Goal: Information Seeking & Learning: Learn about a topic

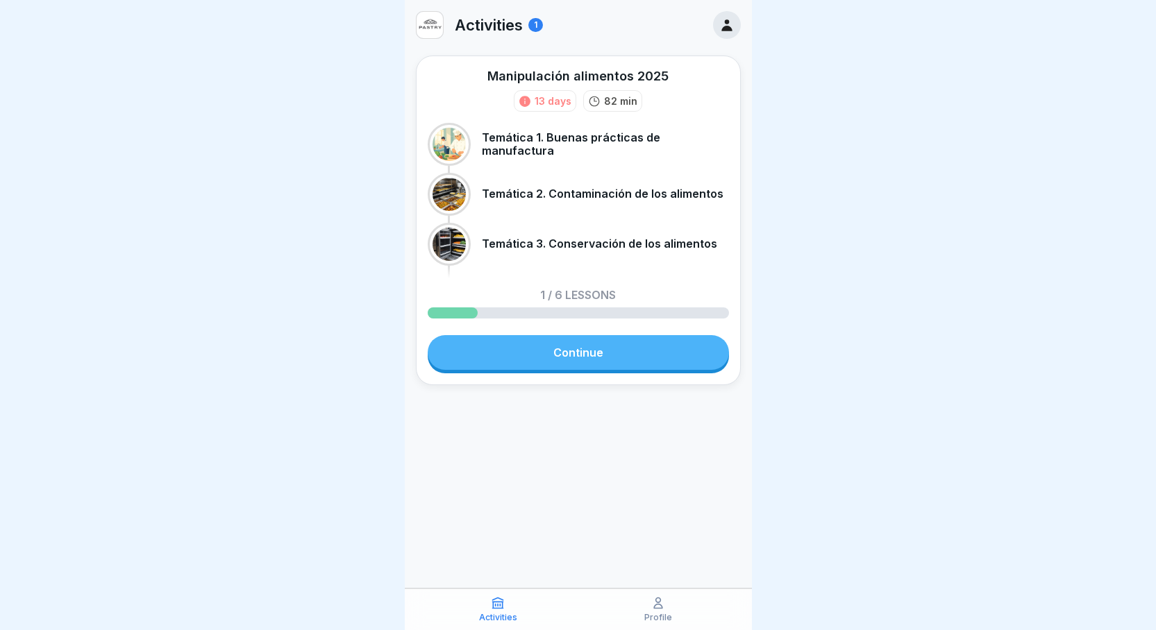
click at [596, 345] on link "Continue" at bounding box center [578, 352] width 301 height 35
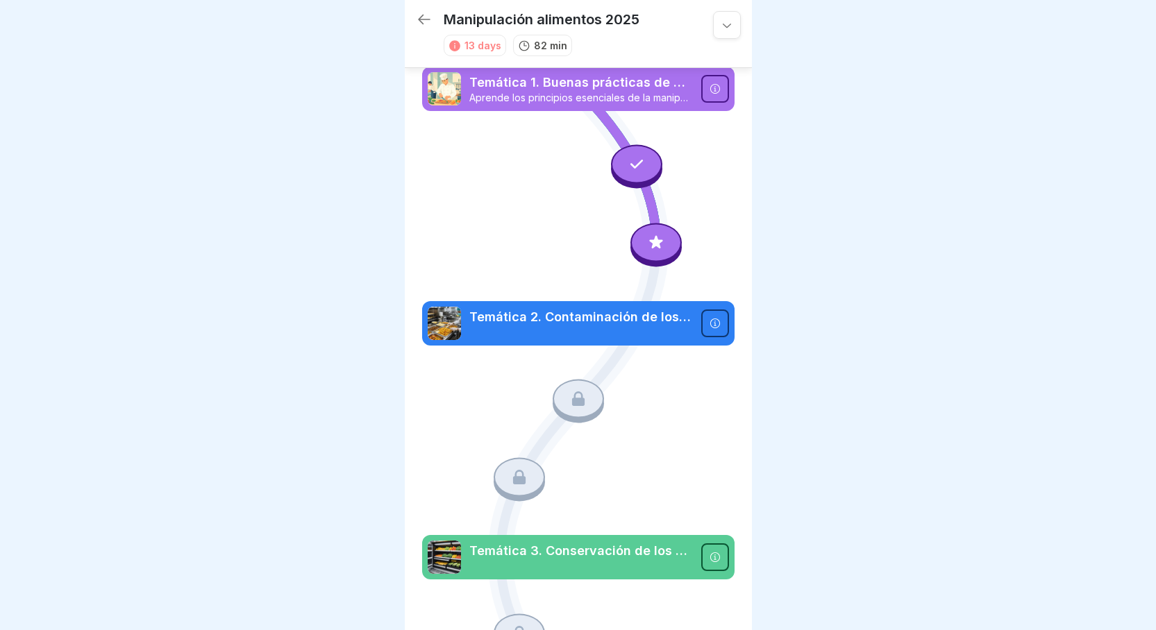
click at [641, 232] on div at bounding box center [655, 242] width 51 height 39
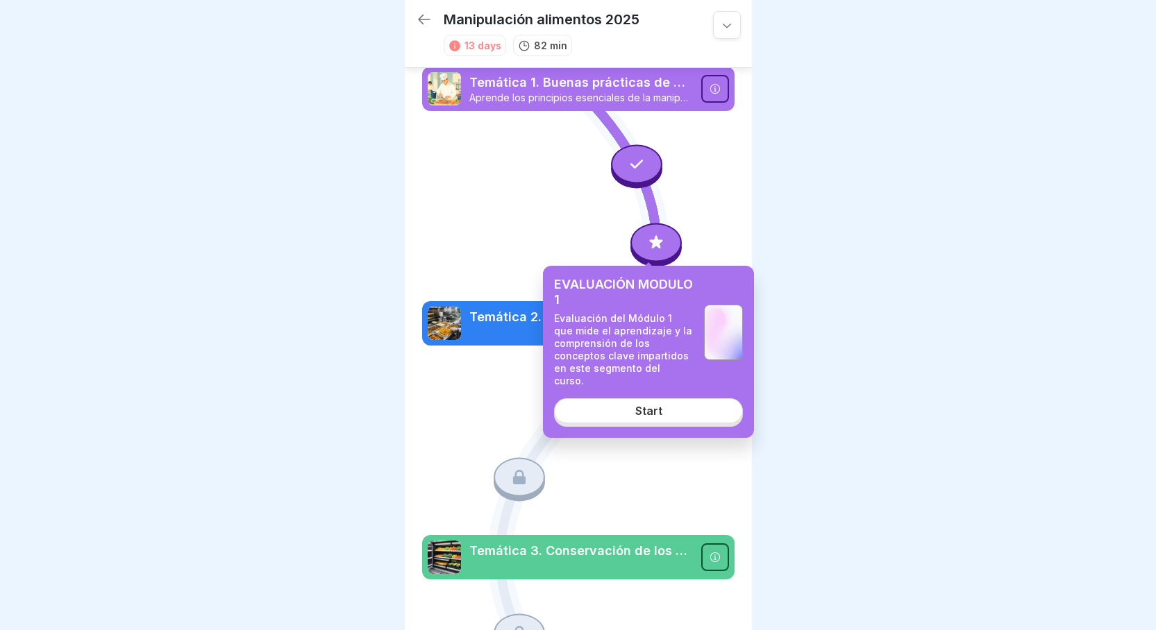
click at [671, 399] on link "Start" at bounding box center [648, 411] width 189 height 25
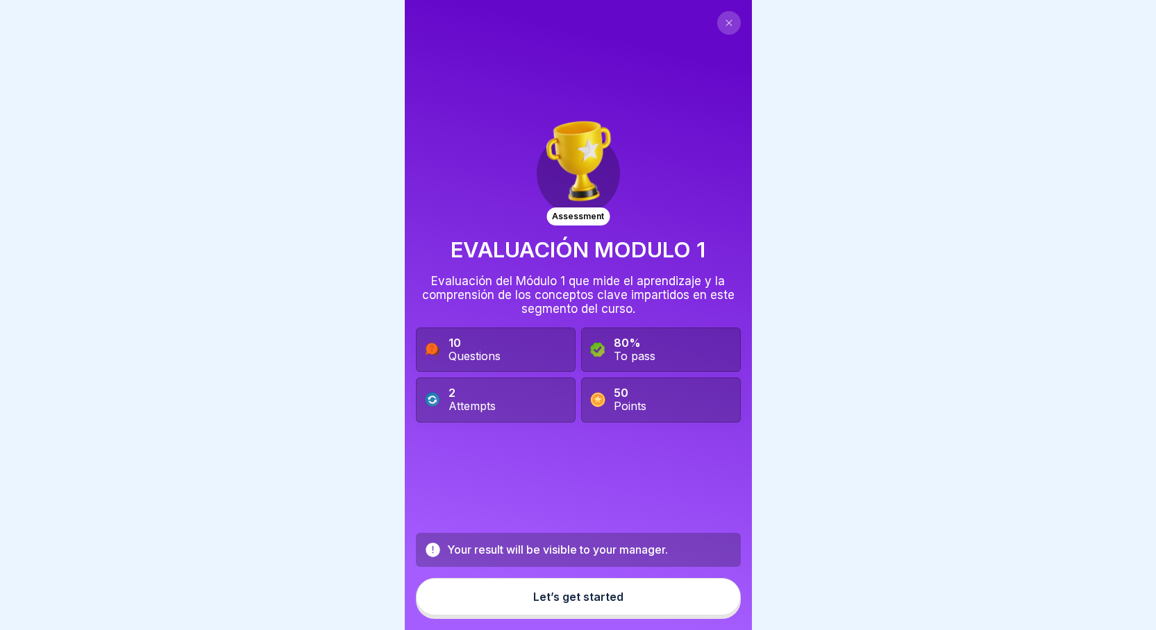
click at [554, 603] on div "Let’s get started" at bounding box center [578, 597] width 90 height 12
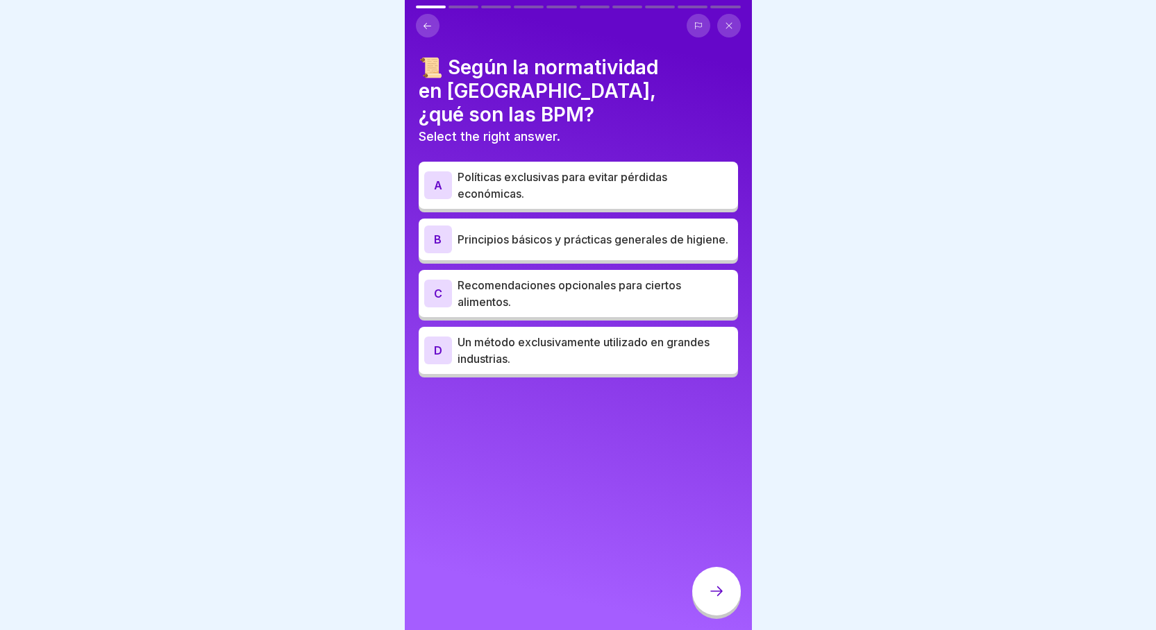
click at [455, 226] on div "B Principios básicos y prácticas generales de higiene." at bounding box center [578, 240] width 308 height 28
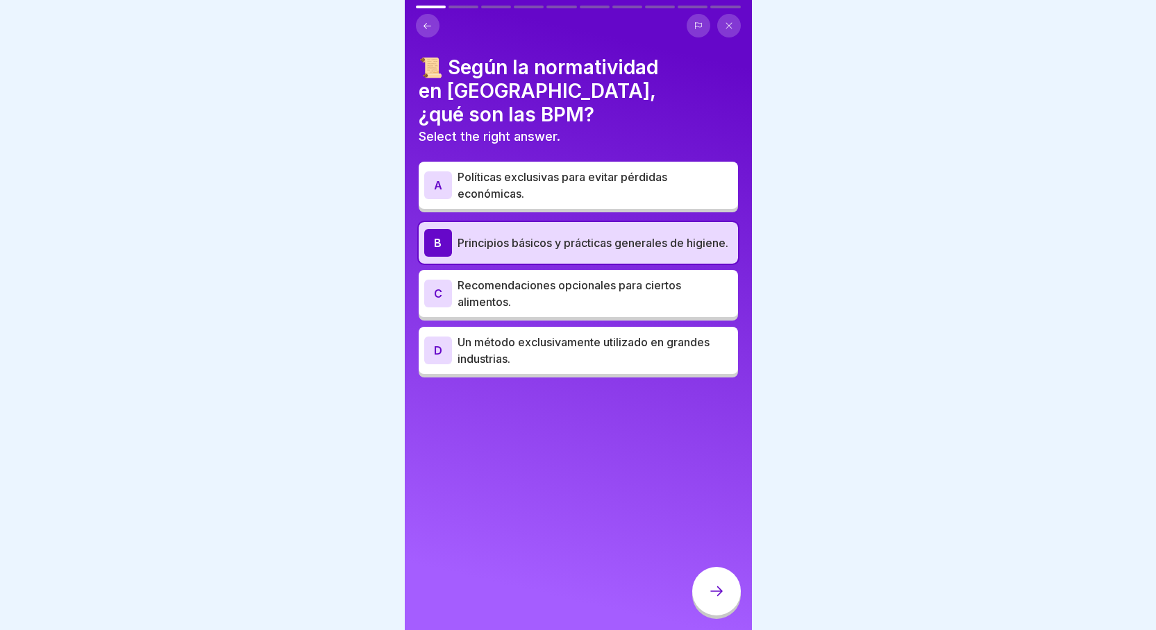
click at [703, 606] on div at bounding box center [716, 591] width 49 height 49
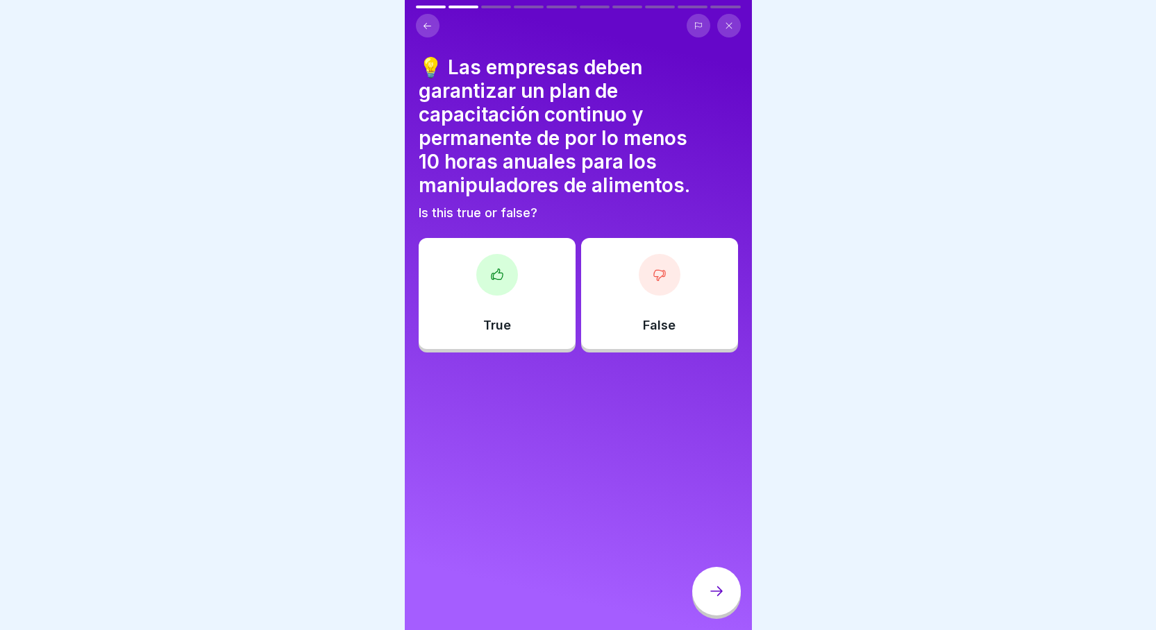
click at [537, 294] on div "True" at bounding box center [497, 293] width 157 height 111
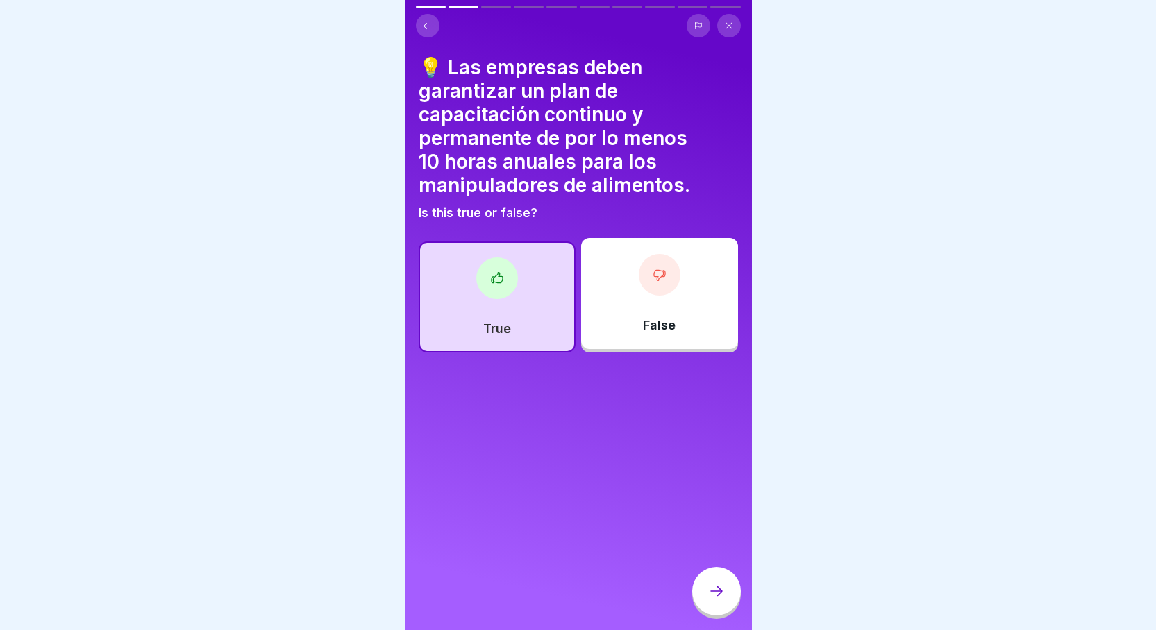
click at [476, 308] on div "True" at bounding box center [497, 297] width 157 height 111
click at [706, 603] on div at bounding box center [716, 591] width 49 height 49
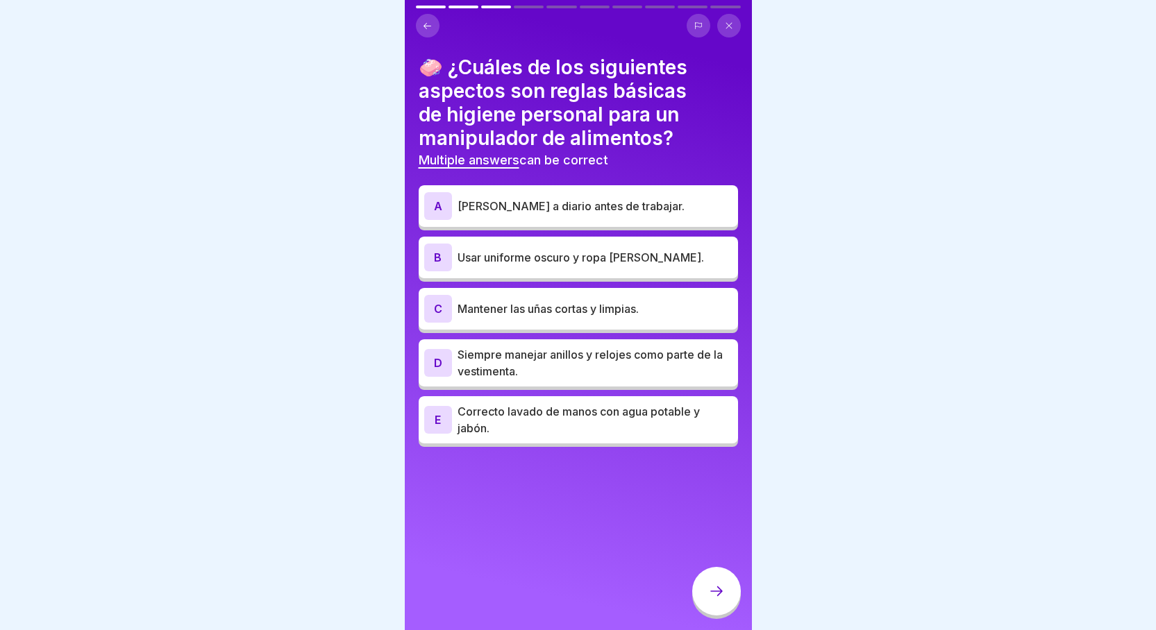
click at [529, 215] on div "A Ducharse a diario antes de trabajar." at bounding box center [578, 206] width 308 height 28
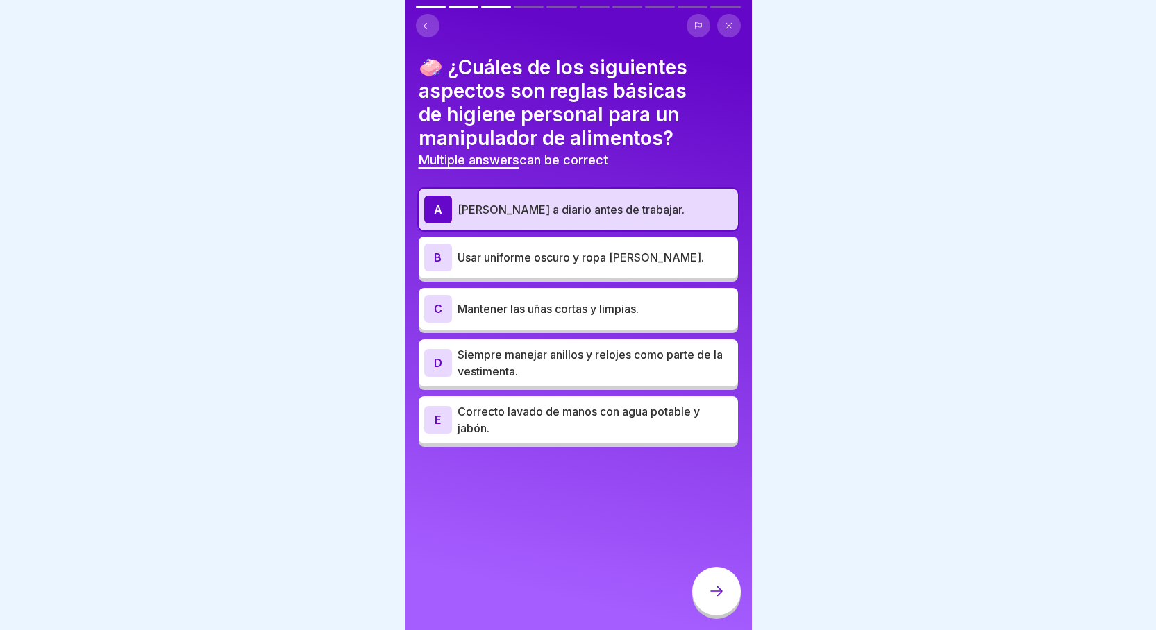
click at [547, 316] on p "Mantener las uñas cortas y limpias." at bounding box center [595, 309] width 275 height 17
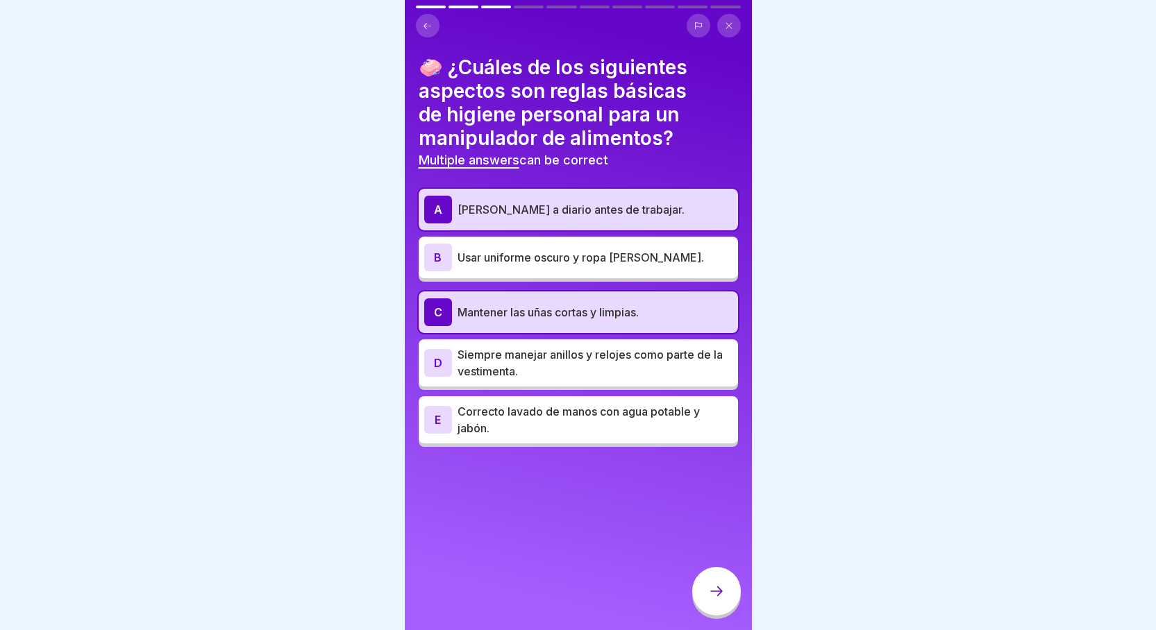
click at [535, 410] on p "Correcto lavado de manos con agua potable y jabón." at bounding box center [595, 419] width 275 height 33
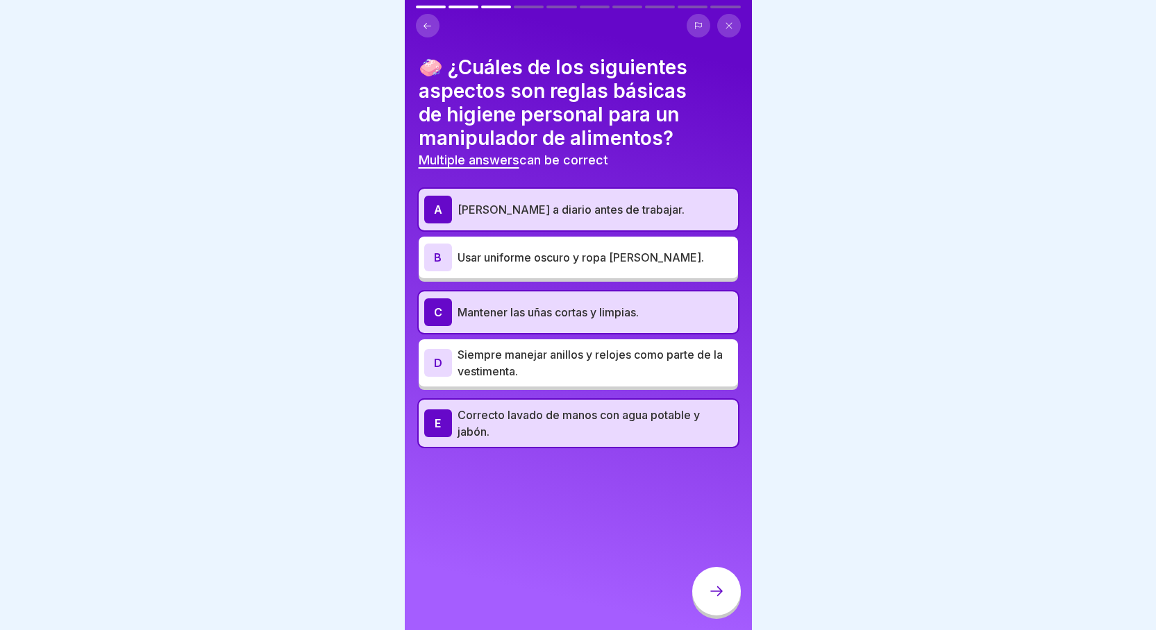
click at [726, 598] on div at bounding box center [716, 591] width 49 height 49
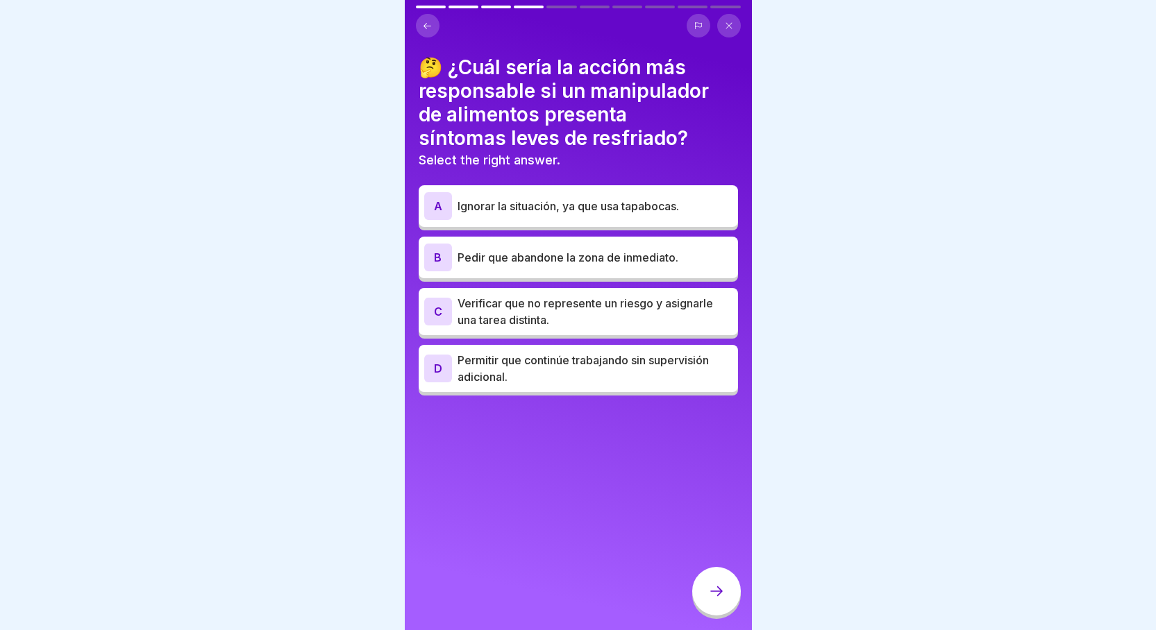
click at [449, 259] on div "B" at bounding box center [438, 258] width 28 height 28
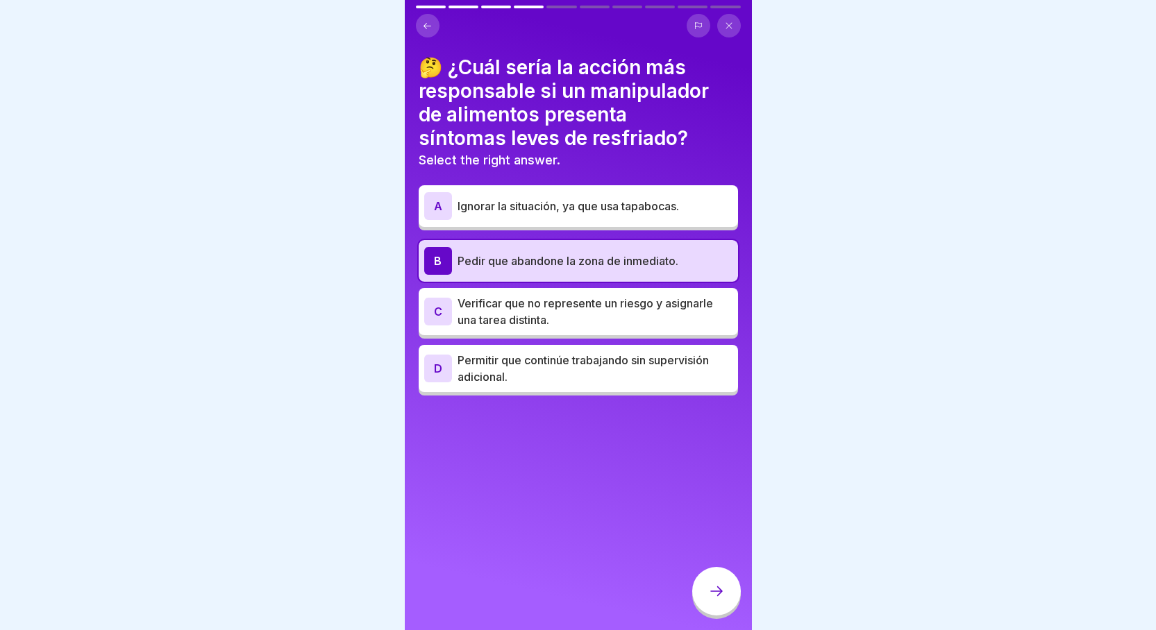
click at [634, 312] on p "Verificar que no represente un riesgo y asignarle una tarea distinta." at bounding box center [595, 311] width 275 height 33
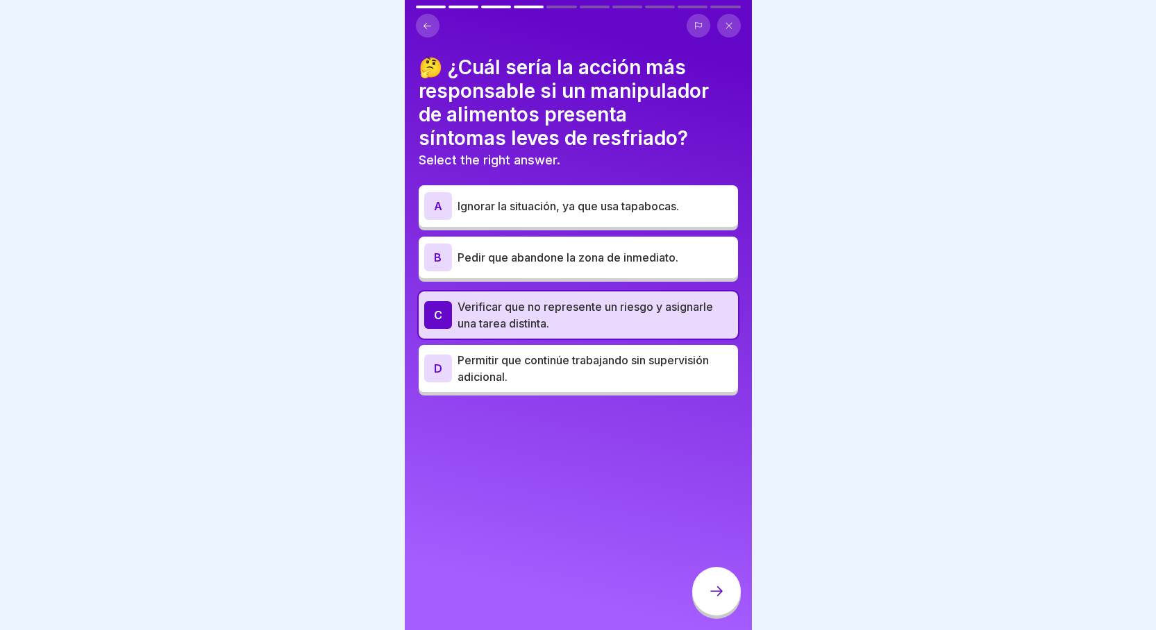
click at [735, 606] on div at bounding box center [716, 591] width 49 height 49
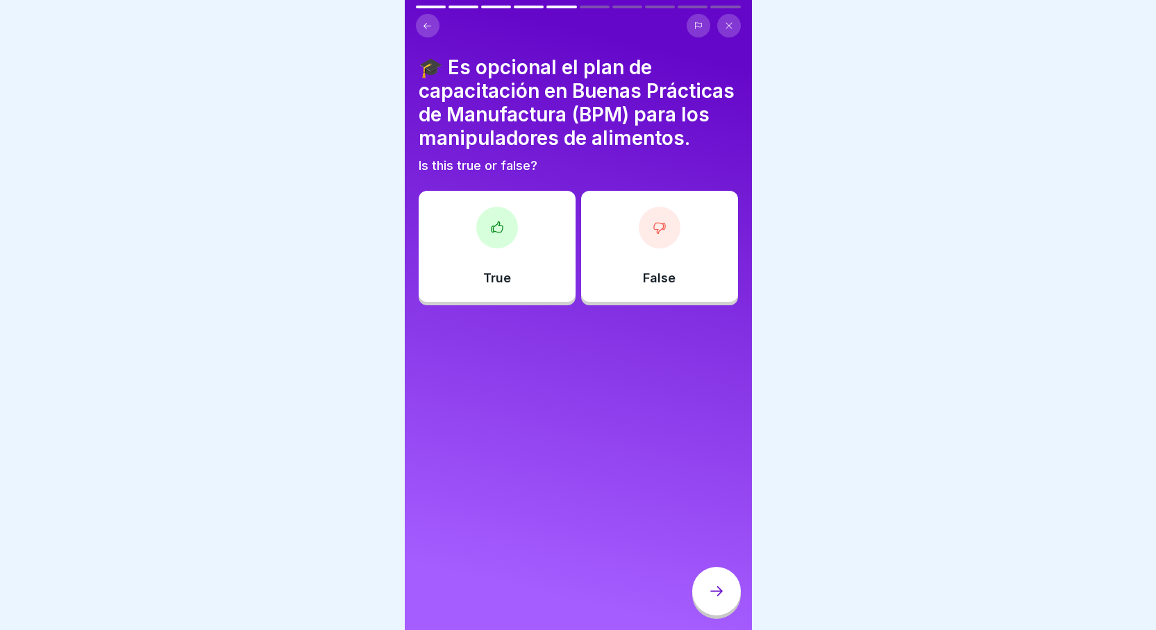
click at [650, 249] on div at bounding box center [660, 228] width 42 height 42
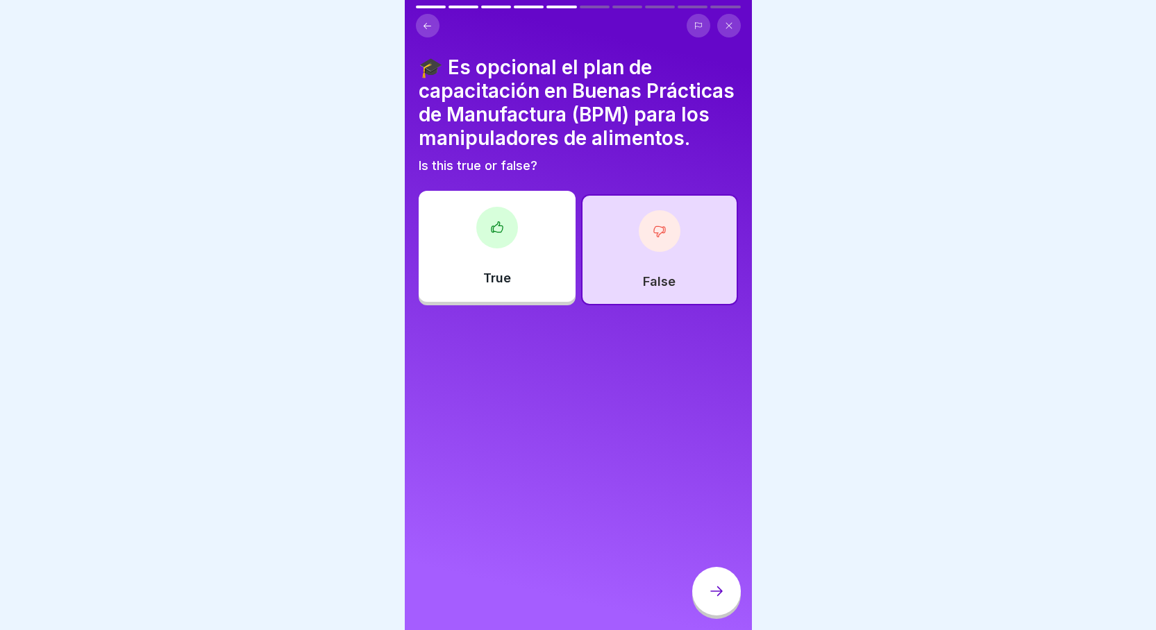
click at [708, 616] on div at bounding box center [716, 591] width 49 height 49
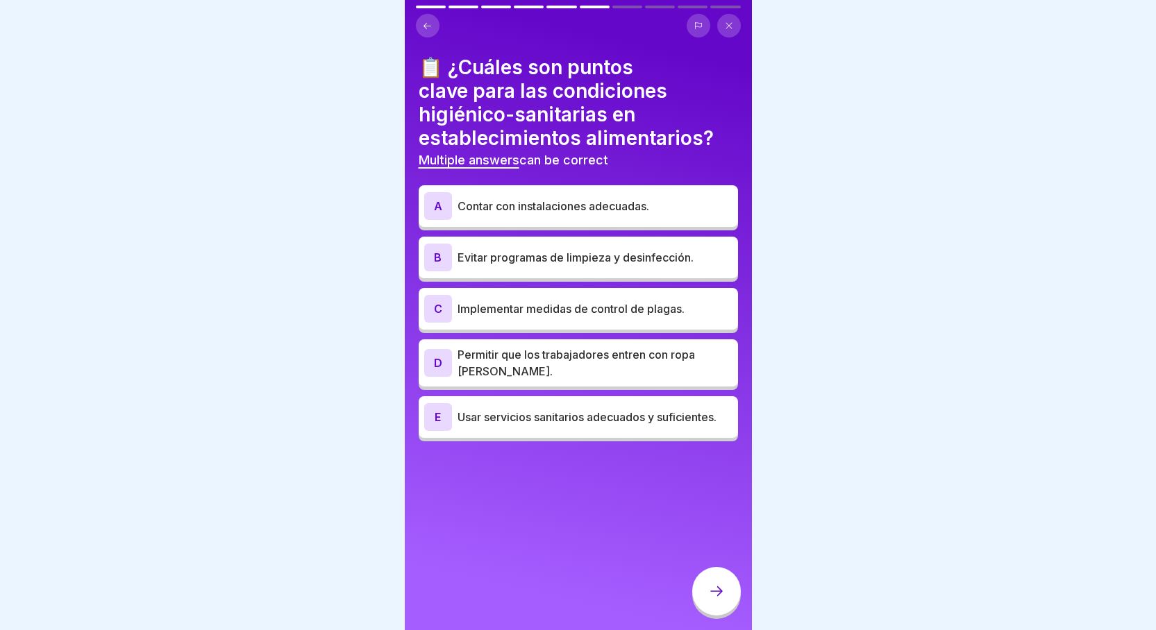
click at [430, 22] on icon at bounding box center [427, 26] width 10 height 10
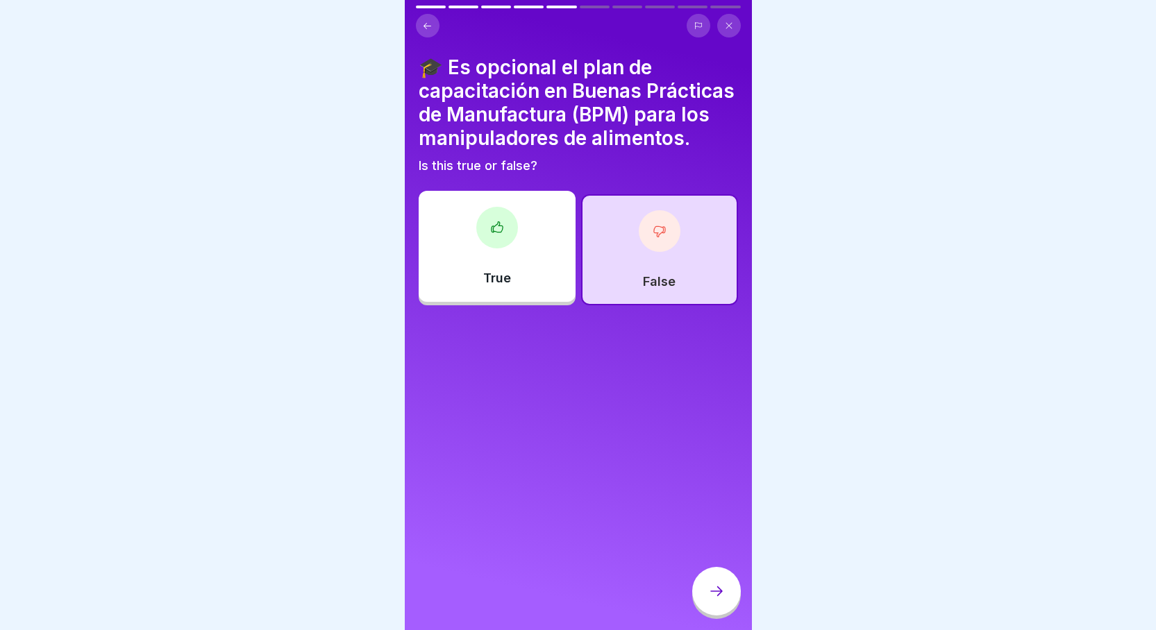
click at [430, 22] on icon at bounding box center [427, 26] width 10 height 10
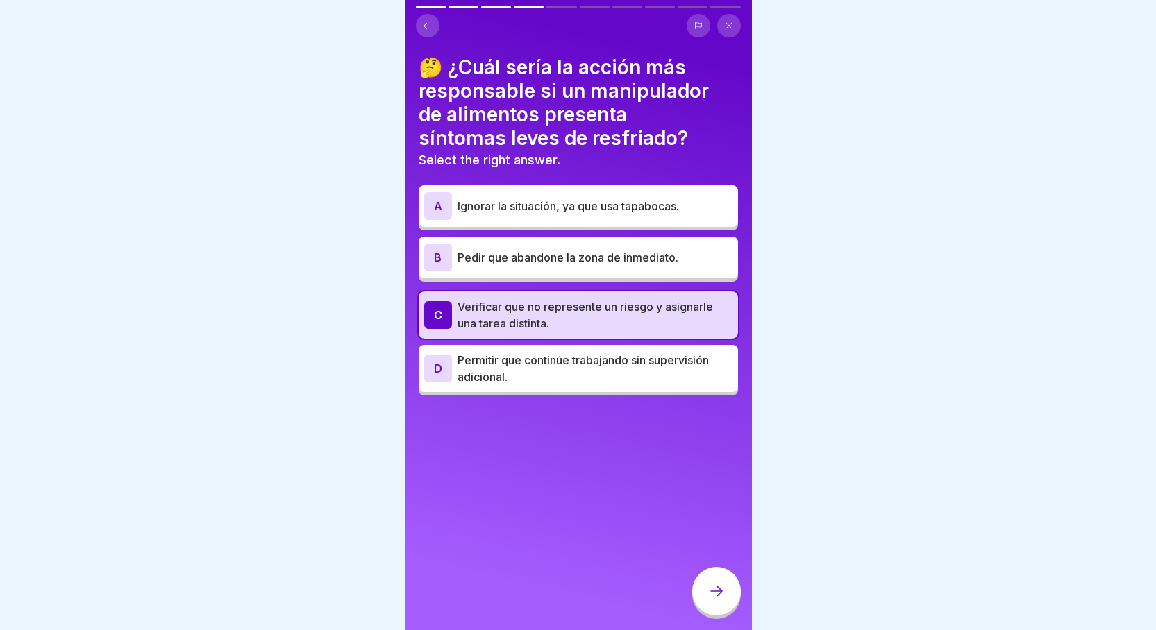
click at [430, 22] on icon at bounding box center [427, 26] width 10 height 10
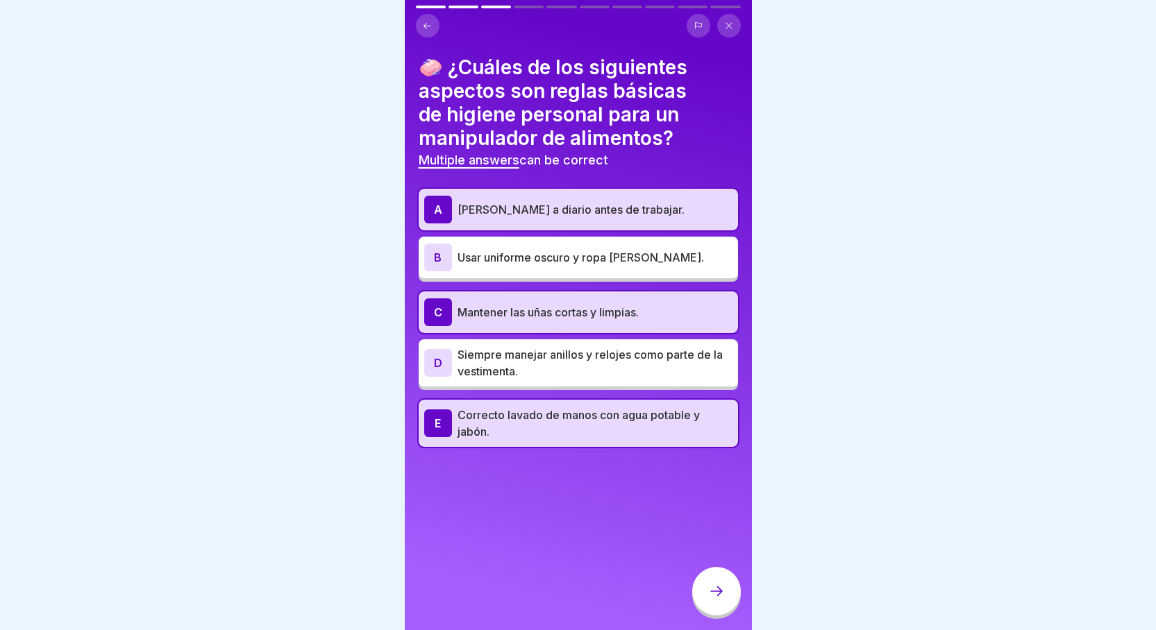
click at [430, 22] on icon at bounding box center [427, 26] width 10 height 10
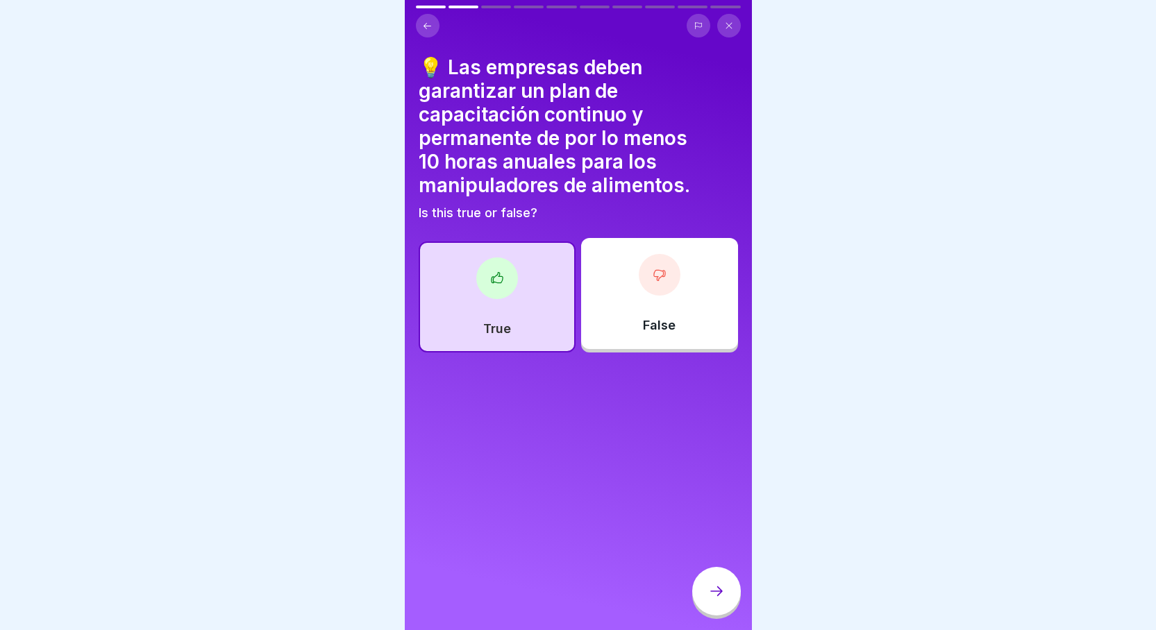
click at [428, 22] on icon at bounding box center [427, 26] width 10 height 10
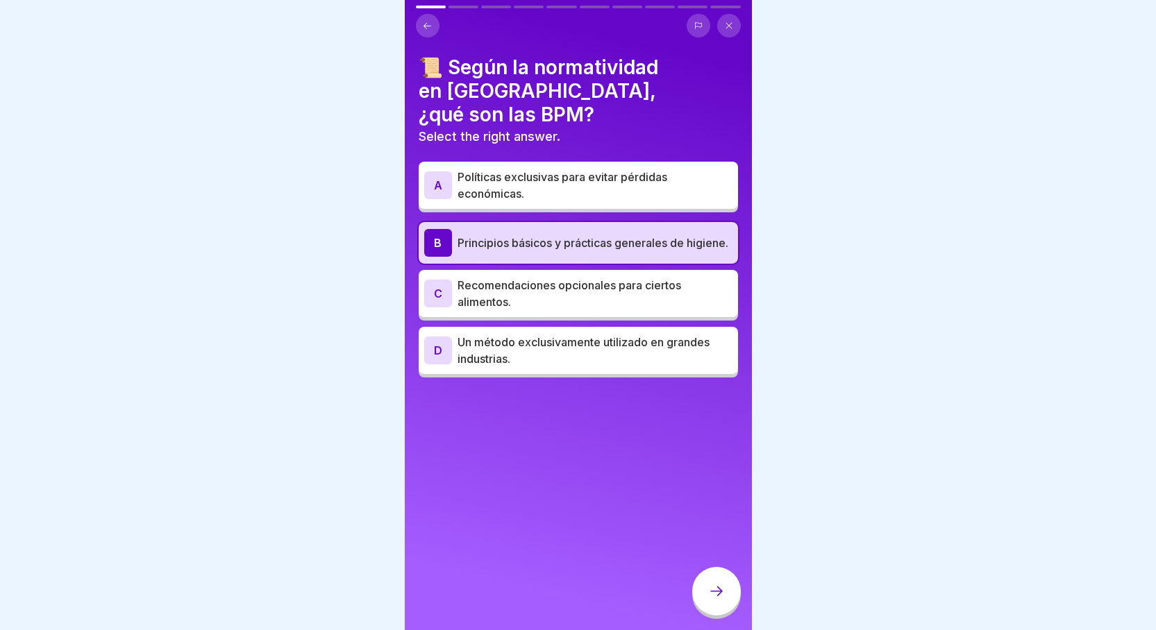
click at [717, 589] on div at bounding box center [716, 591] width 49 height 49
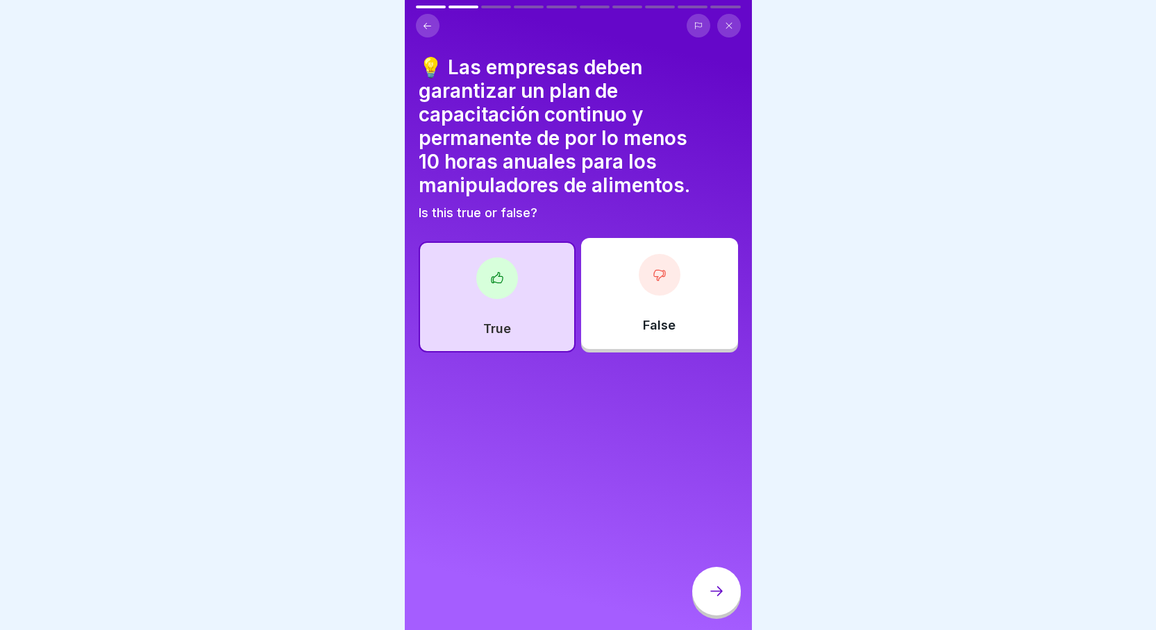
click at [531, 310] on div "True" at bounding box center [497, 297] width 157 height 111
click at [721, 588] on div at bounding box center [716, 591] width 49 height 49
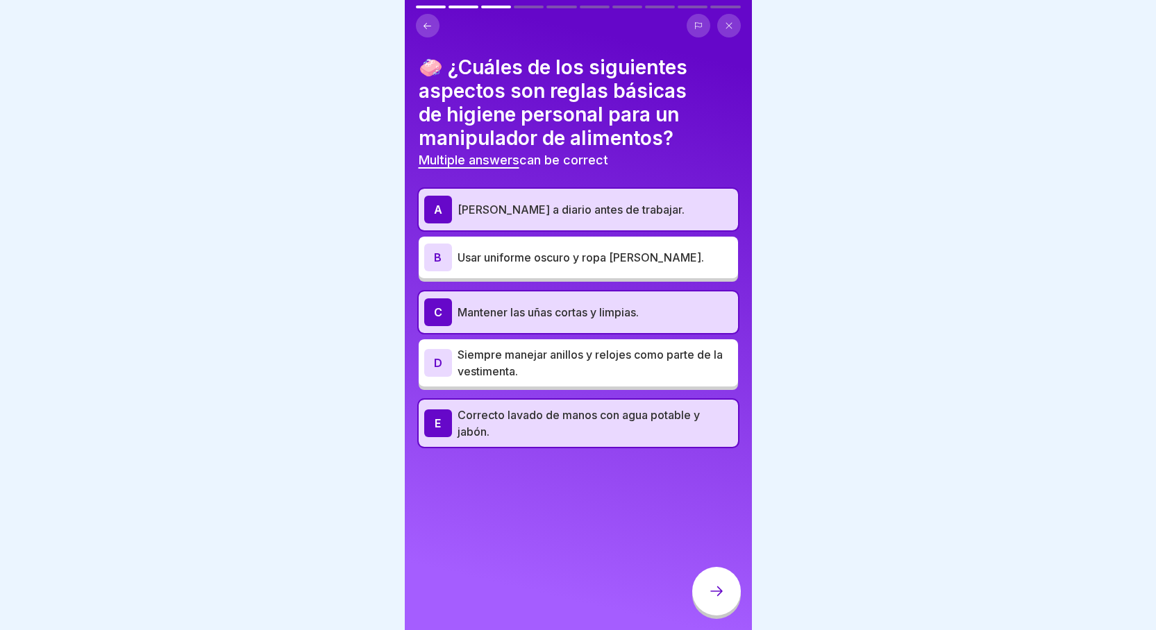
click at [714, 598] on icon at bounding box center [716, 591] width 17 height 17
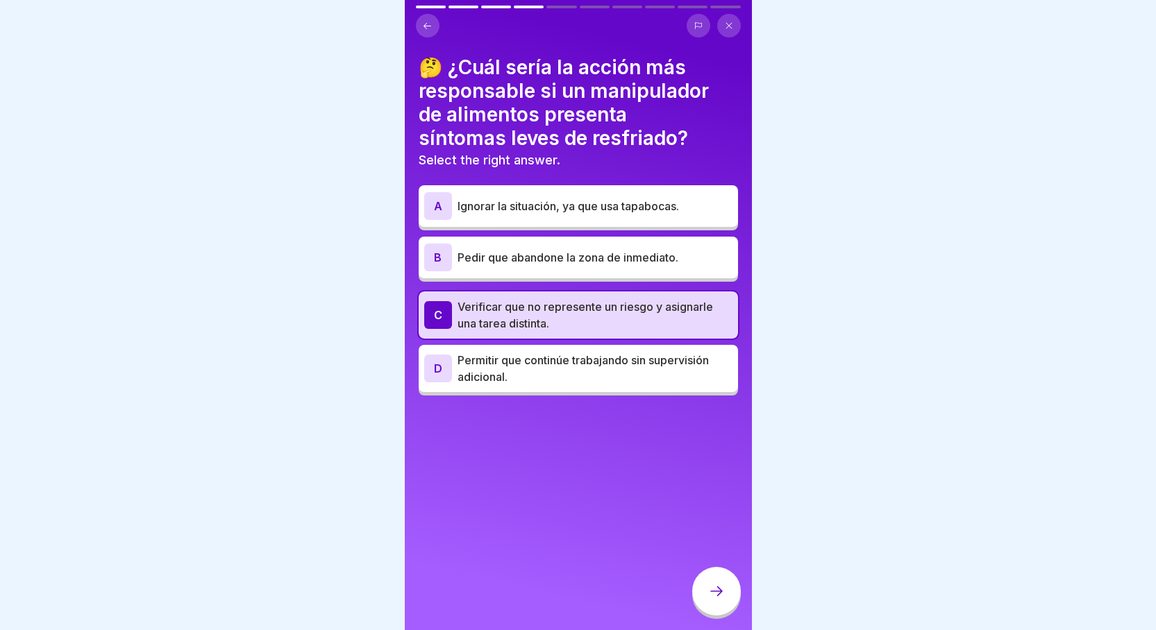
click at [436, 258] on div "B" at bounding box center [438, 258] width 28 height 28
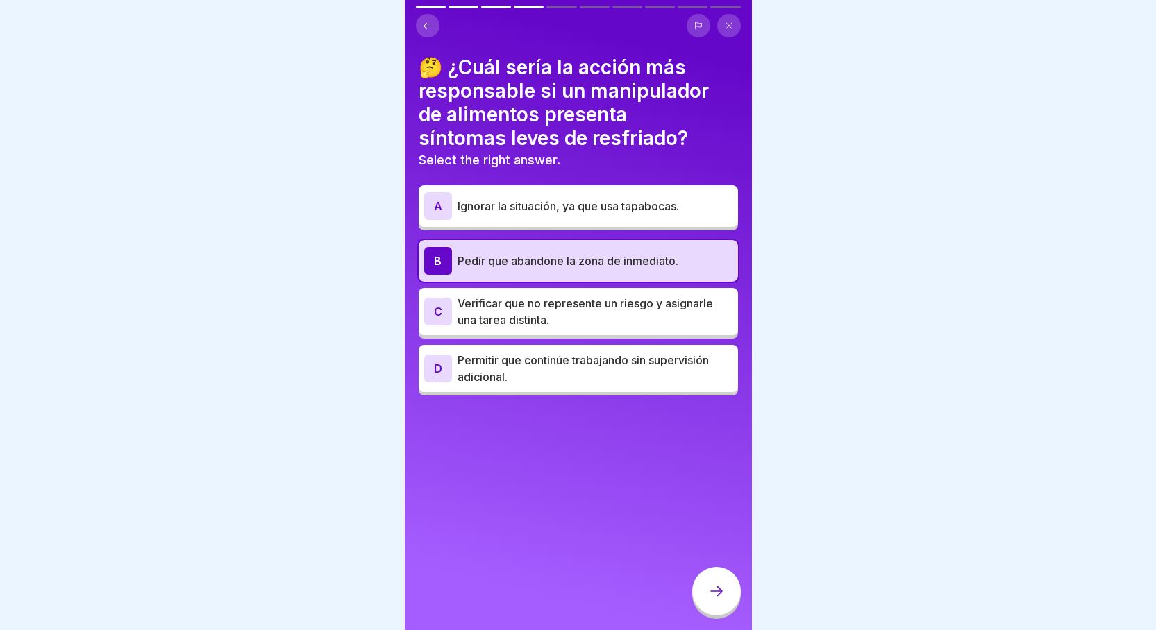
click at [714, 600] on icon at bounding box center [716, 591] width 17 height 17
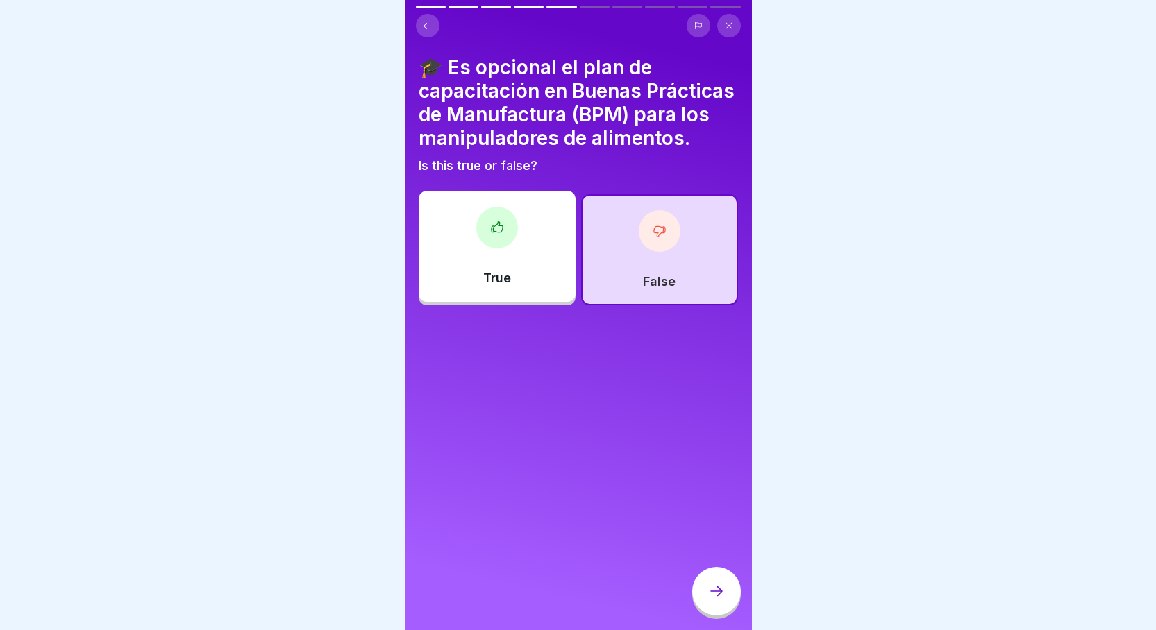
click at [644, 294] on div "False" at bounding box center [659, 249] width 157 height 111
click at [710, 600] on icon at bounding box center [716, 591] width 17 height 17
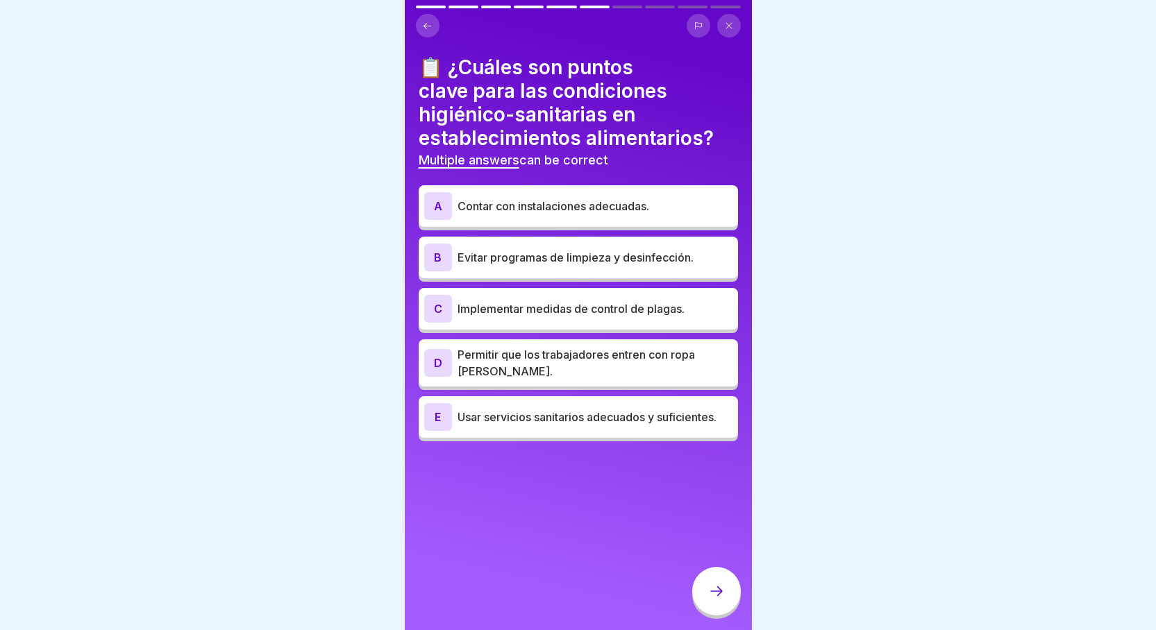
click at [450, 197] on div "A" at bounding box center [438, 206] width 28 height 28
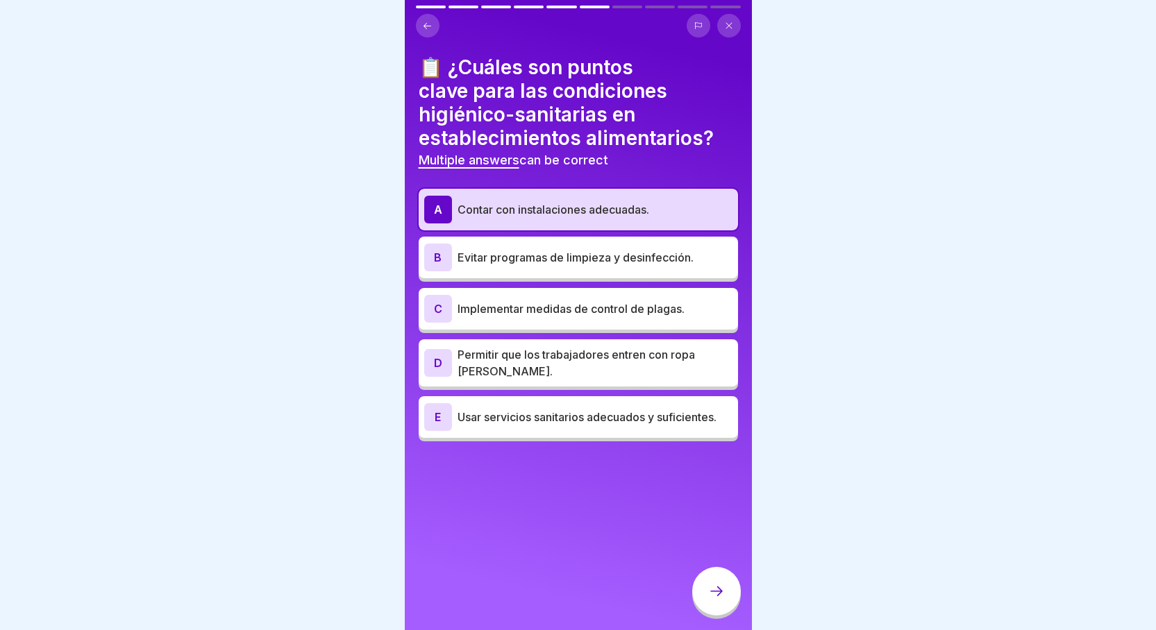
click at [435, 304] on div "C" at bounding box center [438, 309] width 28 height 28
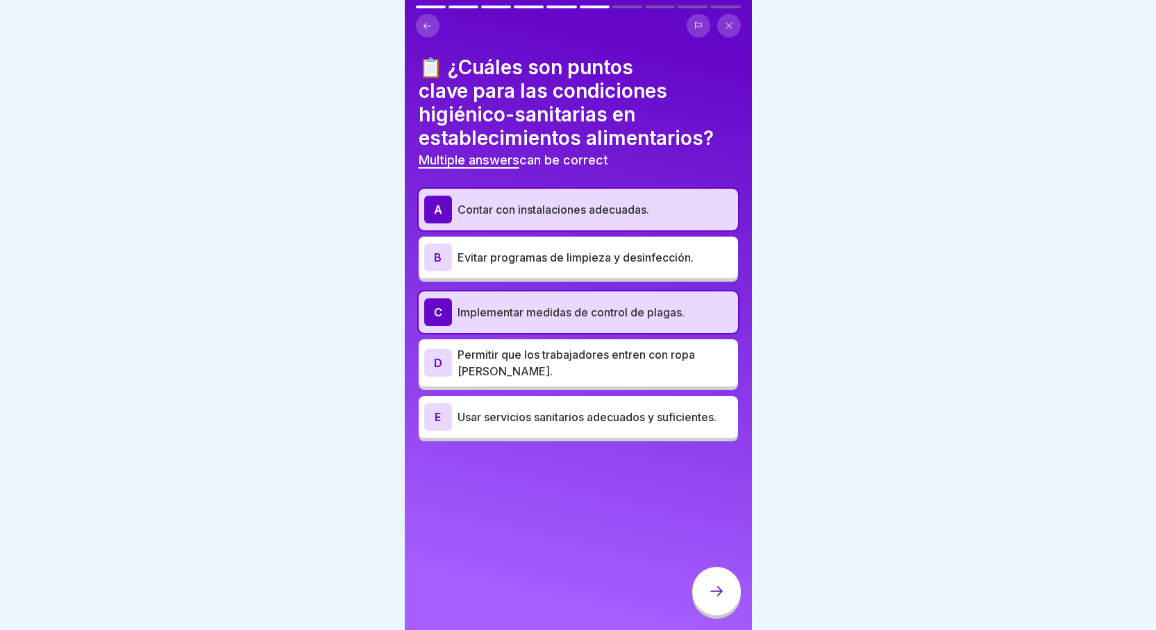
click at [439, 421] on div "E" at bounding box center [438, 417] width 28 height 28
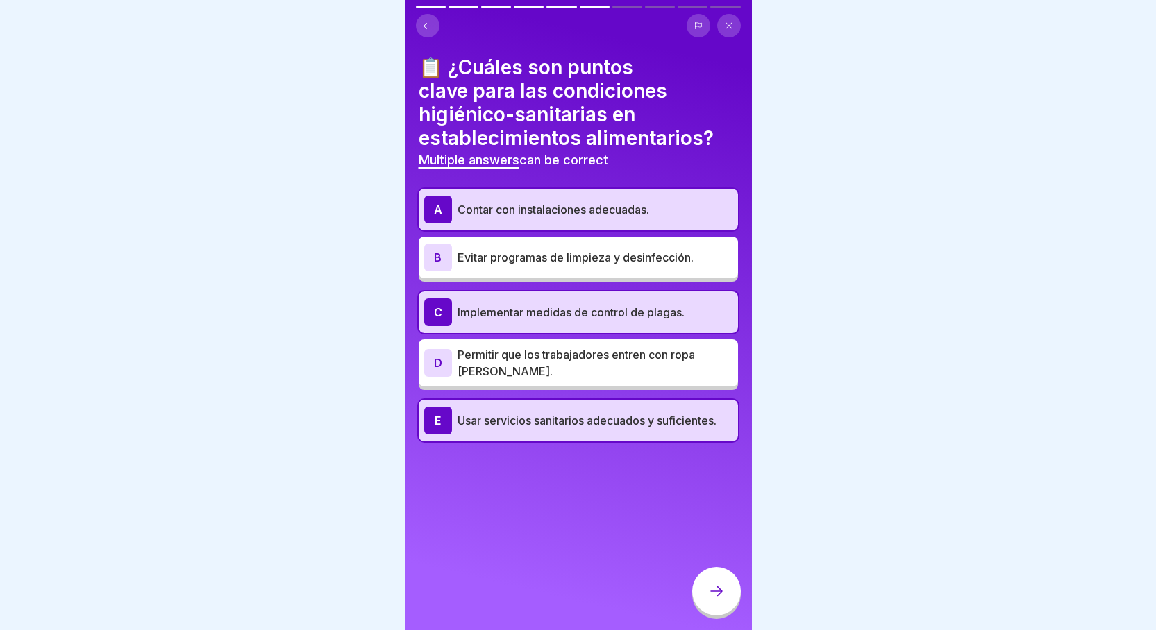
click at [721, 596] on icon at bounding box center [716, 591] width 17 height 17
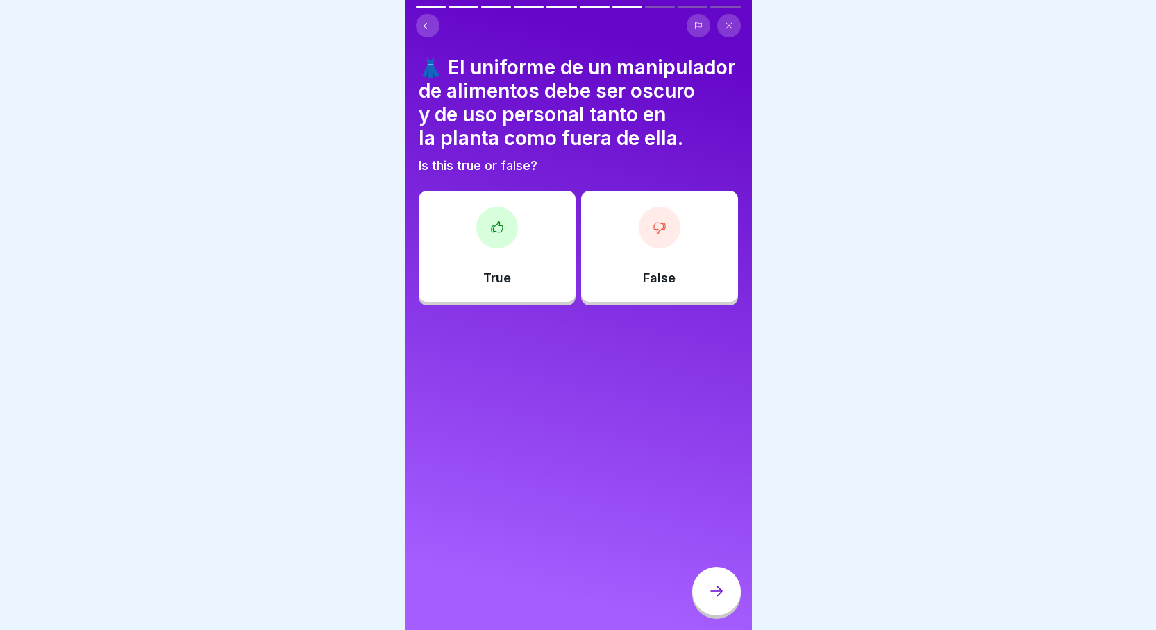
click at [658, 293] on div "False" at bounding box center [659, 246] width 157 height 111
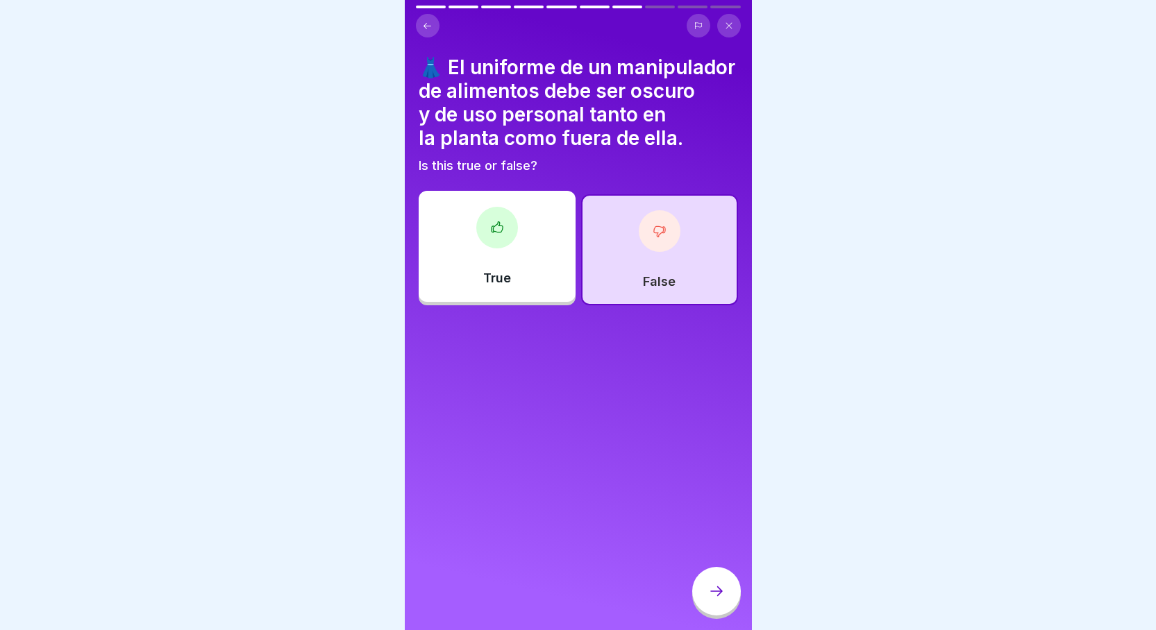
click at [708, 600] on icon at bounding box center [716, 591] width 17 height 17
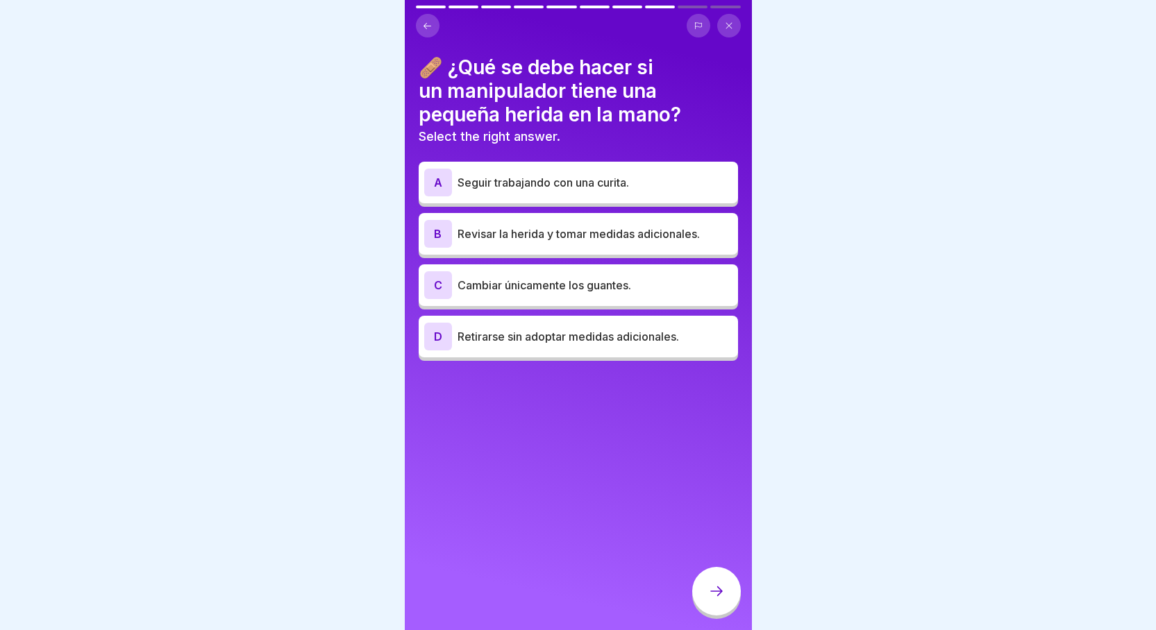
click at [446, 233] on div "B" at bounding box center [438, 234] width 28 height 28
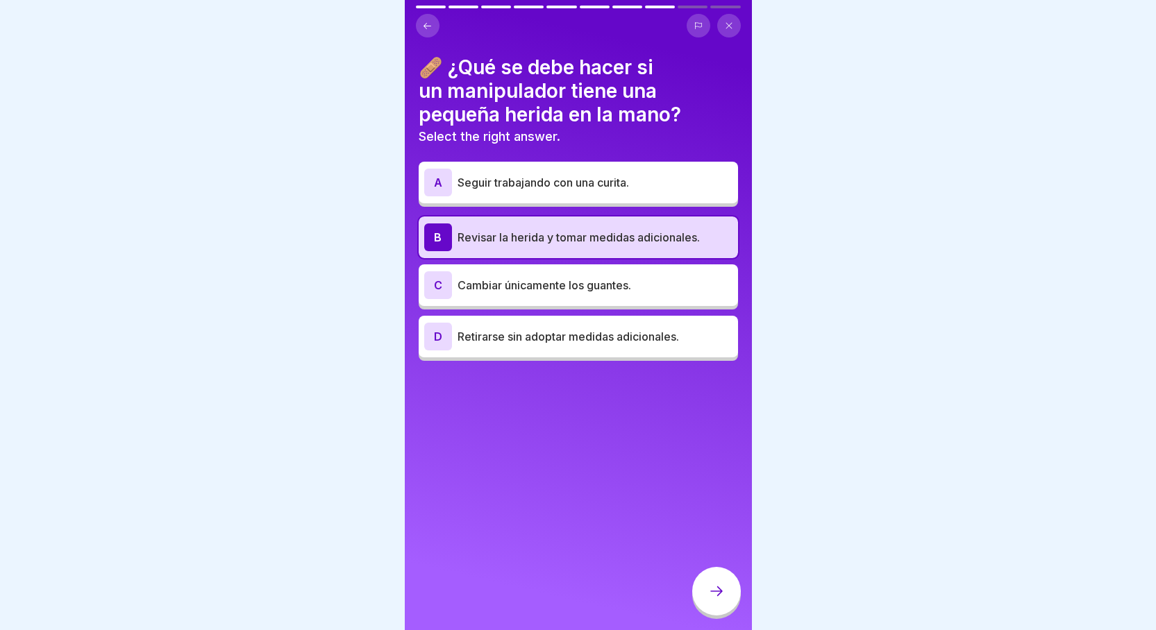
click at [707, 601] on div at bounding box center [716, 591] width 49 height 49
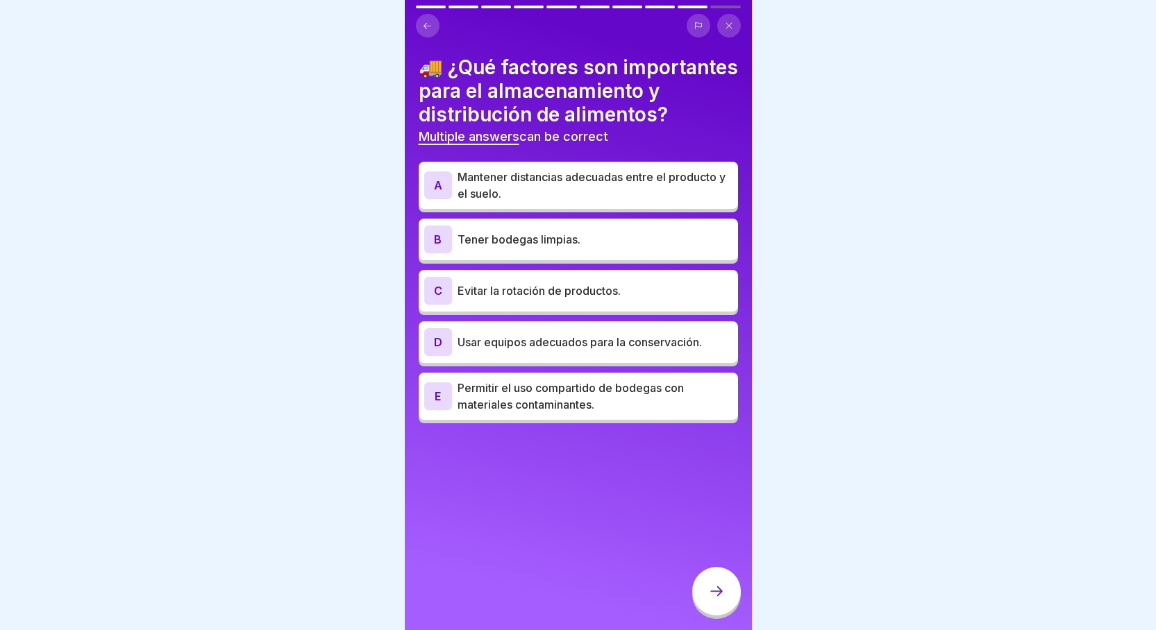
click at [434, 199] on div "A" at bounding box center [438, 186] width 28 height 28
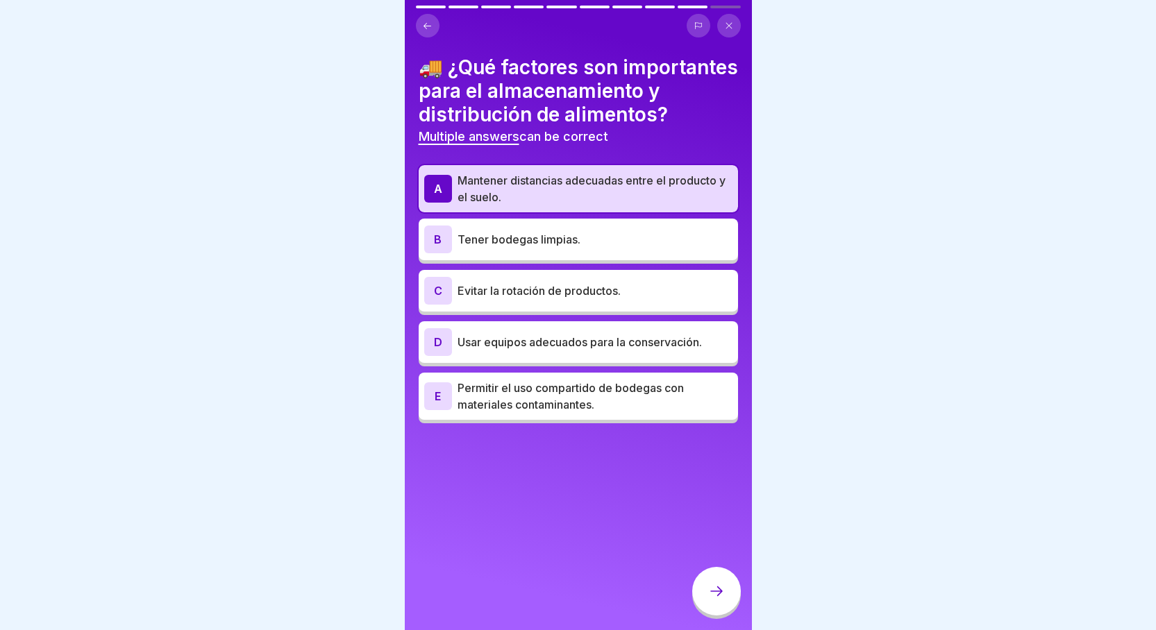
click at [447, 253] on div "B" at bounding box center [438, 240] width 28 height 28
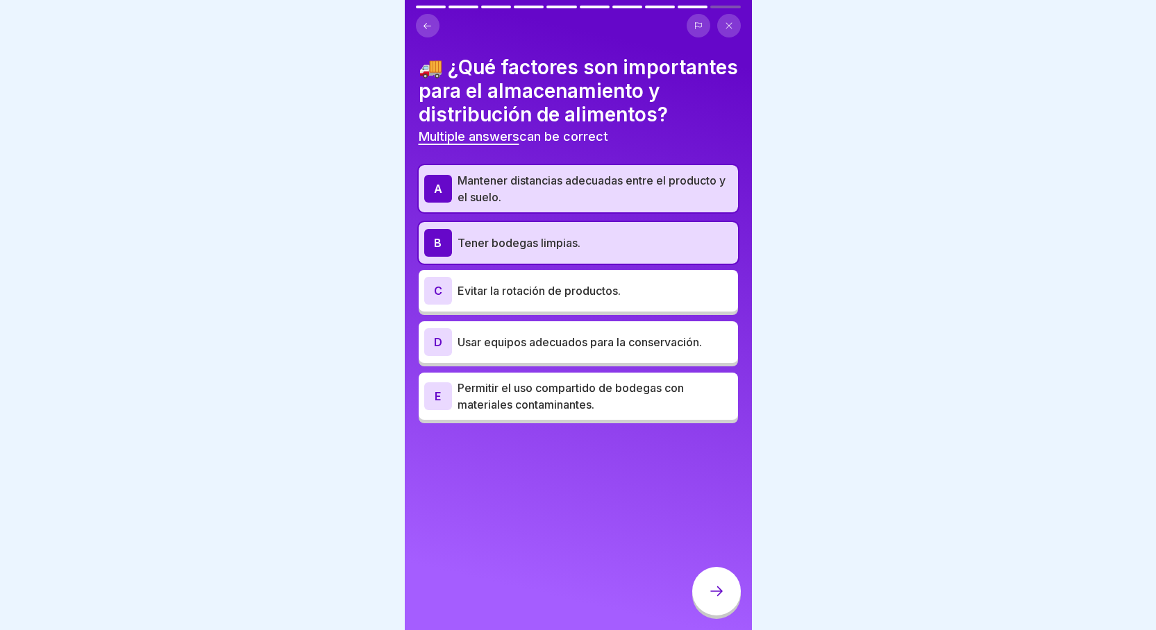
click at [433, 355] on div "D" at bounding box center [438, 342] width 28 height 28
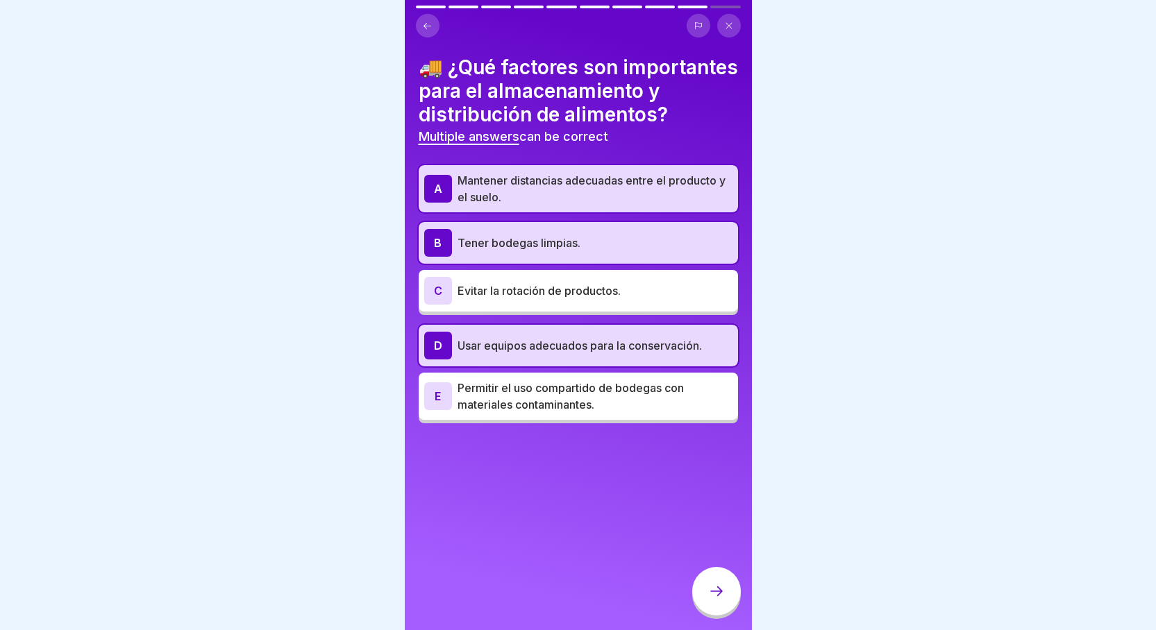
click at [704, 601] on div at bounding box center [716, 591] width 49 height 49
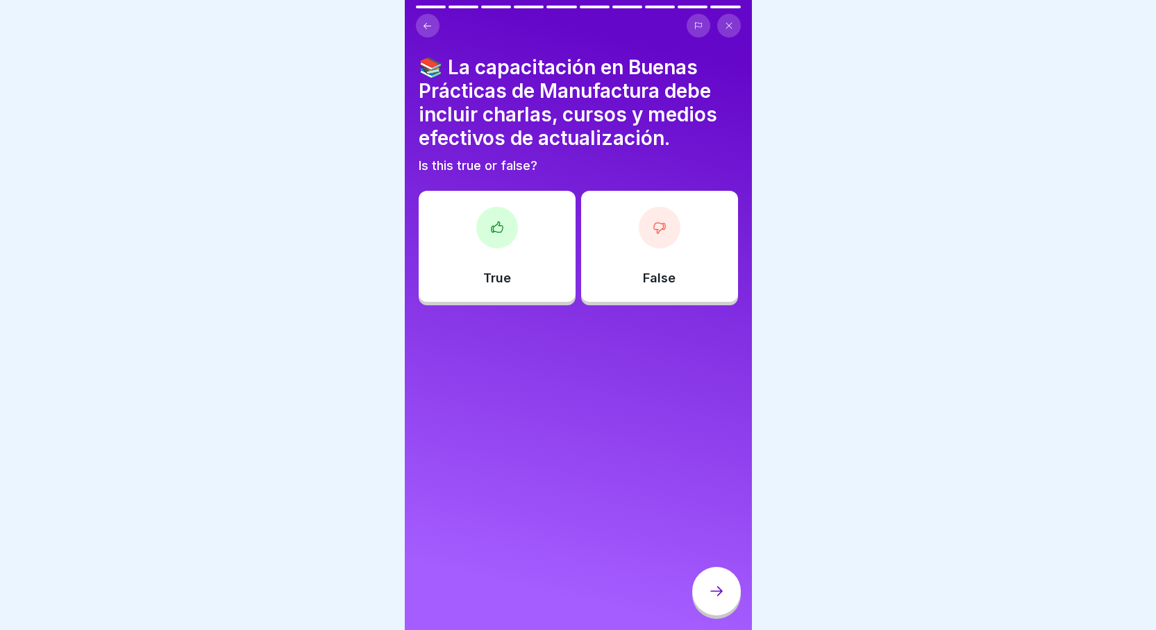
click at [510, 256] on div "True" at bounding box center [497, 246] width 157 height 111
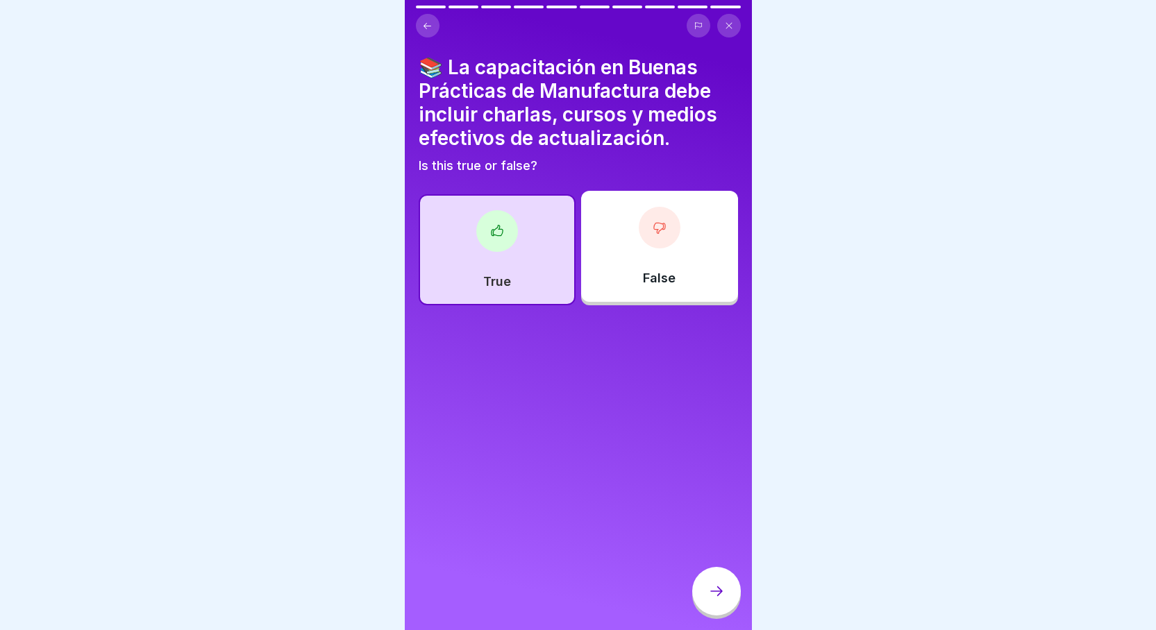
click at [717, 600] on icon at bounding box center [716, 591] width 17 height 17
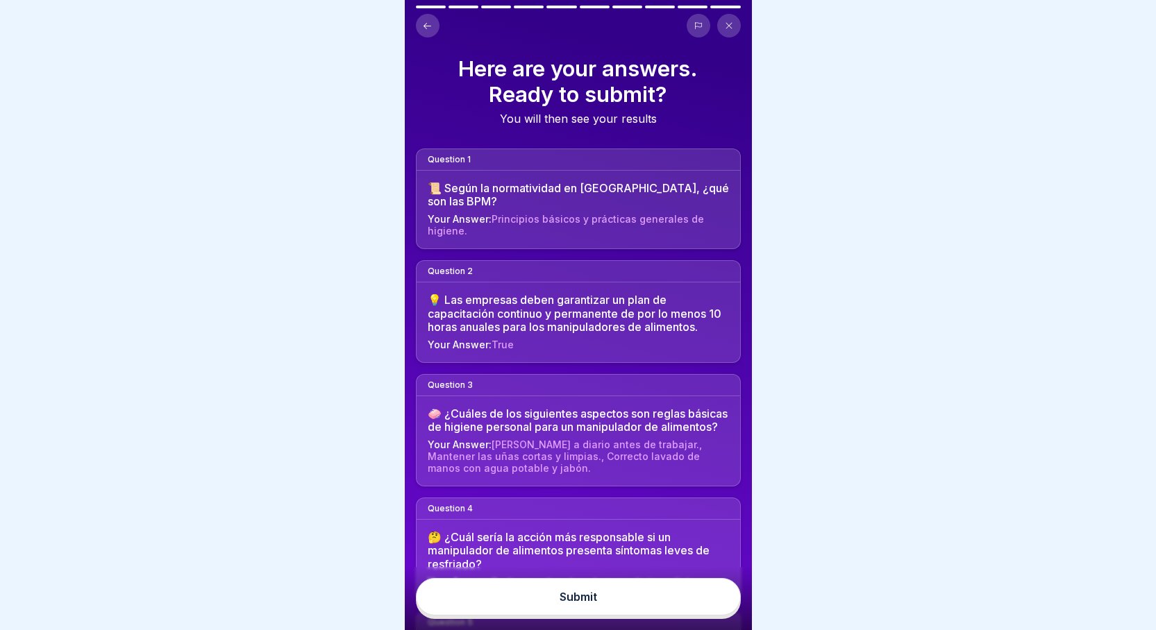
click at [605, 606] on button "Submit" at bounding box center [578, 596] width 325 height 37
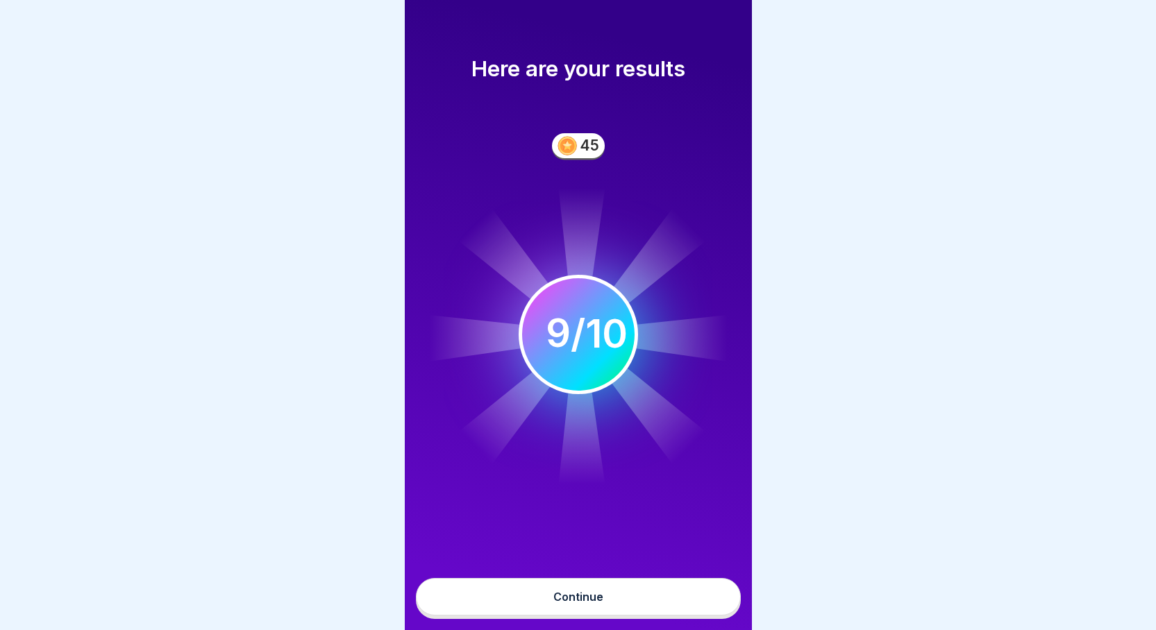
click at [596, 603] on div "Continue" at bounding box center [578, 597] width 50 height 12
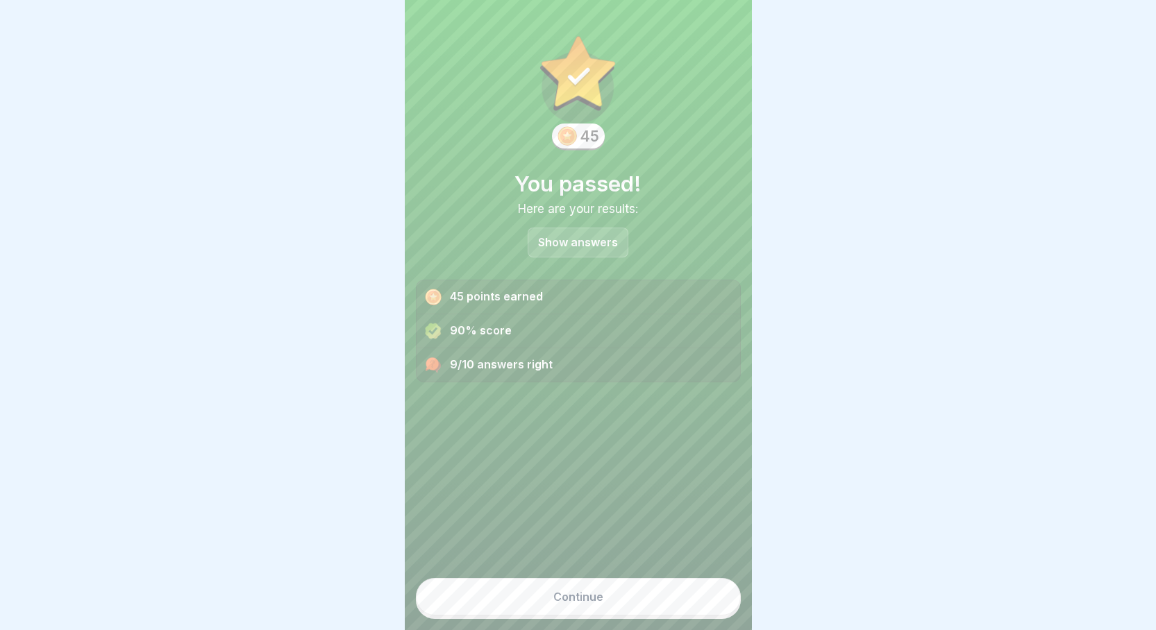
click at [542, 603] on button "Continue" at bounding box center [578, 596] width 325 height 37
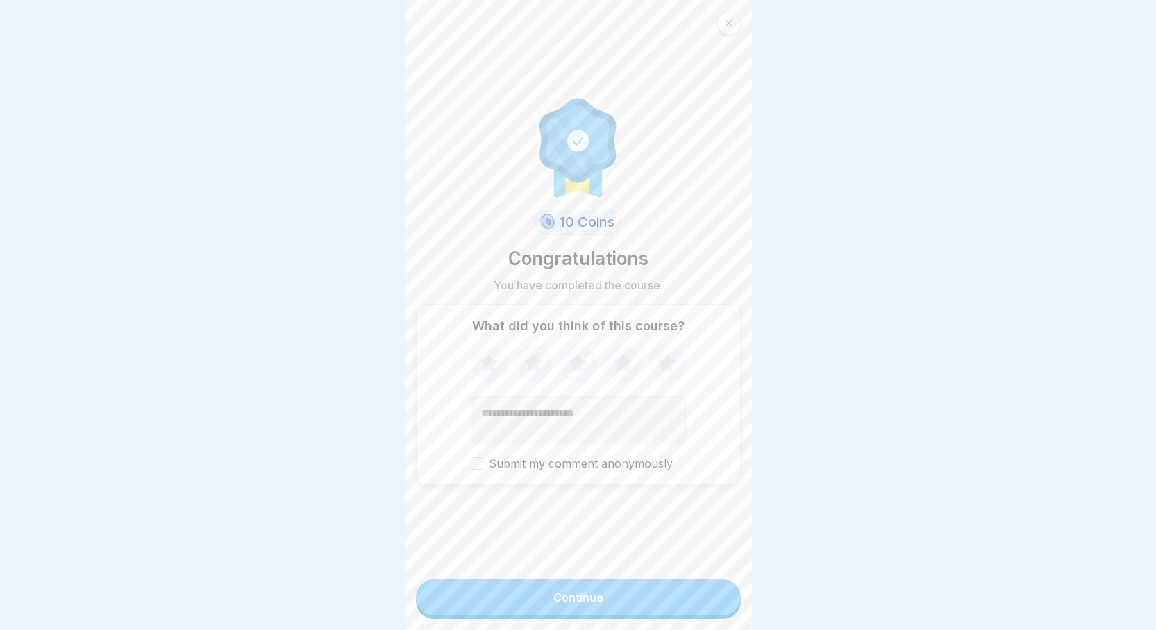
click at [590, 604] on div "Continue" at bounding box center [578, 598] width 50 height 12
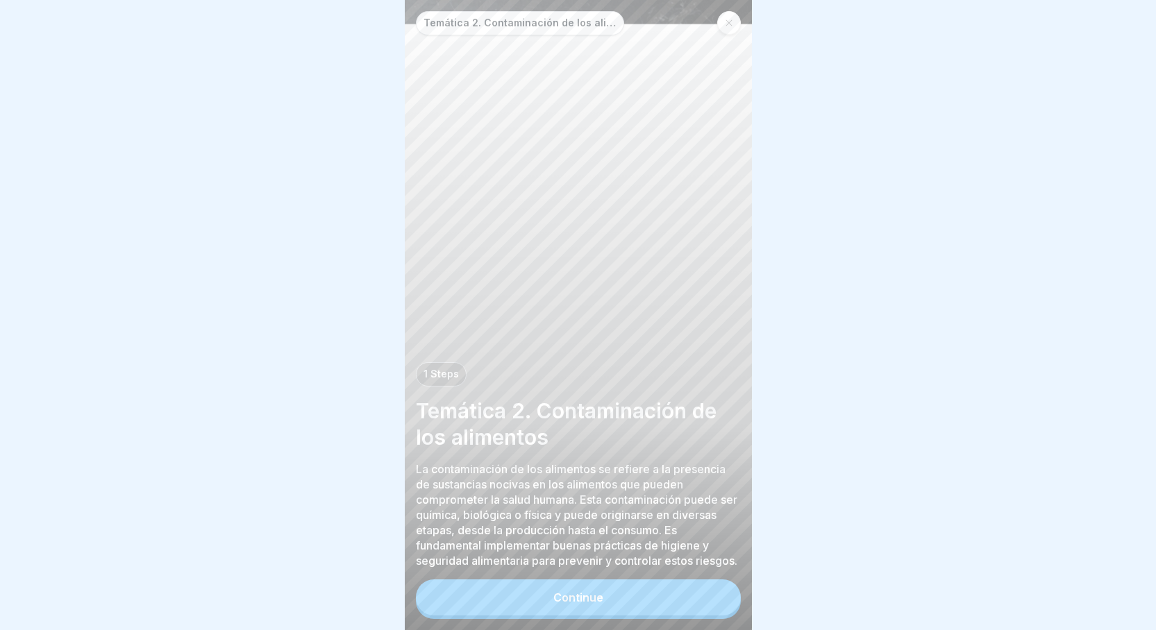
click at [587, 604] on div "Continue" at bounding box center [578, 598] width 50 height 12
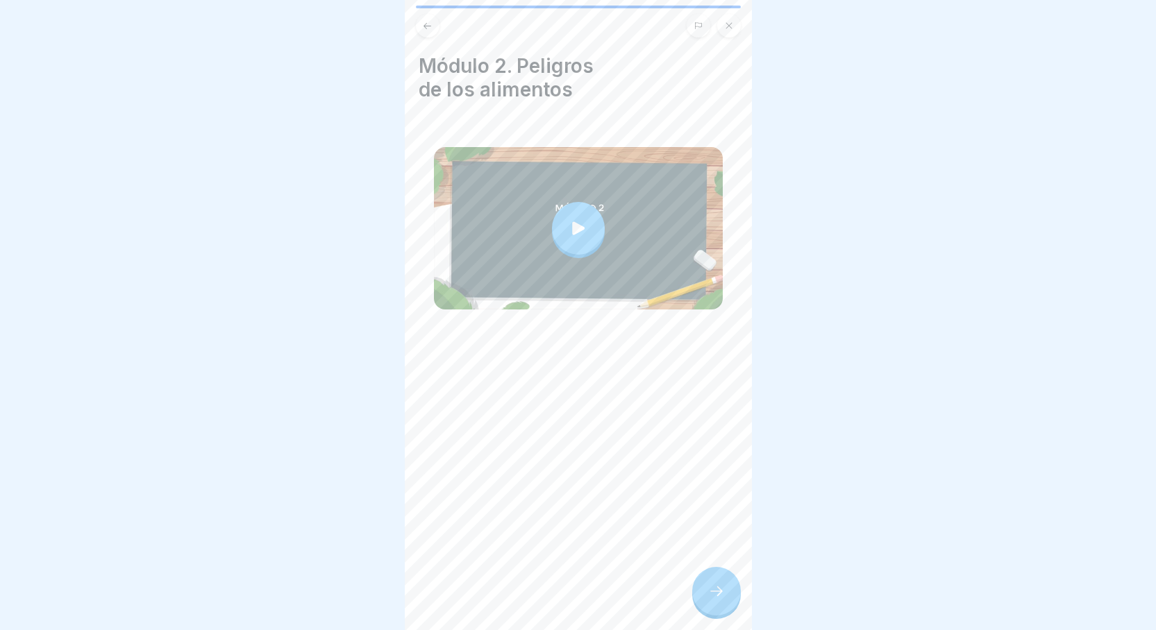
click at [717, 600] on icon at bounding box center [716, 591] width 17 height 17
click at [715, 600] on icon at bounding box center [716, 591] width 17 height 17
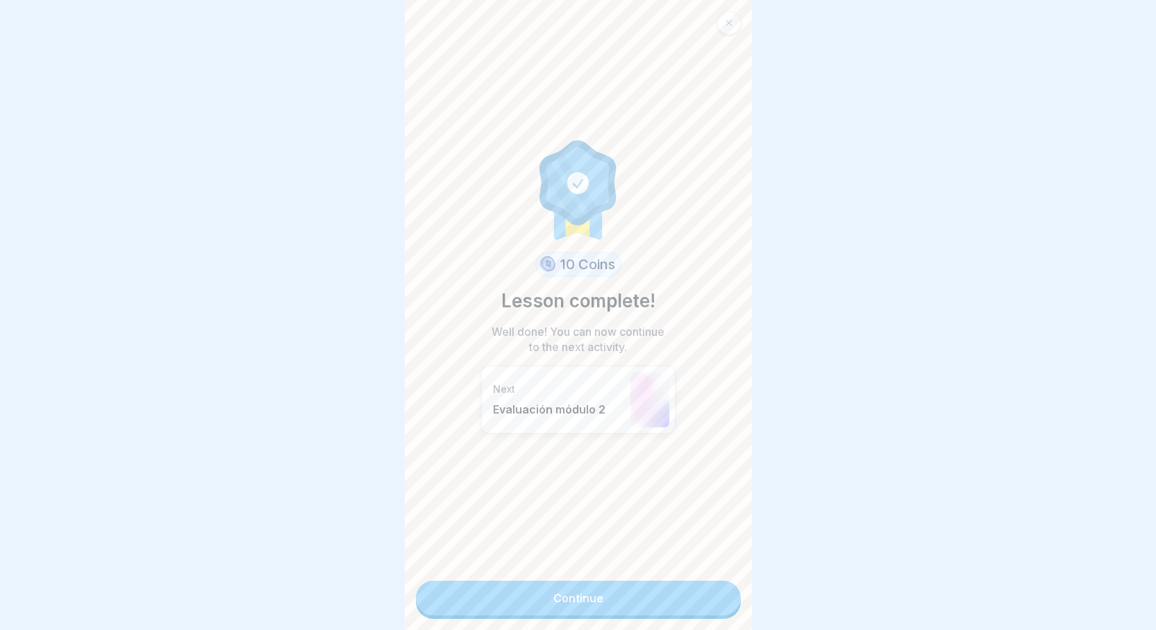
click at [538, 594] on link "Continue" at bounding box center [578, 598] width 325 height 35
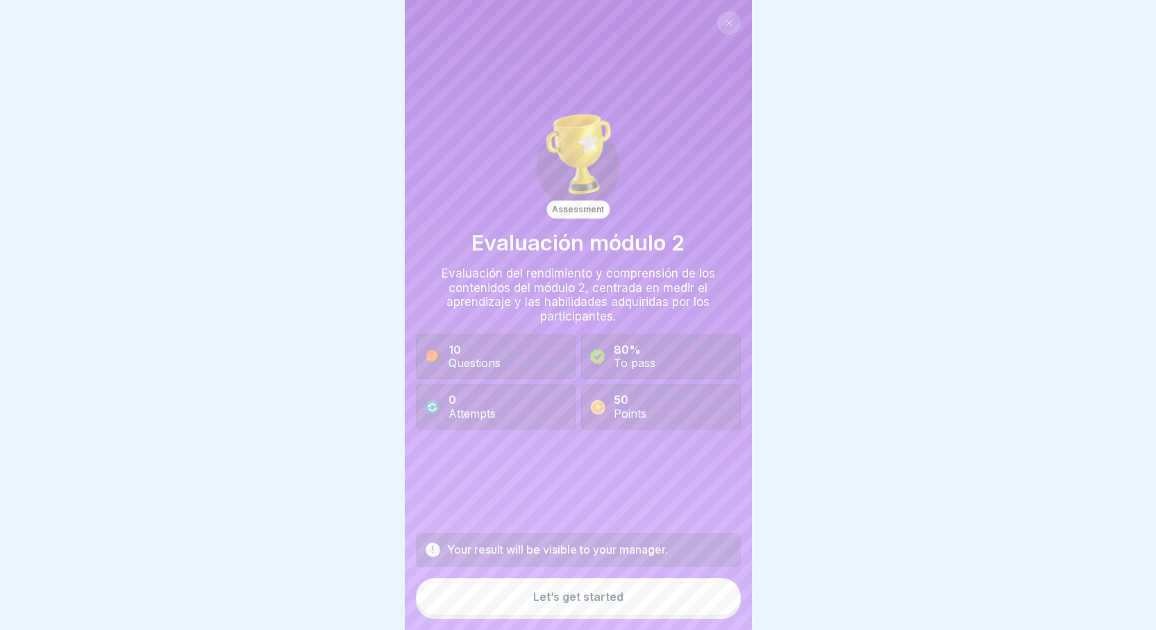
click at [583, 603] on div "Let’s get started" at bounding box center [578, 597] width 90 height 12
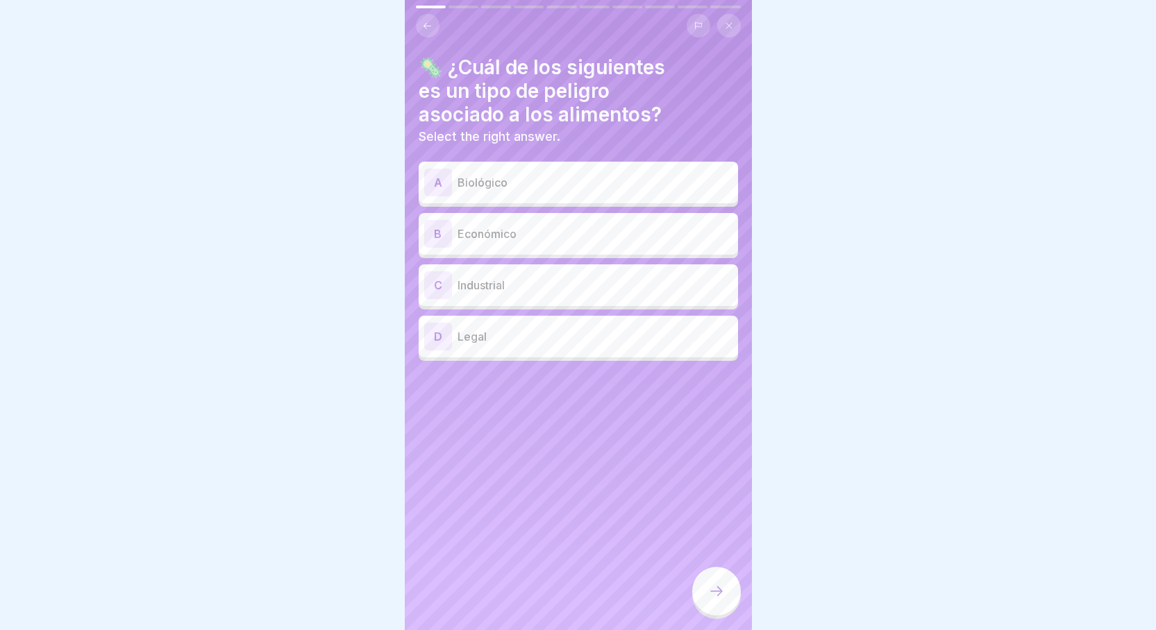
click at [477, 189] on p "Biológico" at bounding box center [595, 182] width 275 height 17
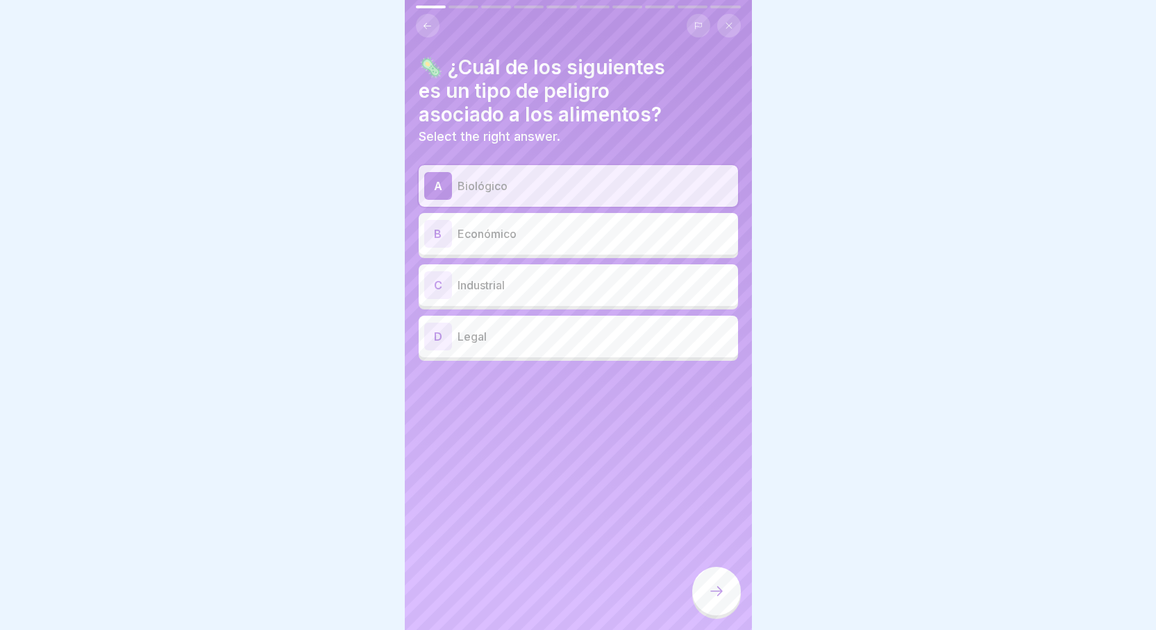
click at [721, 596] on icon at bounding box center [716, 592] width 12 height 10
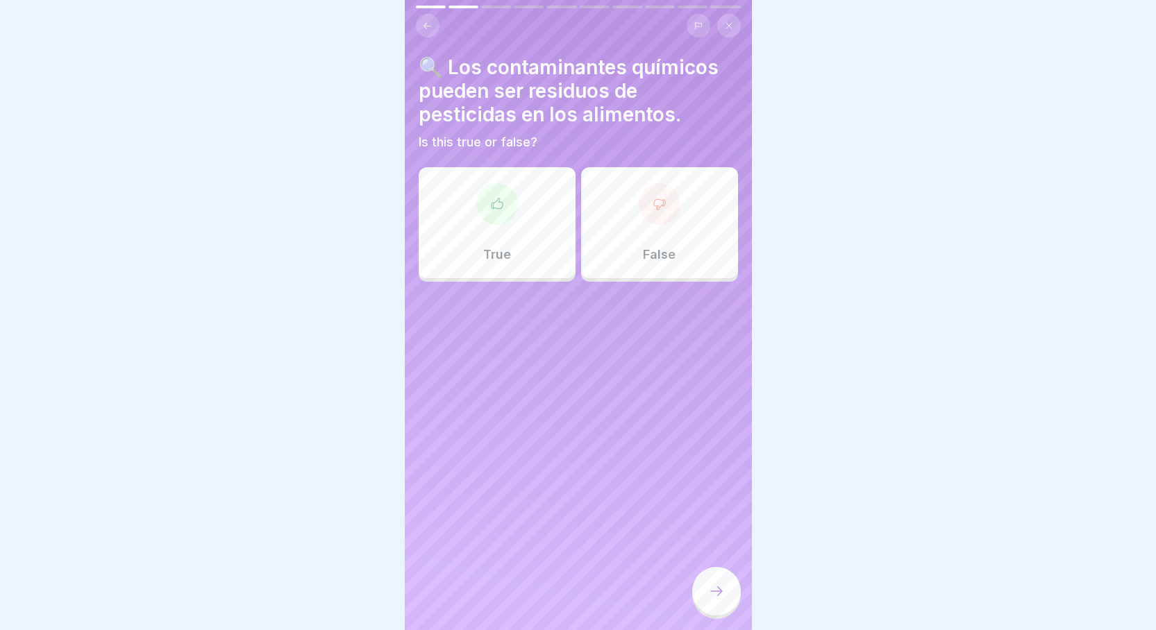
click at [488, 247] on p "True" at bounding box center [497, 254] width 28 height 15
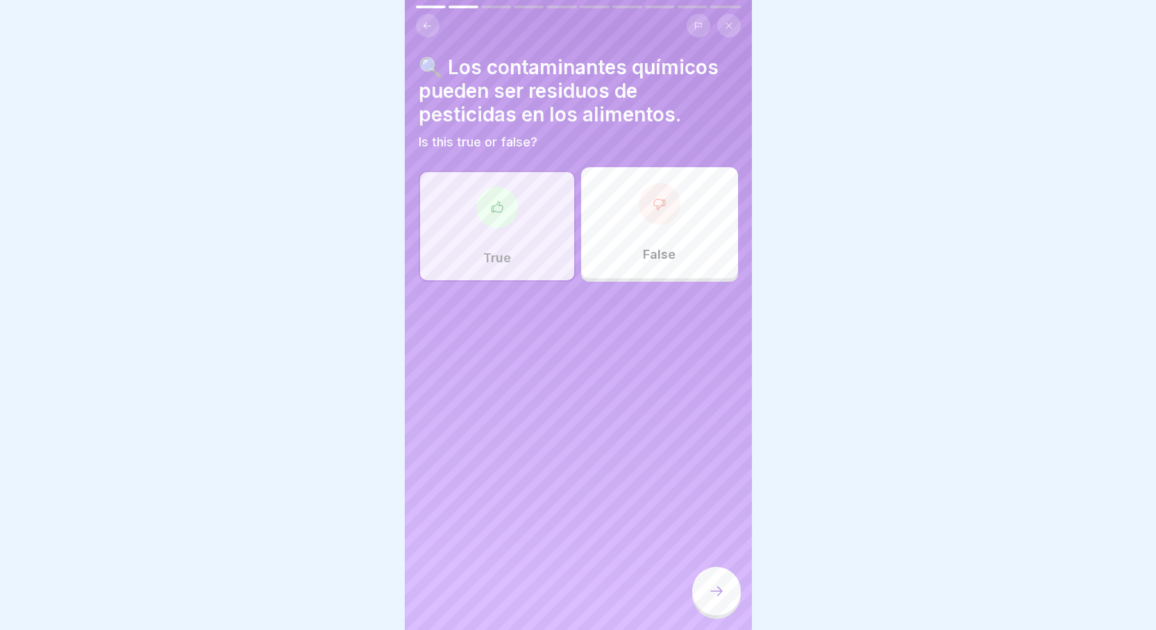
click at [721, 600] on icon at bounding box center [716, 591] width 17 height 17
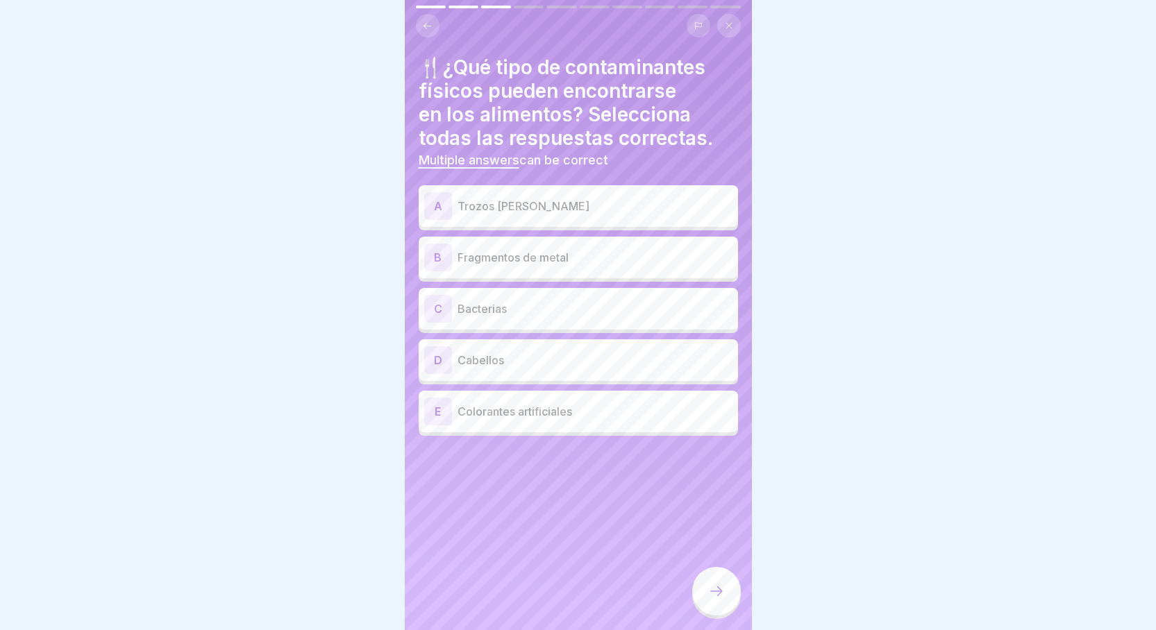
click at [462, 204] on p "Trozos [PERSON_NAME]" at bounding box center [595, 206] width 275 height 17
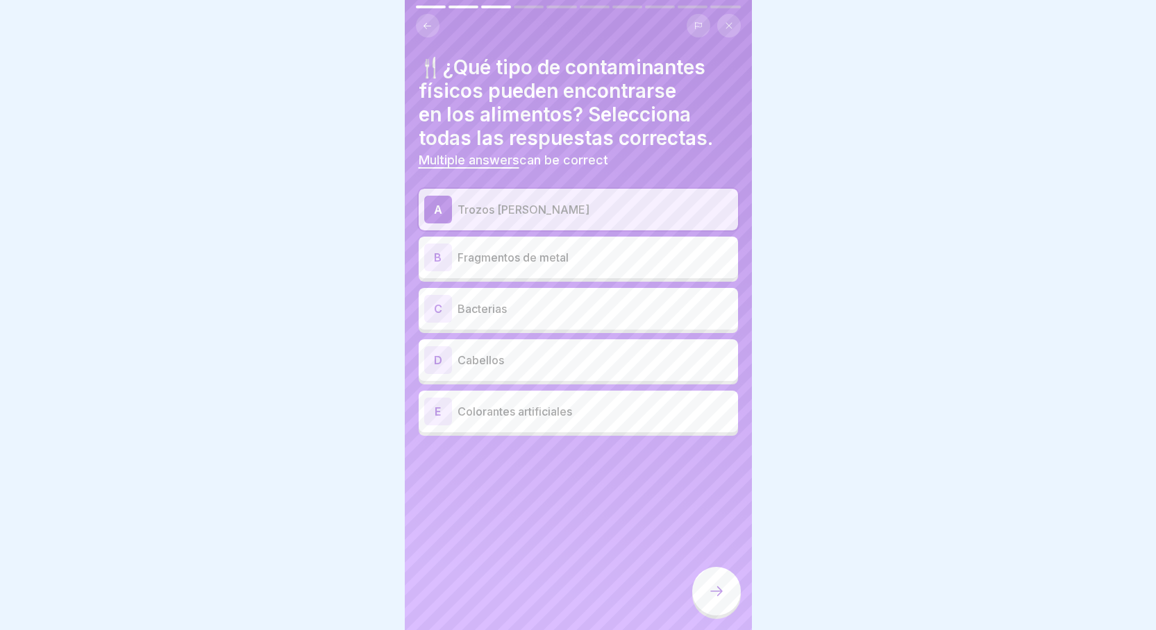
click at [442, 250] on div "B" at bounding box center [438, 258] width 28 height 28
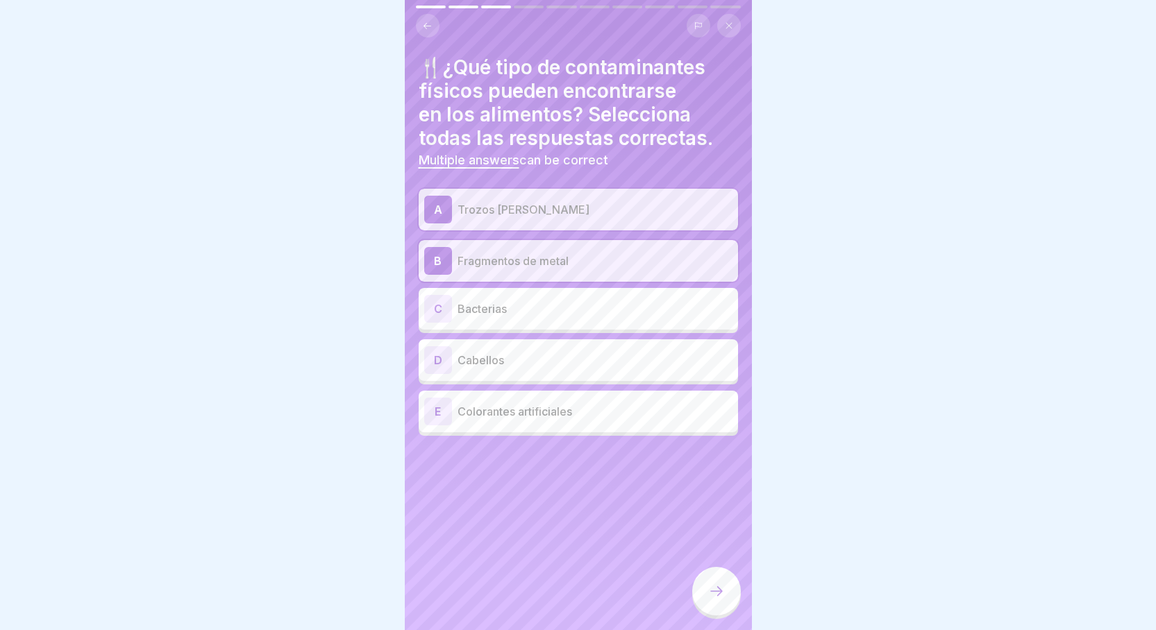
click at [714, 595] on div at bounding box center [716, 591] width 49 height 49
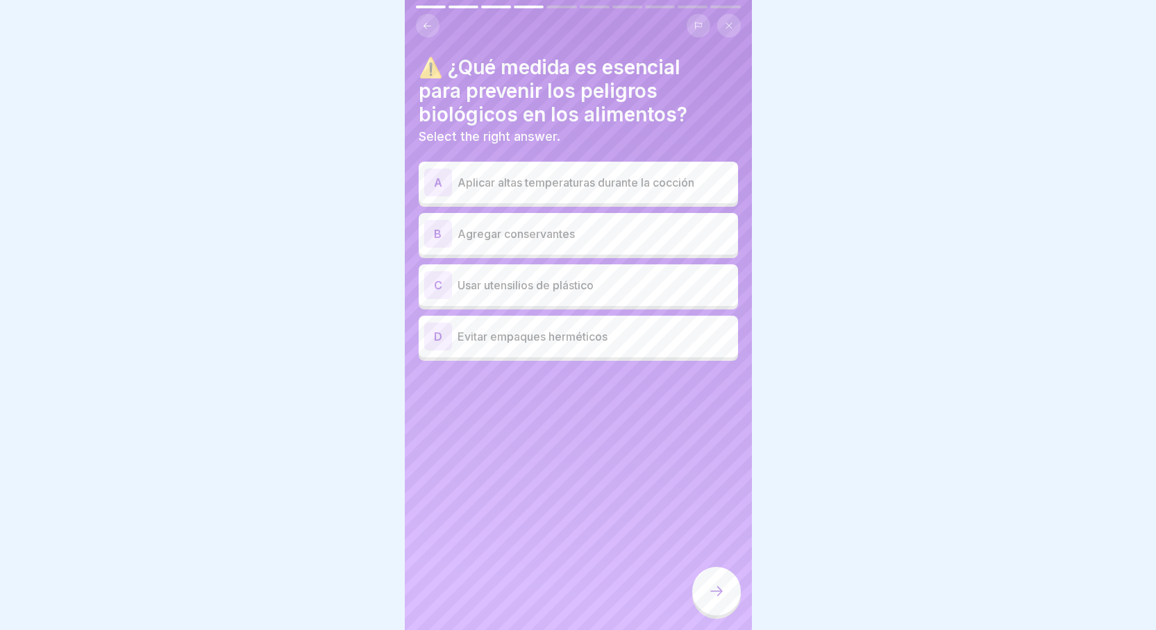
click at [699, 228] on p "Agregar conservantes" at bounding box center [595, 234] width 275 height 17
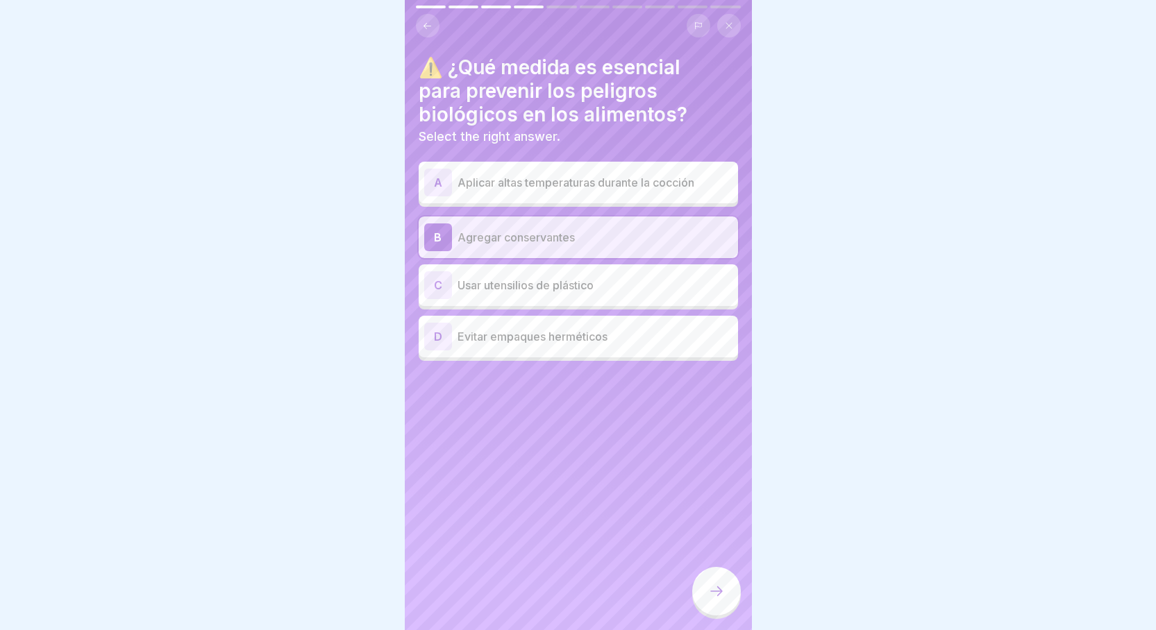
click at [726, 614] on div at bounding box center [716, 591] width 49 height 49
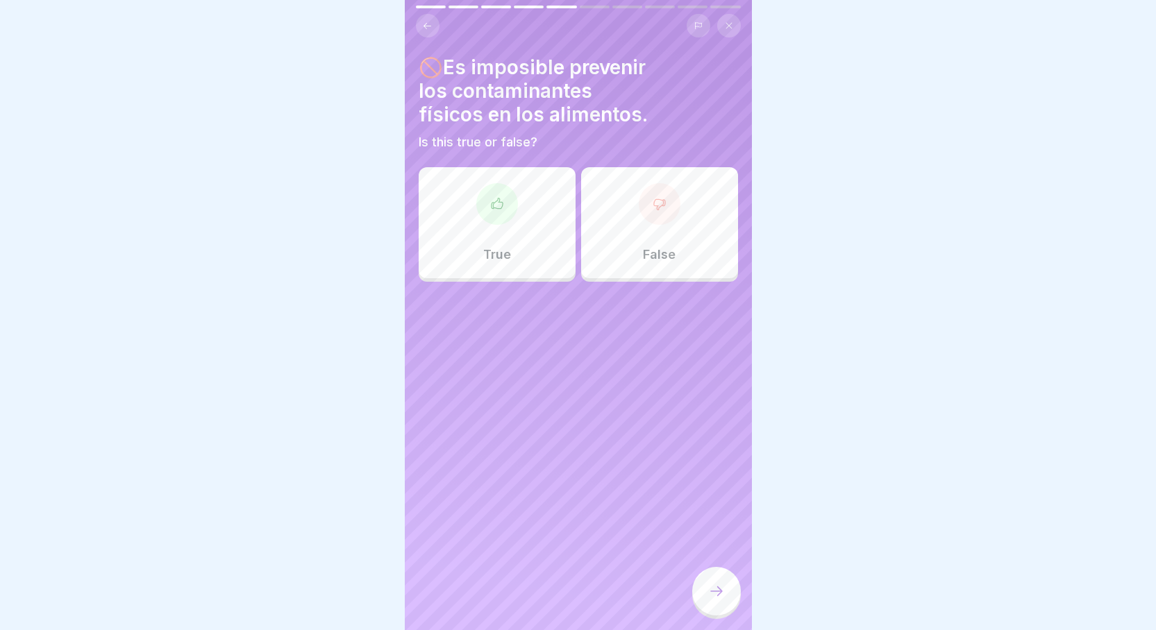
click at [691, 242] on div "False" at bounding box center [659, 222] width 157 height 111
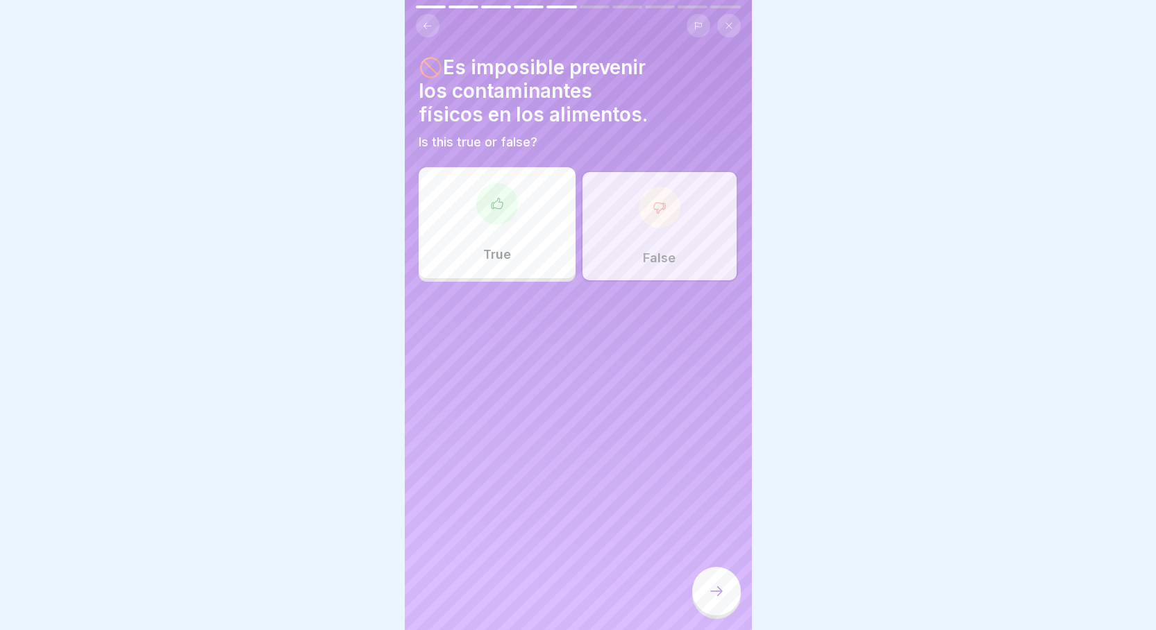
click at [708, 600] on icon at bounding box center [716, 591] width 17 height 17
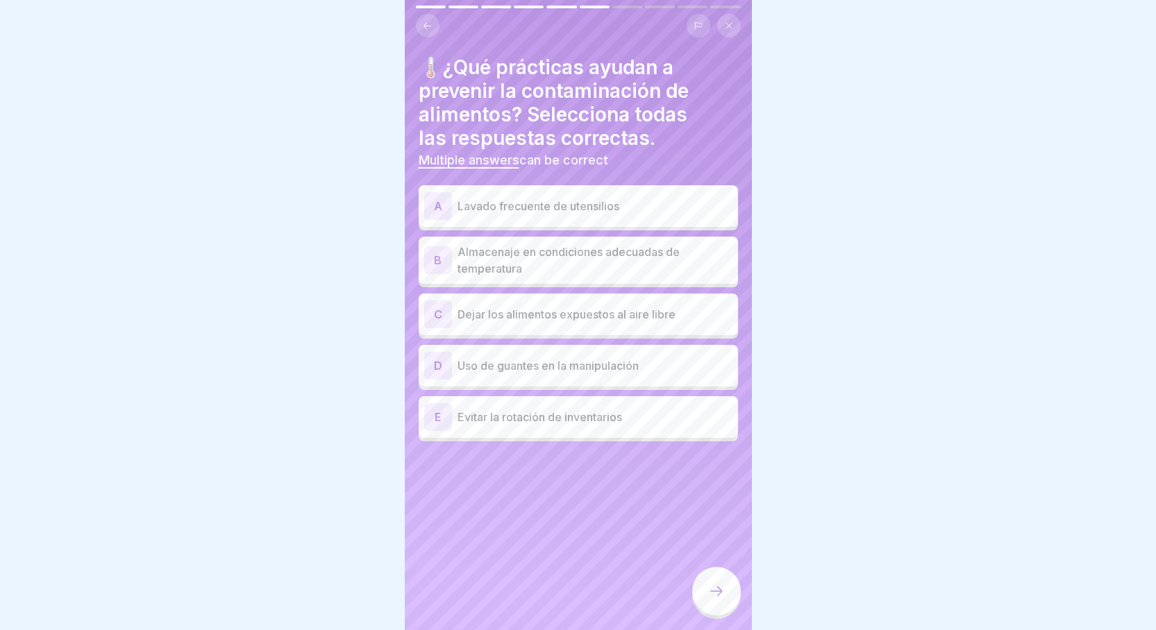
click at [558, 196] on div "A Lavado frecuente de utensilios" at bounding box center [578, 206] width 308 height 28
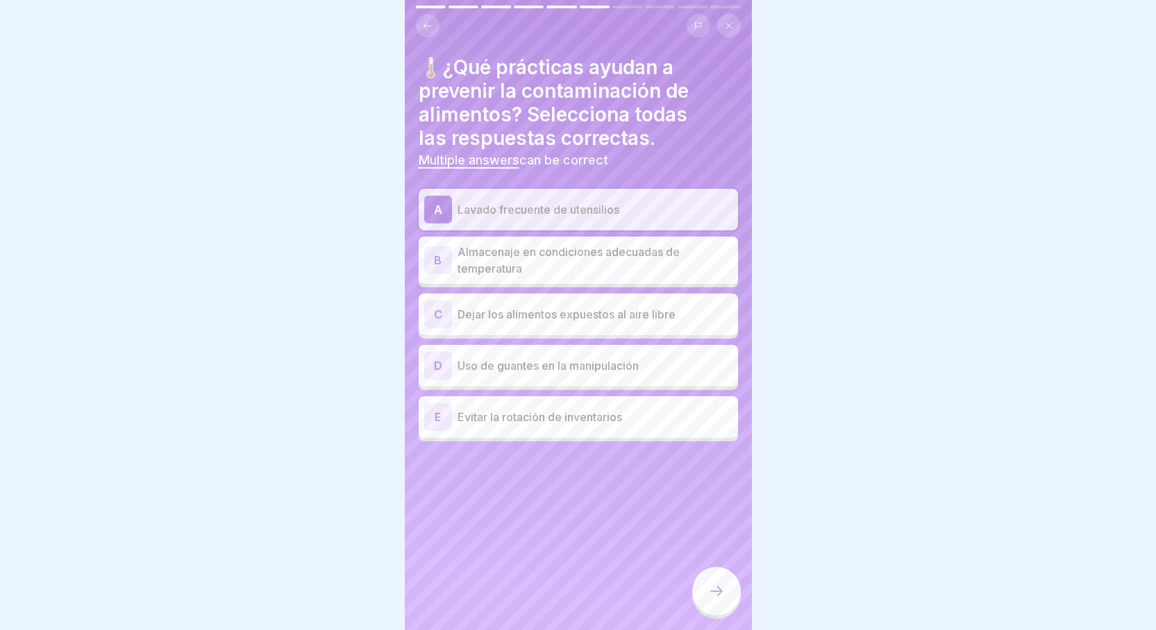
click at [560, 260] on p "Almacenaje en condiciones adecuadas de temperatura" at bounding box center [595, 260] width 275 height 33
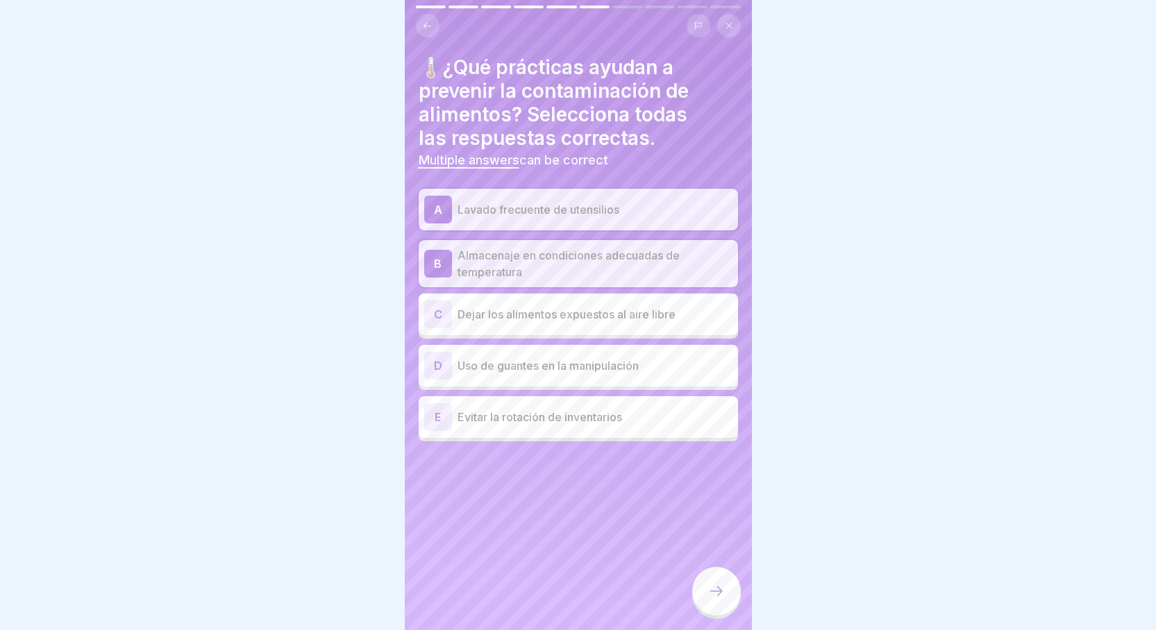
click at [715, 600] on icon at bounding box center [716, 591] width 17 height 17
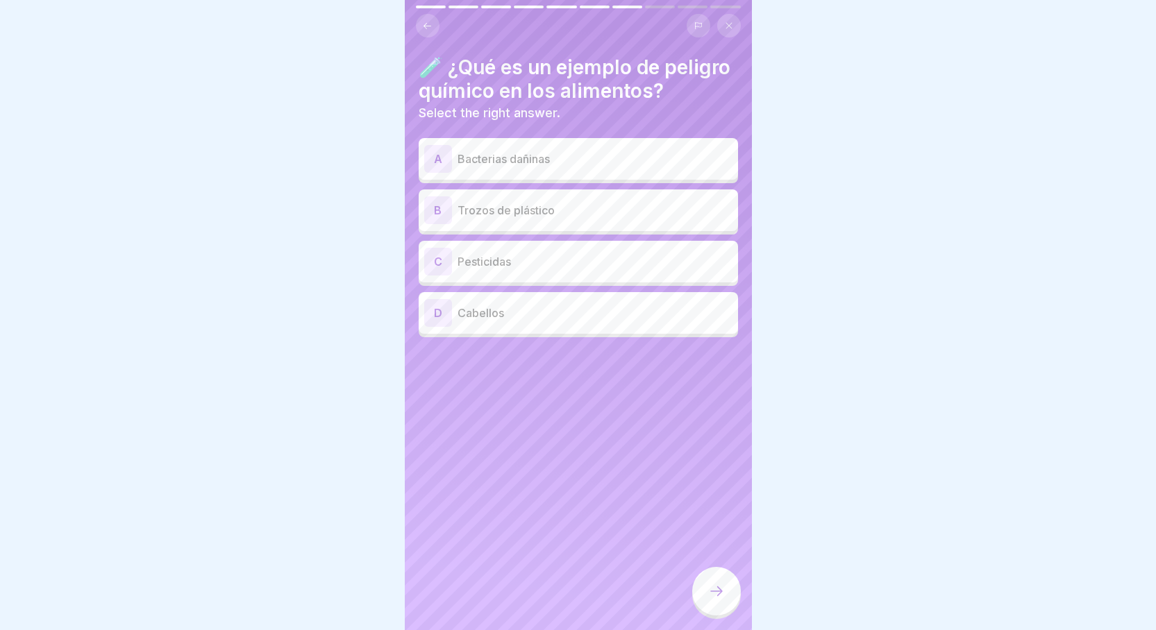
click at [483, 276] on div "C Pesticidas" at bounding box center [578, 262] width 308 height 28
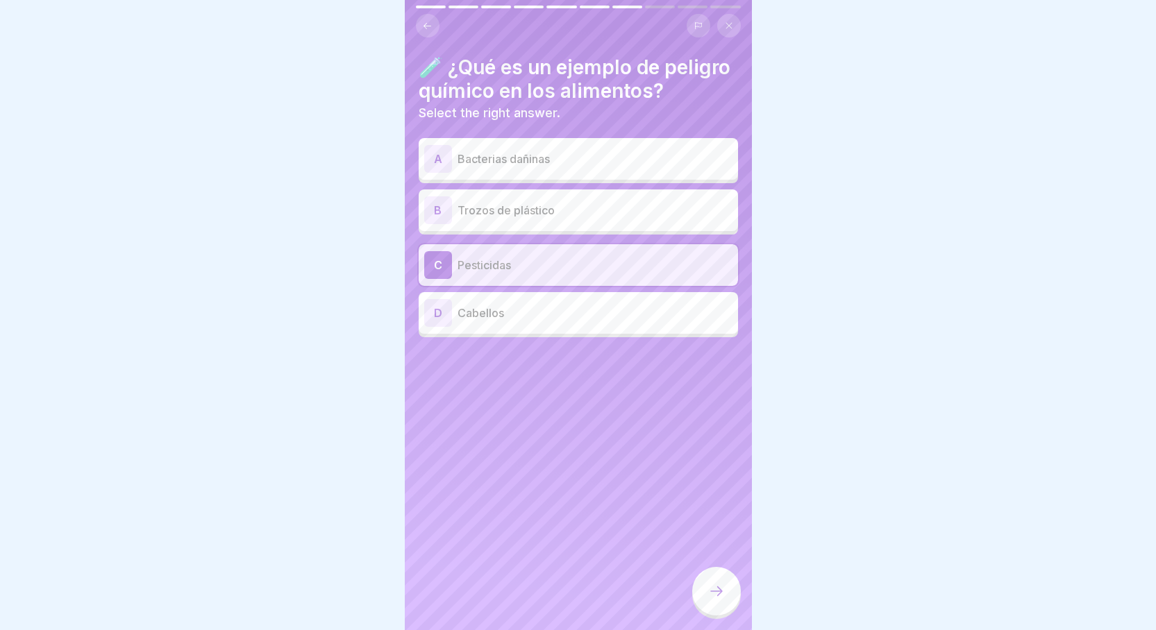
click at [490, 274] on div "C Pesticidas" at bounding box center [578, 265] width 308 height 28
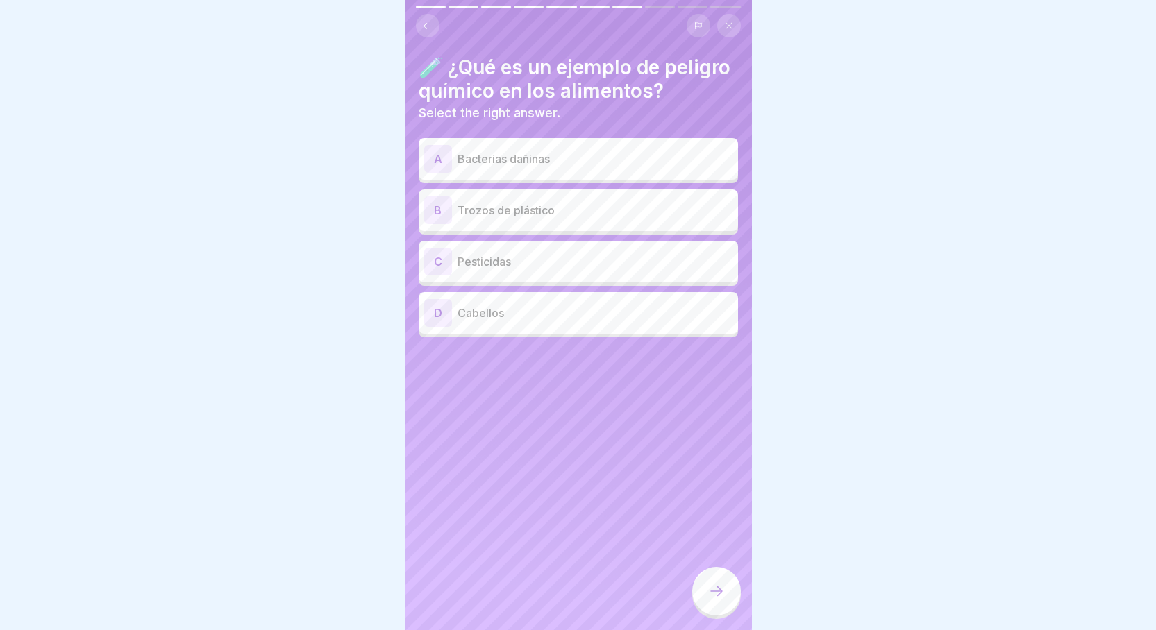
click at [490, 274] on div "C Pesticidas" at bounding box center [578, 262] width 308 height 28
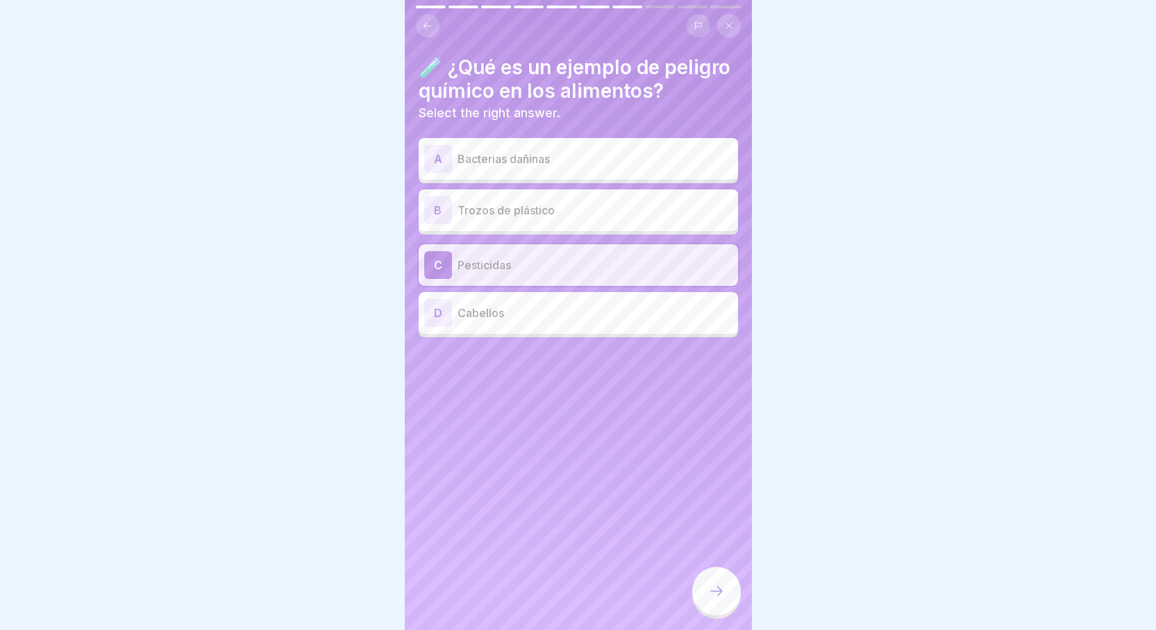
click at [508, 219] on p "Trozos de plástico" at bounding box center [595, 210] width 275 height 17
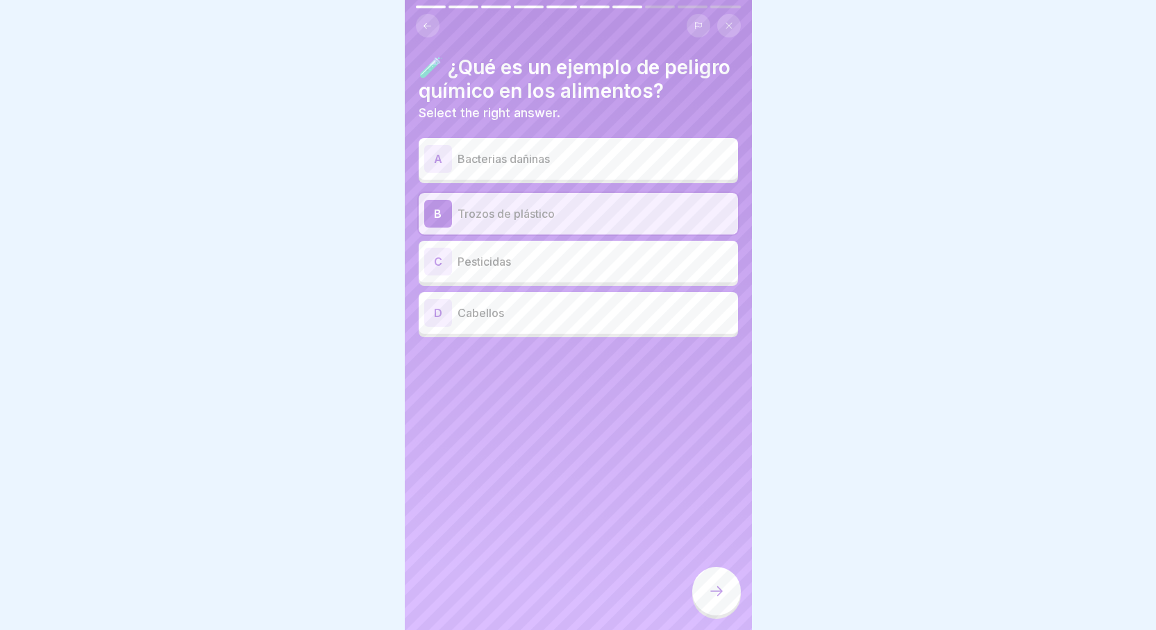
click at [508, 222] on p "Trozos de plástico" at bounding box center [595, 214] width 275 height 17
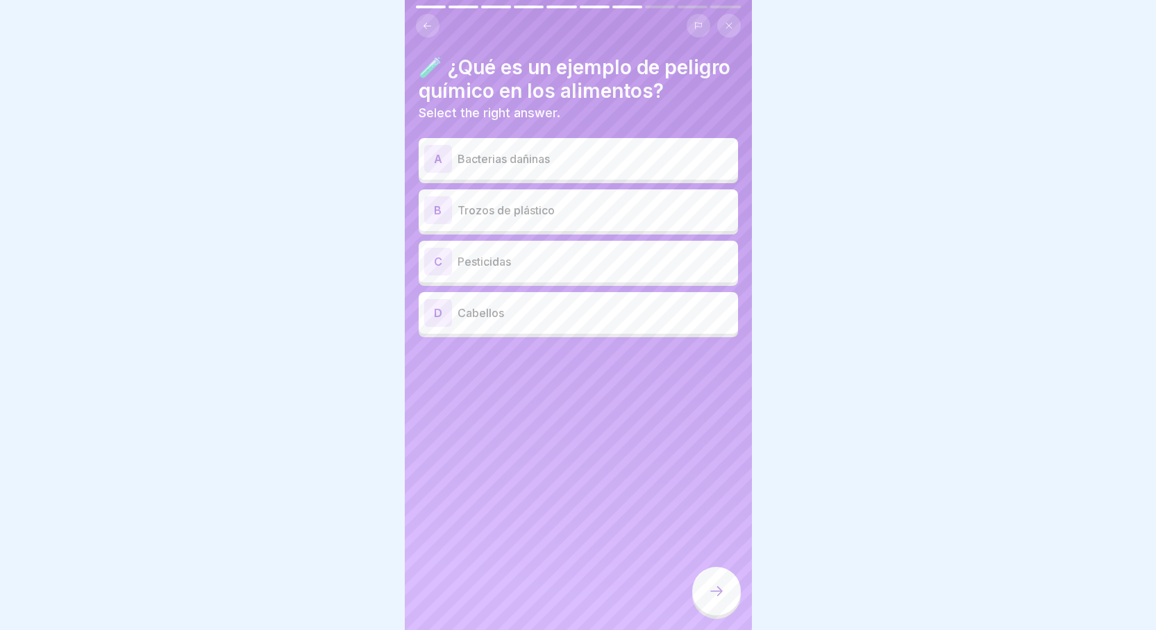
click at [441, 276] on div "C" at bounding box center [438, 262] width 28 height 28
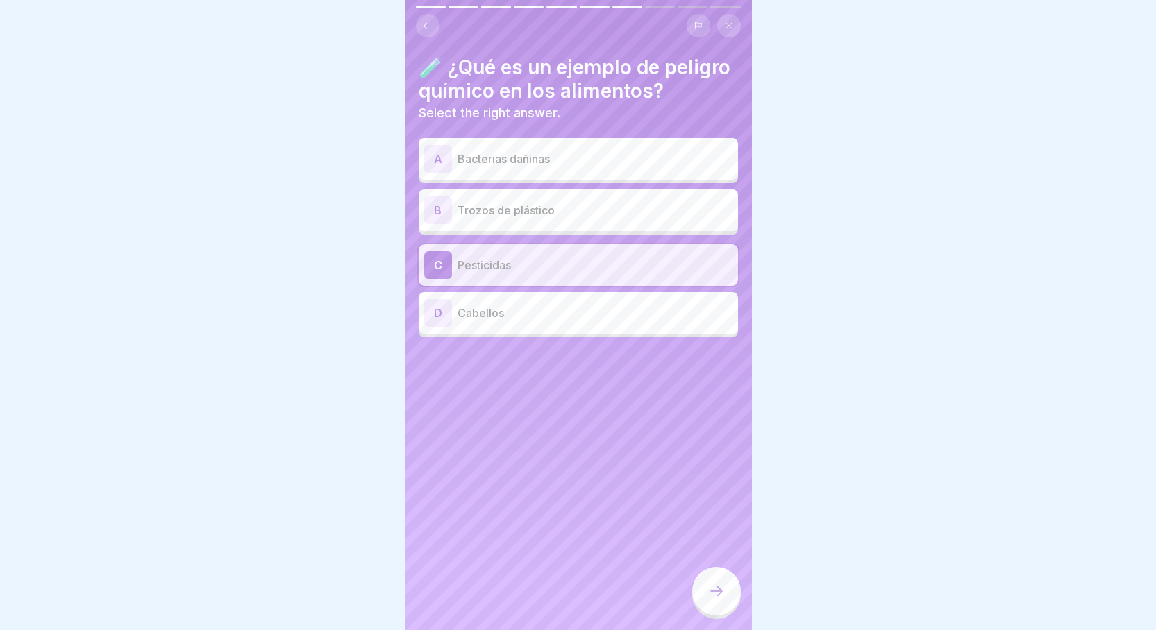
click at [719, 616] on div at bounding box center [716, 591] width 49 height 49
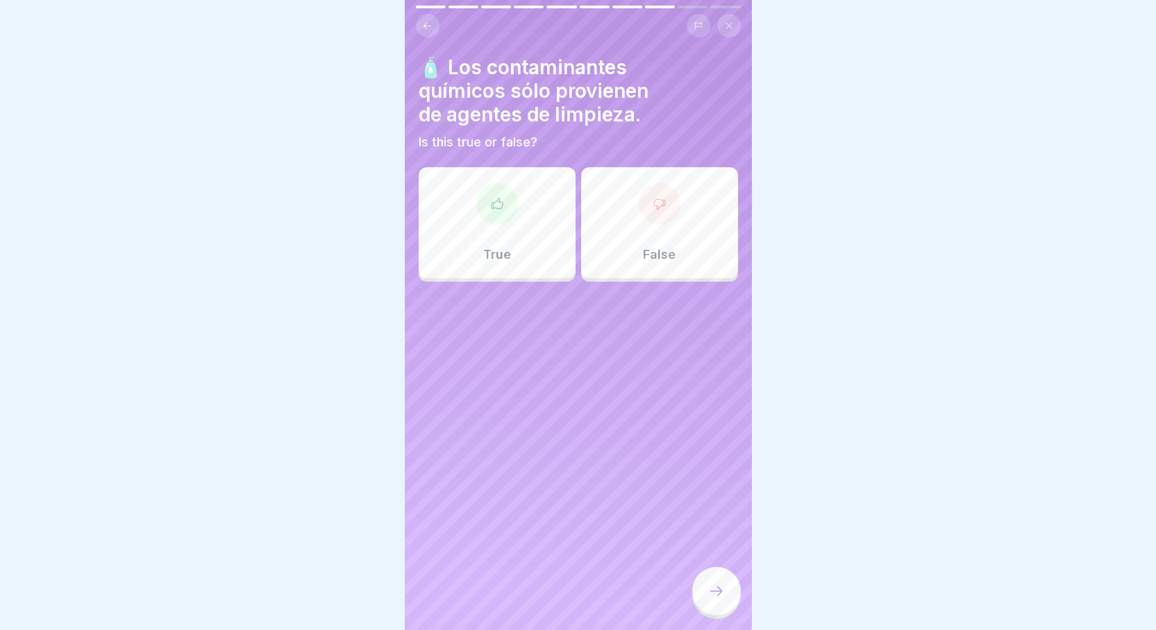
click at [670, 218] on div "False" at bounding box center [659, 222] width 157 height 111
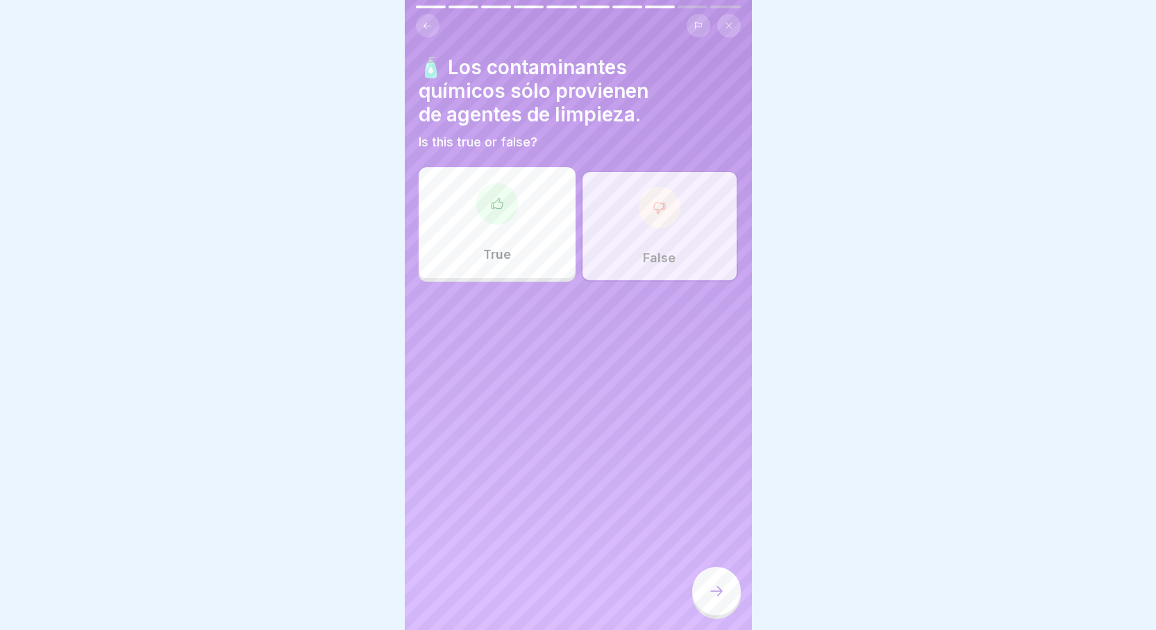
click at [702, 612] on div at bounding box center [716, 591] width 49 height 49
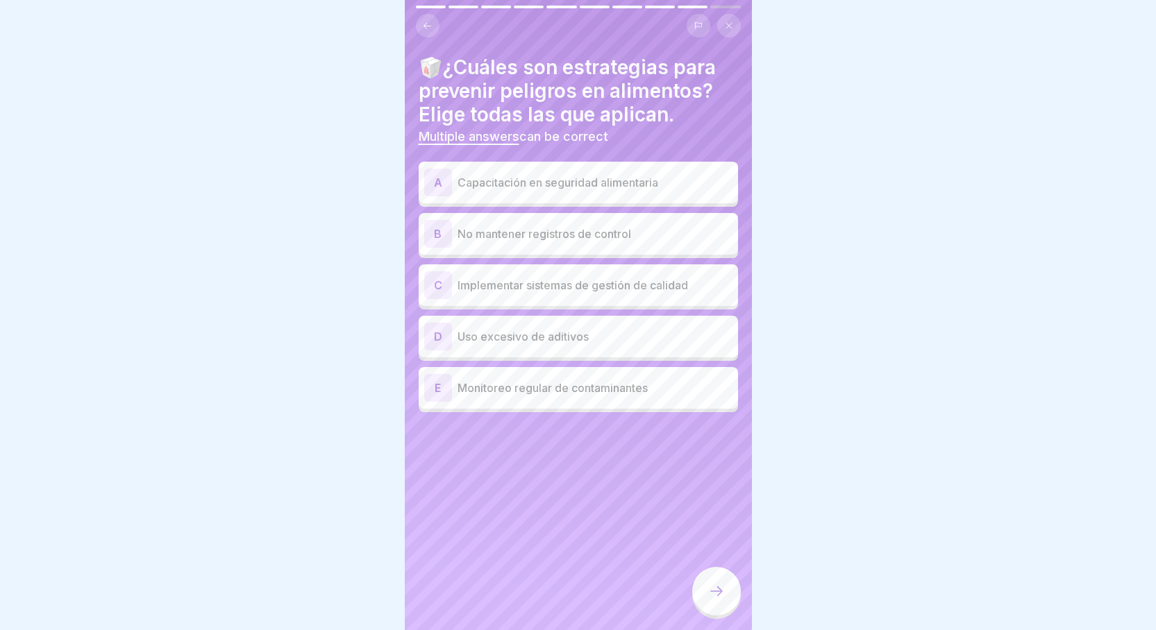
click at [535, 189] on p "Capacitación en seguridad alimentaria" at bounding box center [595, 182] width 275 height 17
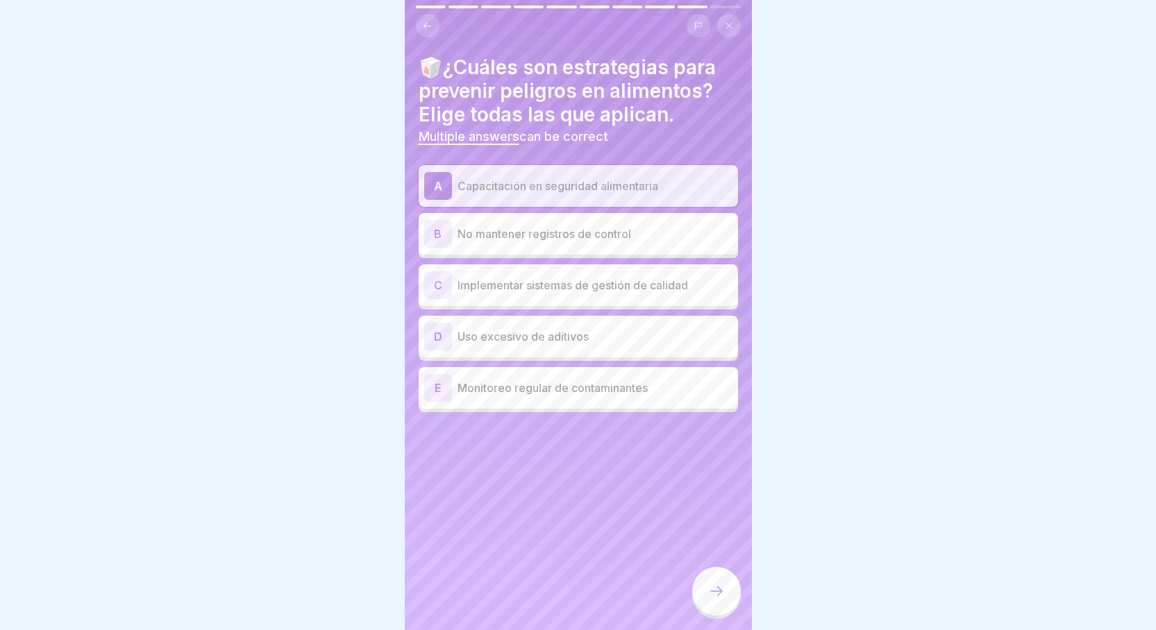
click at [516, 280] on p "Implementar sistemas de gestión de calidad" at bounding box center [595, 285] width 275 height 17
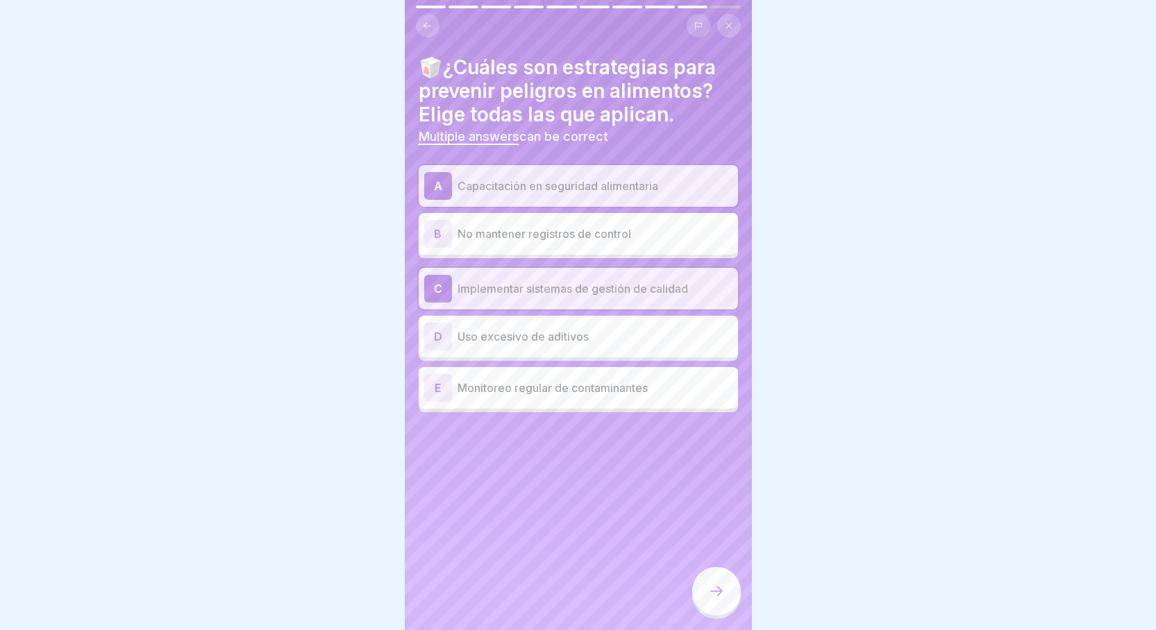
click at [522, 405] on div "E Monitoreo regular de contaminantes" at bounding box center [578, 388] width 319 height 42
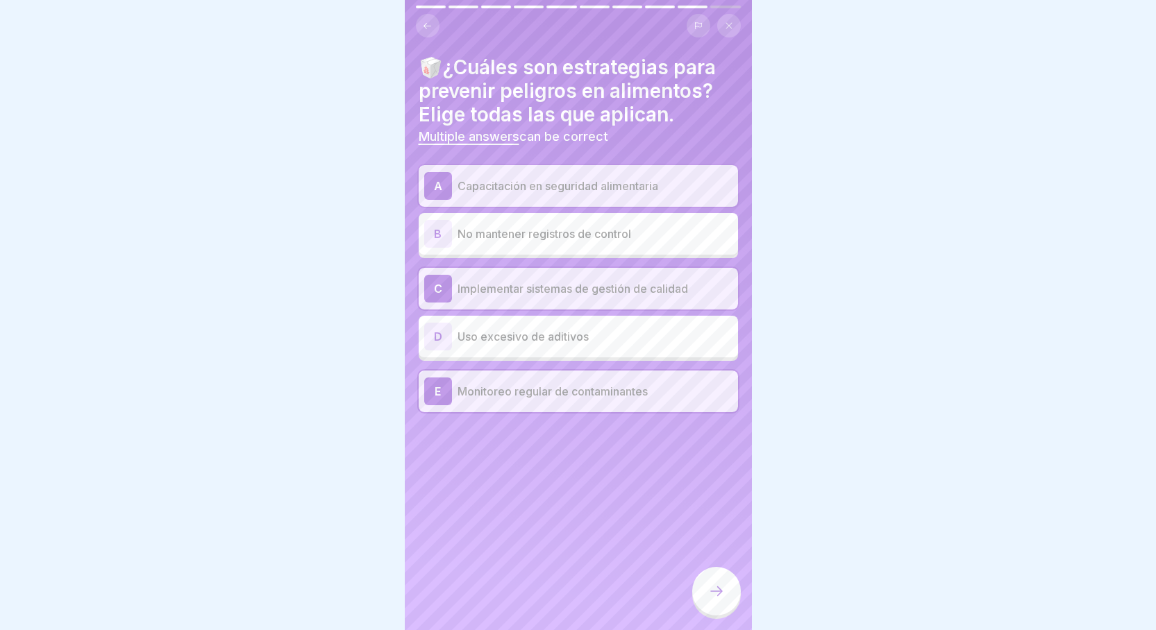
click at [714, 614] on div at bounding box center [716, 591] width 49 height 49
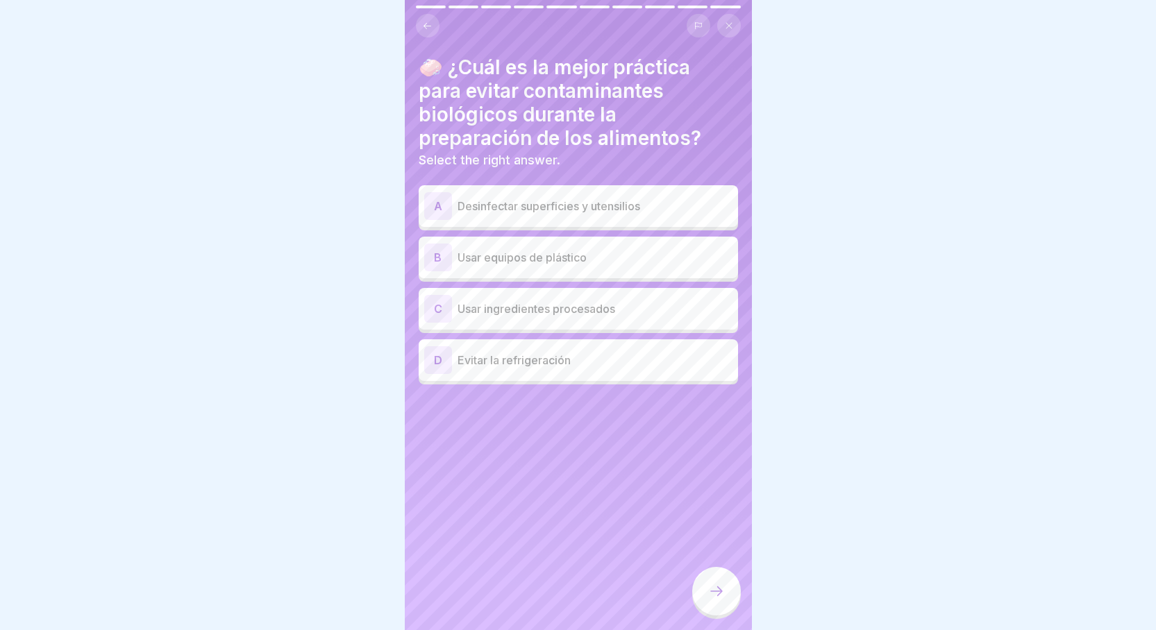
click at [603, 207] on p "Desinfectar superficies y utensilios" at bounding box center [595, 206] width 275 height 17
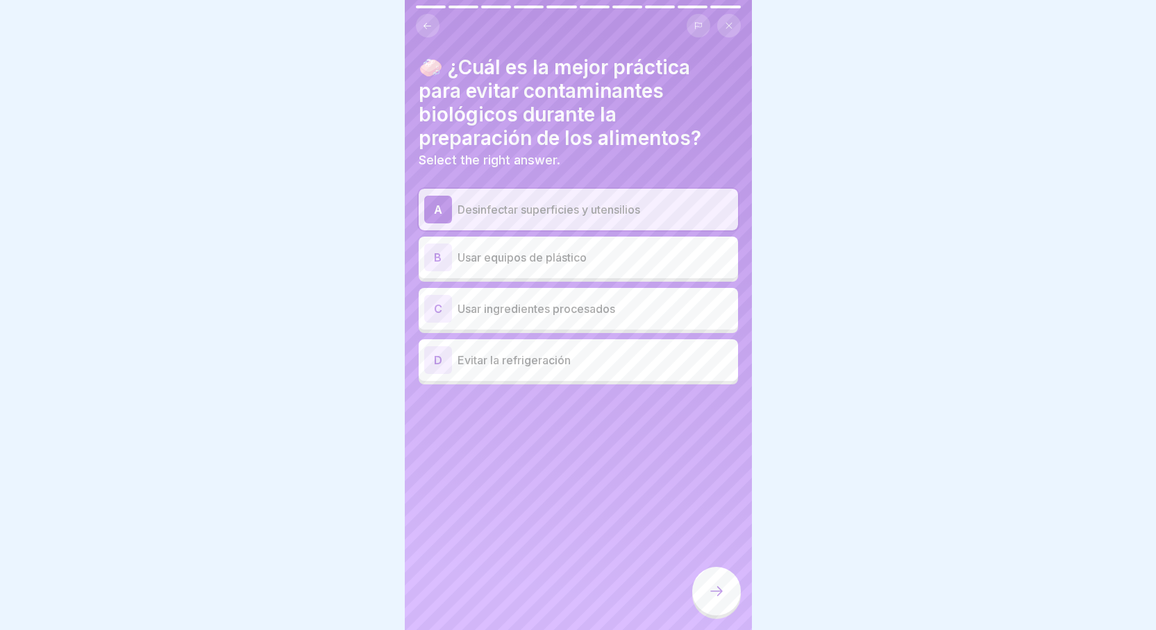
click at [703, 601] on div at bounding box center [716, 591] width 49 height 49
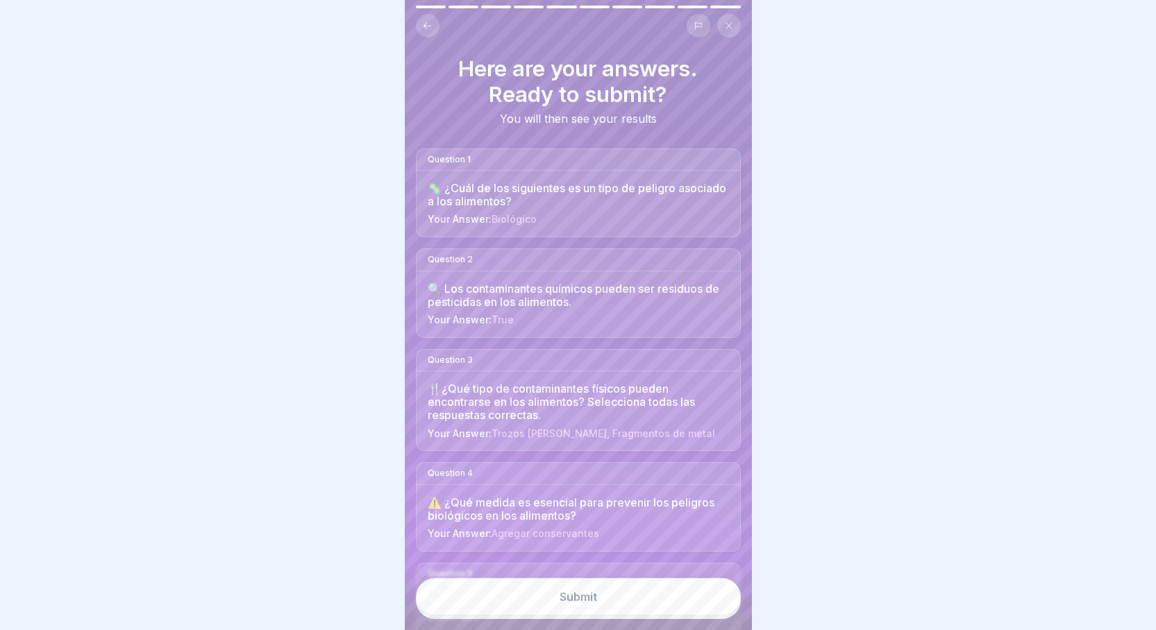
click at [625, 603] on button "Submit" at bounding box center [578, 596] width 325 height 37
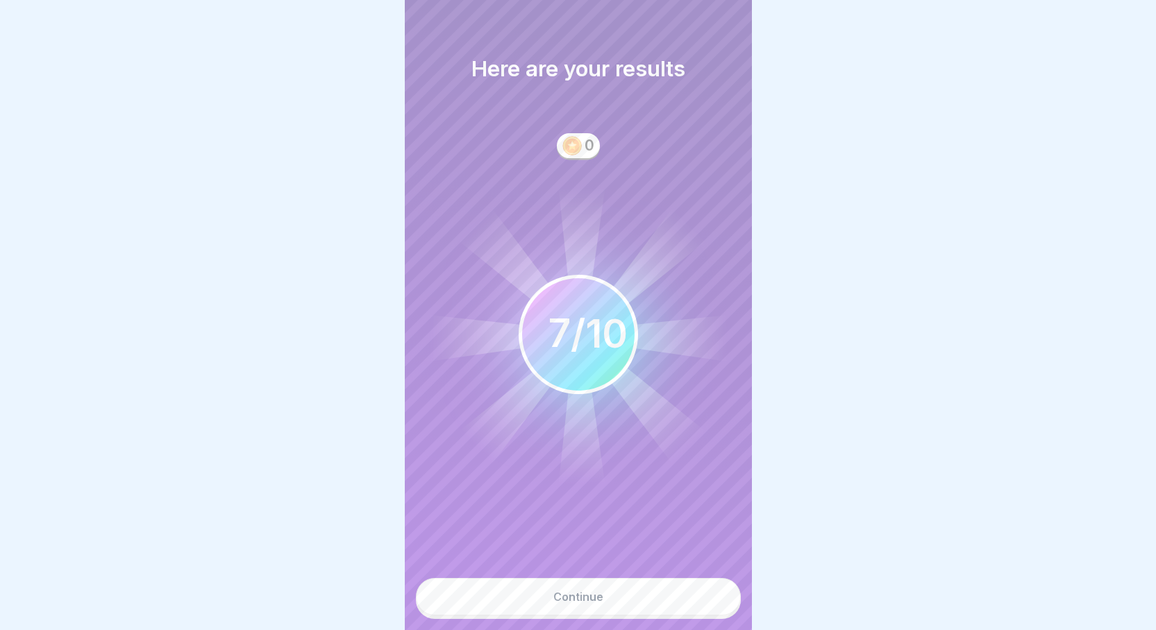
click at [596, 603] on div "Continue" at bounding box center [578, 597] width 50 height 12
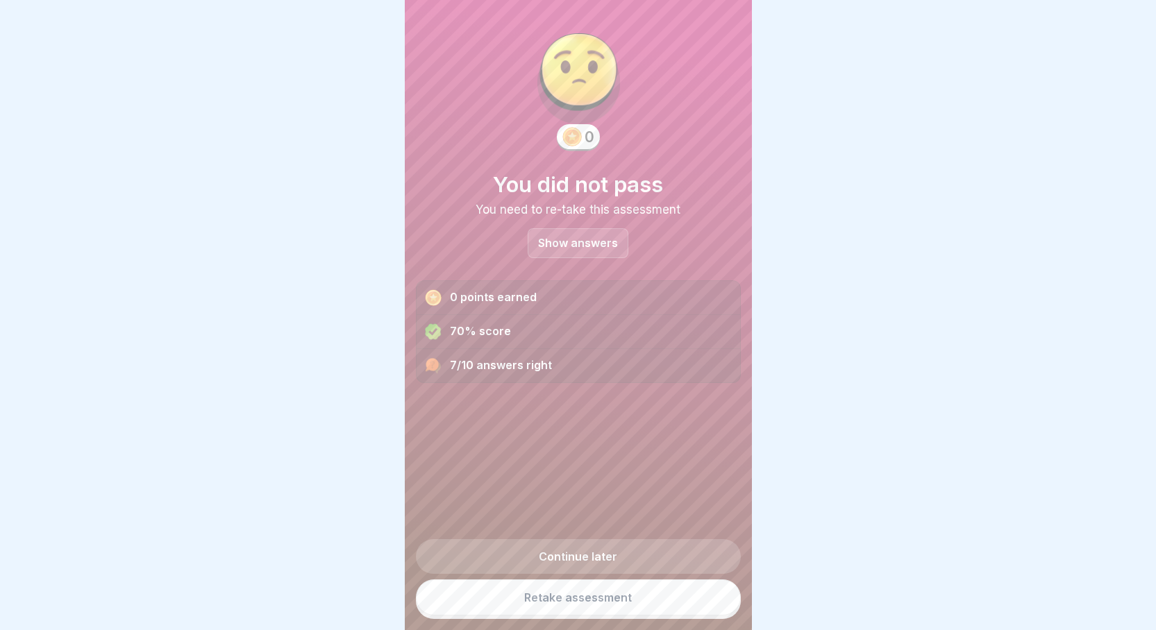
click at [601, 606] on link "Retake assessment" at bounding box center [578, 598] width 325 height 36
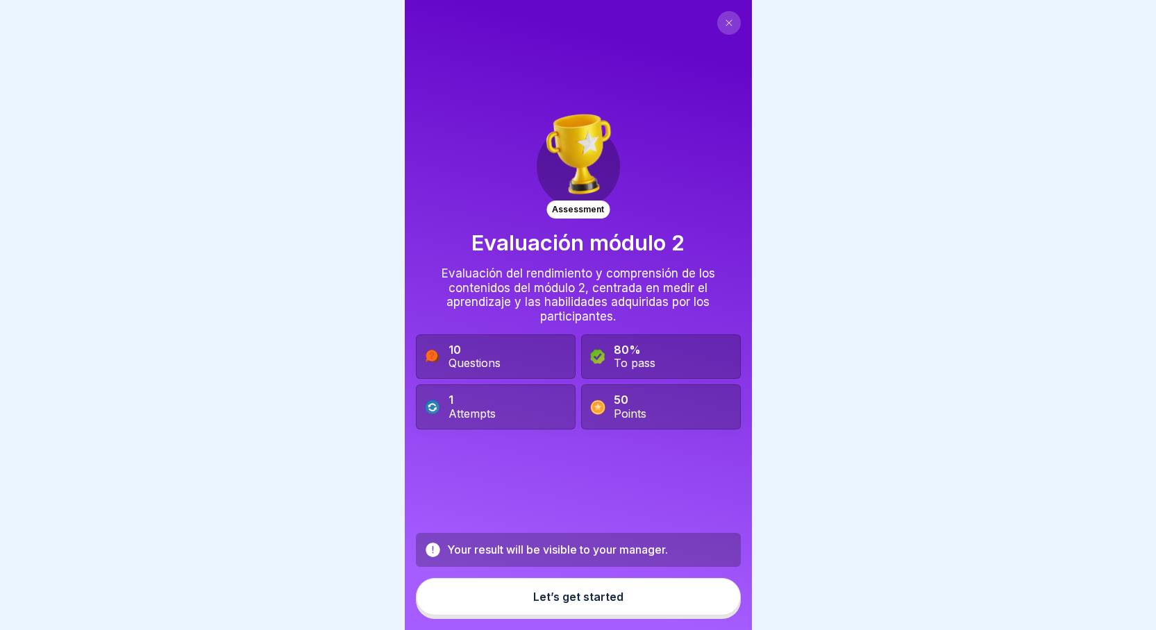
click at [587, 599] on button "Let’s get started" at bounding box center [578, 596] width 325 height 37
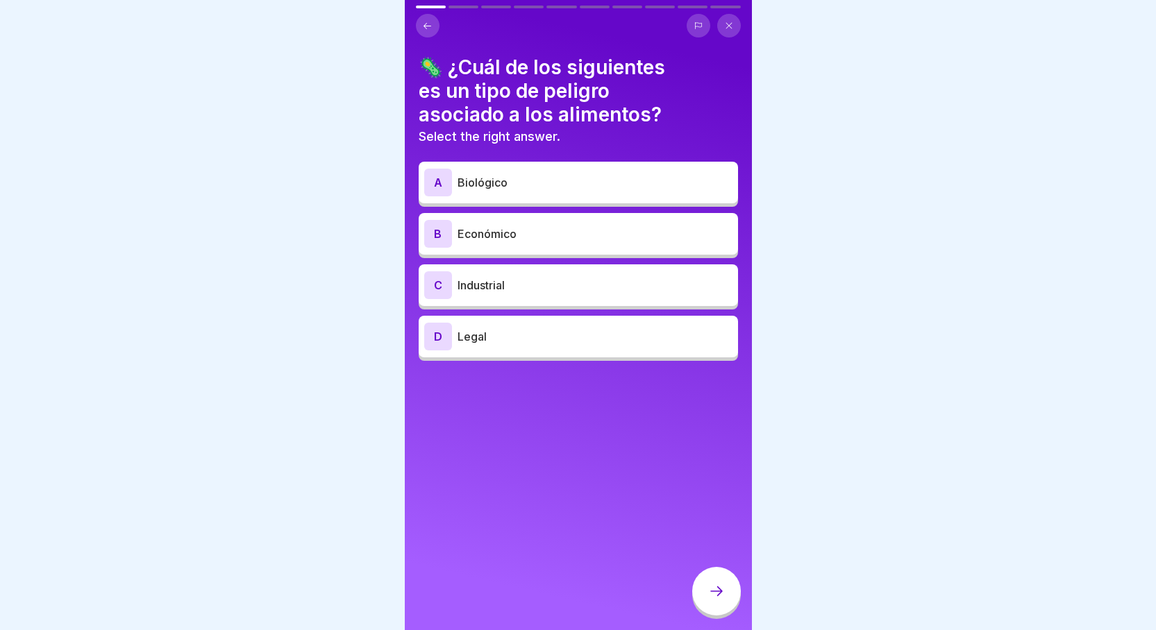
click at [541, 187] on p "Biológico" at bounding box center [595, 182] width 275 height 17
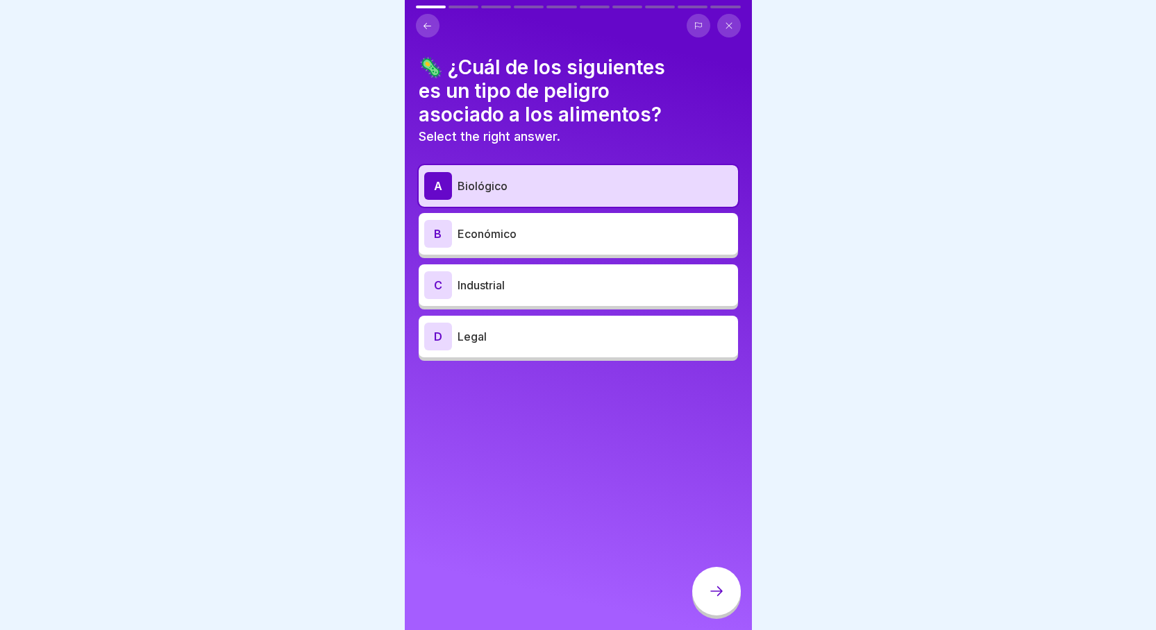
click at [714, 600] on icon at bounding box center [716, 591] width 17 height 17
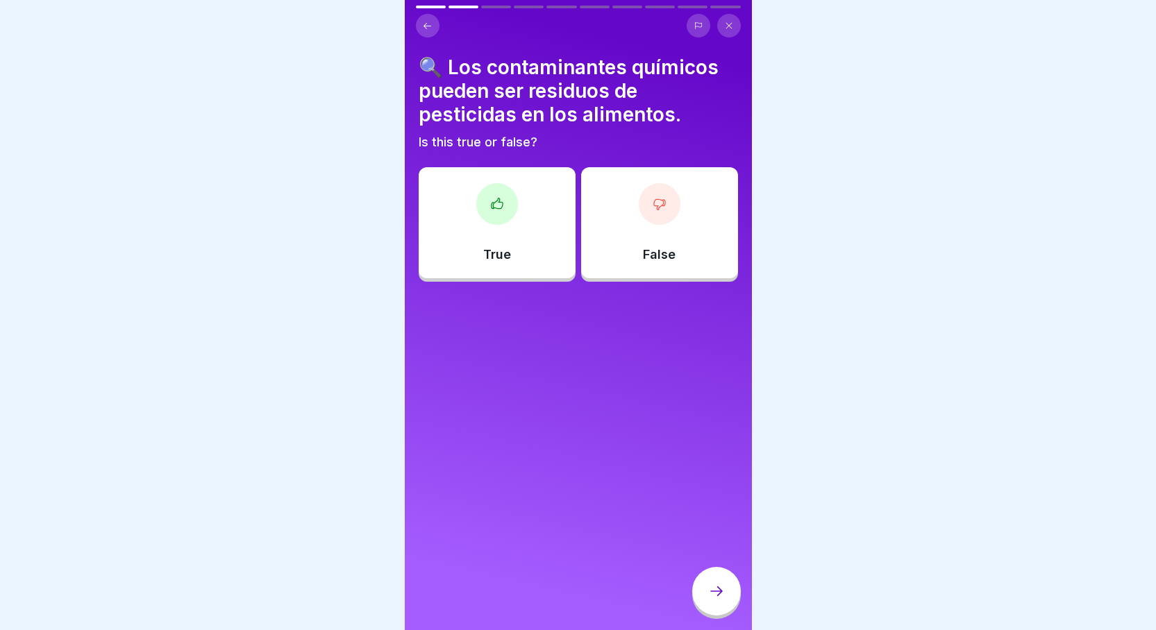
click at [510, 172] on div "True" at bounding box center [497, 222] width 157 height 111
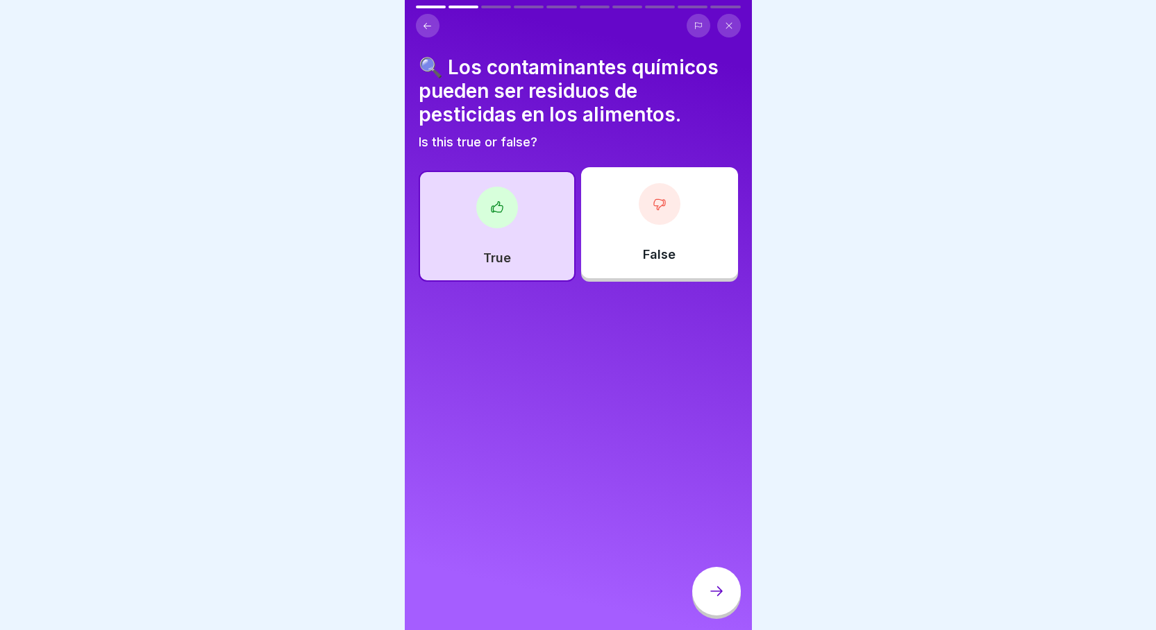
click at [712, 586] on div at bounding box center [716, 591] width 49 height 49
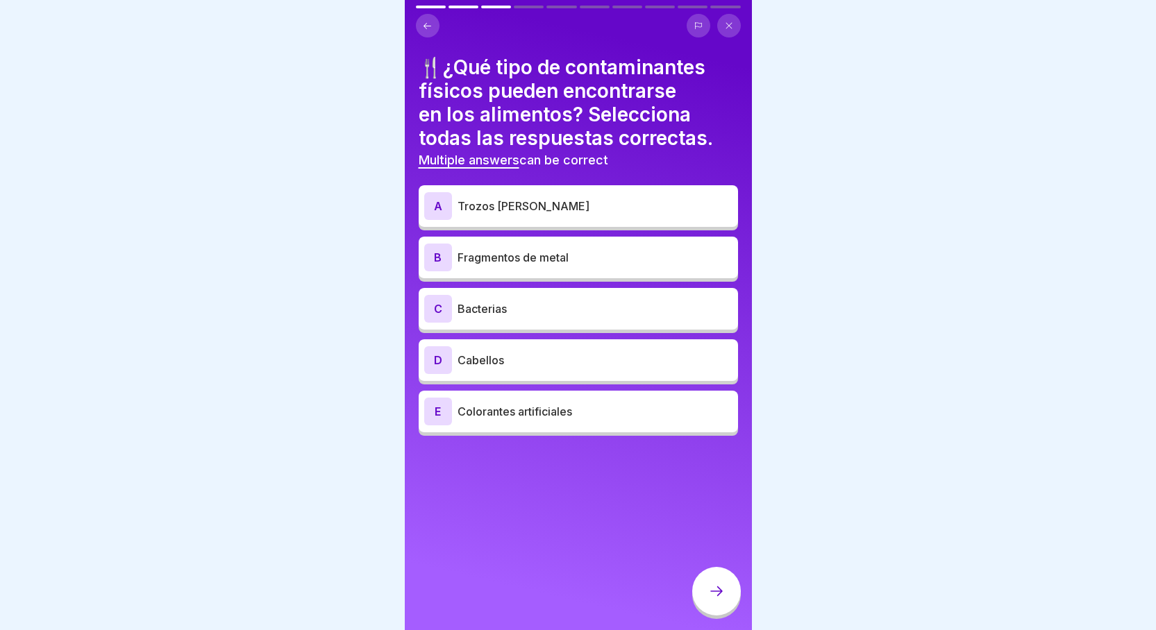
click at [599, 208] on p "Trozos [PERSON_NAME]" at bounding box center [595, 206] width 275 height 17
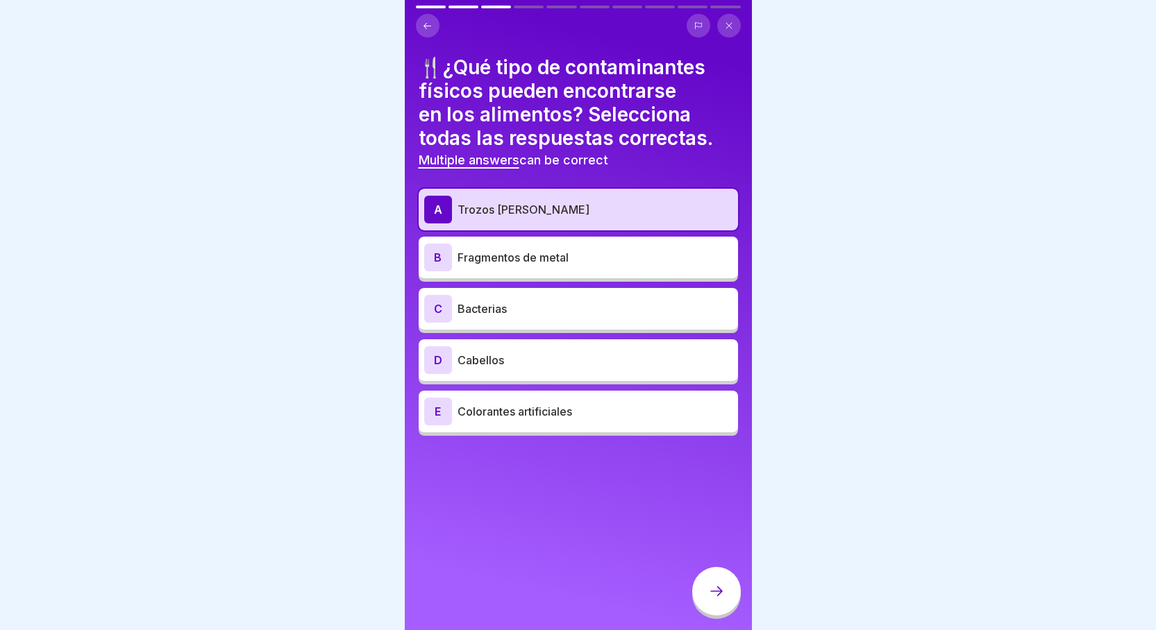
click at [570, 246] on div "B Fragmentos de metal" at bounding box center [578, 258] width 308 height 28
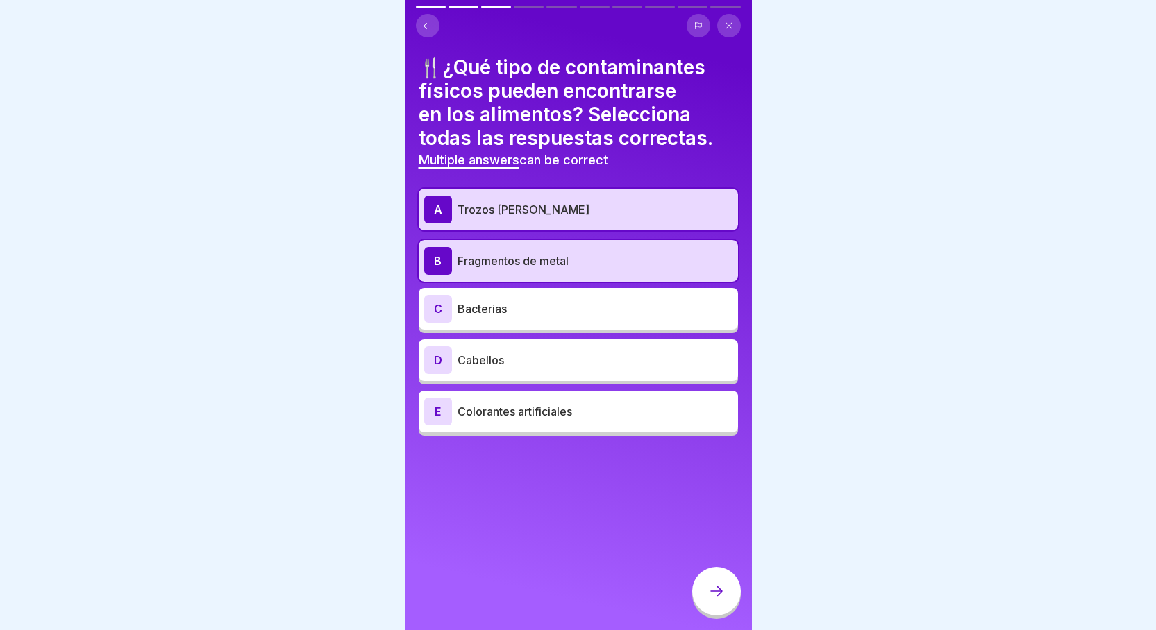
click at [668, 313] on p "Bacterias" at bounding box center [595, 309] width 275 height 17
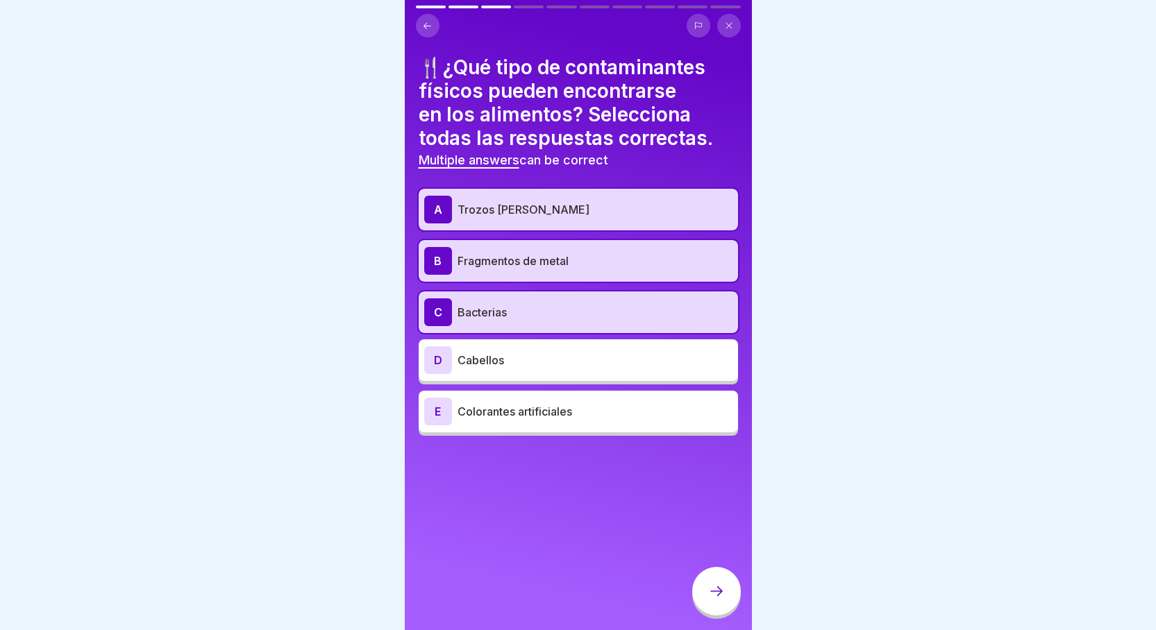
click at [715, 614] on div at bounding box center [716, 591] width 49 height 49
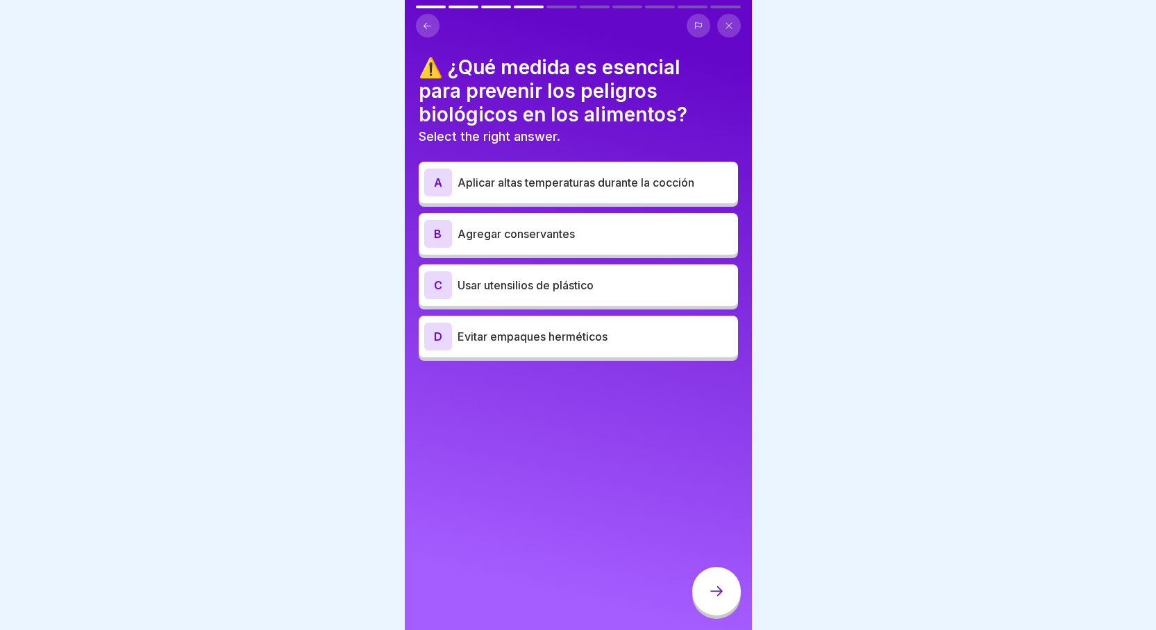
click at [560, 349] on div "D Evitar empaques herméticos" at bounding box center [578, 337] width 308 height 28
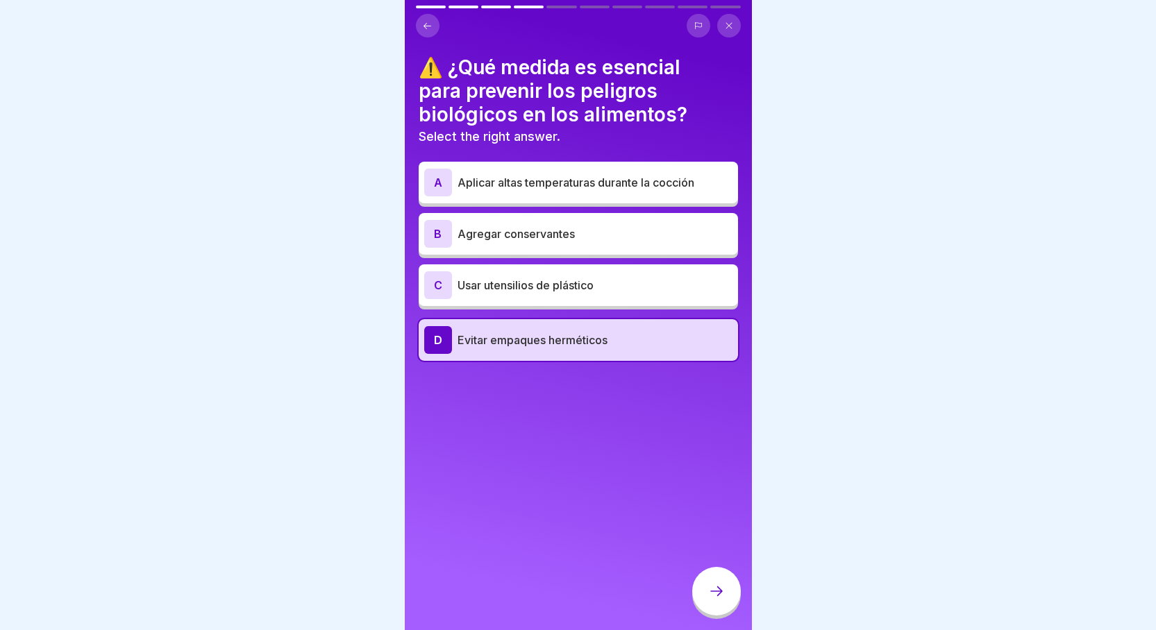
click at [724, 594] on div at bounding box center [716, 591] width 49 height 49
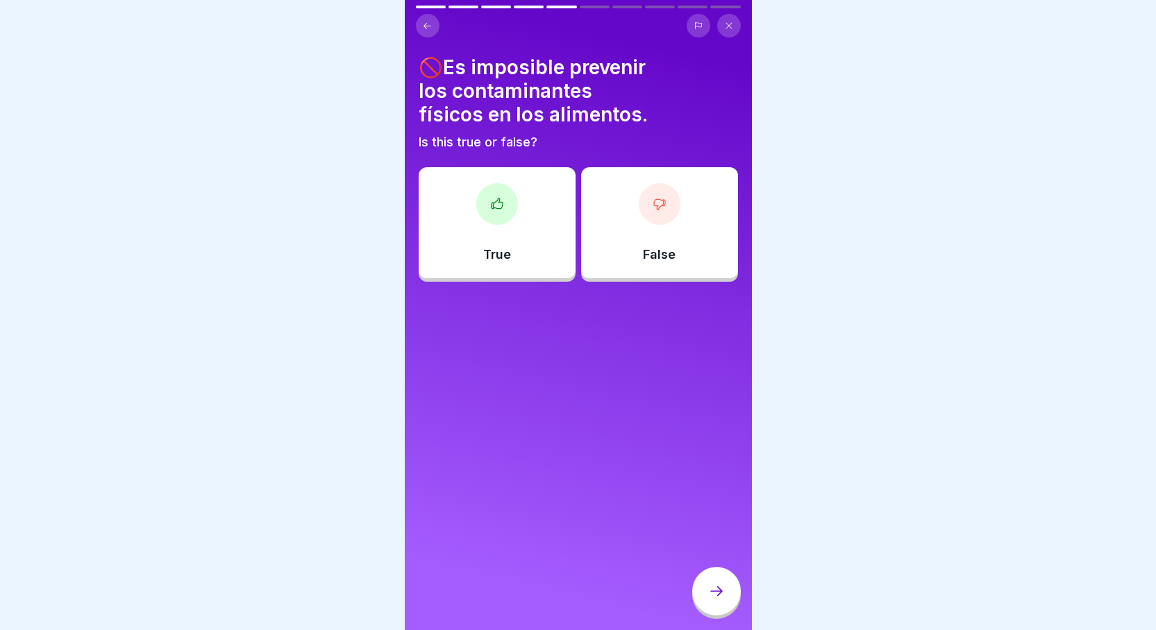
click at [687, 226] on div "False" at bounding box center [659, 222] width 157 height 111
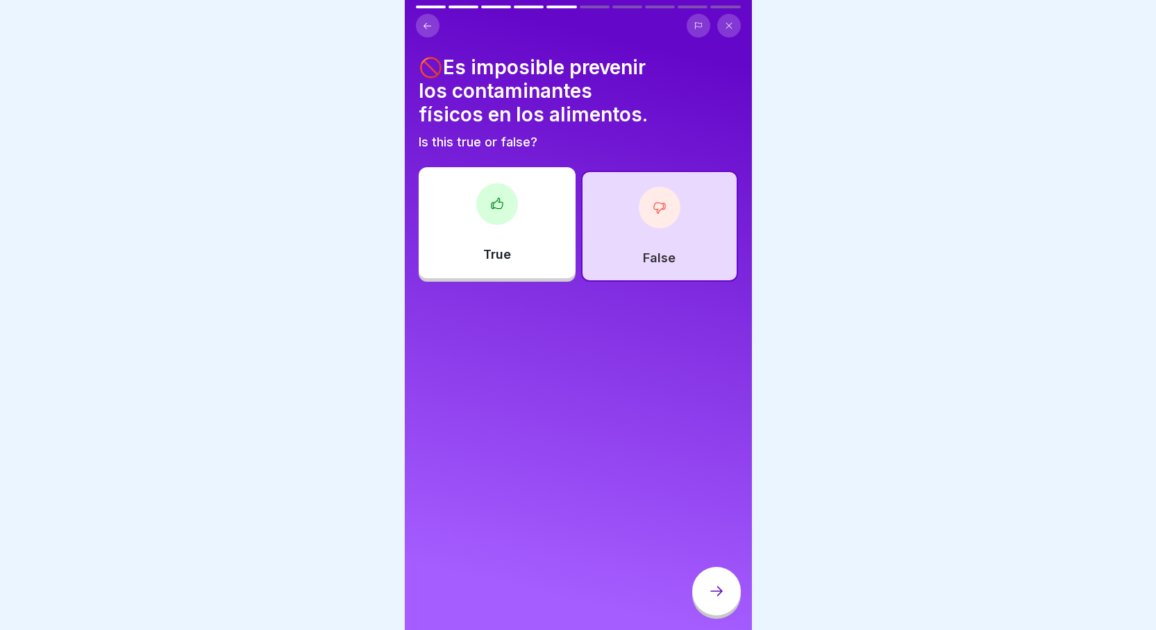
click at [724, 600] on icon at bounding box center [716, 591] width 17 height 17
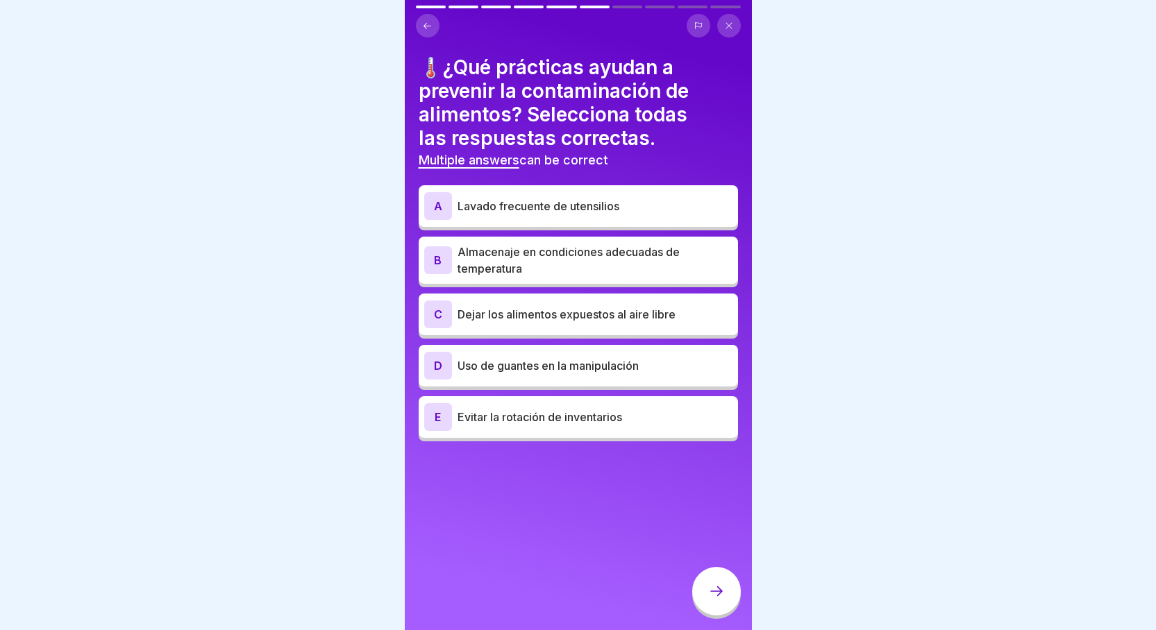
click at [657, 212] on p "Lavado frecuente de utensilios" at bounding box center [595, 206] width 275 height 17
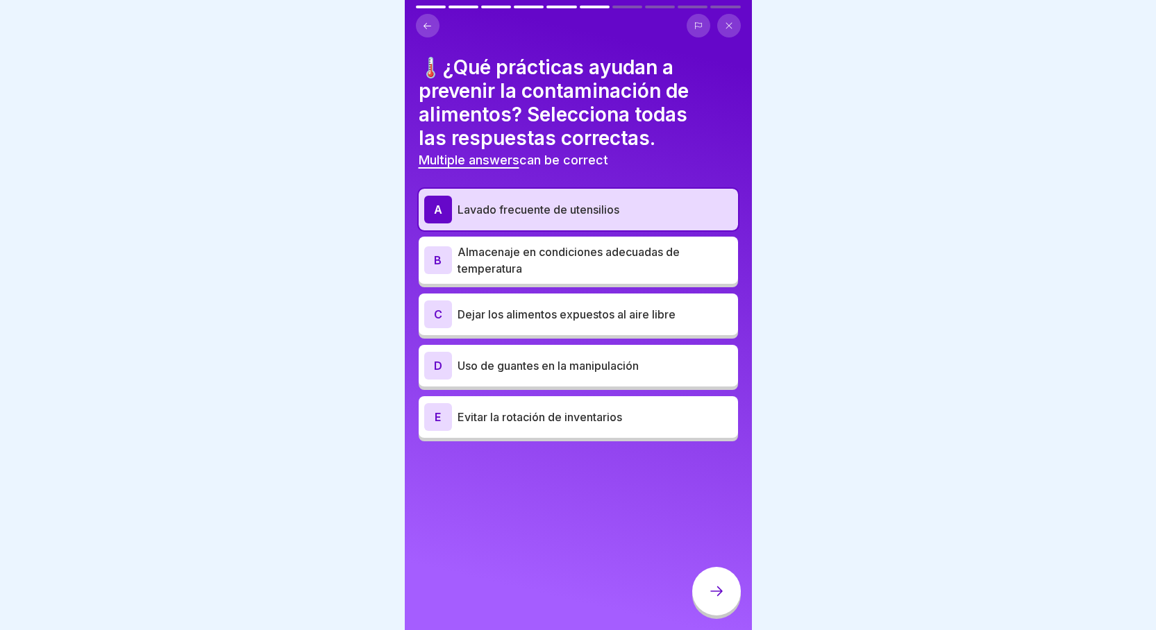
click at [617, 367] on p "Uso de guantes en la manipulación" at bounding box center [595, 366] width 275 height 17
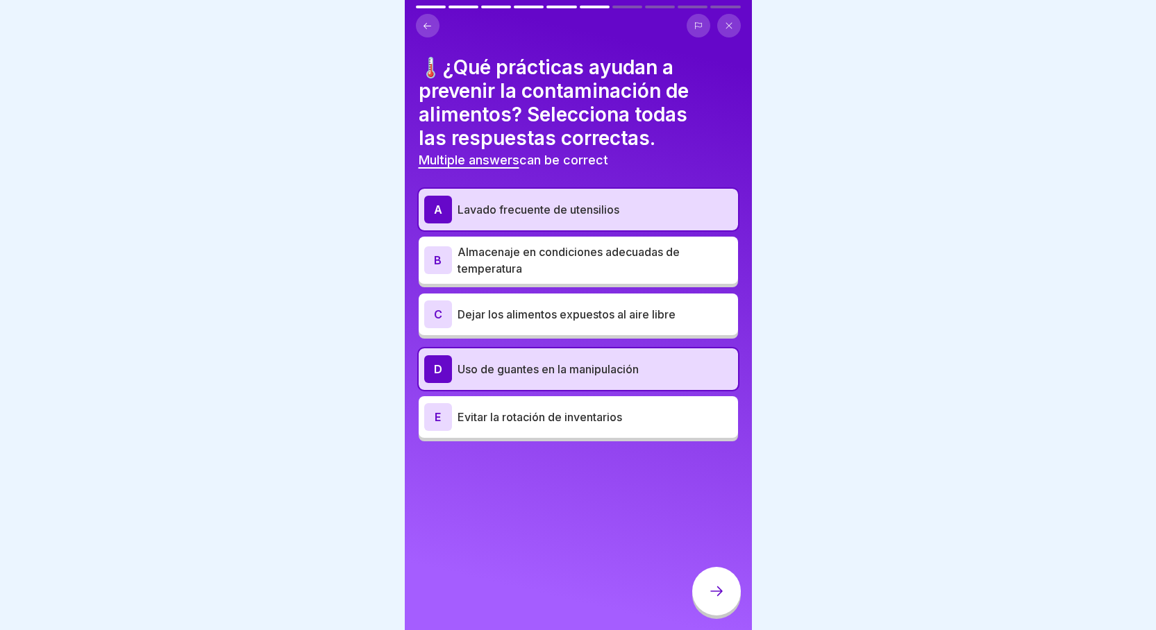
click at [672, 369] on p "Uso de guantes en la manipulación" at bounding box center [595, 369] width 275 height 17
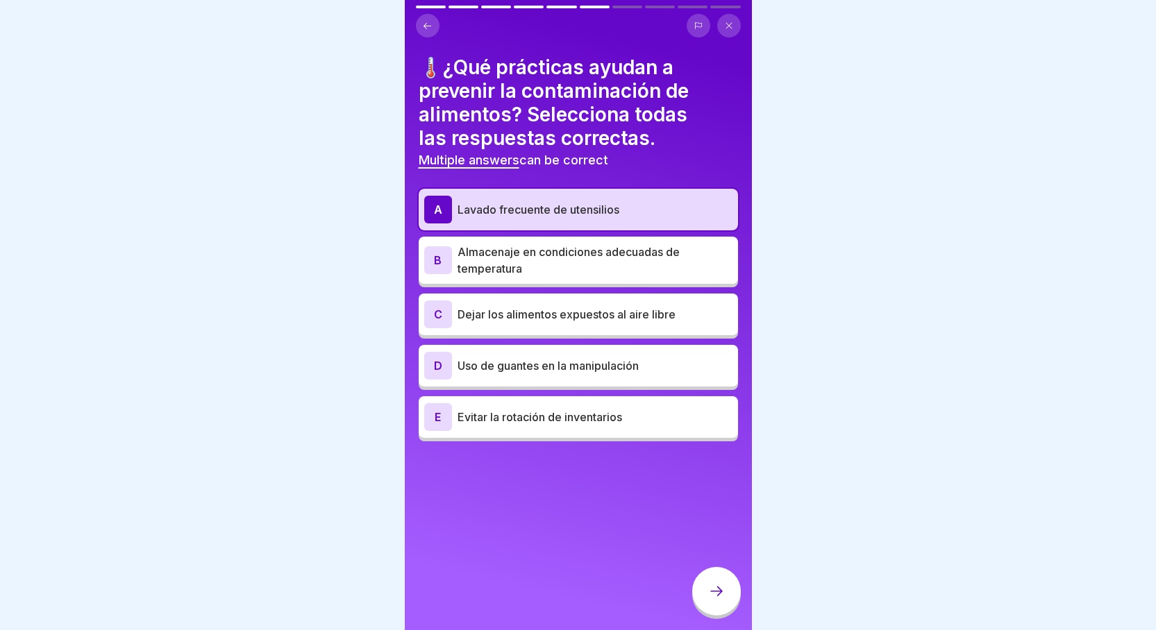
click at [576, 281] on div "B Almacenaje en condiciones adecuadas de temperatura" at bounding box center [578, 260] width 319 height 47
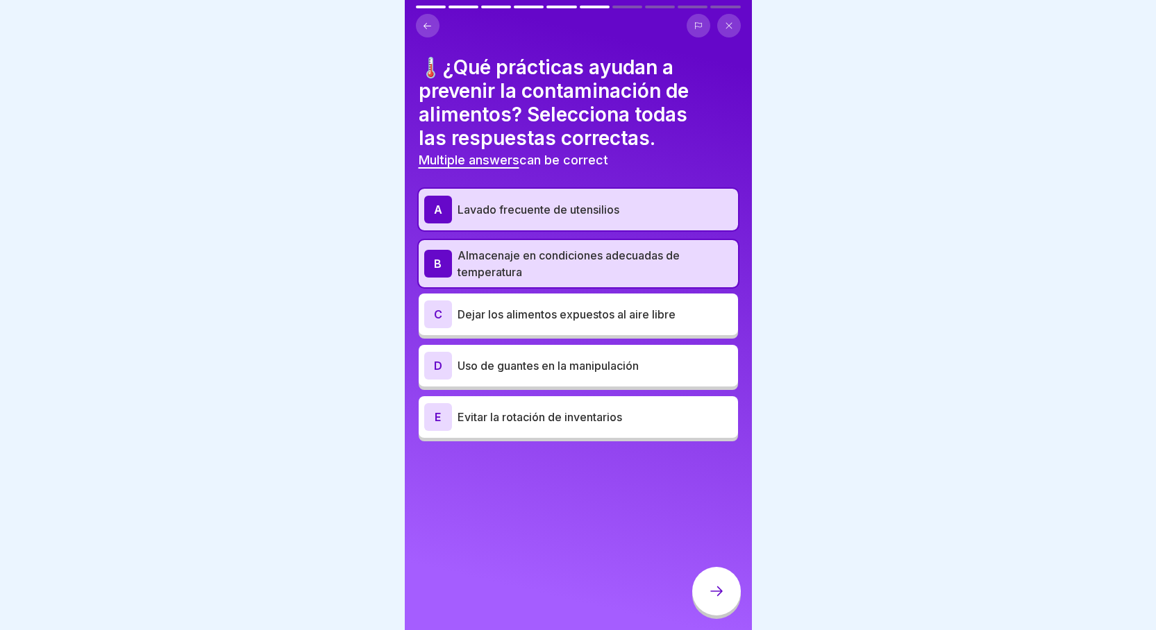
click at [512, 371] on p "Uso de guantes en la manipulación" at bounding box center [595, 366] width 275 height 17
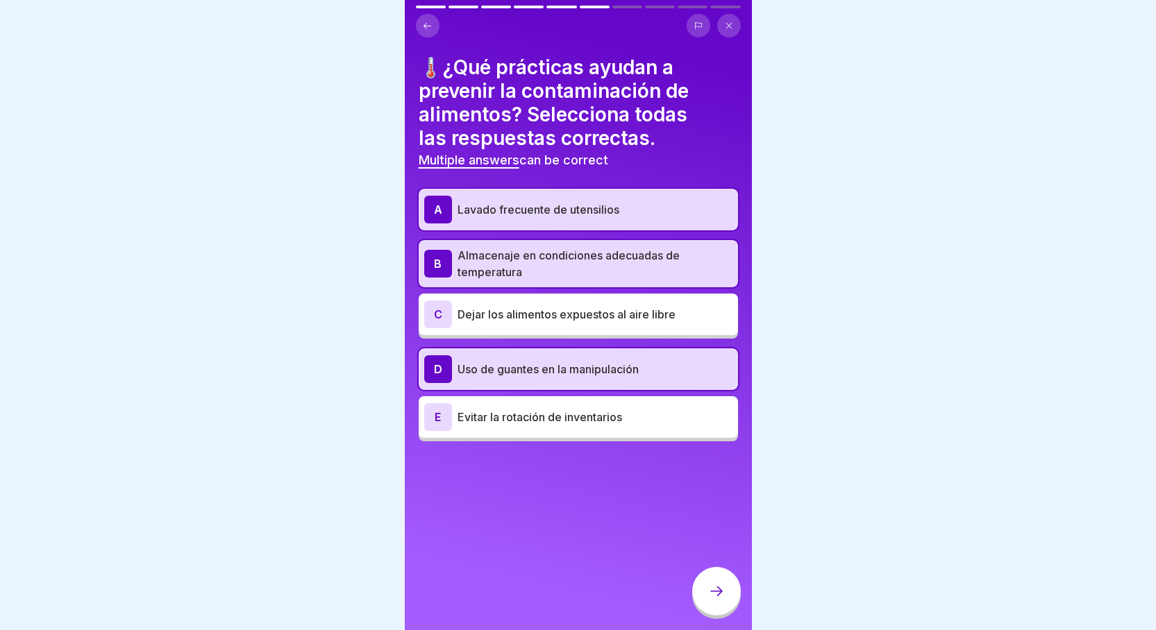
click at [720, 596] on icon at bounding box center [716, 592] width 12 height 10
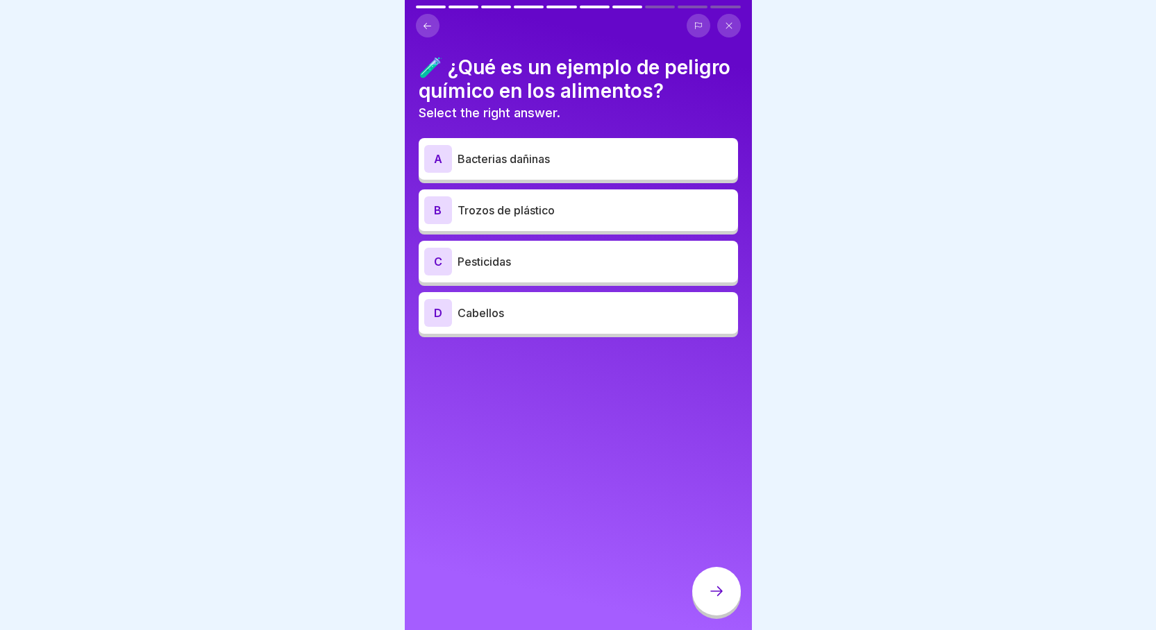
click at [464, 271] on div "C Pesticidas" at bounding box center [578, 262] width 308 height 28
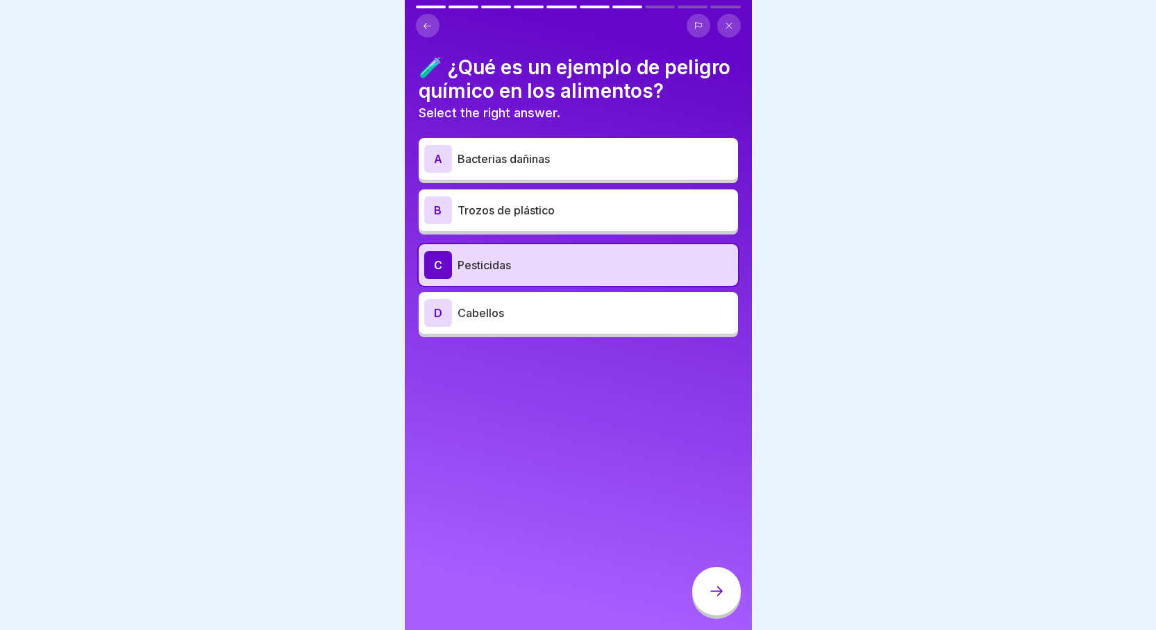
click at [501, 219] on p "Trozos de plástico" at bounding box center [595, 210] width 275 height 17
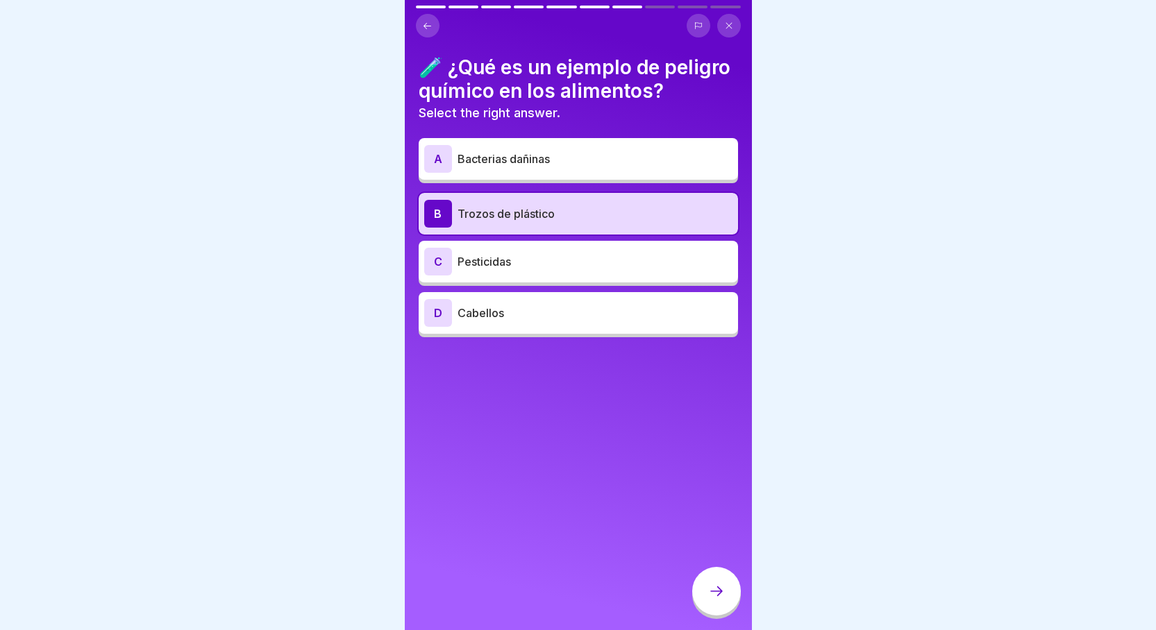
click at [433, 267] on div "C Pesticidas" at bounding box center [578, 262] width 319 height 42
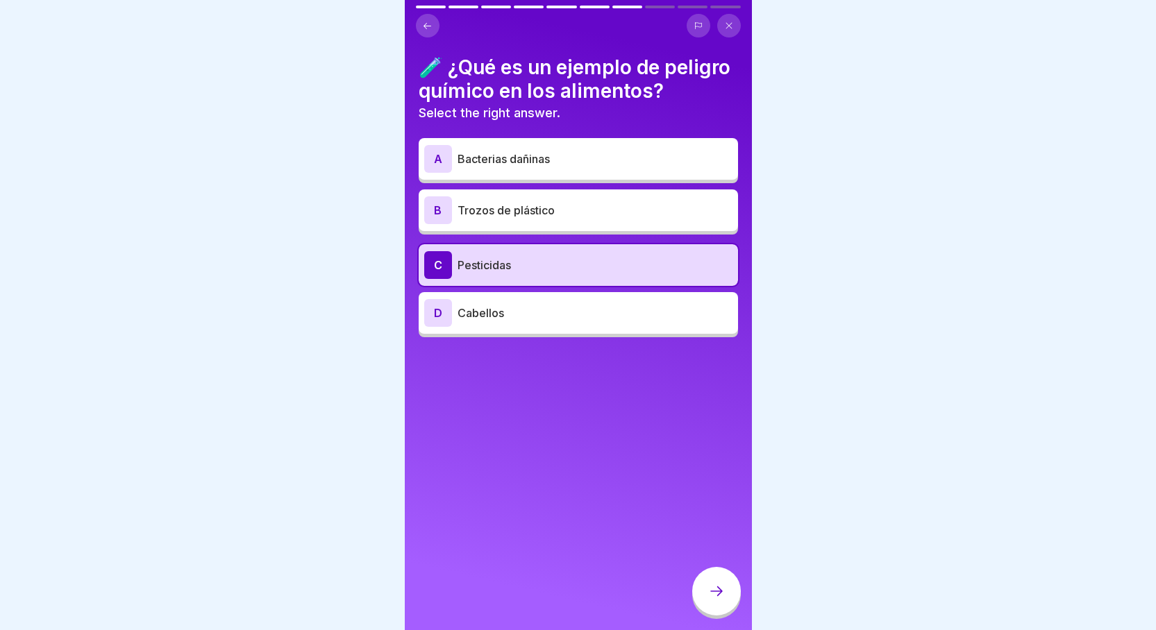
click at [433, 267] on div "C Pesticidas" at bounding box center [578, 265] width 319 height 42
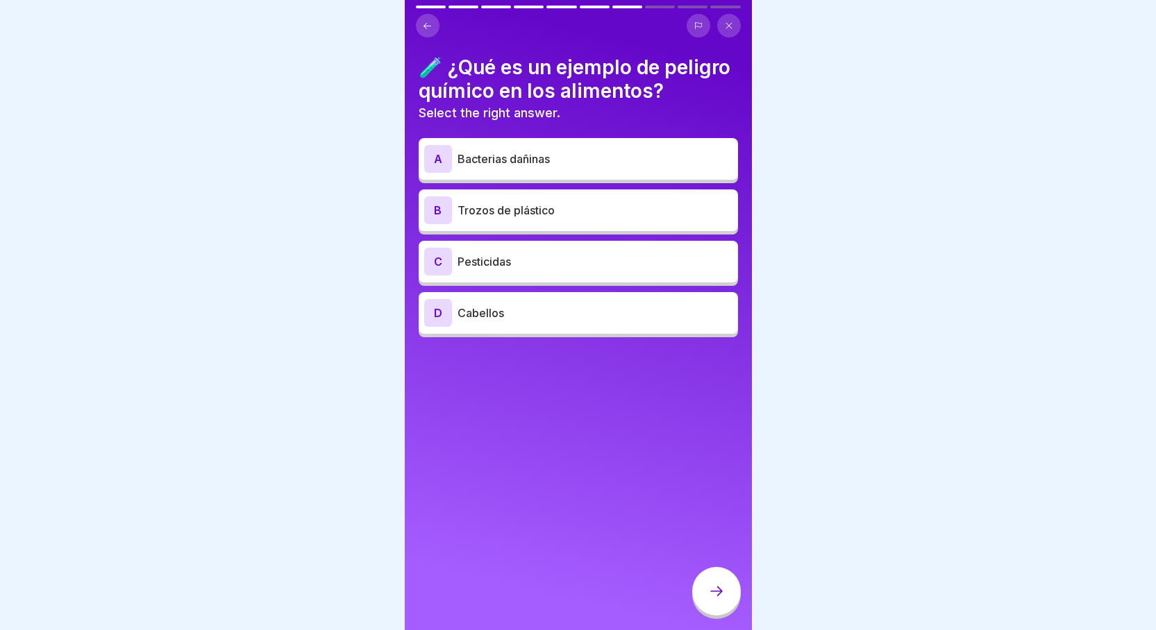
click at [661, 270] on p "Pesticidas" at bounding box center [595, 261] width 275 height 17
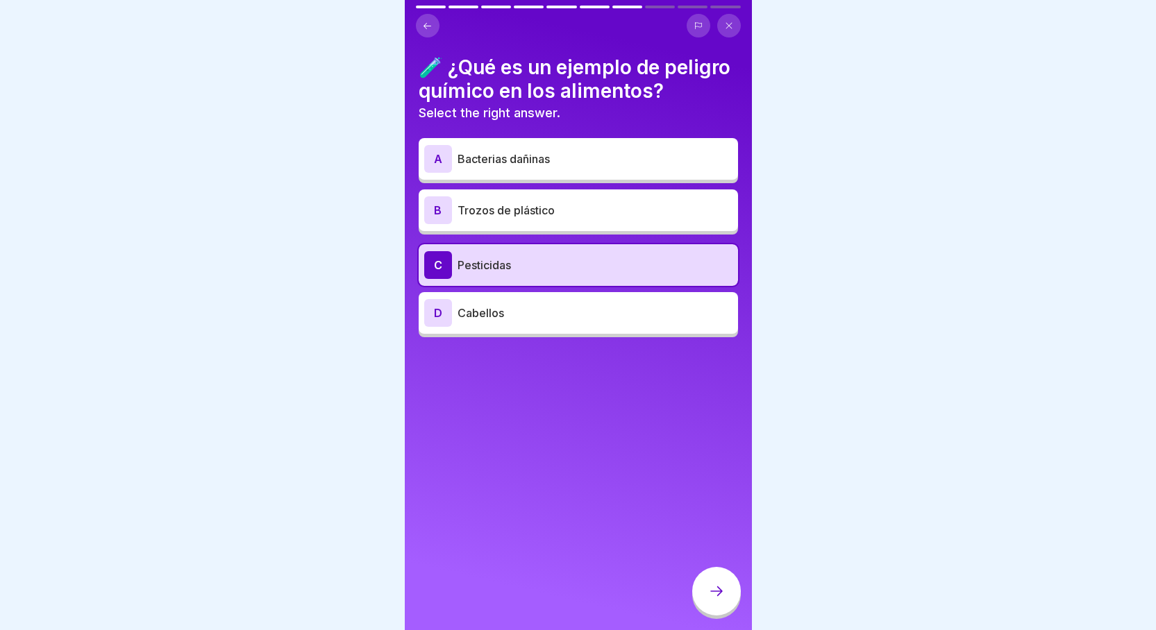
click at [714, 596] on icon at bounding box center [716, 591] width 17 height 17
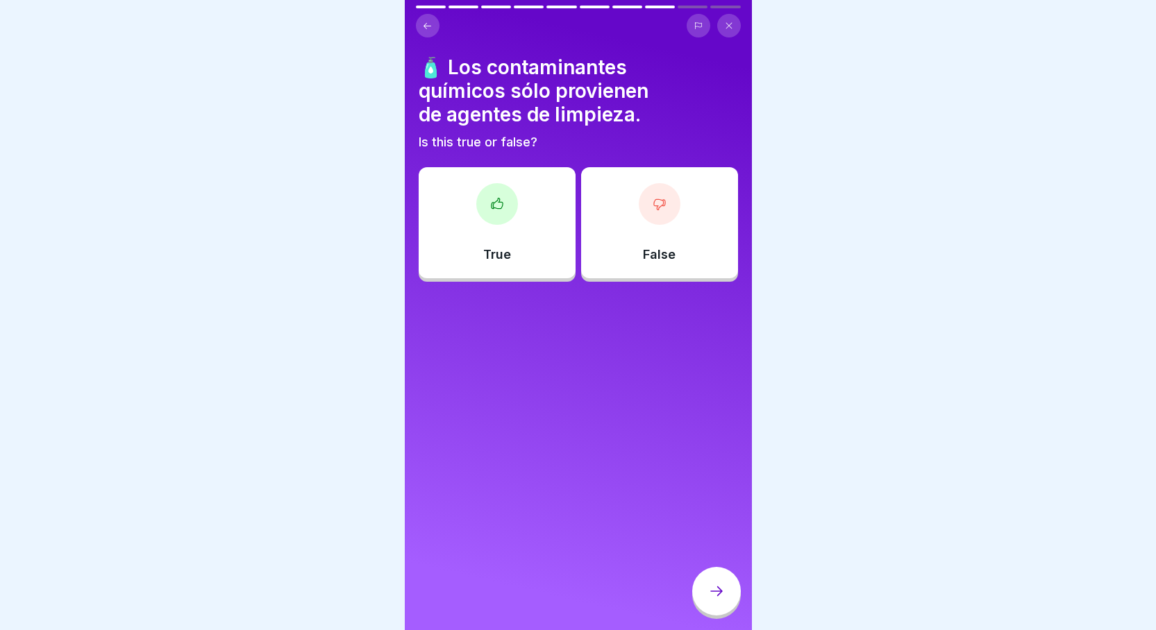
click at [507, 227] on div "True" at bounding box center [497, 222] width 157 height 111
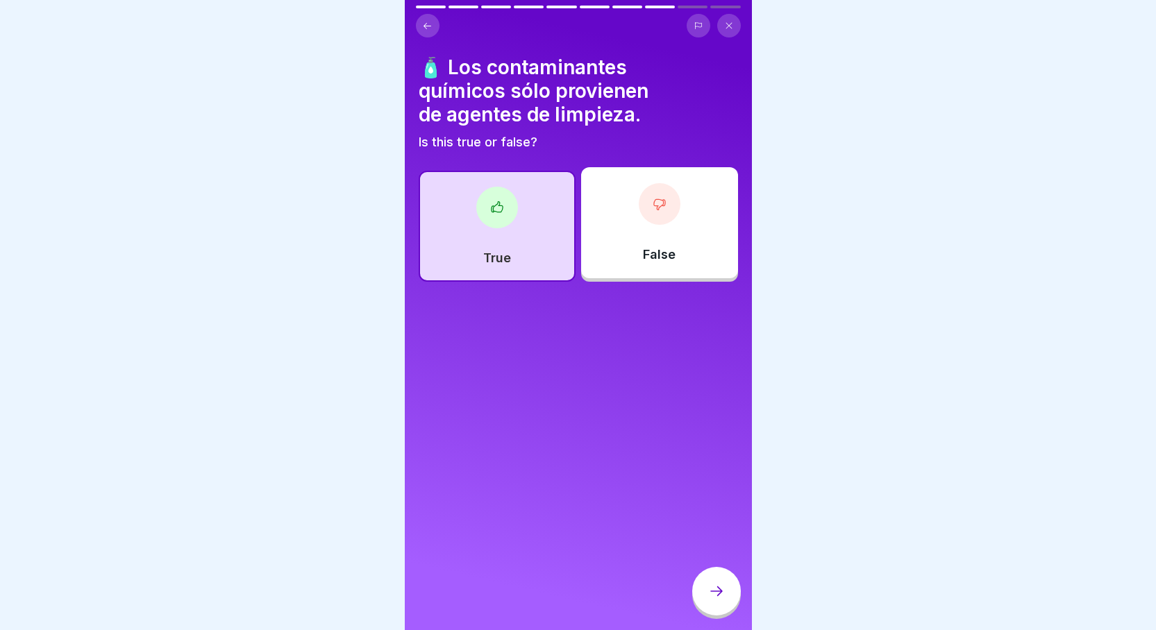
click at [712, 587] on div at bounding box center [716, 591] width 49 height 49
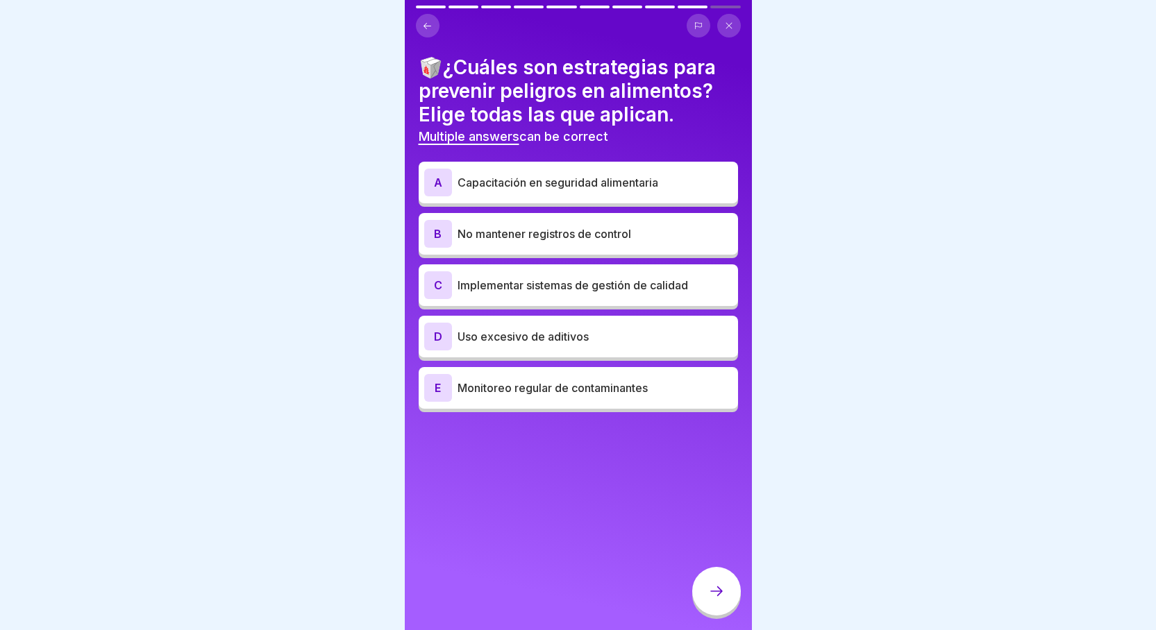
click at [691, 194] on div "A Capacitación en seguridad alimentaria" at bounding box center [578, 183] width 308 height 28
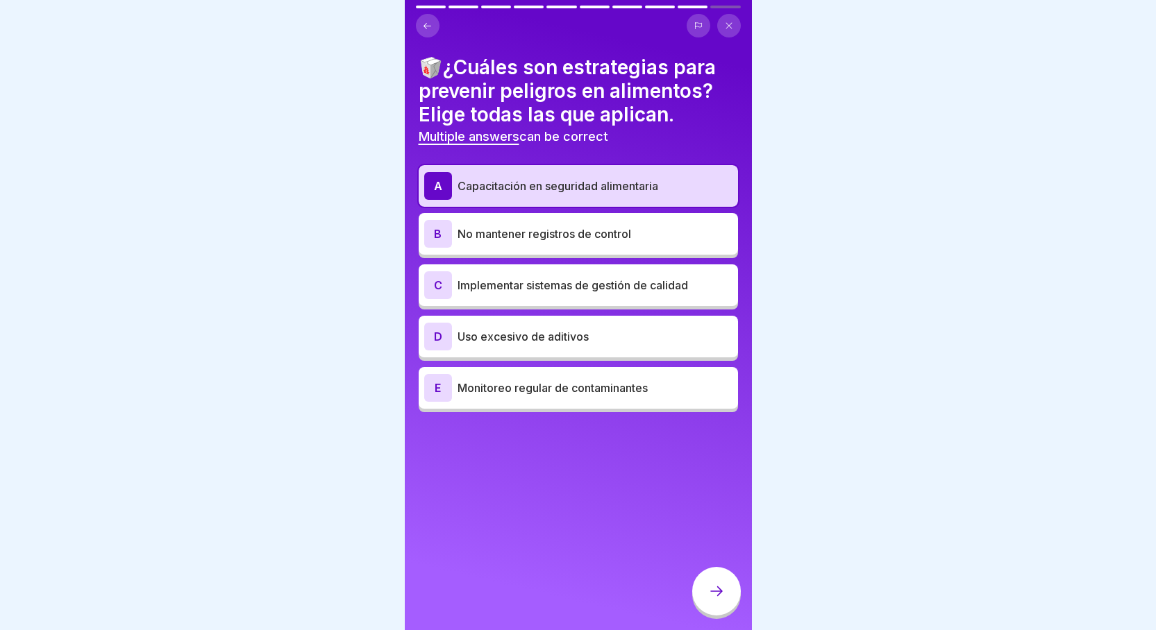
click at [573, 388] on p "Monitoreo regular de contaminantes" at bounding box center [595, 388] width 275 height 17
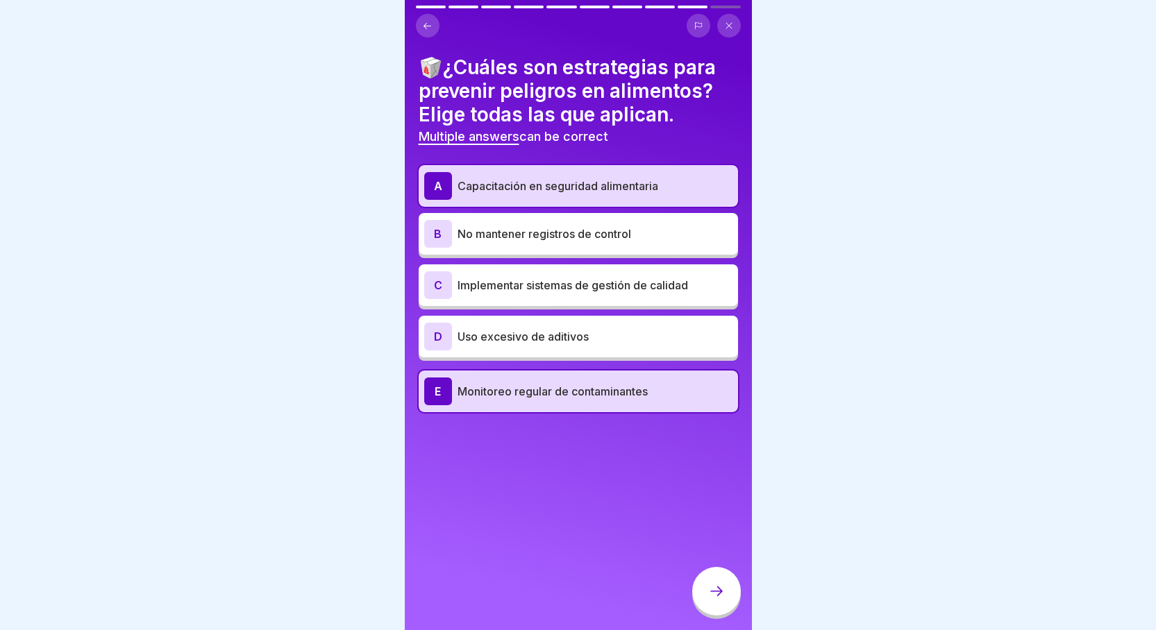
click at [521, 384] on p "Monitoreo regular de contaminantes" at bounding box center [595, 391] width 275 height 17
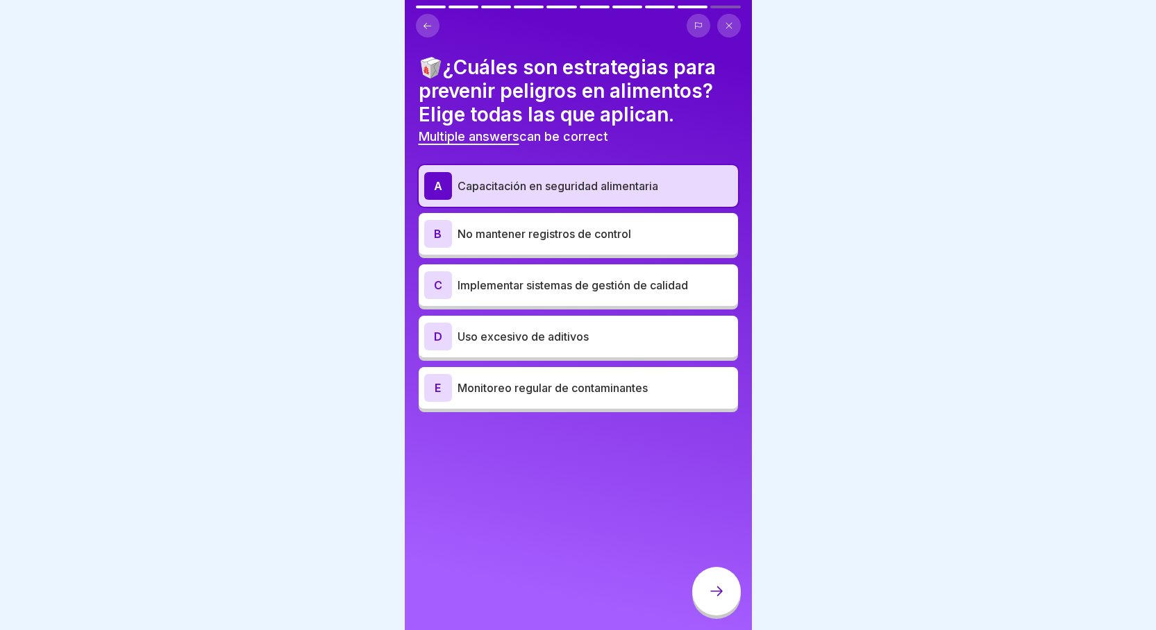
click at [566, 277] on p "Implementar sistemas de gestión de calidad" at bounding box center [595, 285] width 275 height 17
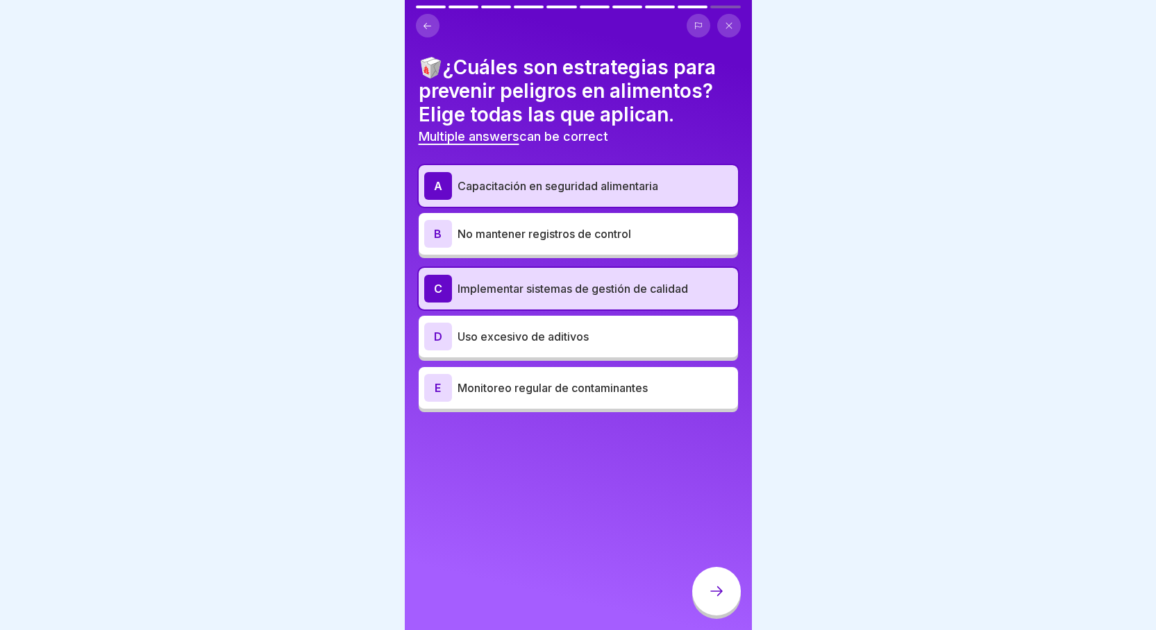
click at [719, 616] on div at bounding box center [716, 591] width 49 height 49
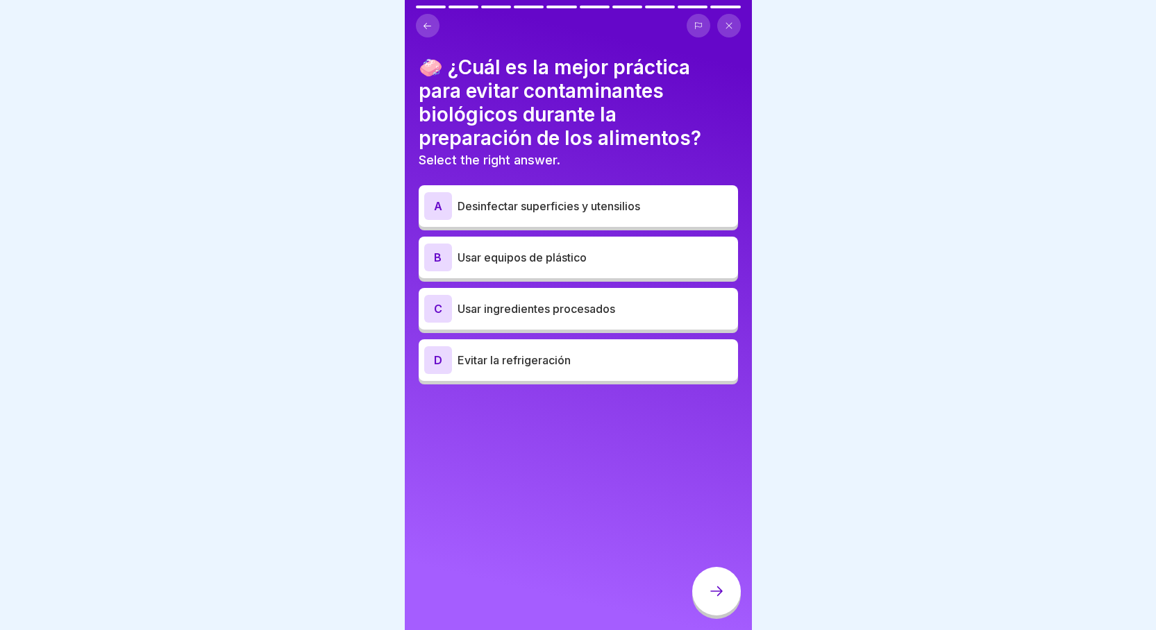
click at [576, 203] on p "Desinfectar superficies y utensilios" at bounding box center [595, 206] width 275 height 17
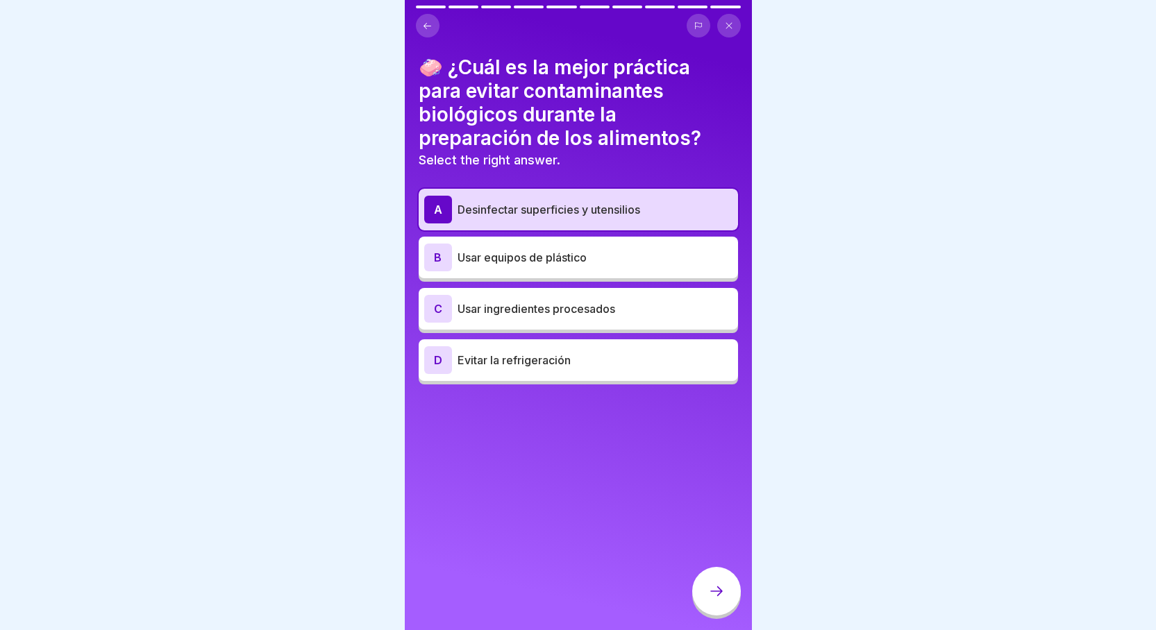
click at [708, 596] on icon at bounding box center [716, 591] width 17 height 17
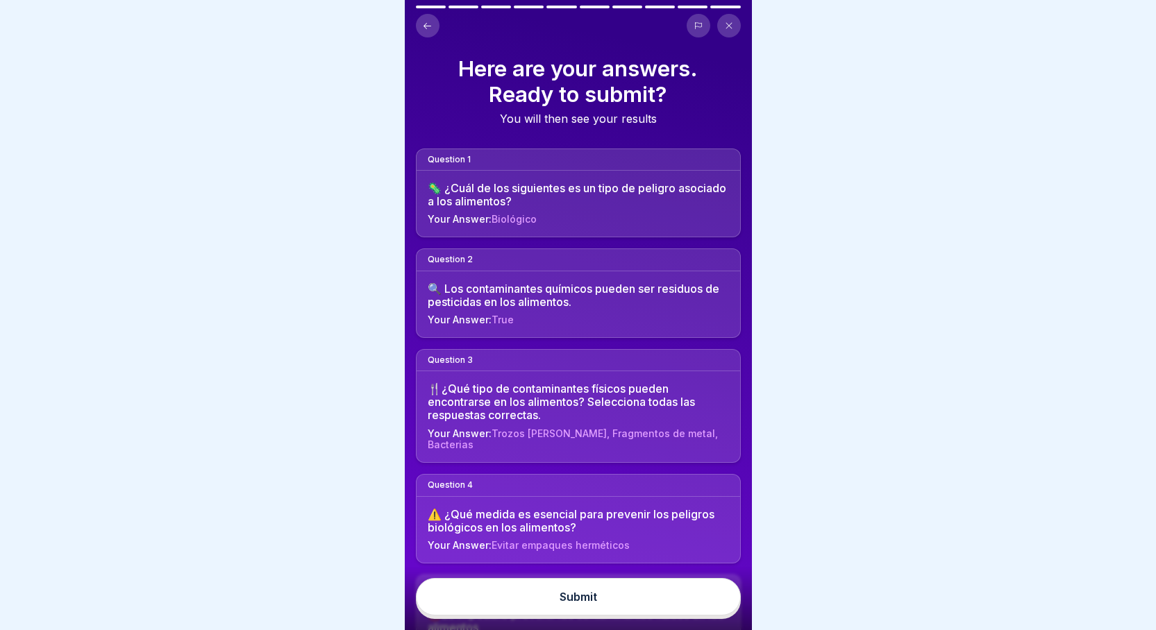
click at [565, 603] on div "Submit" at bounding box center [578, 597] width 37 height 12
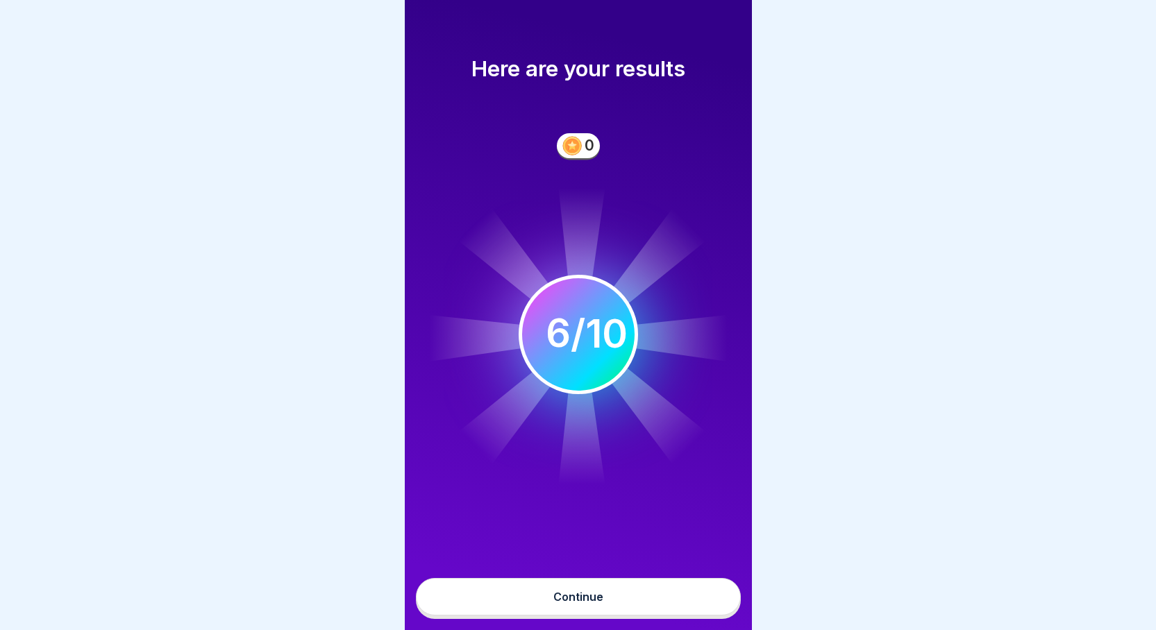
click at [589, 603] on div "Continue" at bounding box center [578, 597] width 50 height 12
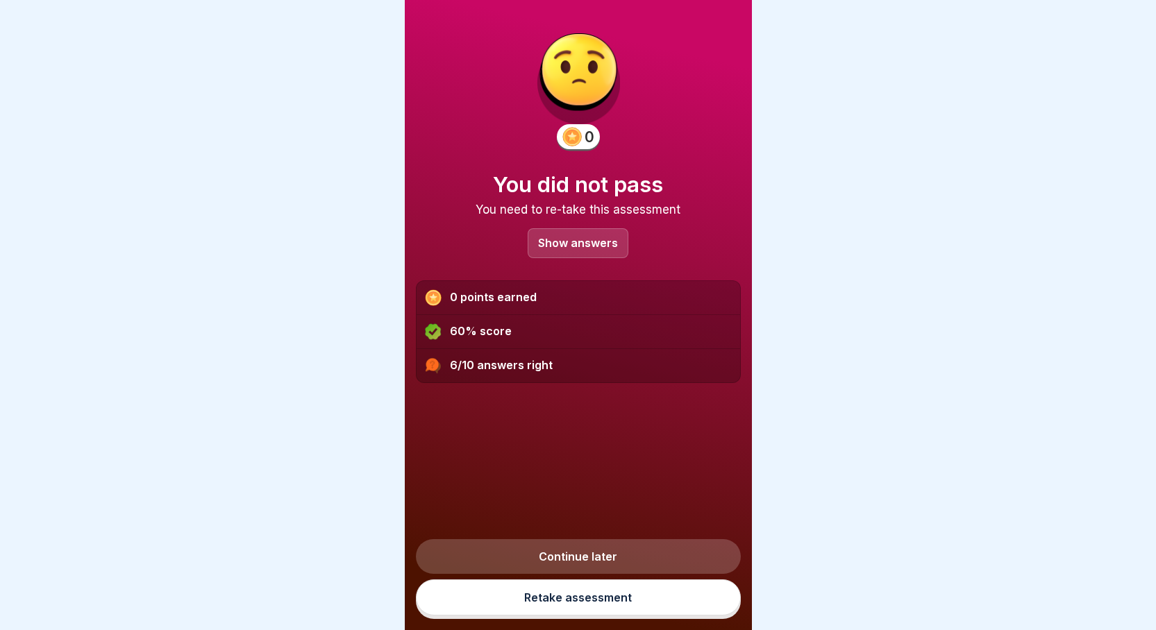
click at [587, 608] on link "Retake assessment" at bounding box center [578, 598] width 325 height 36
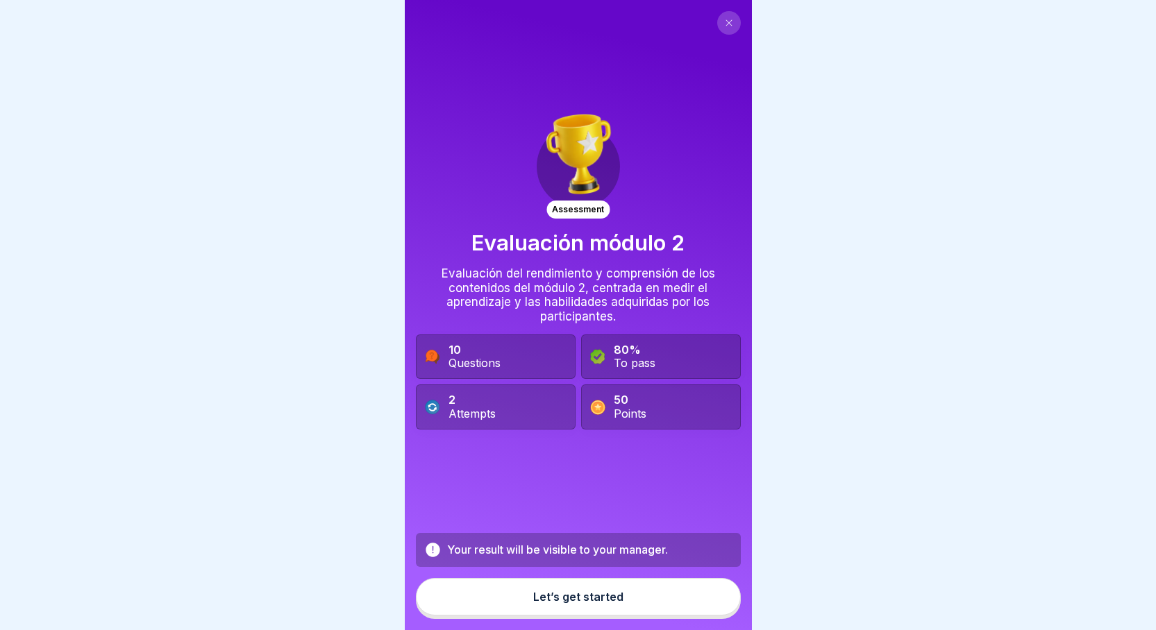
click at [534, 600] on button "Let’s get started" at bounding box center [578, 596] width 325 height 37
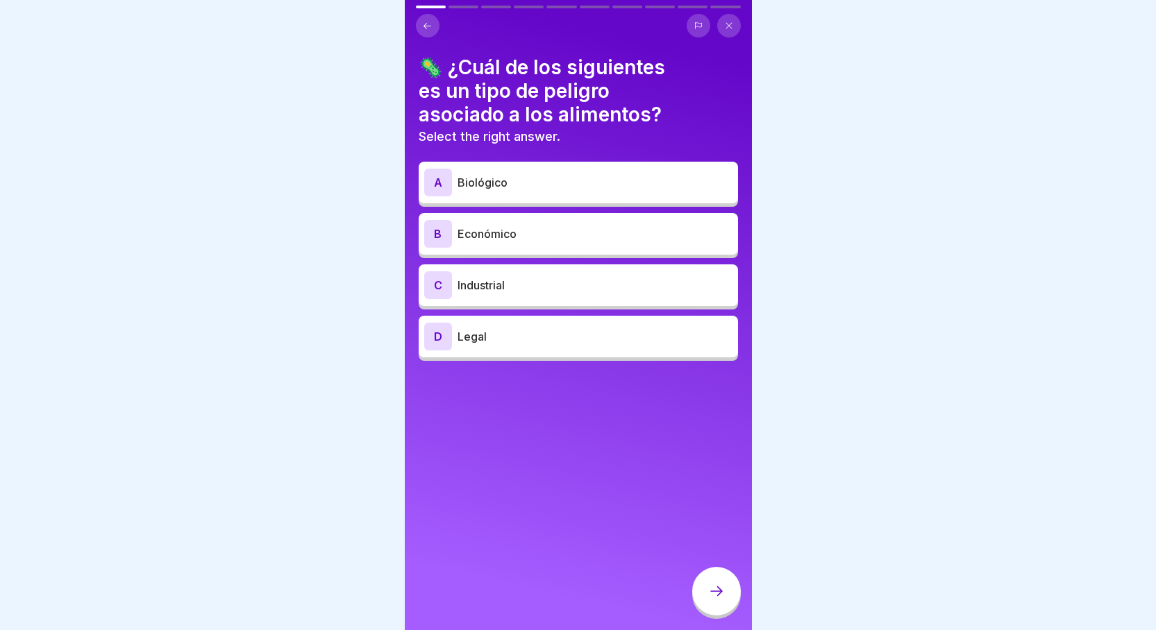
click at [536, 181] on p "Biológico" at bounding box center [595, 182] width 275 height 17
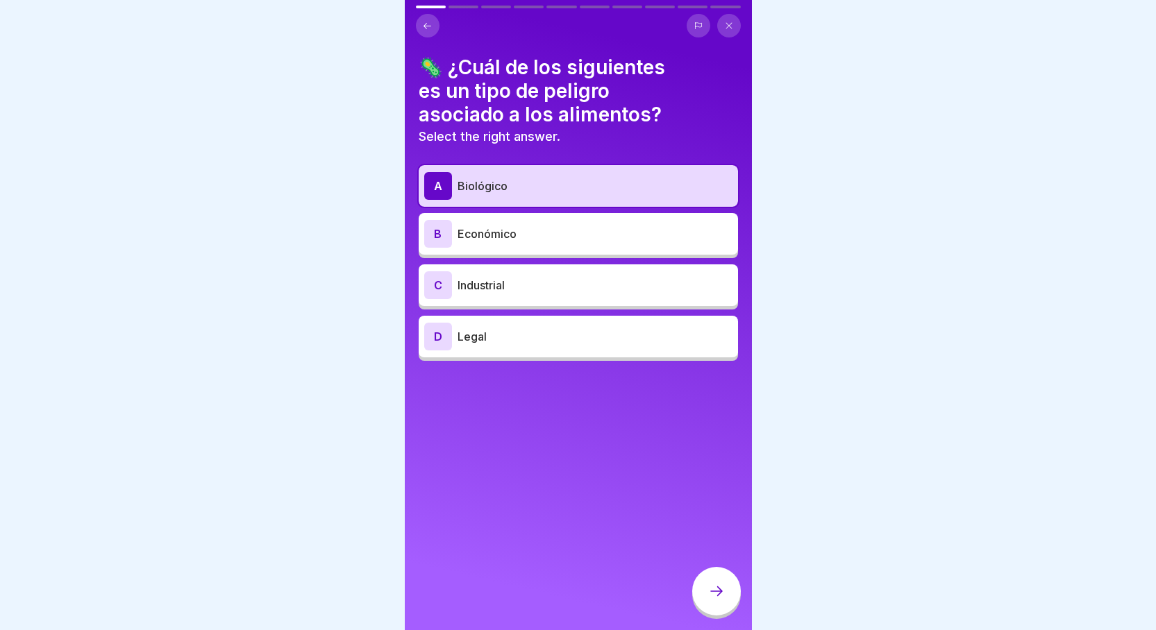
click at [720, 596] on icon at bounding box center [716, 592] width 12 height 10
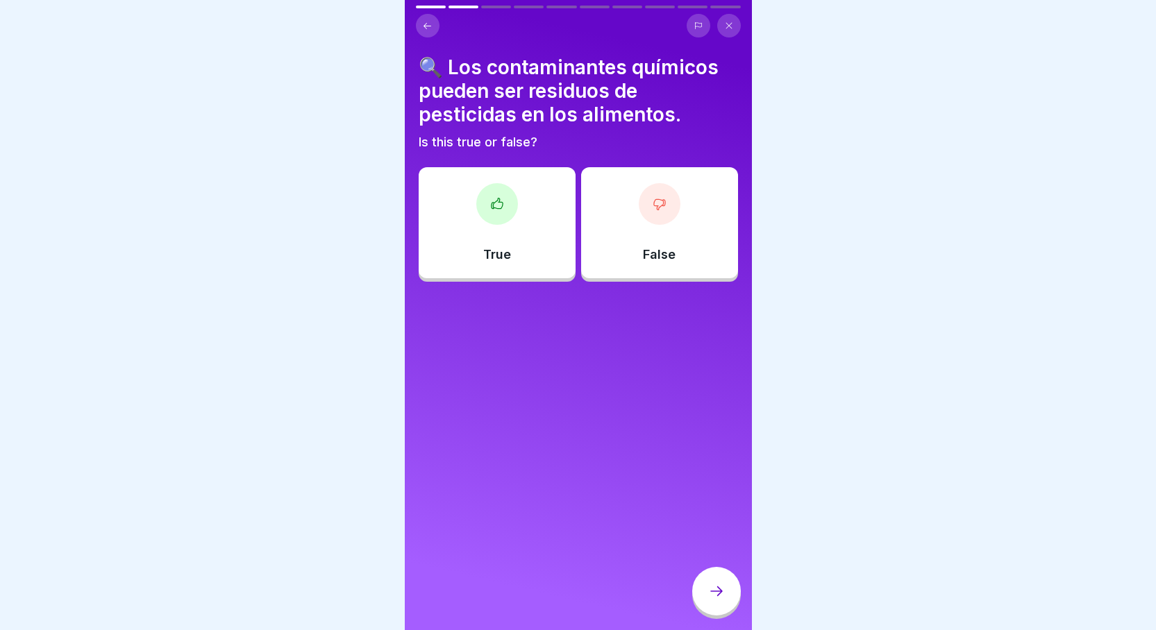
click at [502, 188] on div at bounding box center [497, 204] width 42 height 42
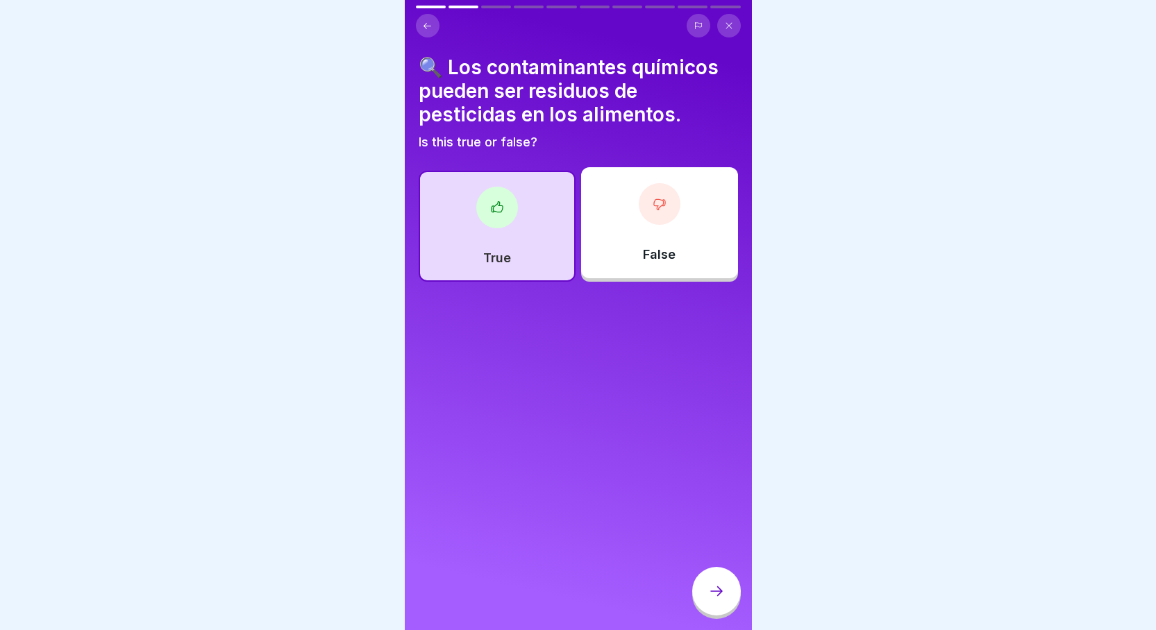
click at [719, 600] on icon at bounding box center [716, 591] width 17 height 17
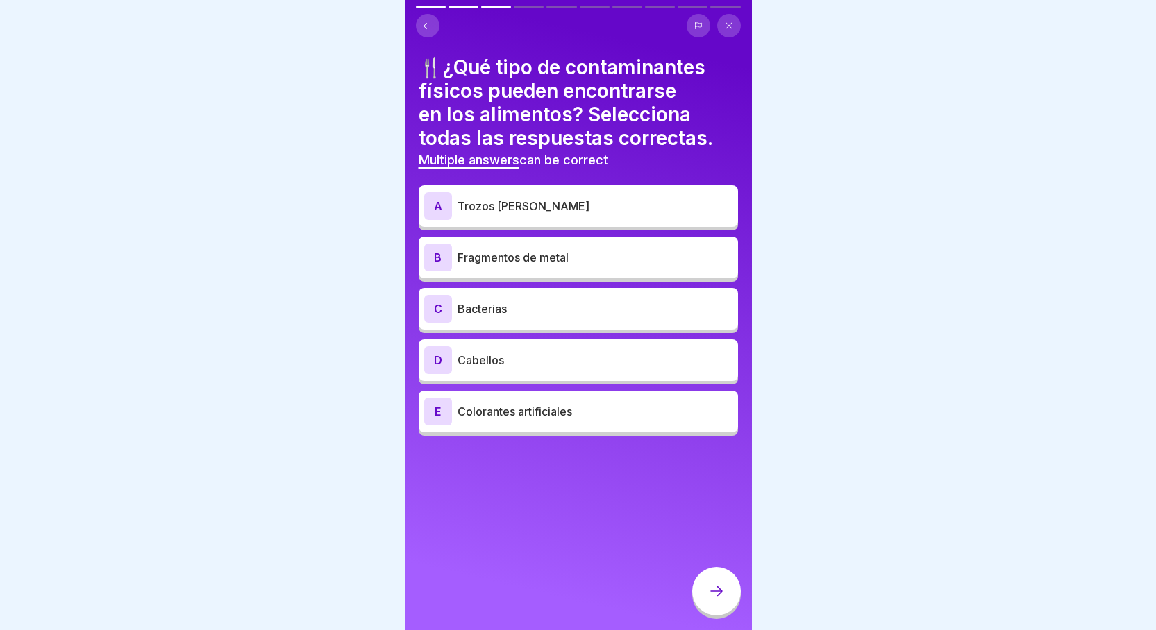
click at [639, 199] on p "Trozos [PERSON_NAME]" at bounding box center [595, 206] width 275 height 17
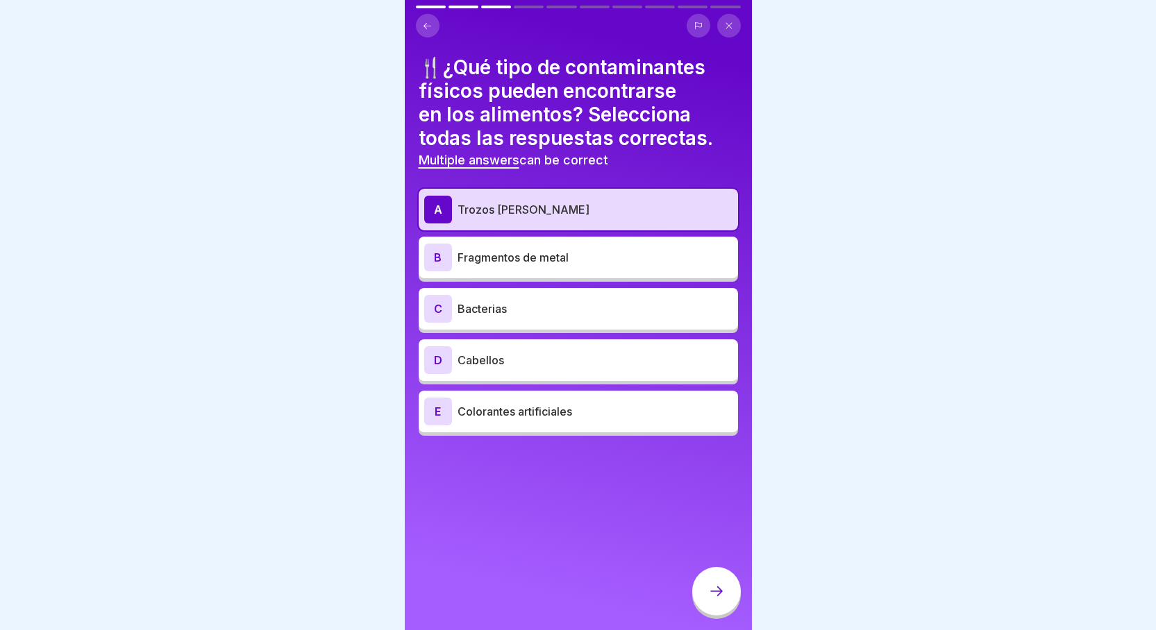
click at [617, 267] on div "B Fragmentos de metal" at bounding box center [578, 258] width 308 height 28
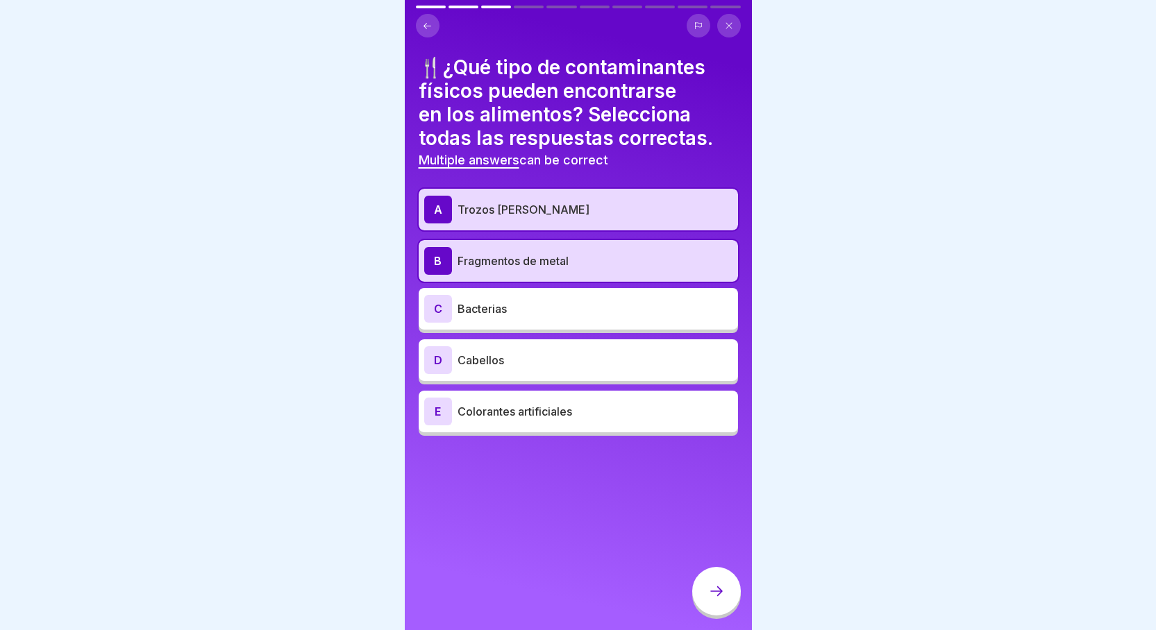
click at [572, 367] on p "Cabellos" at bounding box center [595, 360] width 275 height 17
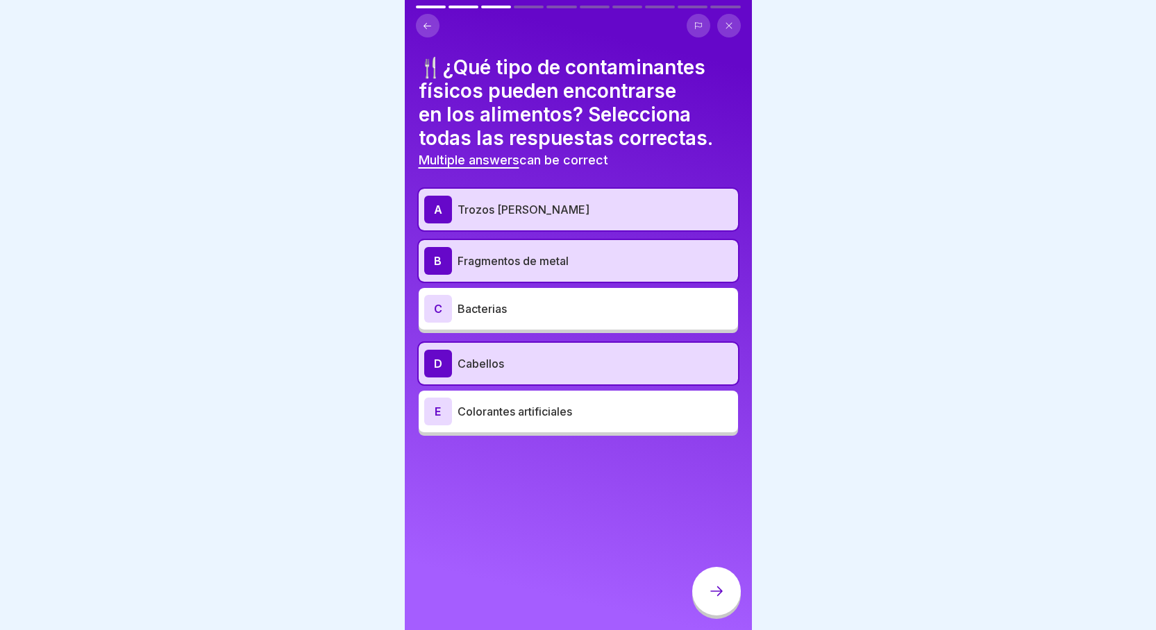
click at [714, 600] on icon at bounding box center [716, 591] width 17 height 17
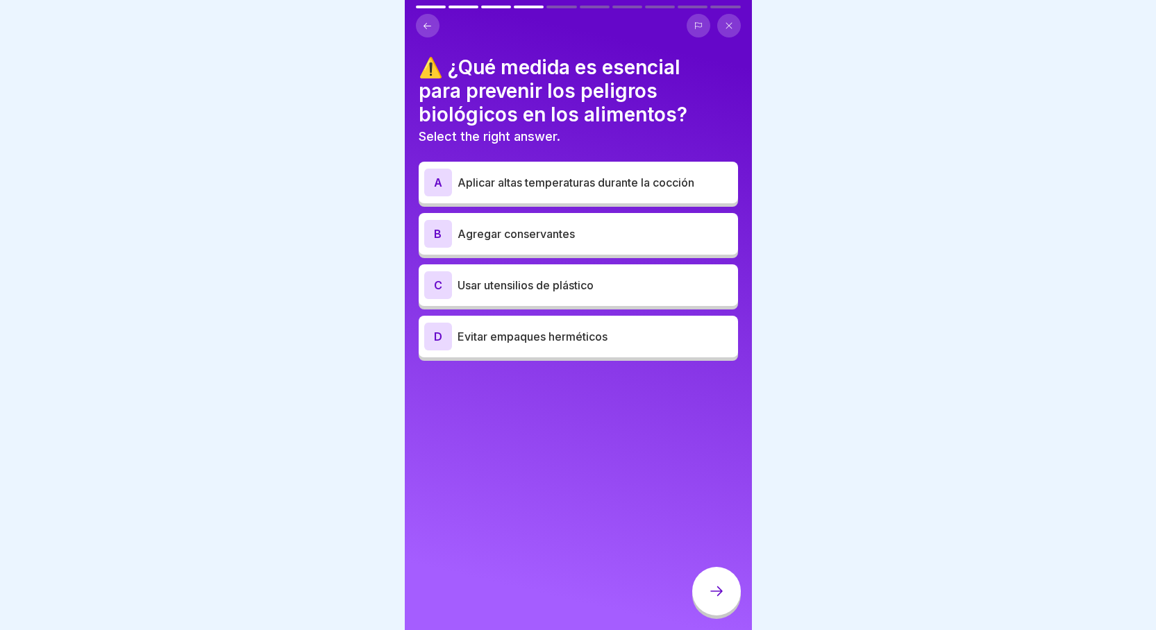
click at [580, 176] on div "A Aplicar altas temperaturas durante la cocción" at bounding box center [578, 183] width 308 height 28
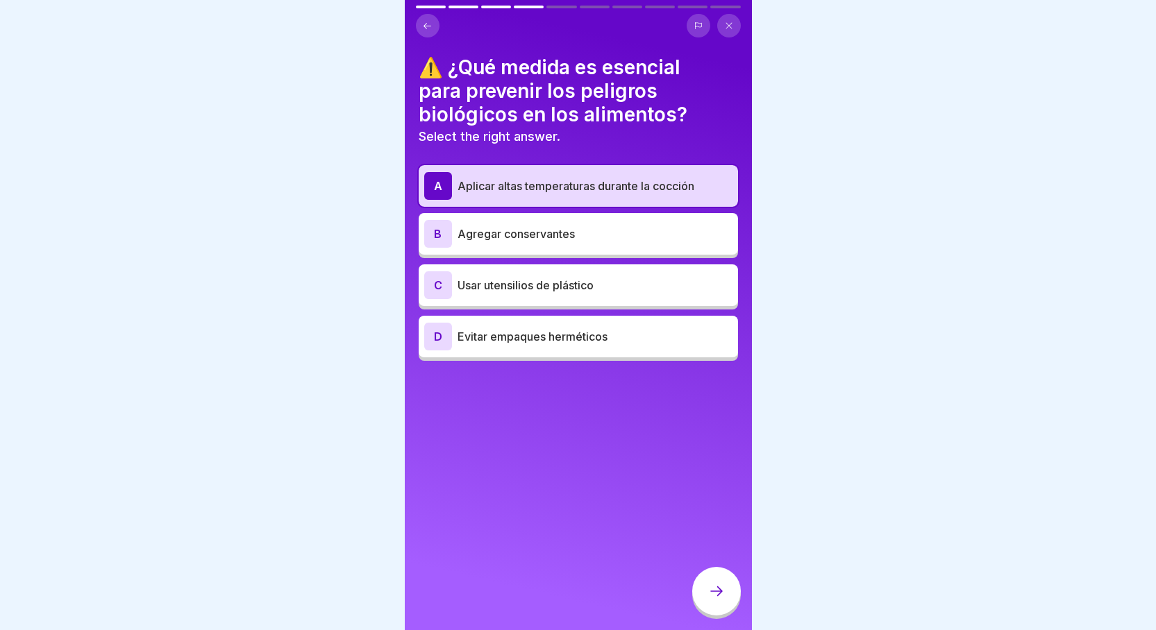
click at [721, 596] on icon at bounding box center [716, 591] width 17 height 17
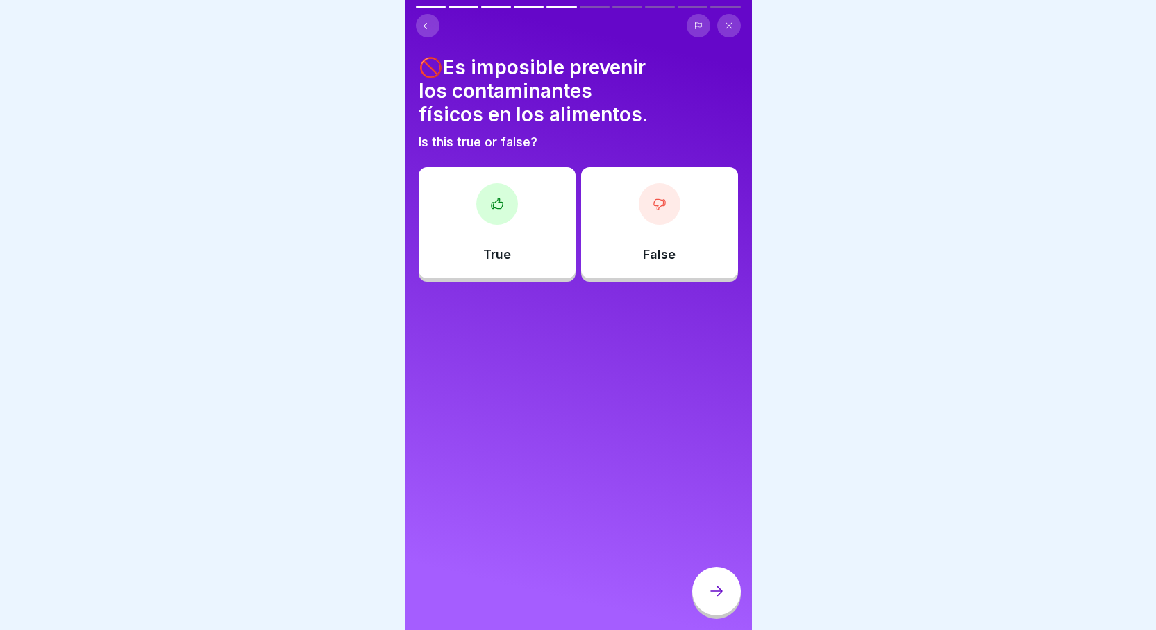
click at [637, 266] on div "False" at bounding box center [659, 222] width 157 height 111
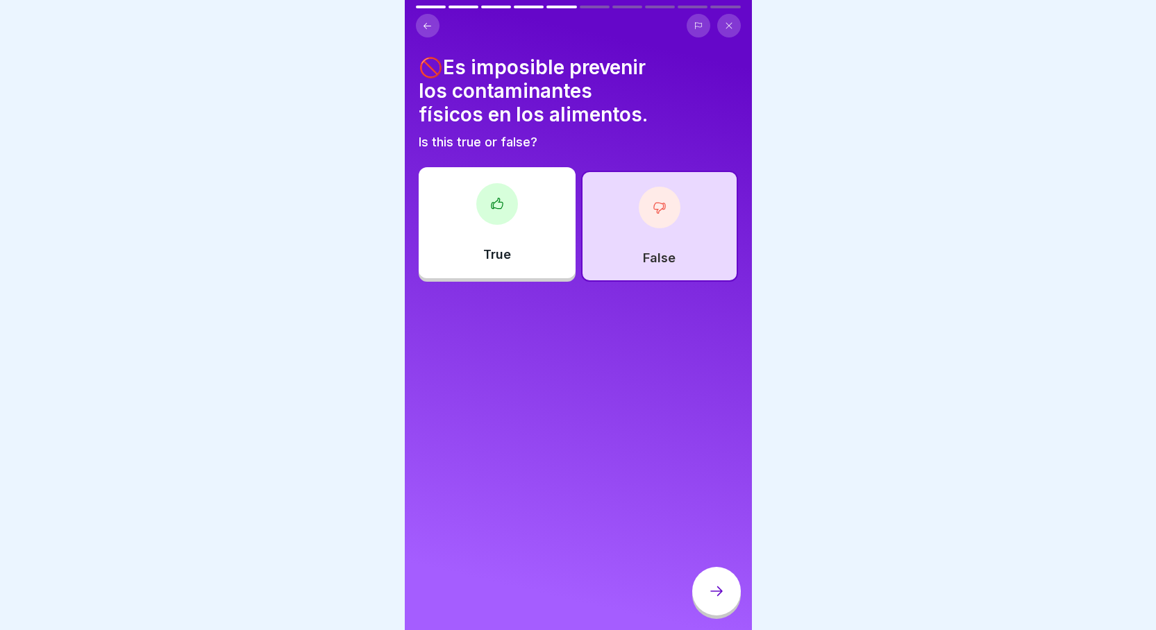
click at [721, 600] on icon at bounding box center [716, 591] width 17 height 17
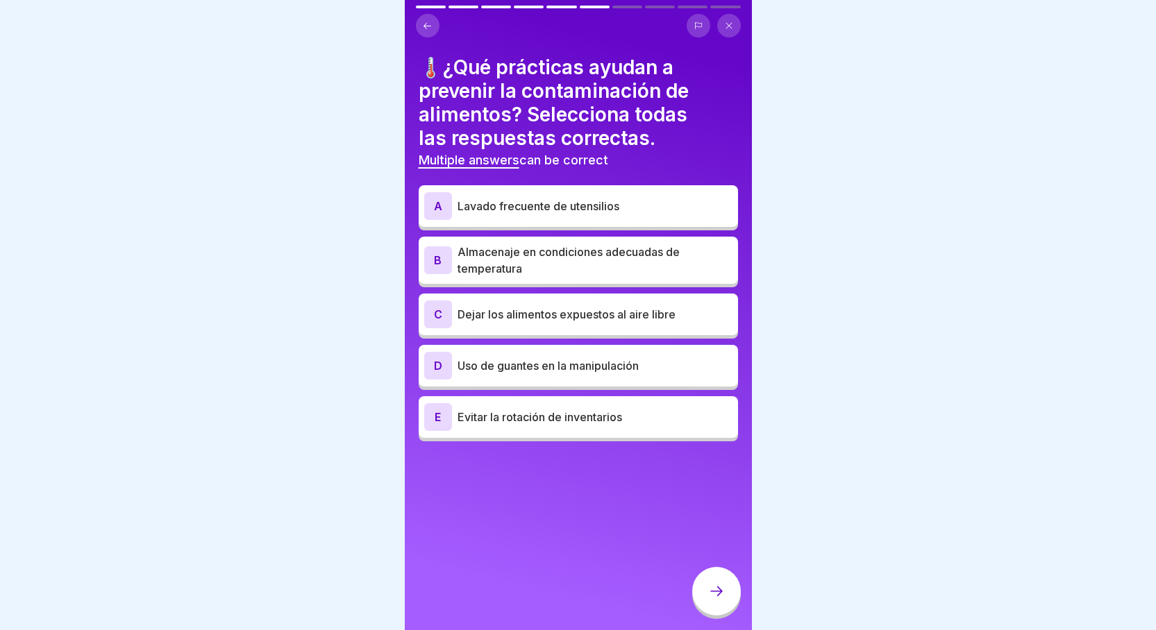
click at [628, 201] on p "Lavado frecuente de utensilios" at bounding box center [595, 206] width 275 height 17
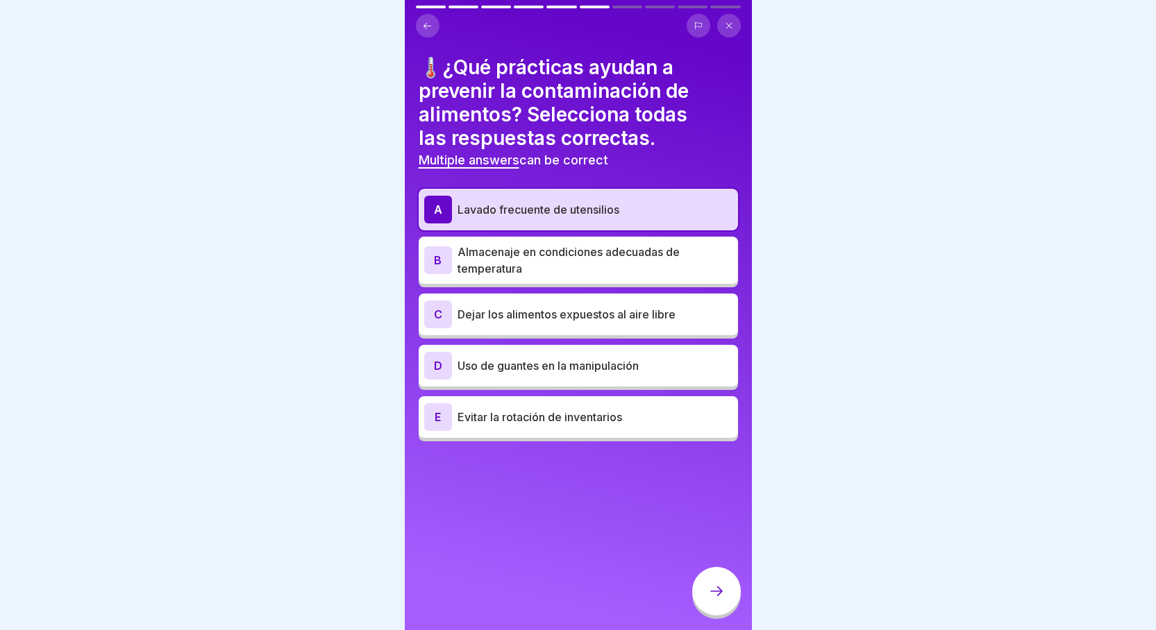
click at [605, 263] on p "Almacenaje en condiciones adecuadas de temperatura" at bounding box center [595, 260] width 275 height 33
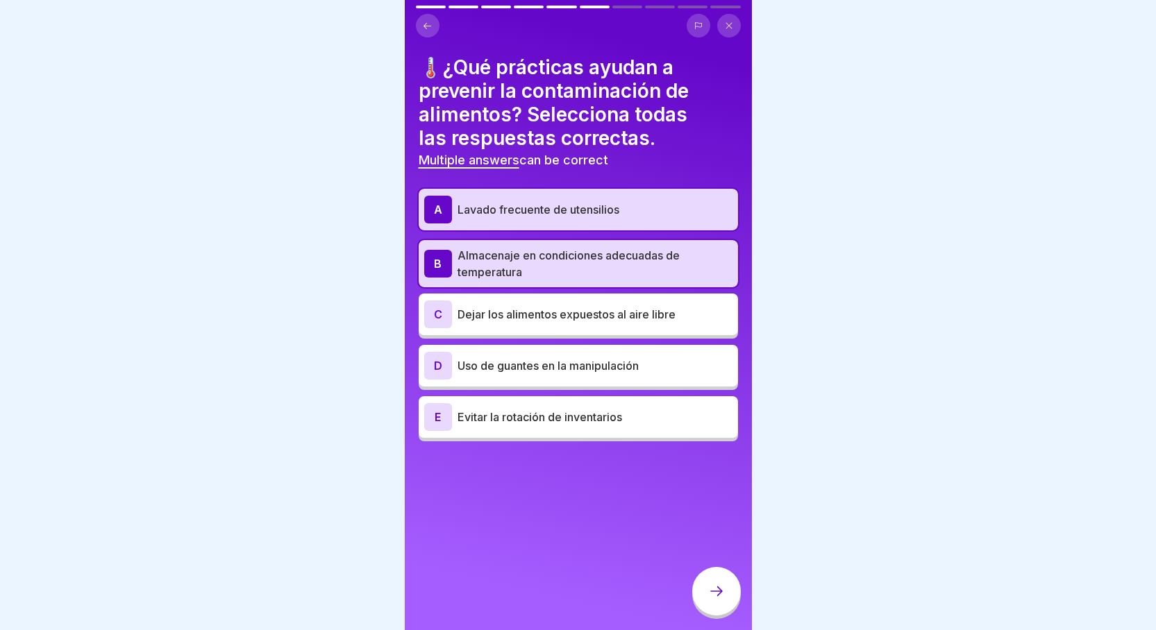
click at [726, 600] on div at bounding box center [716, 591] width 49 height 49
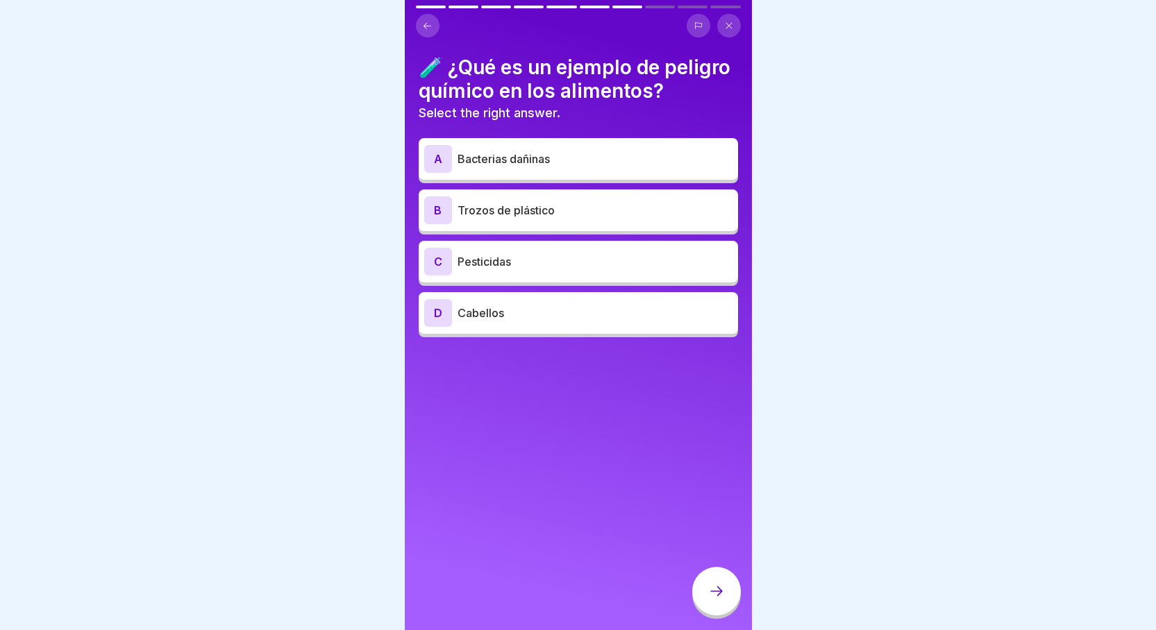
click at [568, 270] on p "Pesticidas" at bounding box center [595, 261] width 275 height 17
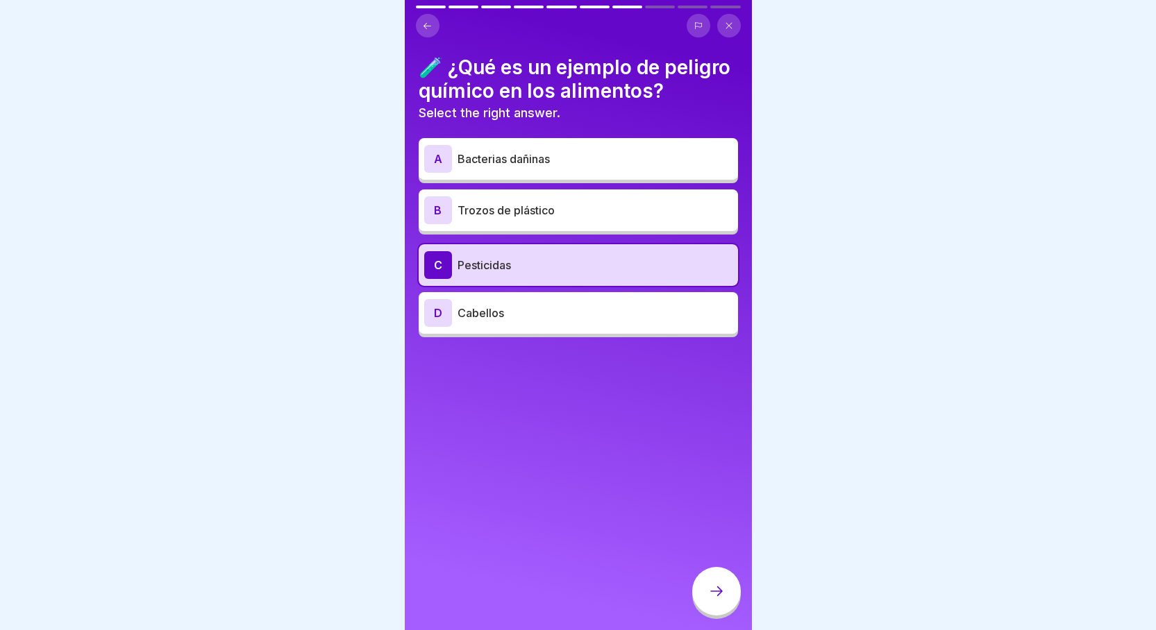
click at [726, 603] on div at bounding box center [716, 591] width 49 height 49
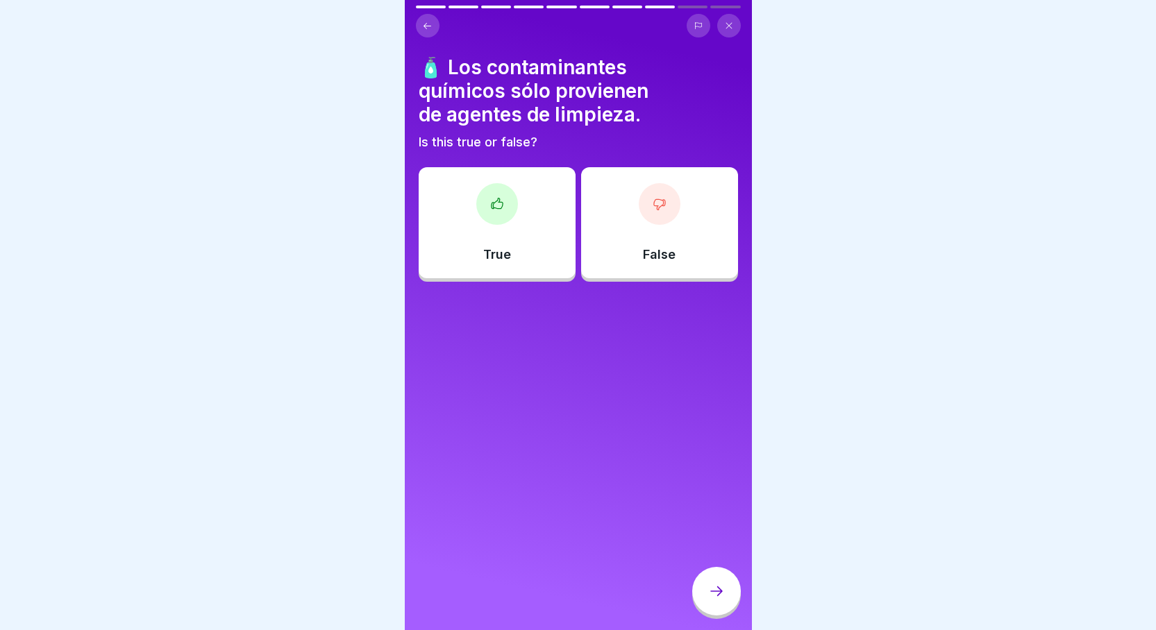
click at [635, 233] on div "False" at bounding box center [659, 222] width 157 height 111
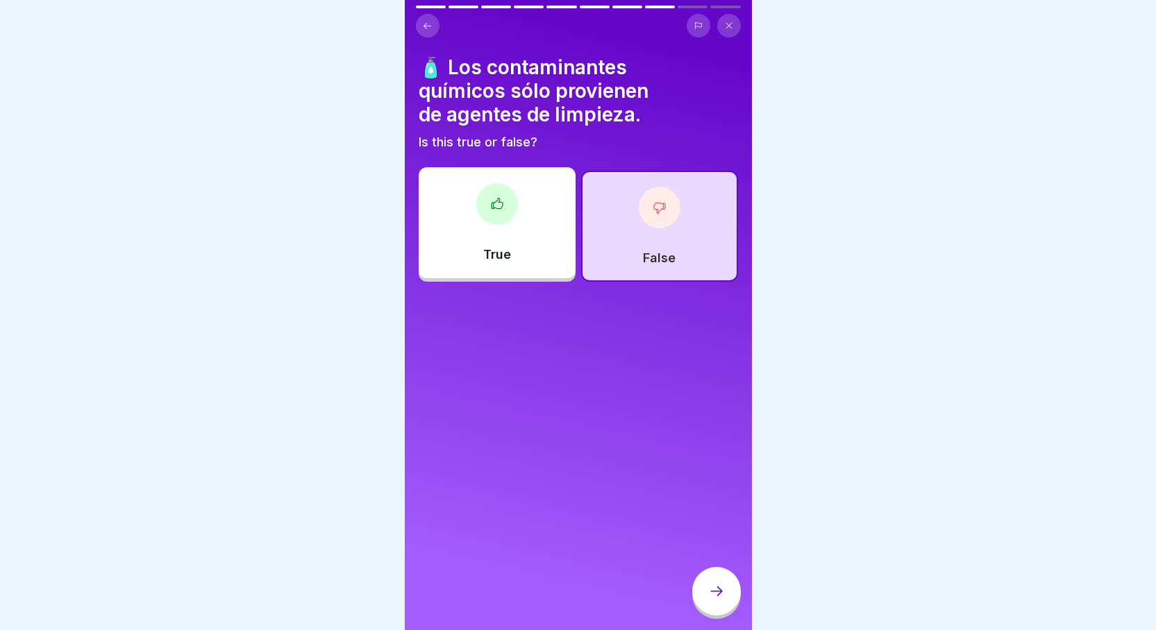
click at [710, 591] on div at bounding box center [716, 591] width 49 height 49
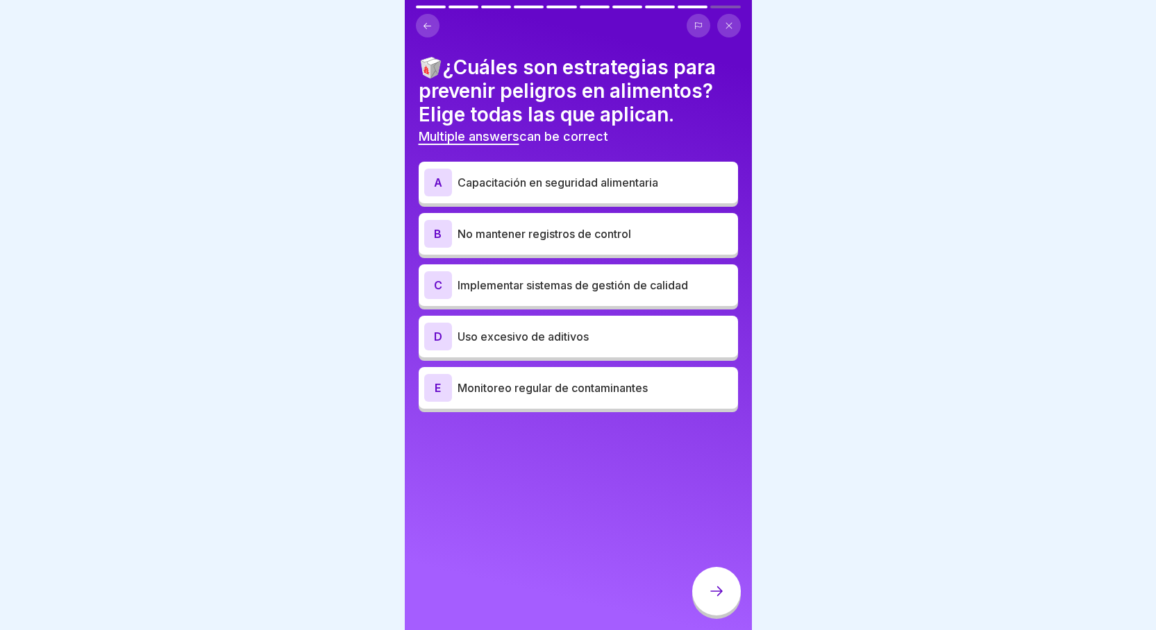
click at [642, 178] on p "Capacitación en seguridad alimentaria" at bounding box center [595, 182] width 275 height 17
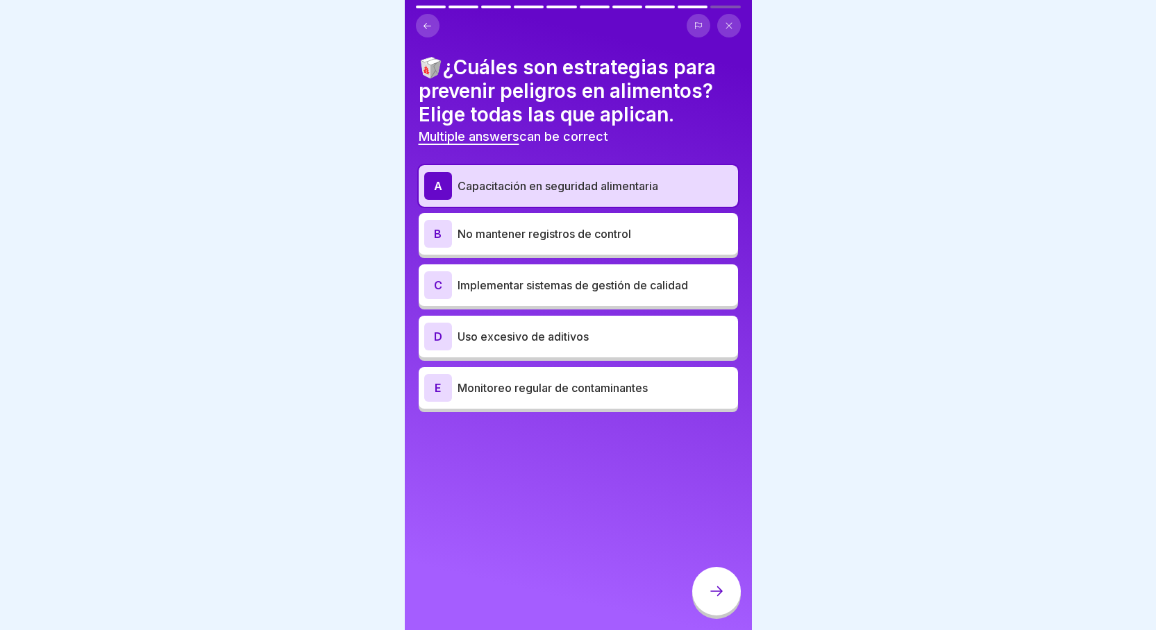
click at [612, 290] on p "Implementar sistemas de gestión de calidad" at bounding box center [595, 285] width 275 height 17
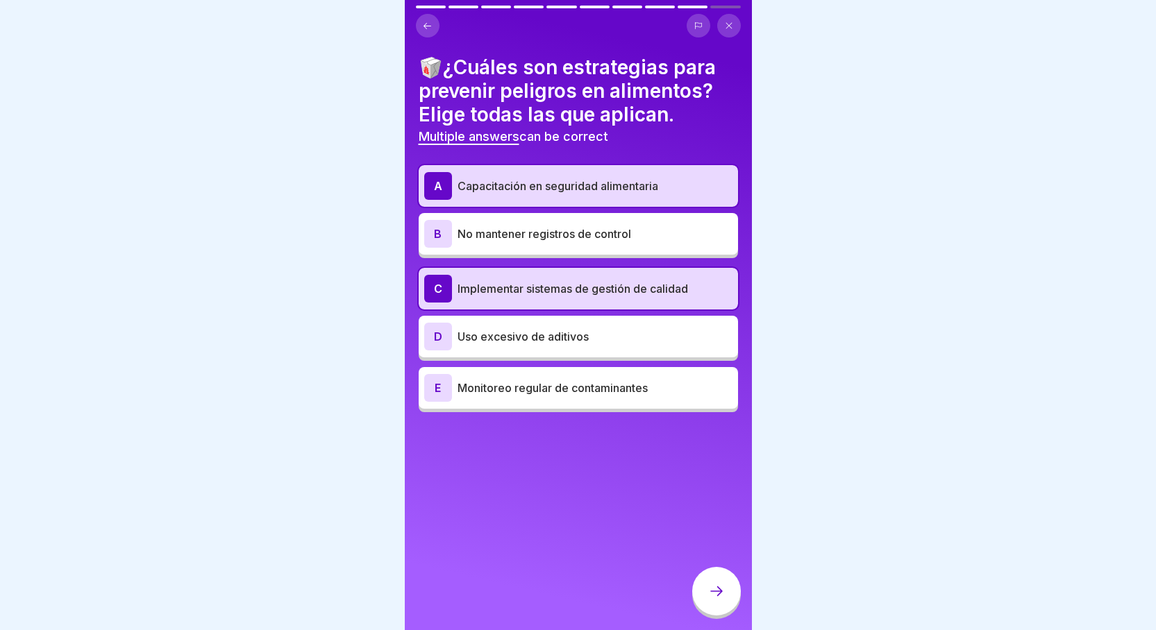
click at [713, 599] on icon at bounding box center [716, 591] width 17 height 17
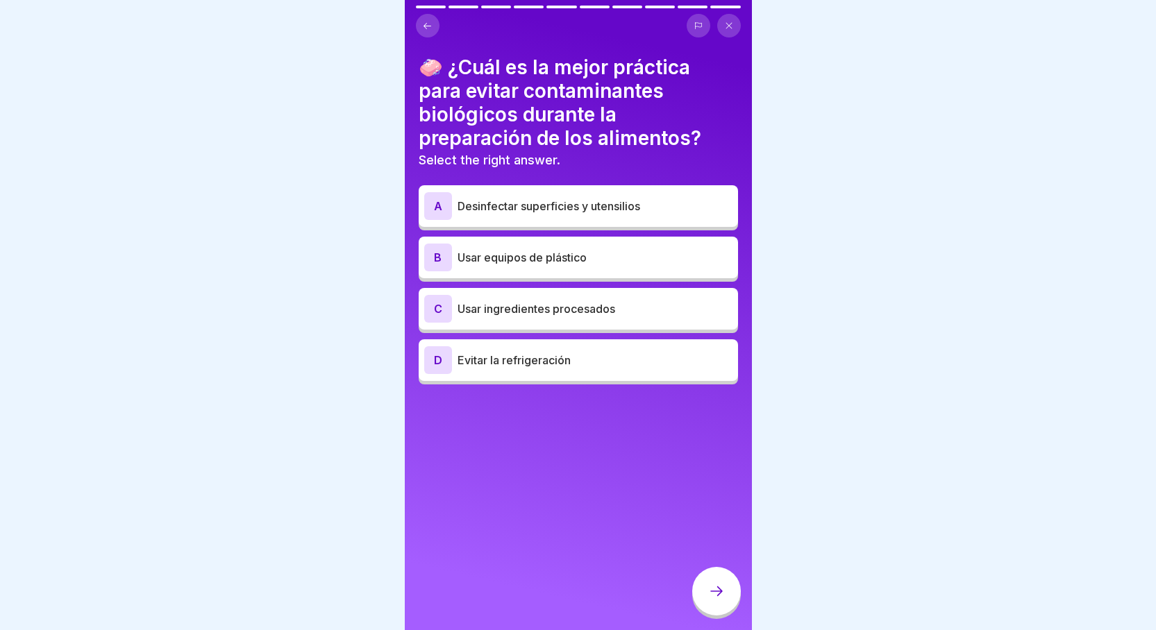
click at [595, 209] on p "Desinfectar superficies y utensilios" at bounding box center [595, 206] width 275 height 17
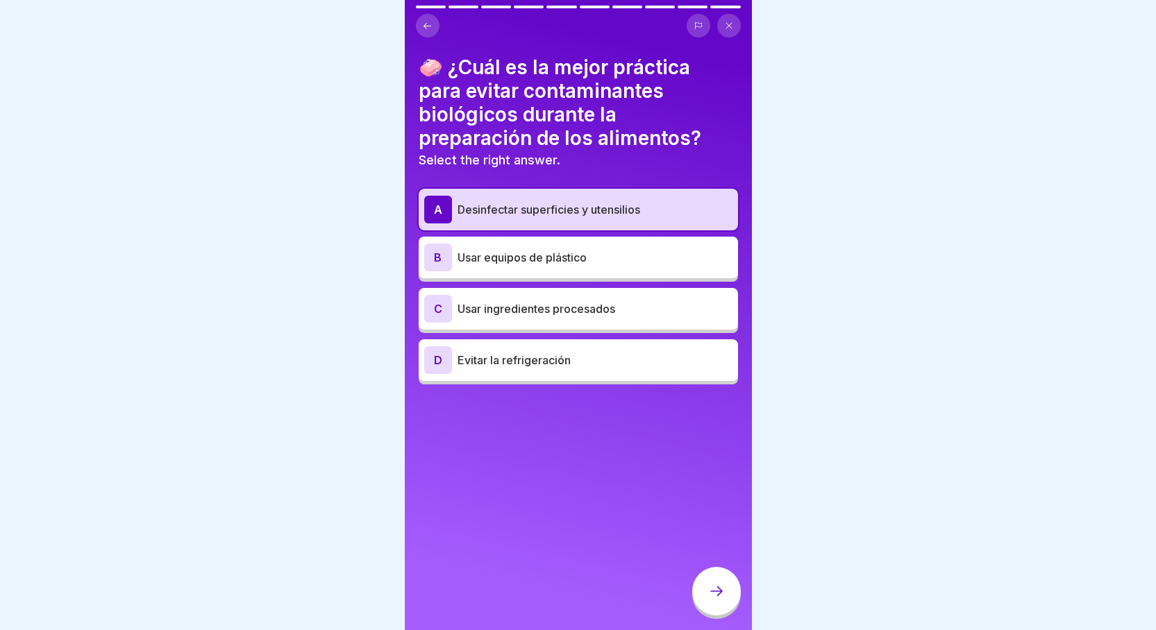
click at [725, 600] on div at bounding box center [716, 591] width 49 height 49
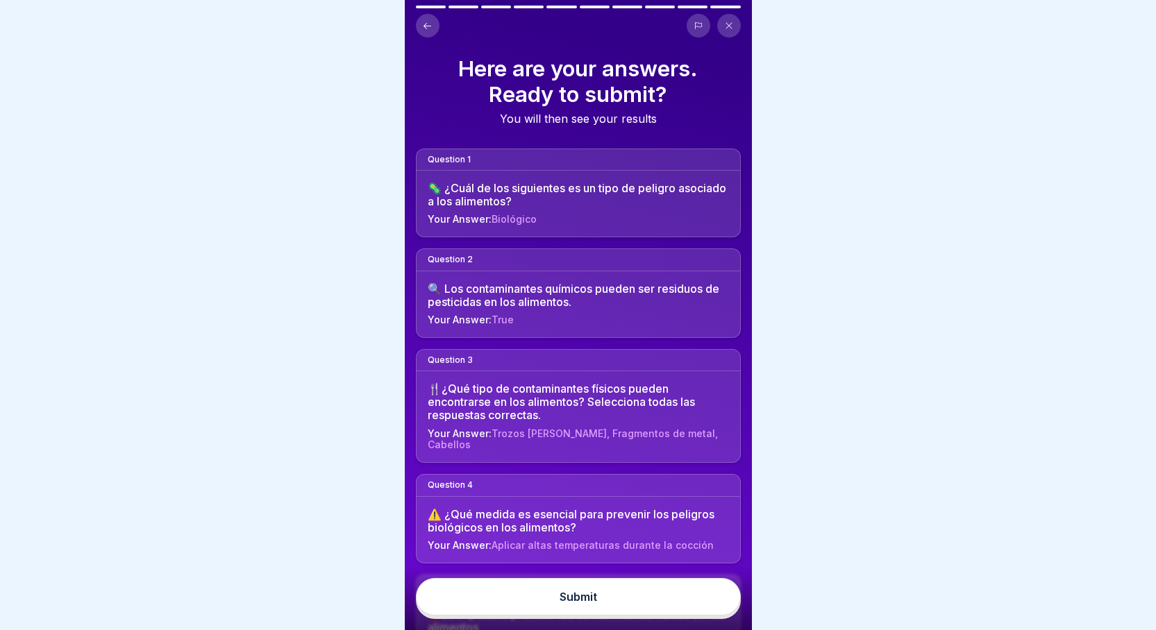
click at [711, 605] on button "Submit" at bounding box center [578, 596] width 325 height 37
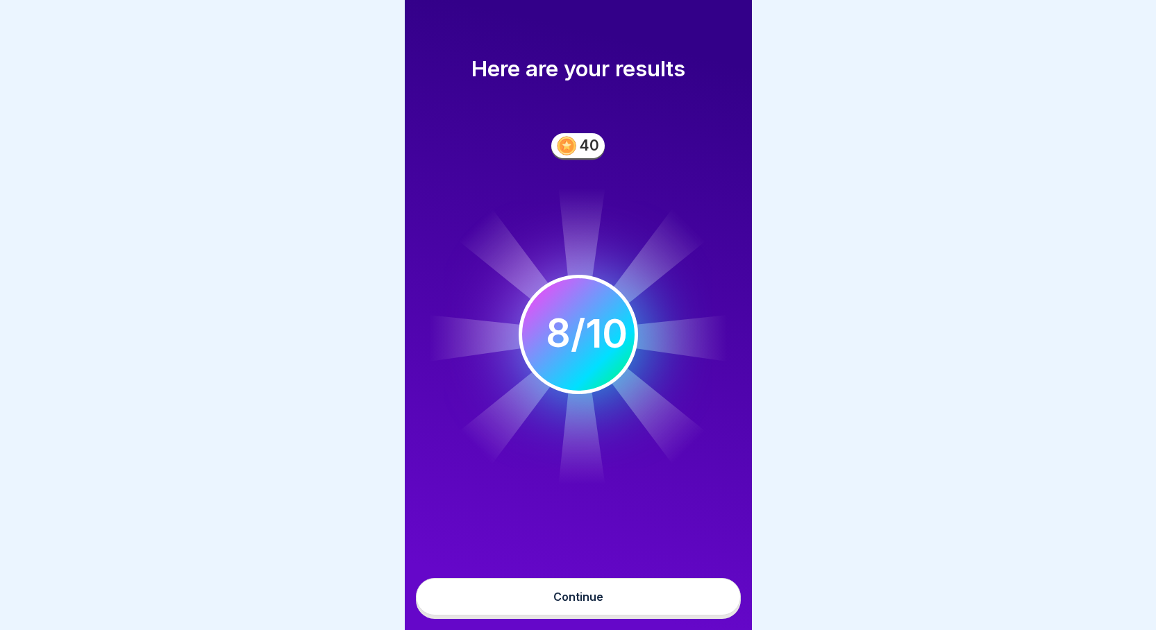
click at [594, 603] on div "Continue" at bounding box center [578, 597] width 50 height 12
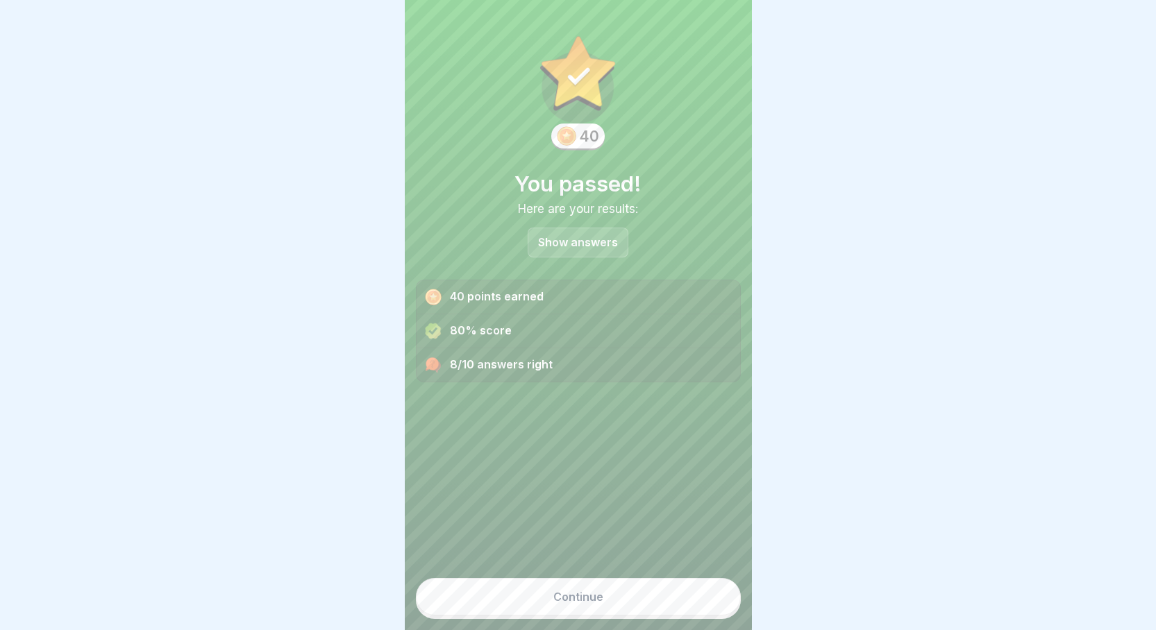
click at [610, 599] on button "Continue" at bounding box center [578, 596] width 325 height 37
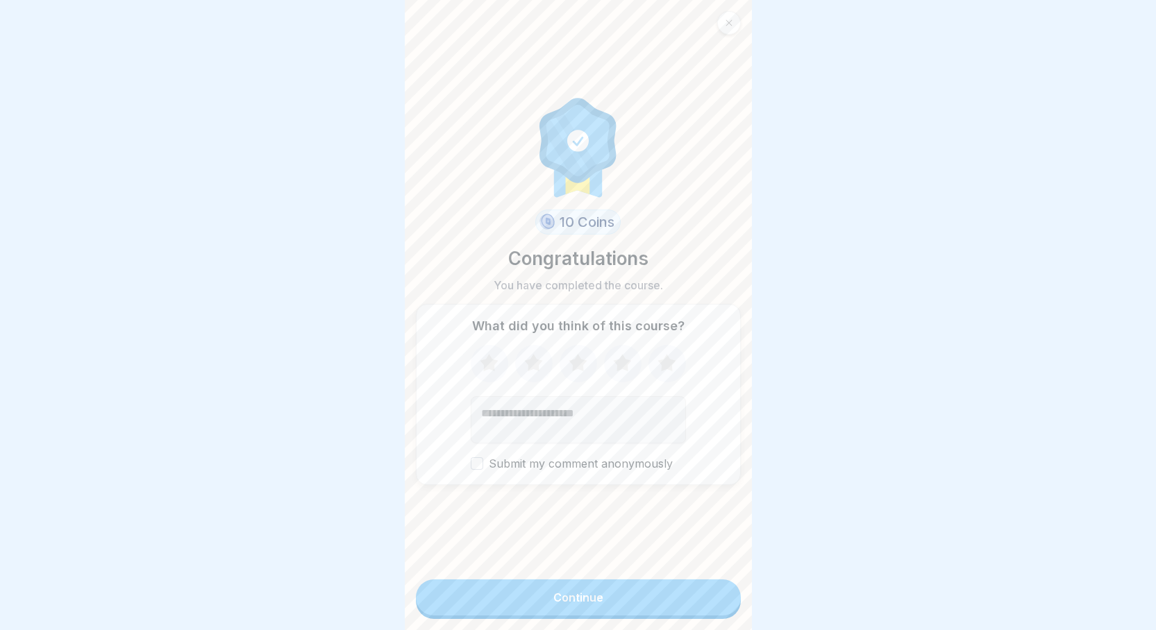
click at [601, 602] on button "Continue" at bounding box center [578, 598] width 325 height 36
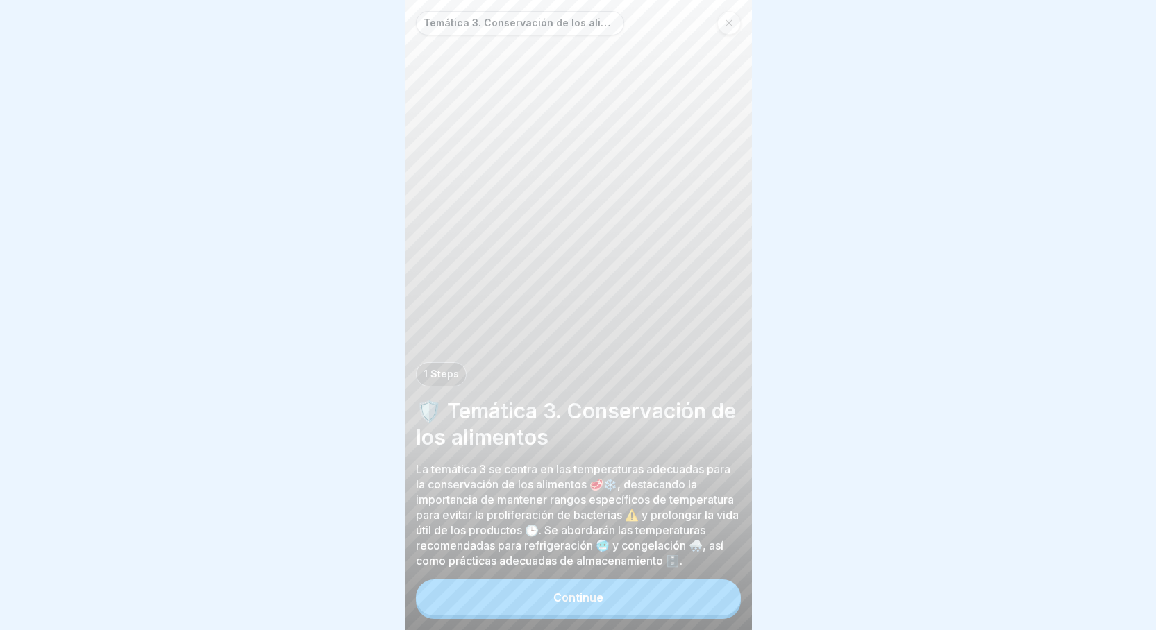
click at [588, 604] on div "Continue" at bounding box center [578, 598] width 50 height 12
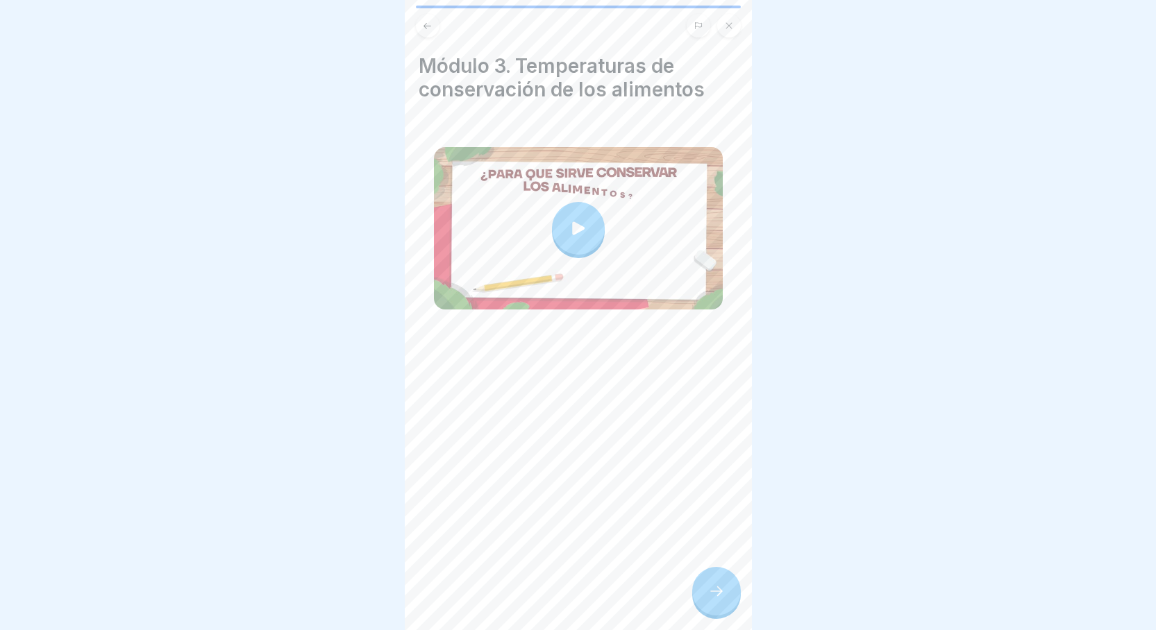
click at [569, 234] on icon at bounding box center [578, 228] width 19 height 19
click at [704, 610] on div at bounding box center [716, 591] width 49 height 49
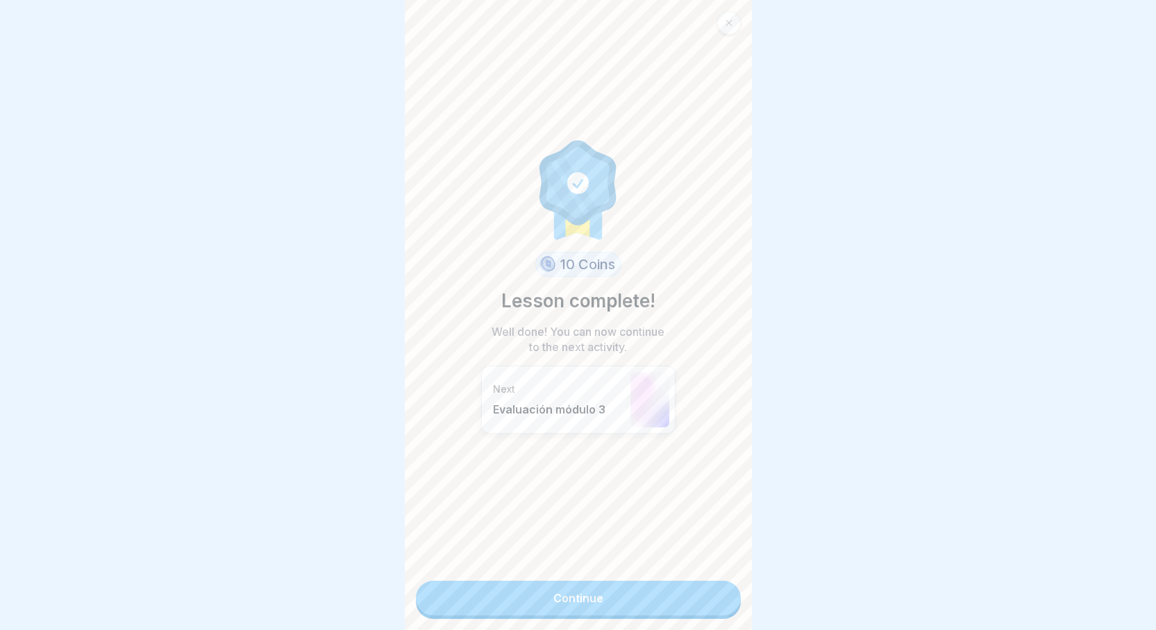
click at [636, 595] on link "Continue" at bounding box center [578, 598] width 325 height 35
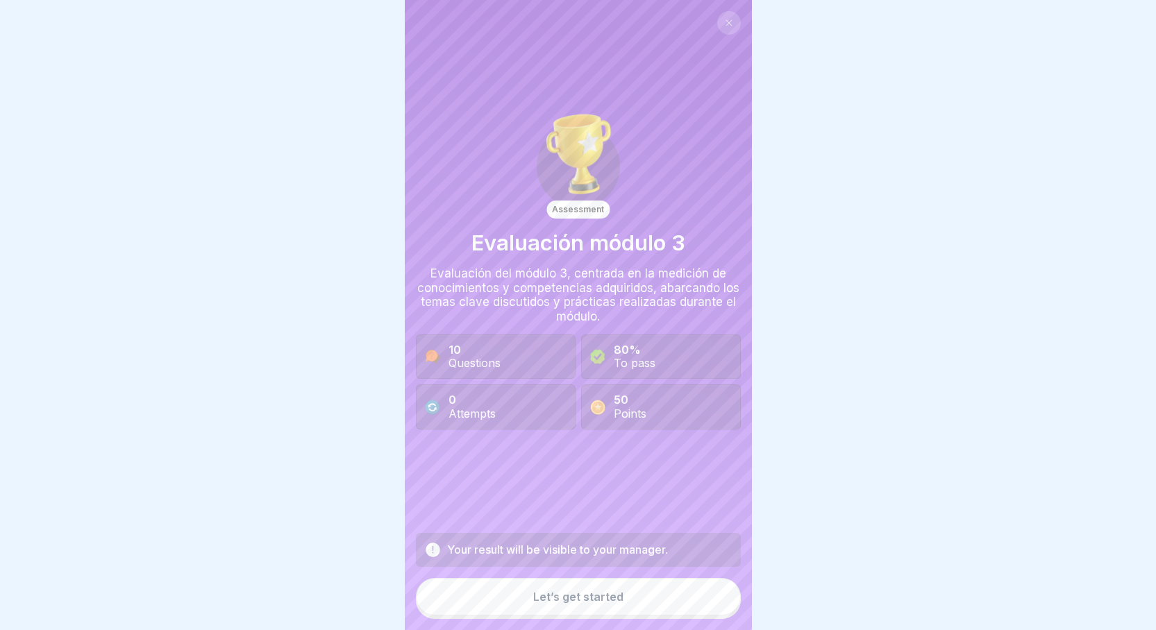
click at [630, 604] on button "Let’s get started" at bounding box center [578, 596] width 325 height 37
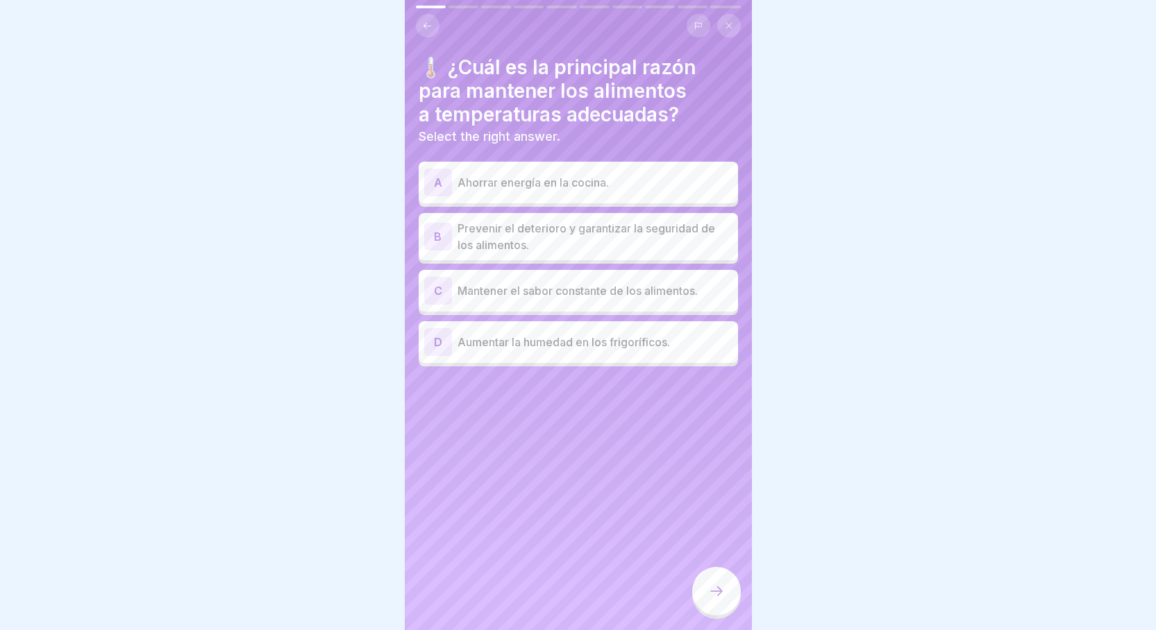
click at [593, 228] on p "Prevenir el deterioro y garantizar la seguridad de los alimentos." at bounding box center [595, 236] width 275 height 33
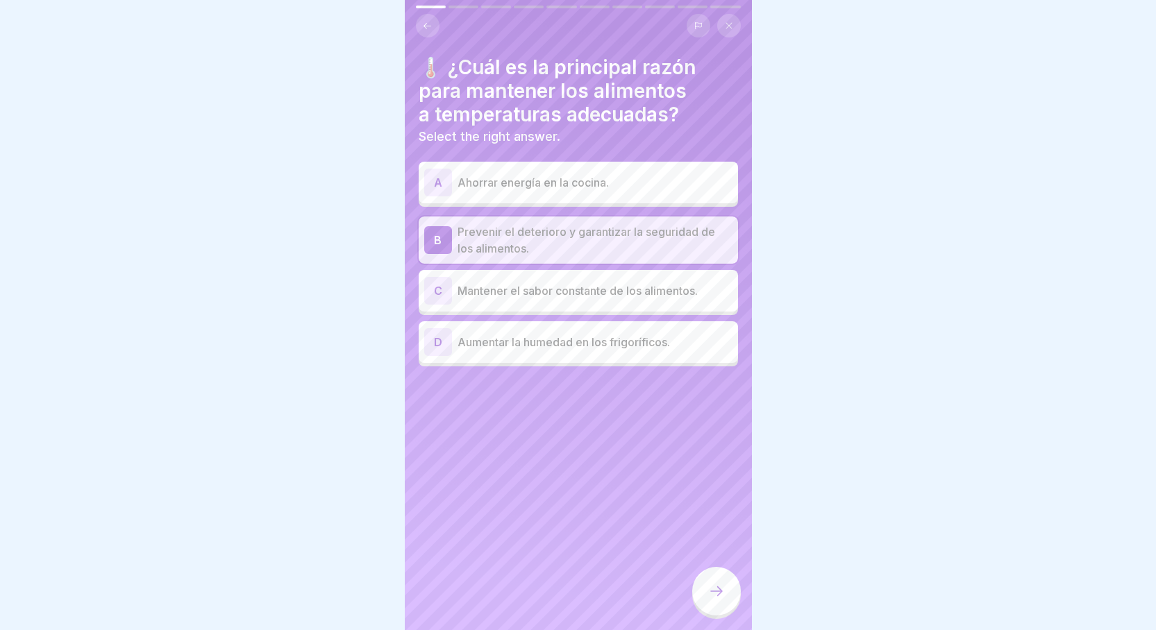
click at [722, 600] on icon at bounding box center [716, 591] width 17 height 17
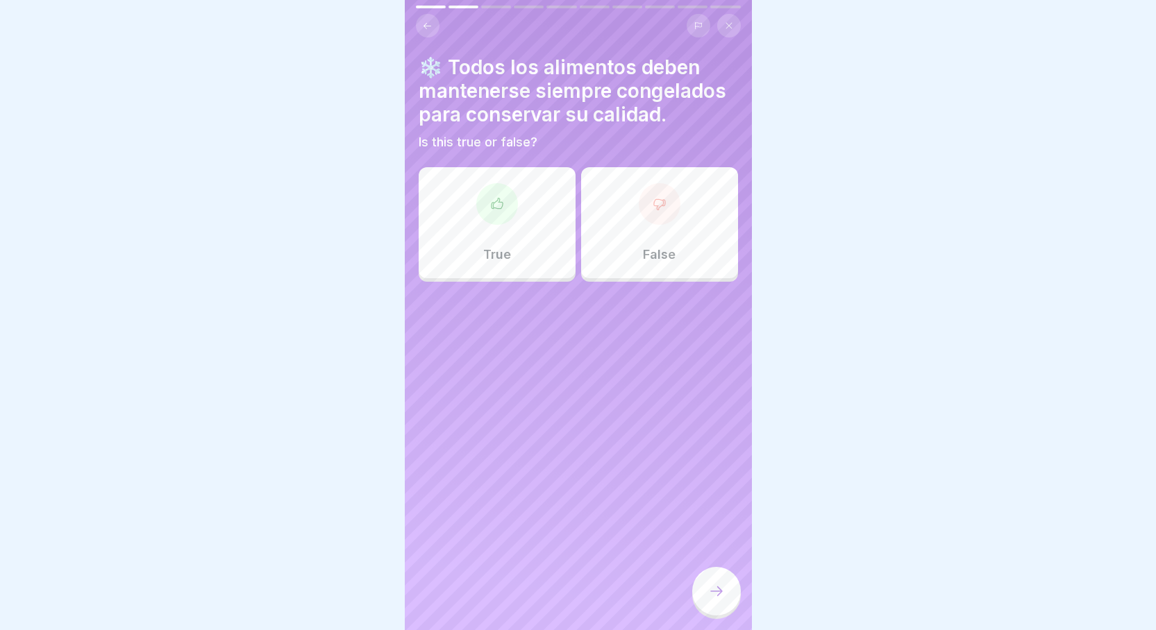
click at [669, 242] on div "False" at bounding box center [659, 222] width 157 height 111
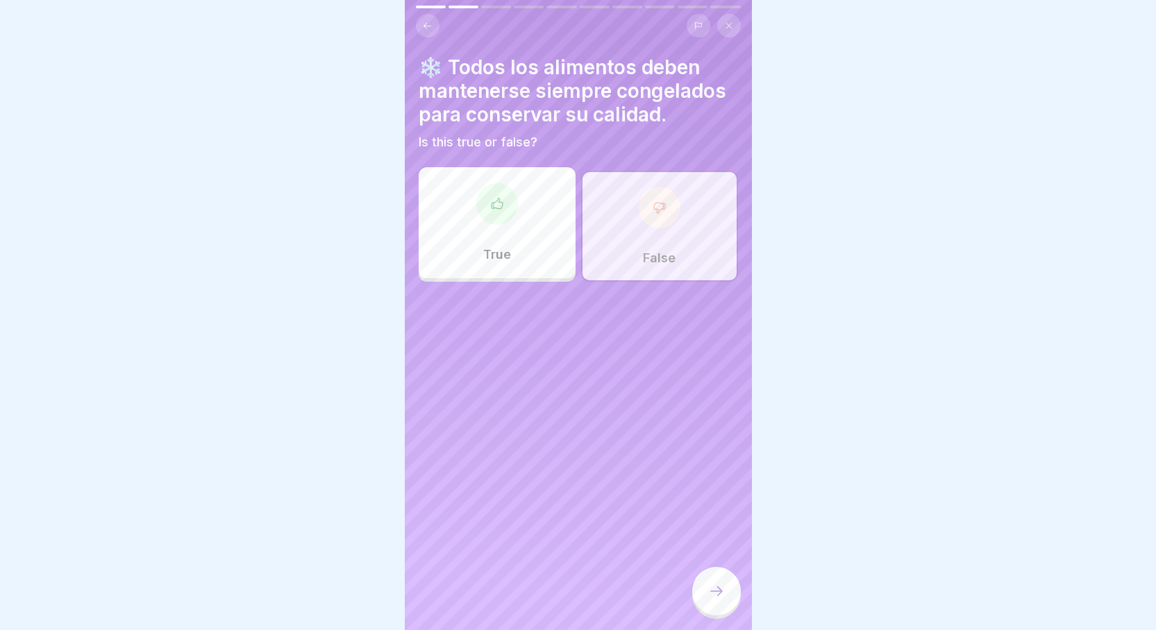
click at [727, 612] on div at bounding box center [716, 591] width 49 height 49
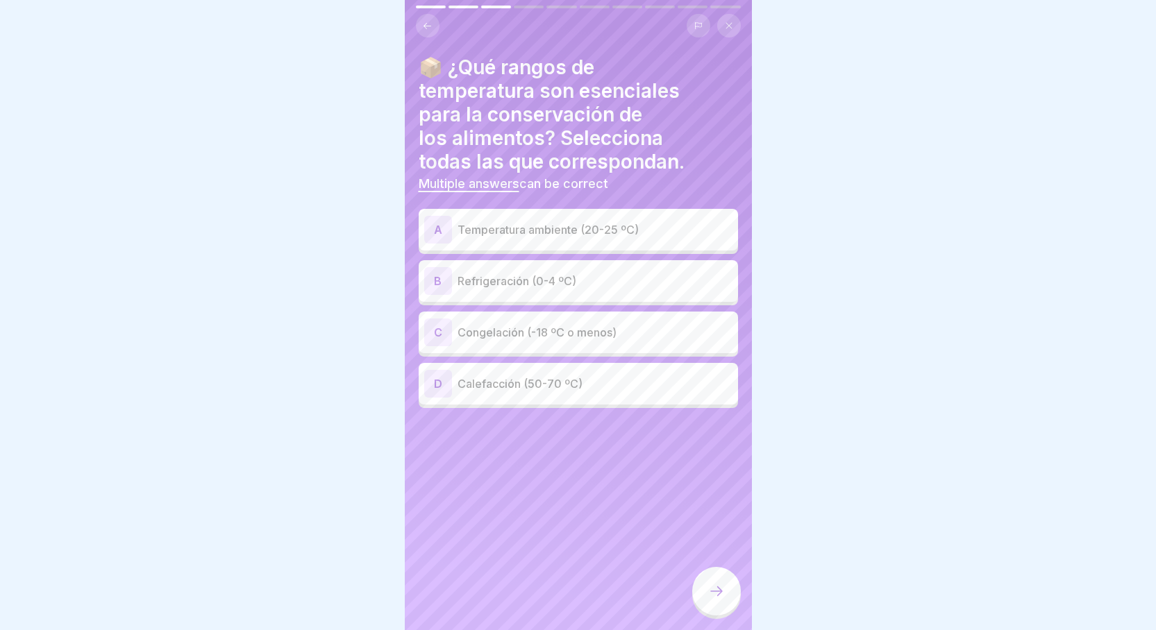
click at [449, 328] on div "C" at bounding box center [438, 333] width 28 height 28
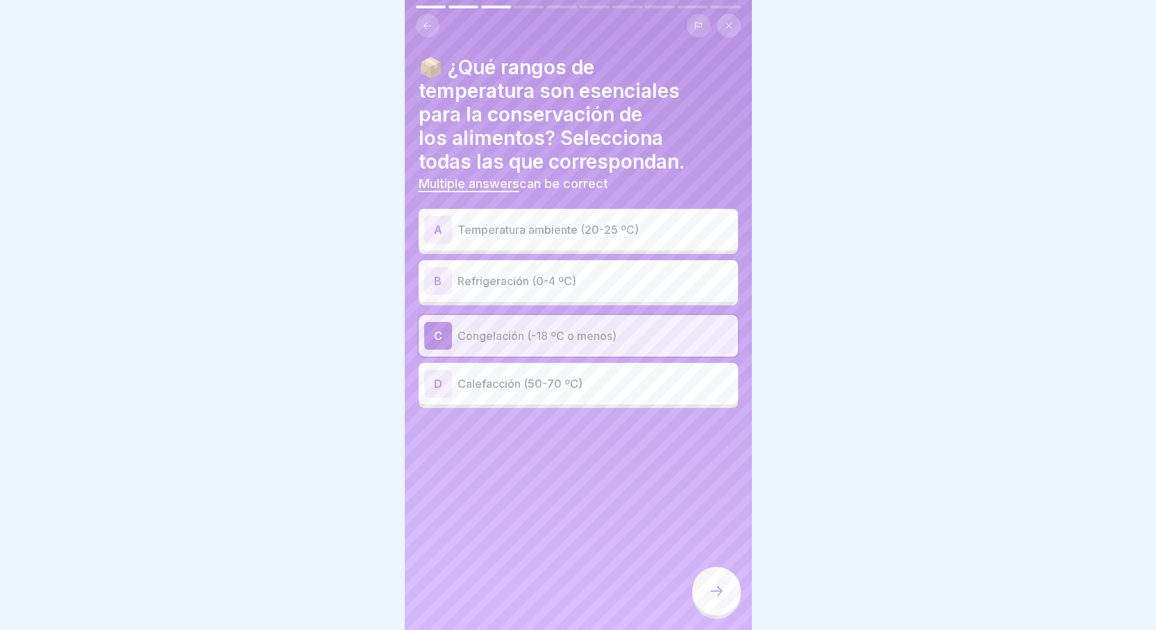
drag, startPoint x: 730, startPoint y: 602, endPoint x: 650, endPoint y: 555, distance: 93.4
click at [726, 596] on div at bounding box center [716, 591] width 49 height 49
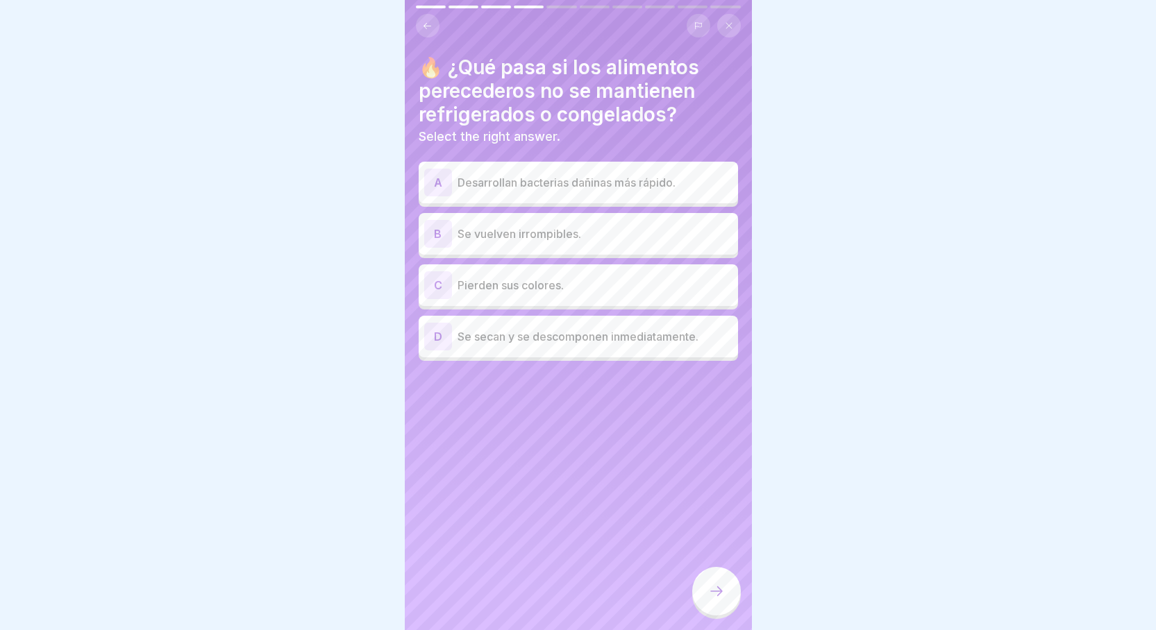
click at [466, 181] on p "Desarrollan bacterias dañinas más rápido." at bounding box center [595, 182] width 275 height 17
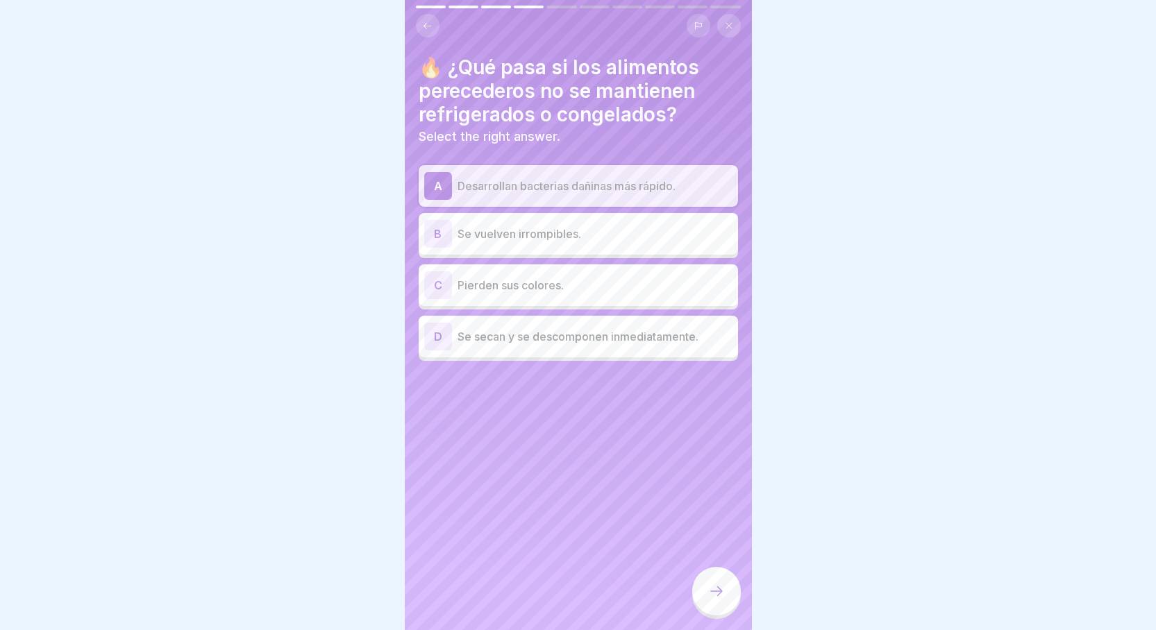
click at [726, 592] on div at bounding box center [716, 591] width 49 height 49
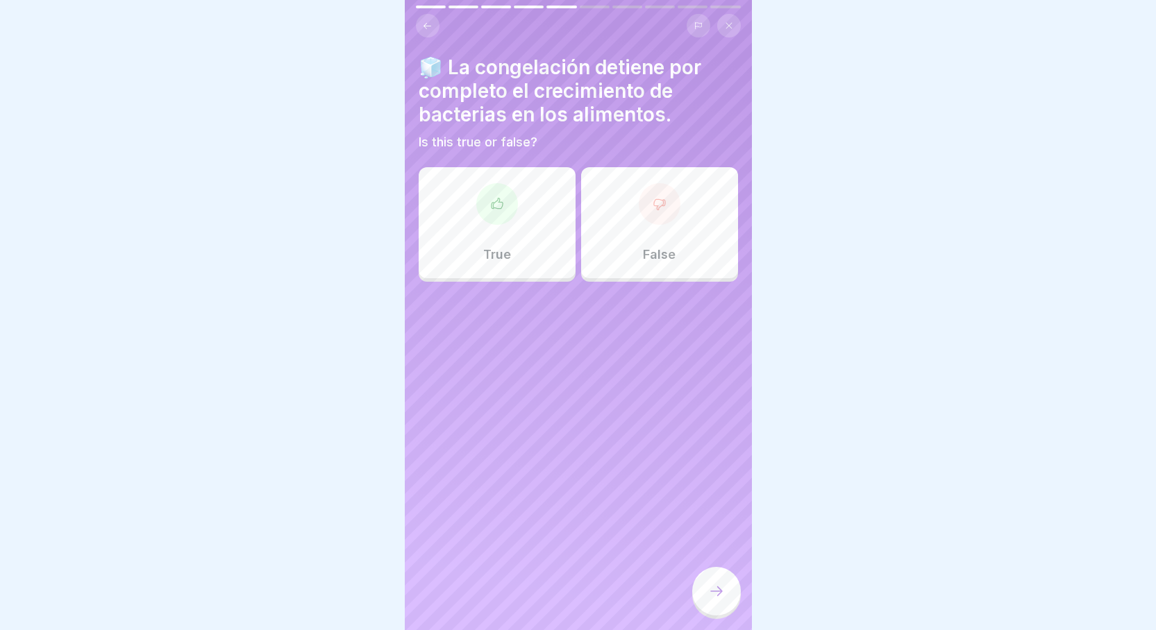
click at [663, 231] on div "False" at bounding box center [659, 222] width 157 height 111
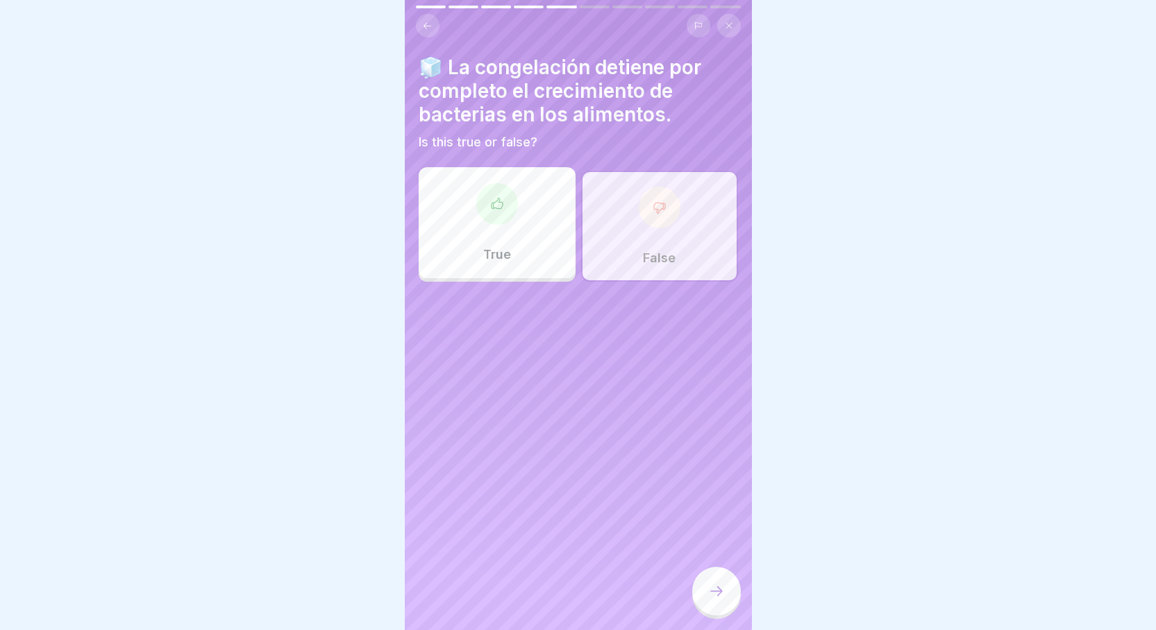
click at [699, 607] on div at bounding box center [716, 591] width 49 height 49
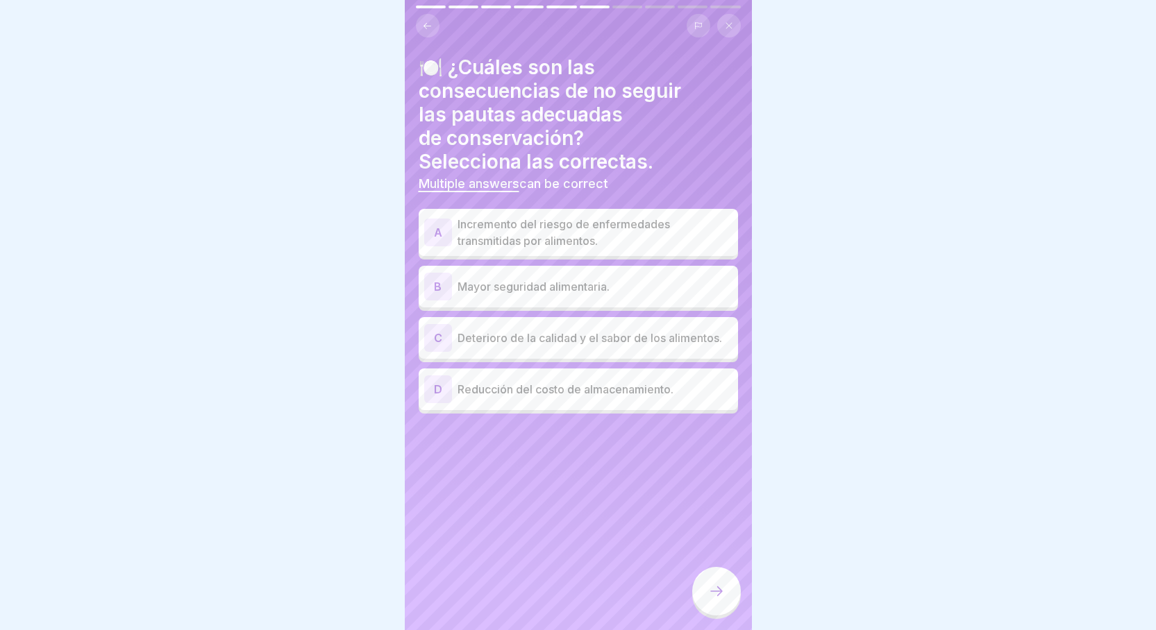
click at [466, 224] on p "Incremento del riesgo de enfermedades transmitidas por alimentos." at bounding box center [595, 232] width 275 height 33
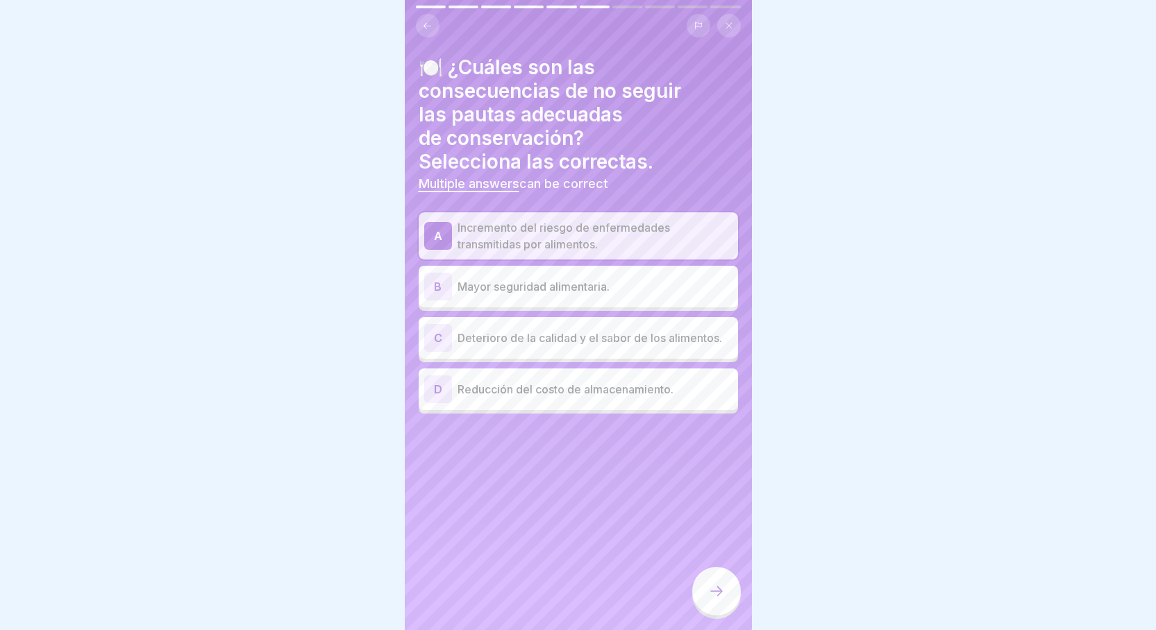
click at [492, 339] on p "Deterioro de la calidad y el sabor de los alimentos." at bounding box center [595, 338] width 275 height 17
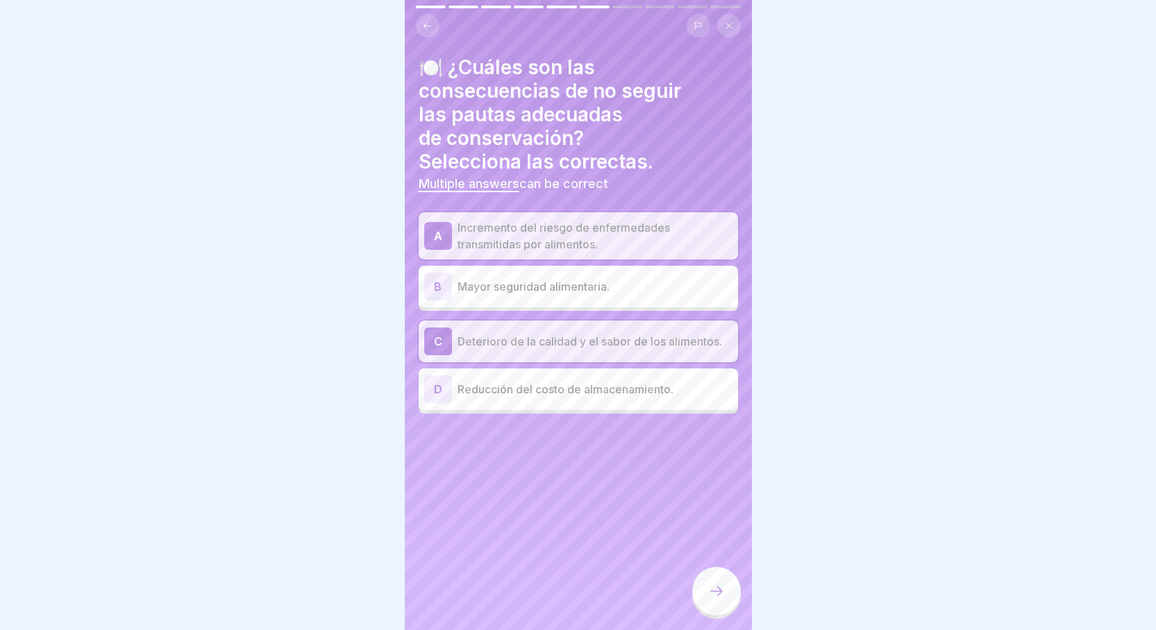
click at [699, 599] on div at bounding box center [716, 591] width 49 height 49
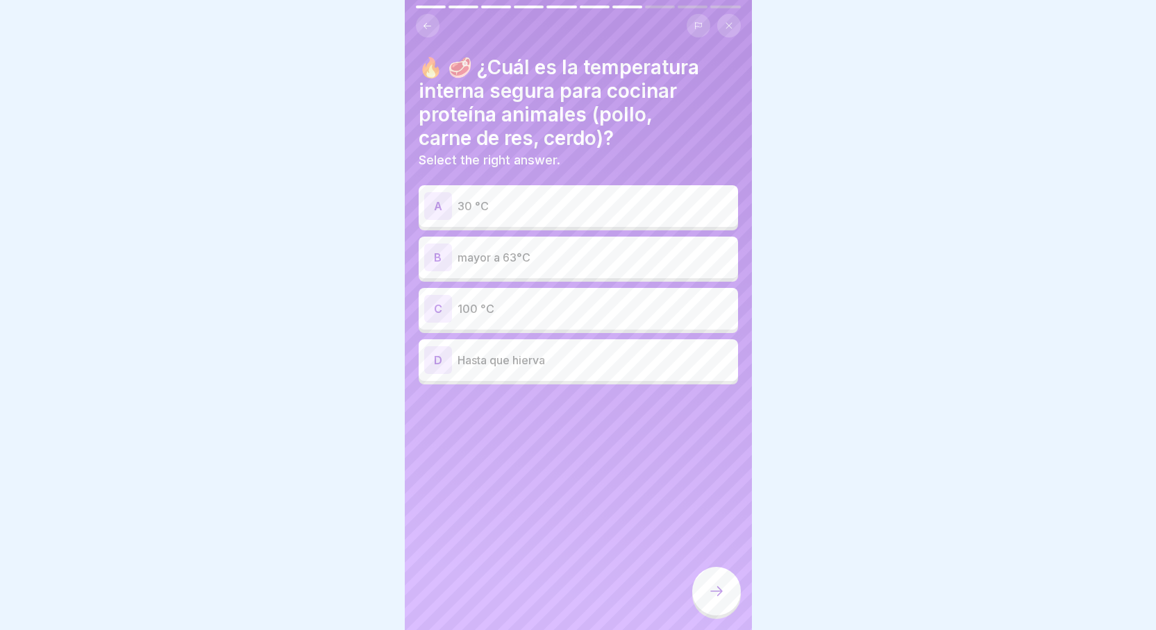
click at [550, 251] on p "mayor a 63°C" at bounding box center [595, 257] width 275 height 17
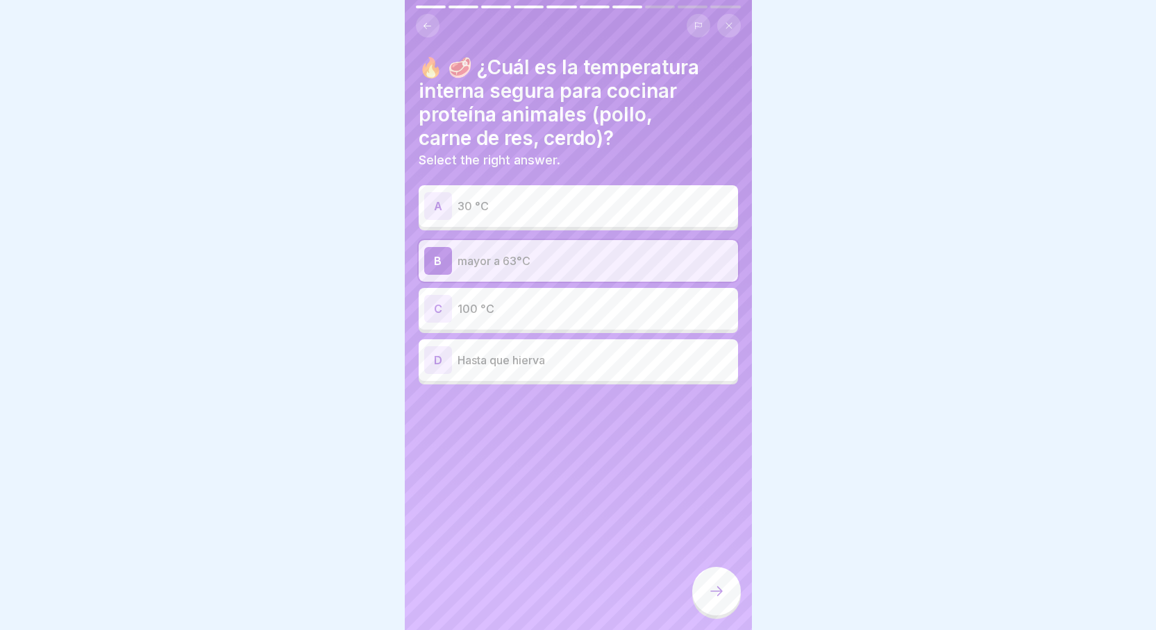
click at [710, 588] on div at bounding box center [716, 591] width 49 height 49
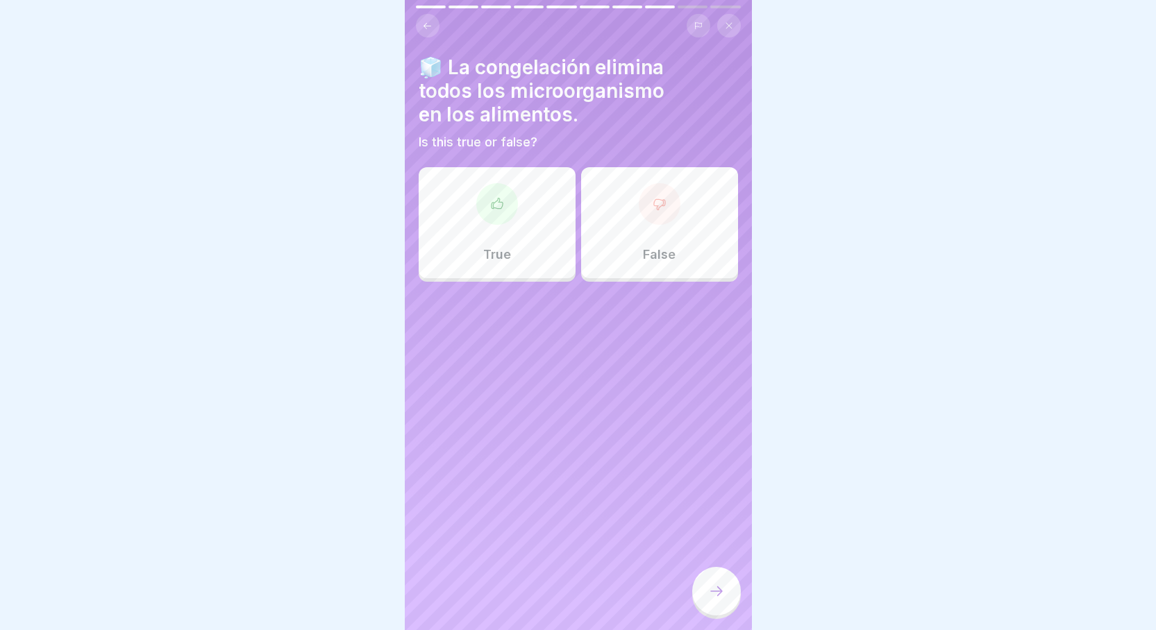
click at [608, 242] on div "False" at bounding box center [659, 222] width 157 height 111
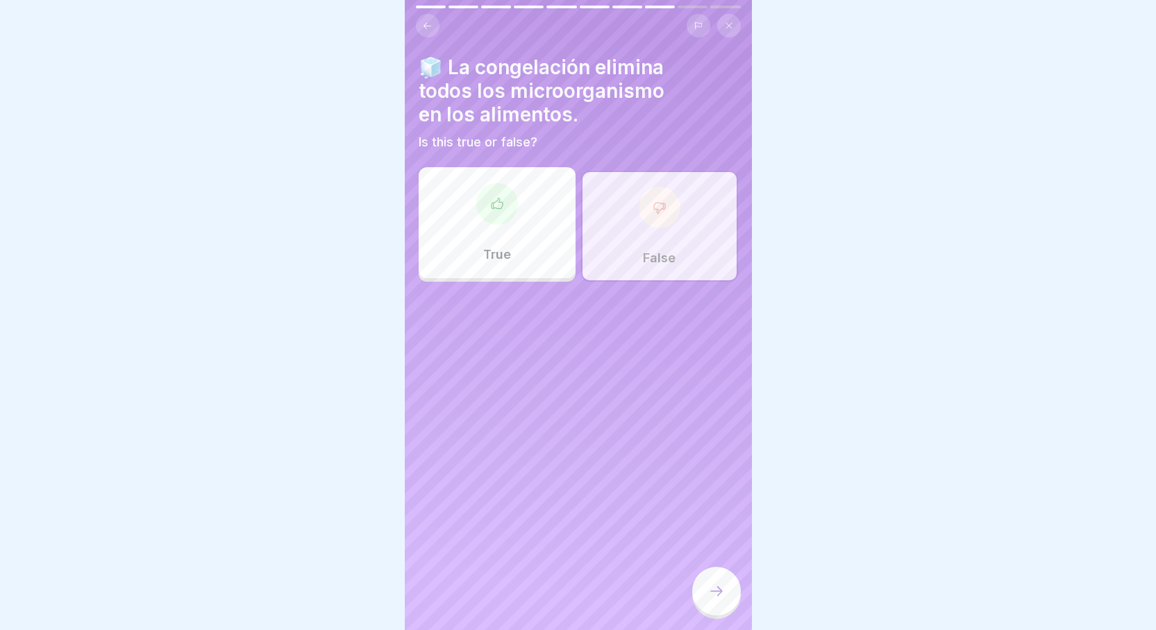
click at [736, 602] on div at bounding box center [716, 591] width 49 height 49
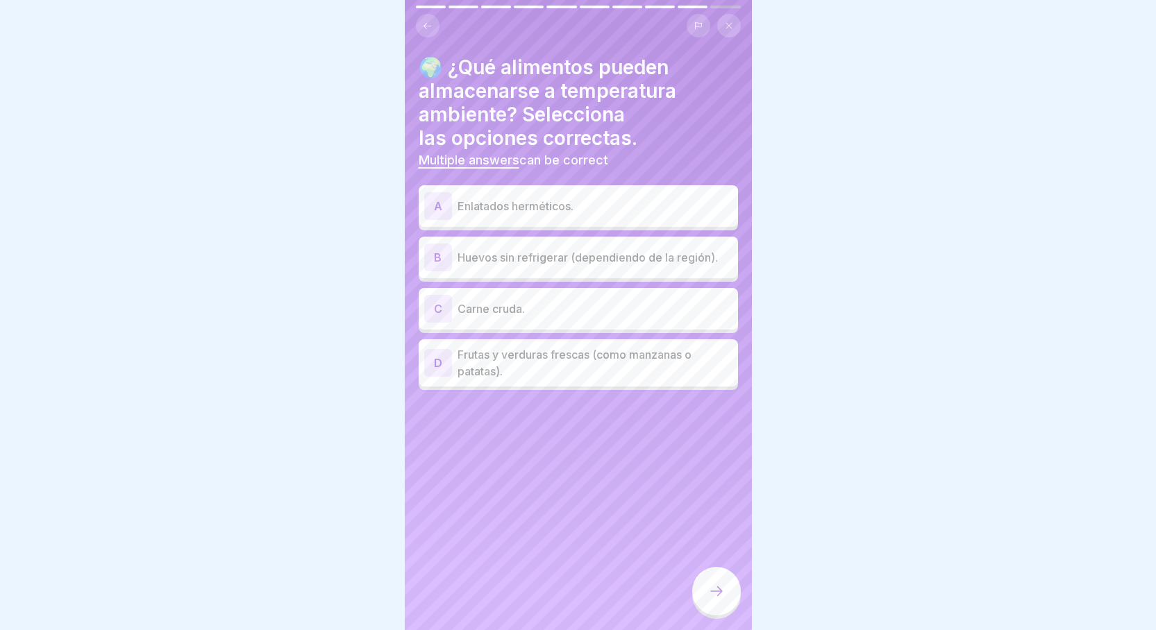
click at [559, 201] on p "Enlatados herméticos." at bounding box center [595, 206] width 275 height 17
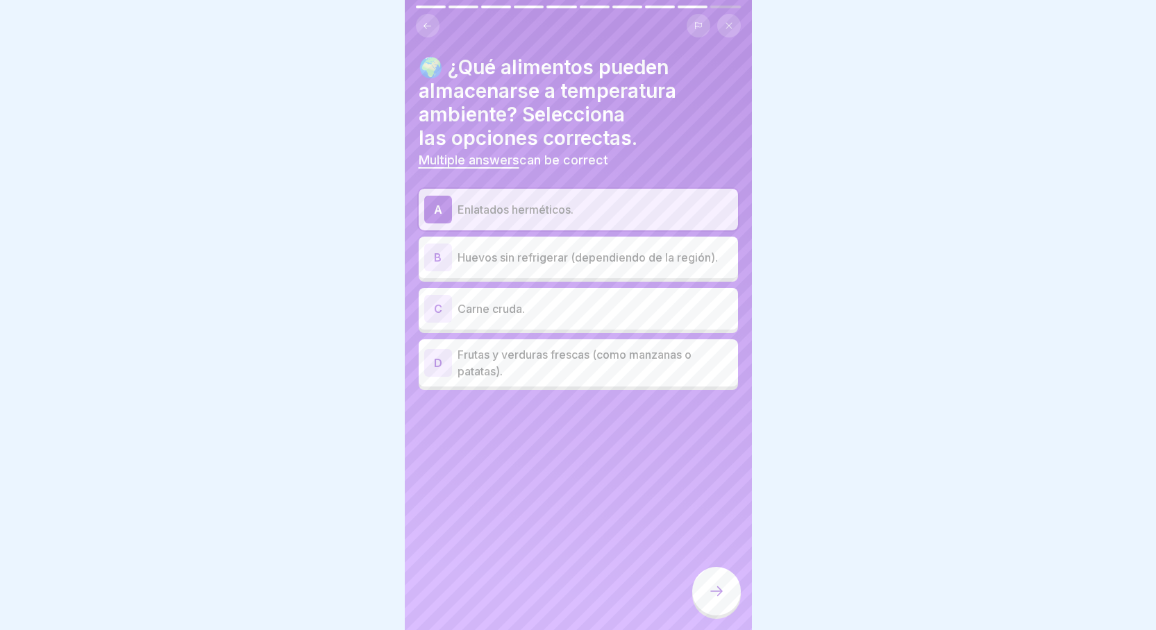
click at [558, 262] on p "Huevos sin refrigerar (dependiendo de la región)." at bounding box center [595, 257] width 275 height 17
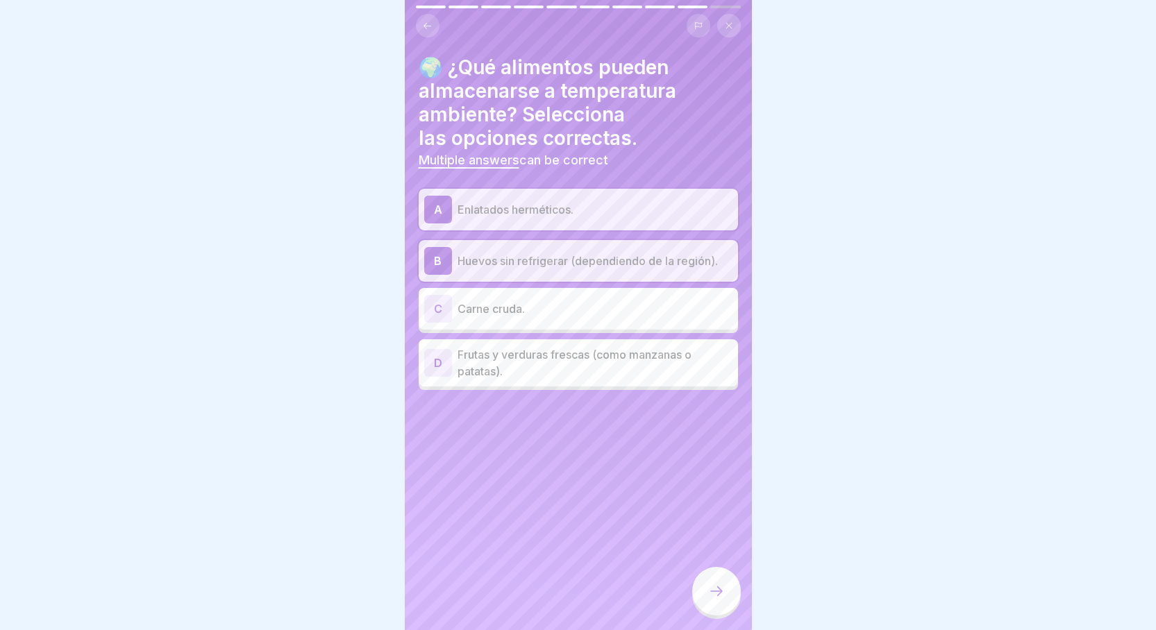
click at [499, 362] on p "Frutas y verduras frescas (como manzanas o patatas)." at bounding box center [595, 362] width 275 height 33
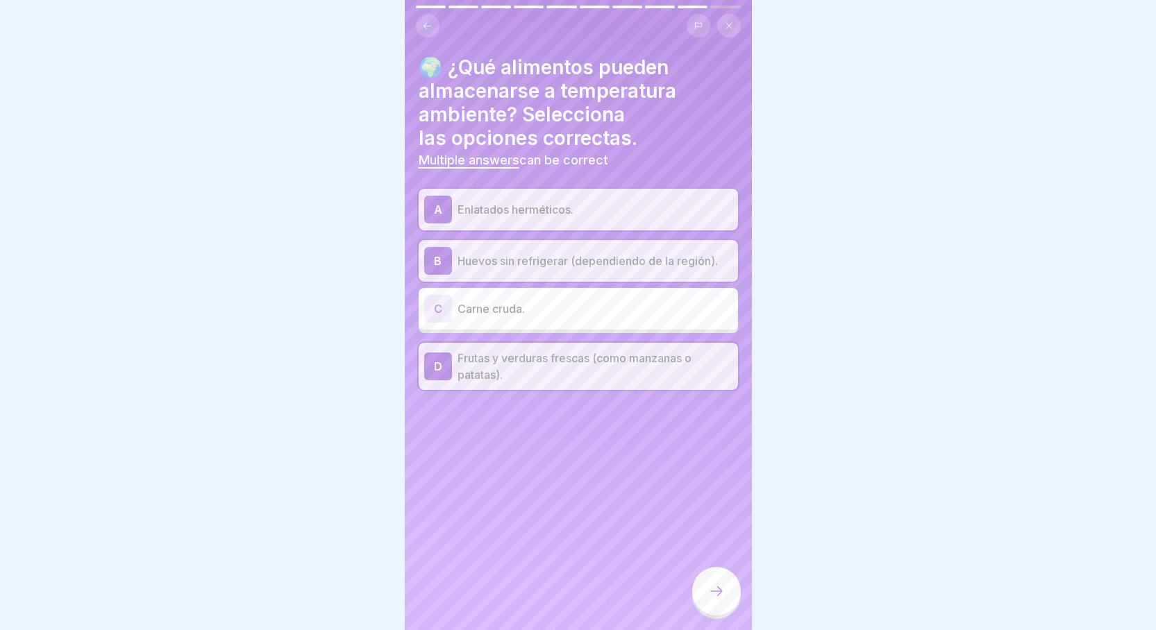
click at [712, 600] on icon at bounding box center [716, 591] width 17 height 17
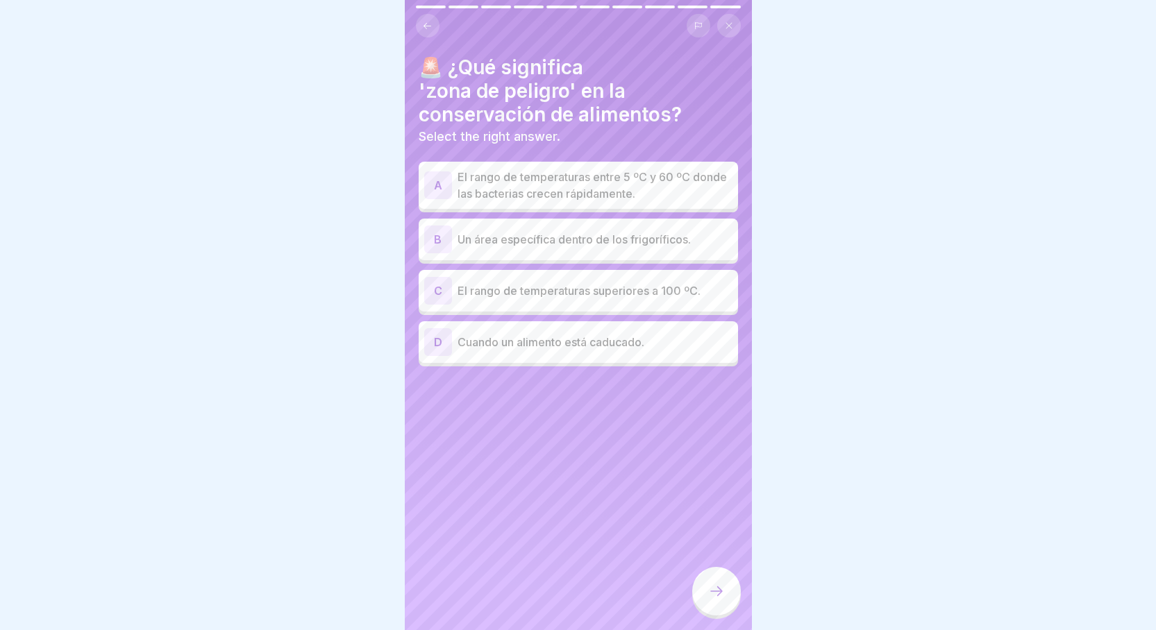
click at [557, 175] on p "El rango de temperaturas entre 5 ºC y 60 ºC donde las bacterias crecen rápidame…" at bounding box center [595, 185] width 275 height 33
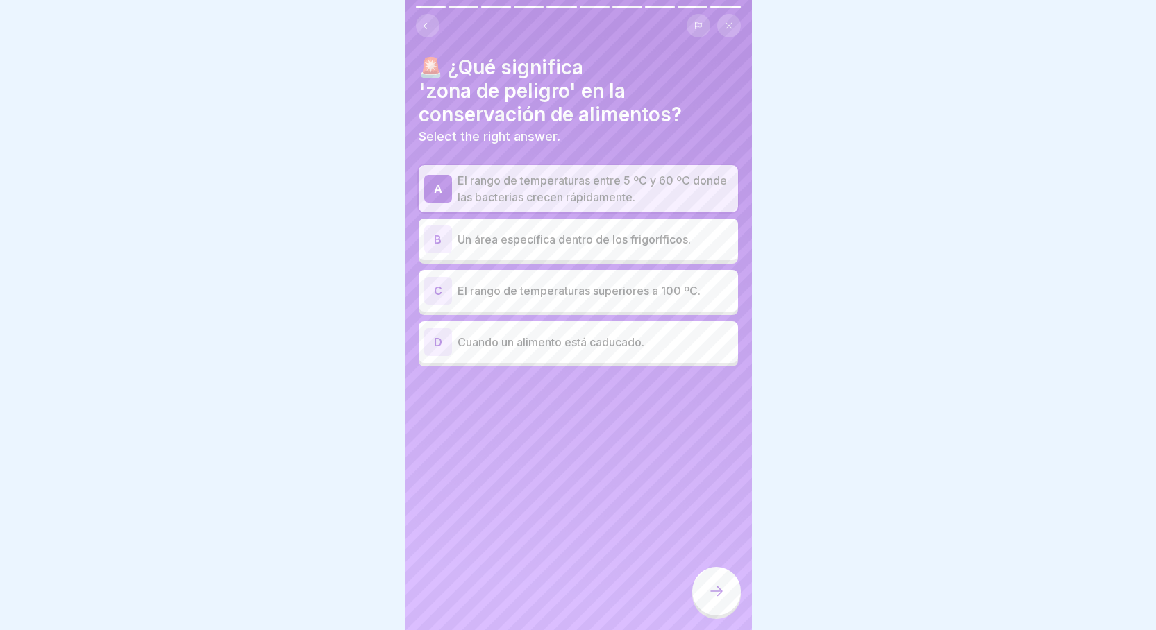
click at [703, 604] on div at bounding box center [716, 591] width 49 height 49
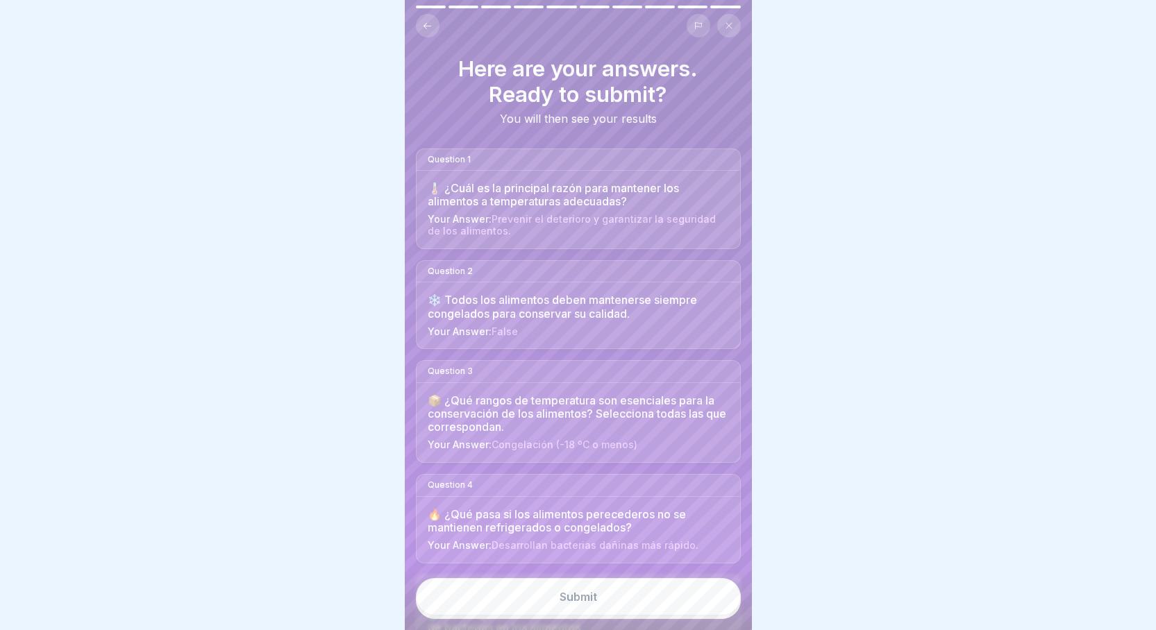
click at [677, 614] on button "Submit" at bounding box center [578, 596] width 325 height 37
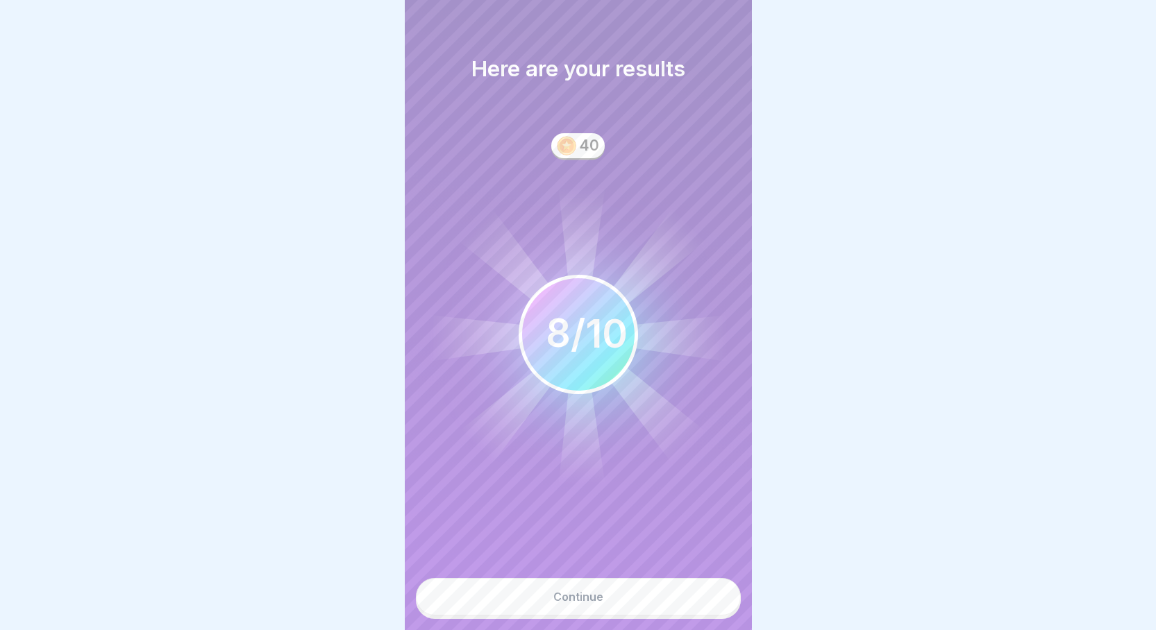
click at [640, 605] on button "Continue" at bounding box center [578, 596] width 325 height 37
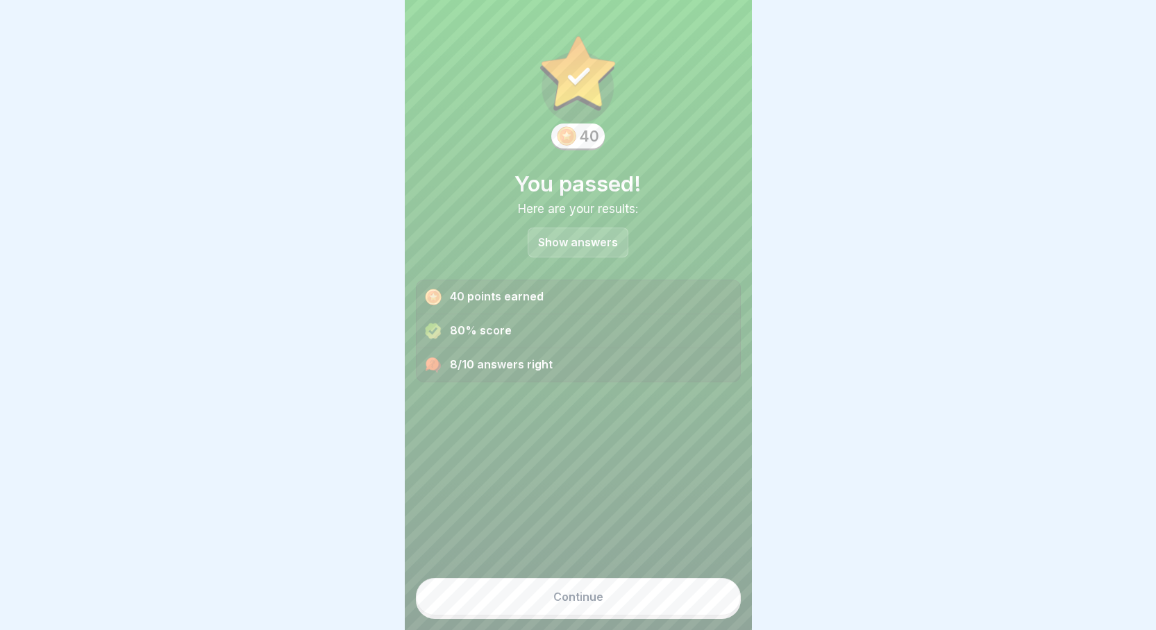
click at [606, 604] on button "Continue" at bounding box center [578, 596] width 325 height 37
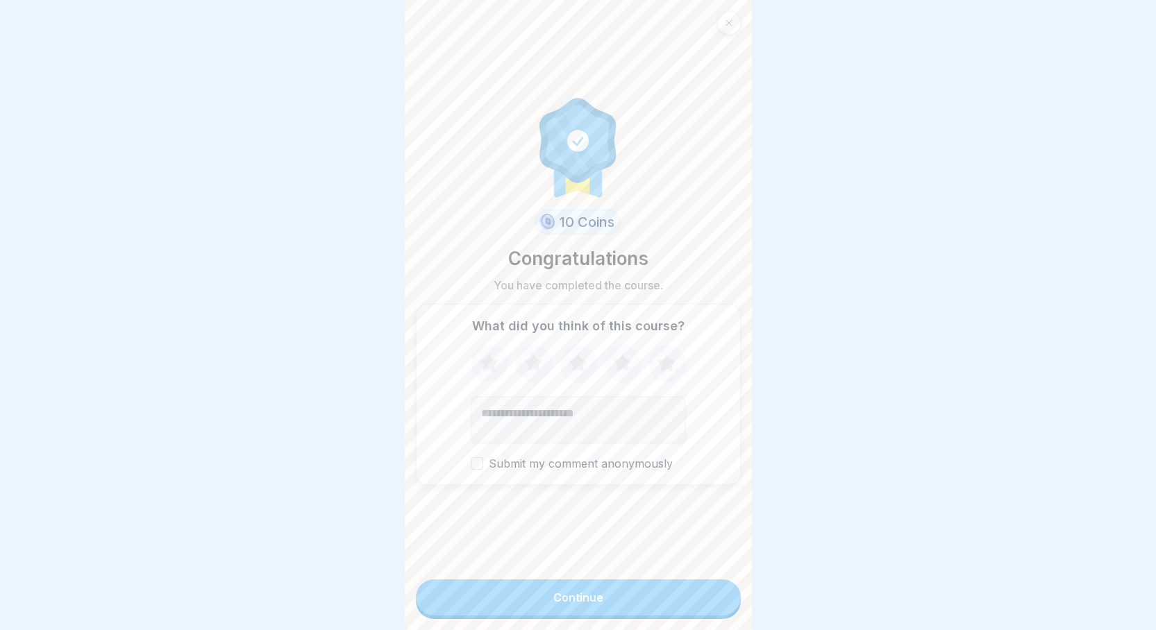
click at [609, 602] on button "Continue" at bounding box center [578, 598] width 325 height 36
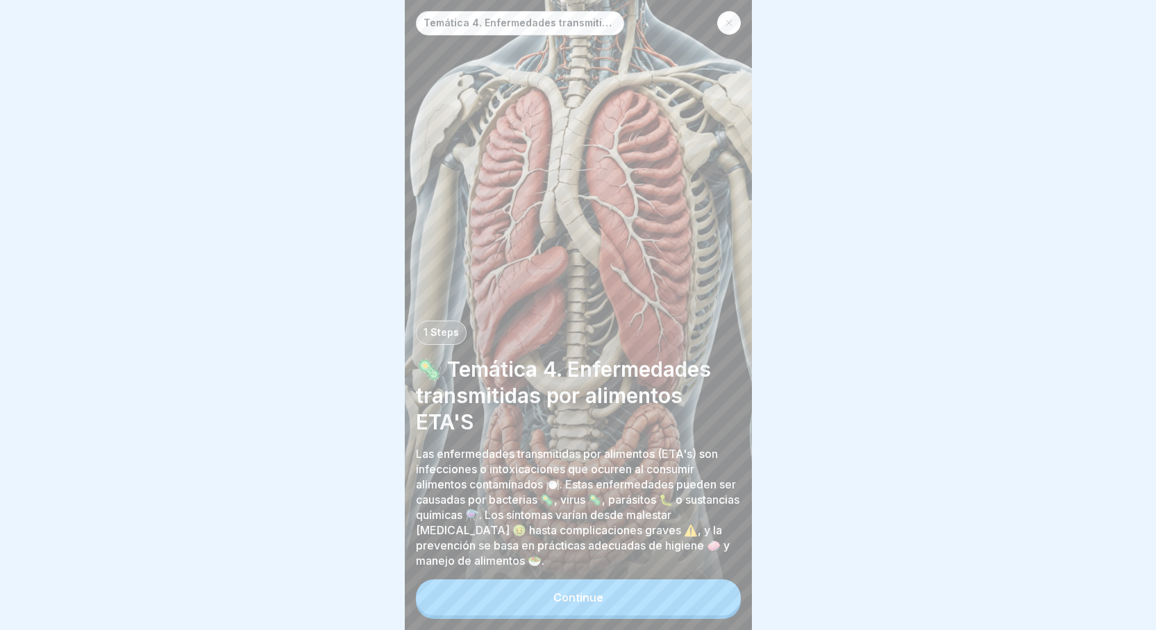
click at [607, 604] on button "Continue" at bounding box center [578, 598] width 325 height 36
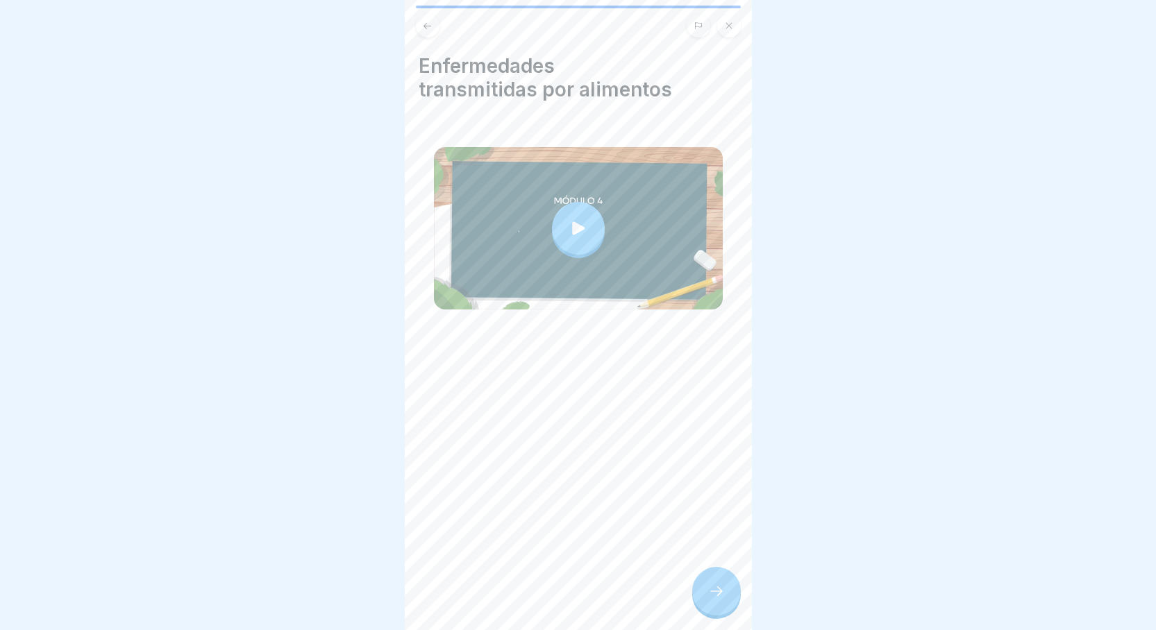
click at [572, 222] on icon at bounding box center [578, 227] width 12 height 13
click at [732, 601] on div at bounding box center [716, 591] width 49 height 49
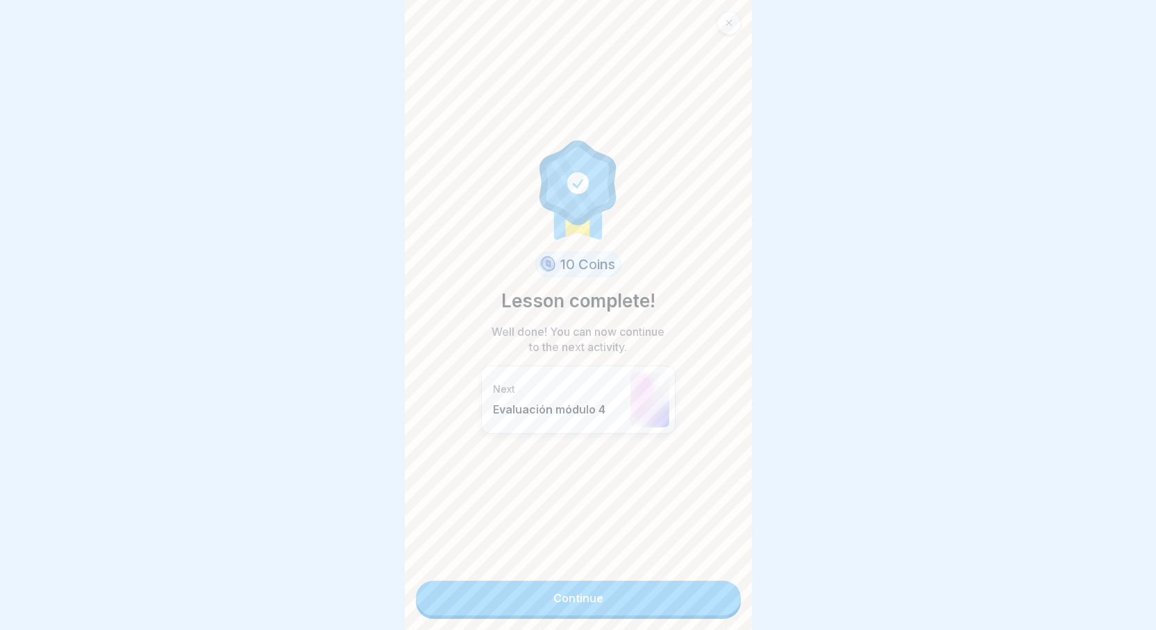
click at [690, 607] on link "Continue" at bounding box center [578, 598] width 325 height 35
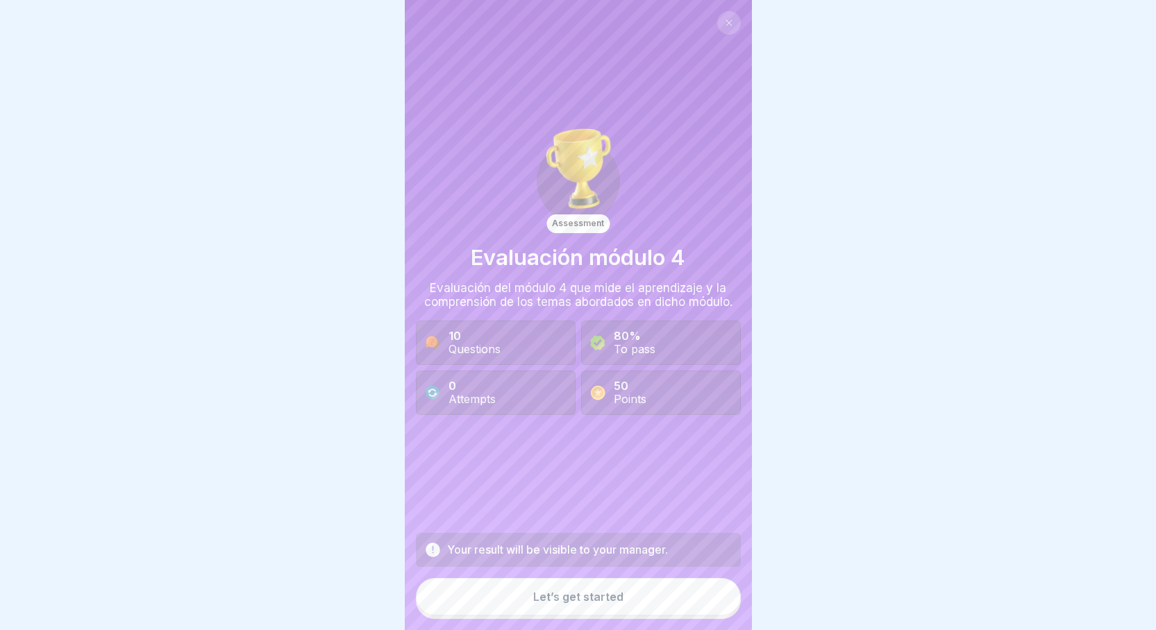
click at [620, 604] on button "Let’s get started" at bounding box center [578, 596] width 325 height 37
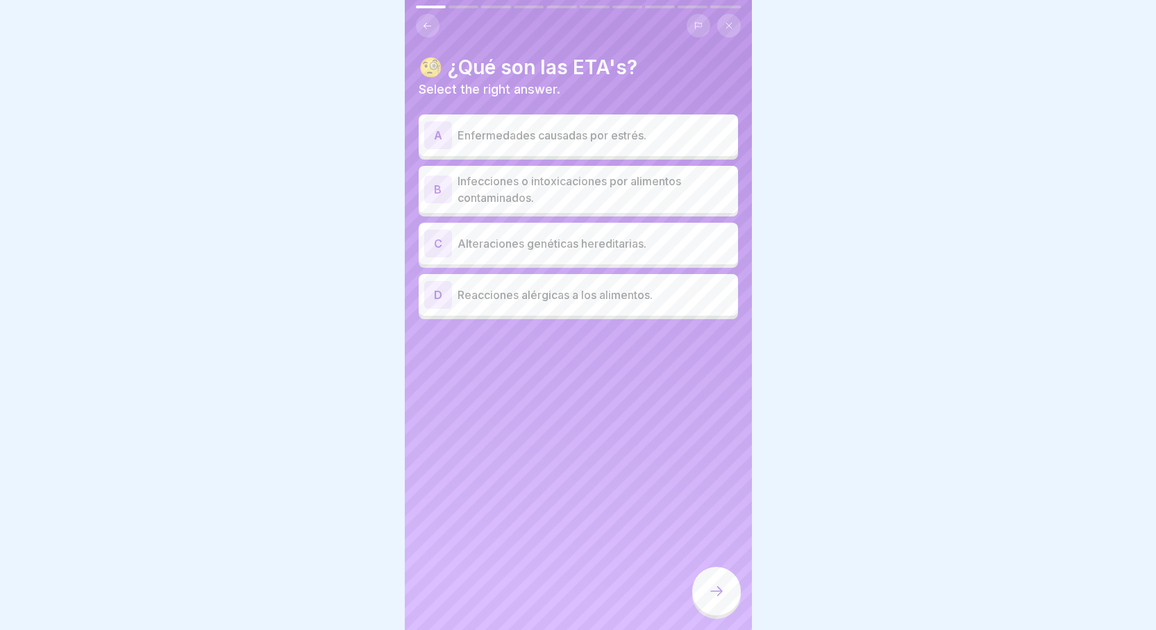
click at [613, 186] on p "Infecciones o intoxicaciones por alimentos contaminados." at bounding box center [595, 189] width 275 height 33
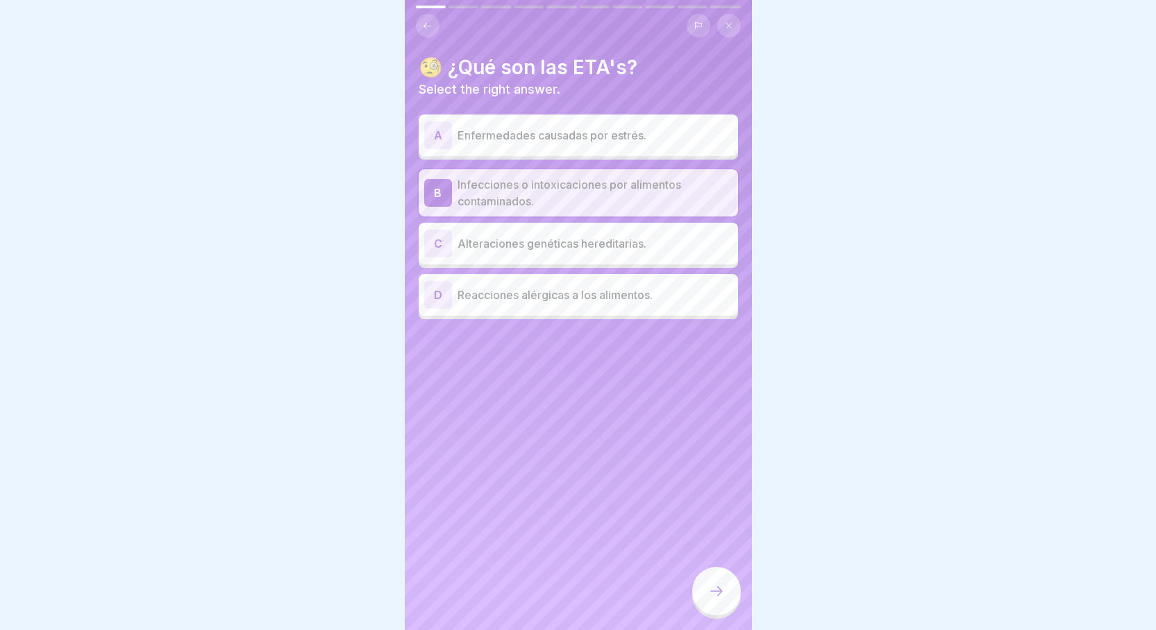
click at [708, 600] on icon at bounding box center [716, 591] width 17 height 17
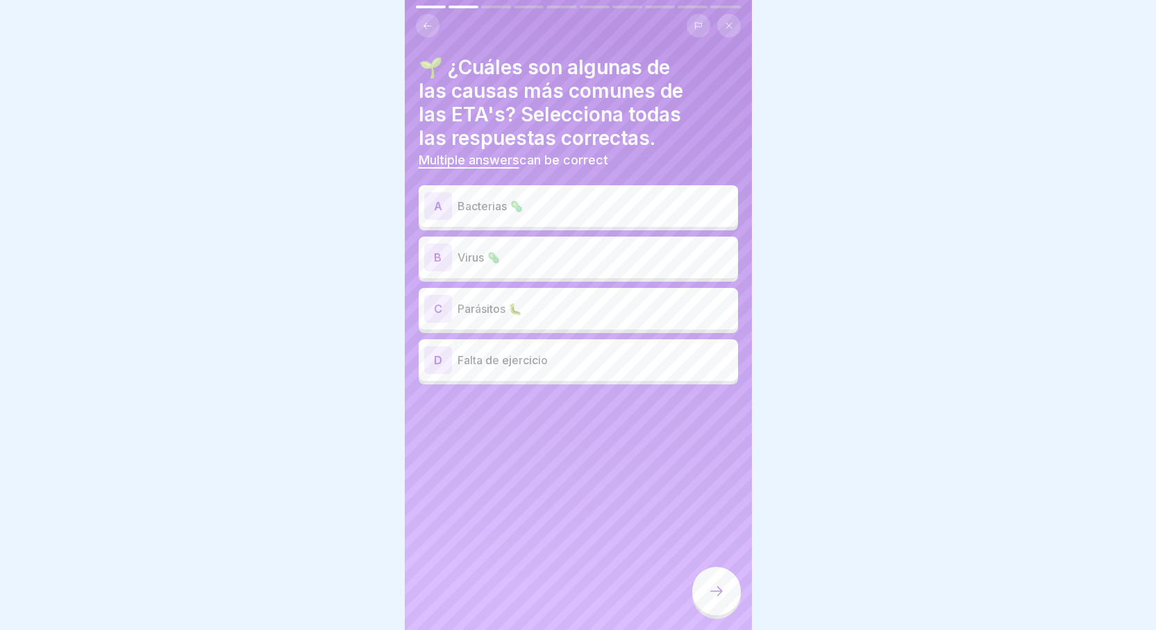
click at [706, 192] on div "A Bacterias 🦠" at bounding box center [578, 206] width 308 height 28
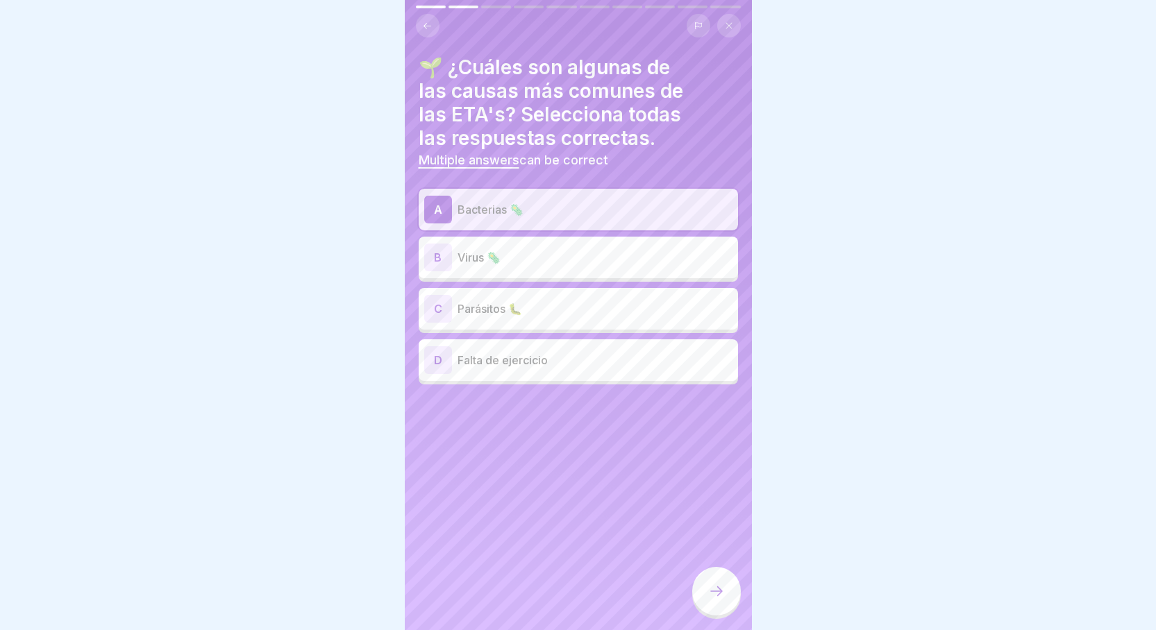
click at [639, 250] on p "Virus 🦠" at bounding box center [595, 257] width 275 height 17
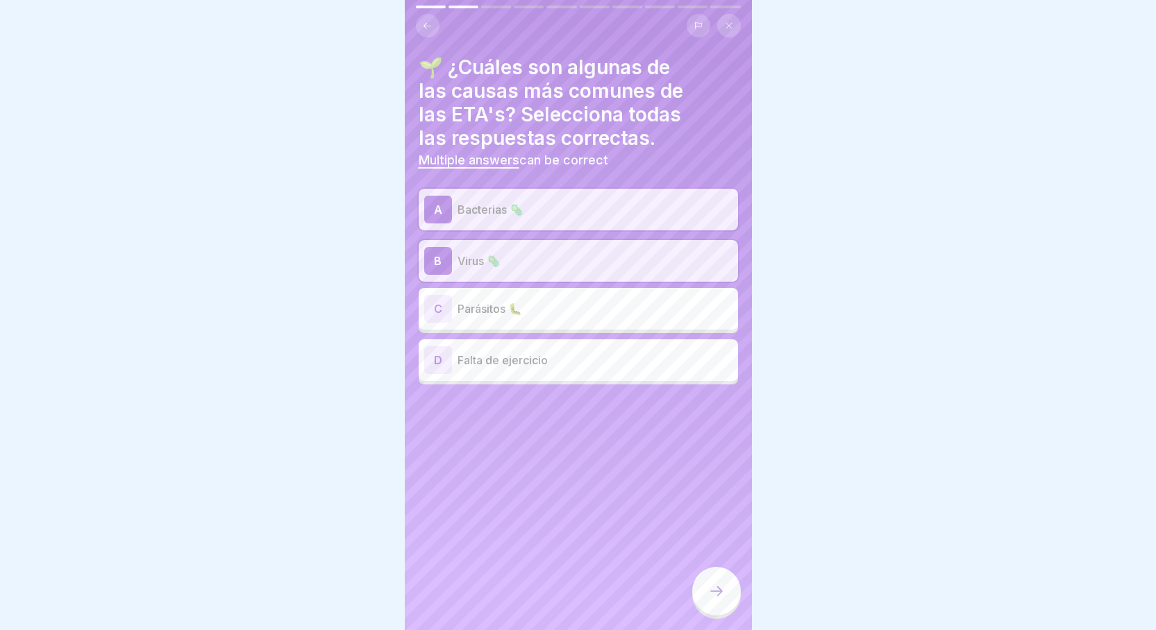
click at [554, 292] on div "C Parásitos 🐛" at bounding box center [578, 309] width 319 height 42
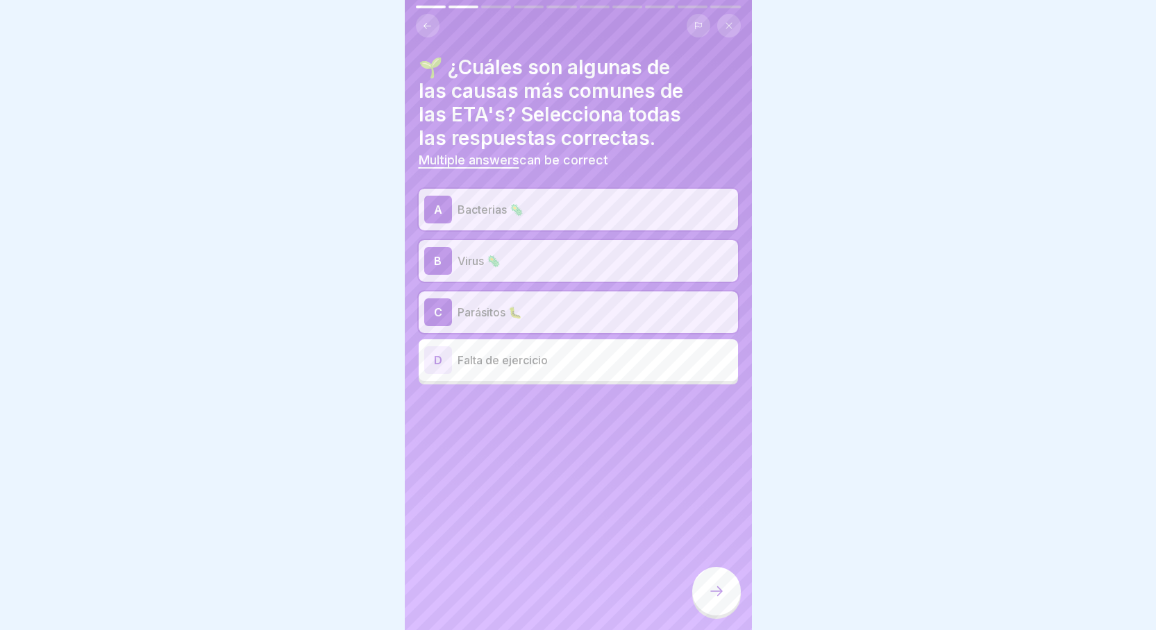
click at [717, 600] on icon at bounding box center [716, 591] width 17 height 17
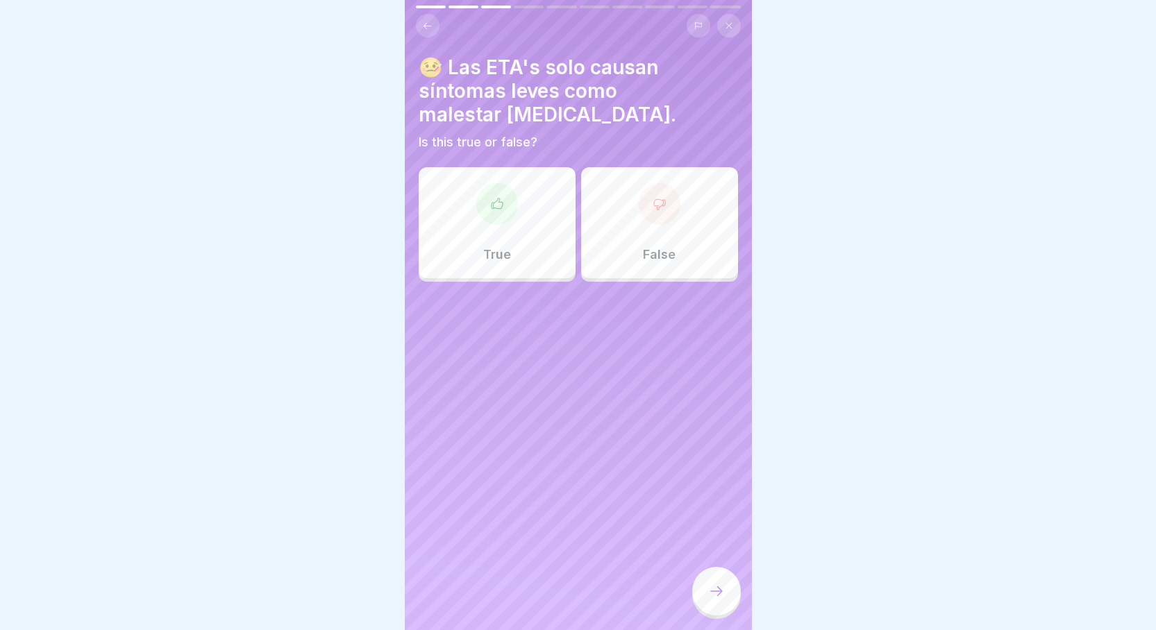
click at [503, 236] on div "True" at bounding box center [497, 222] width 157 height 111
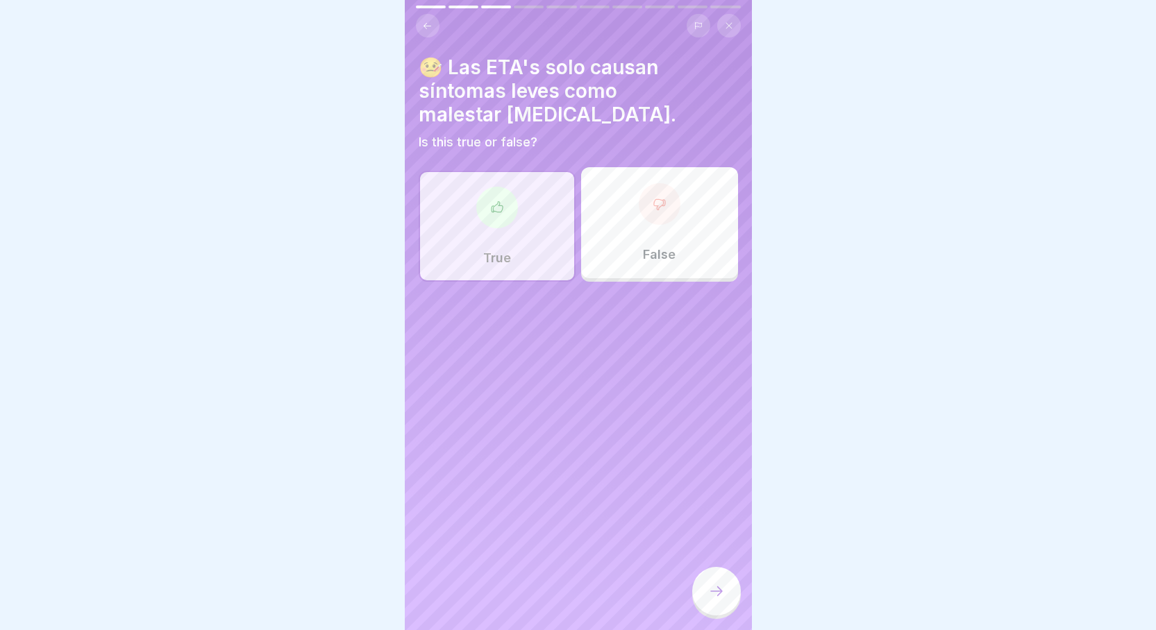
click at [724, 600] on icon at bounding box center [716, 591] width 17 height 17
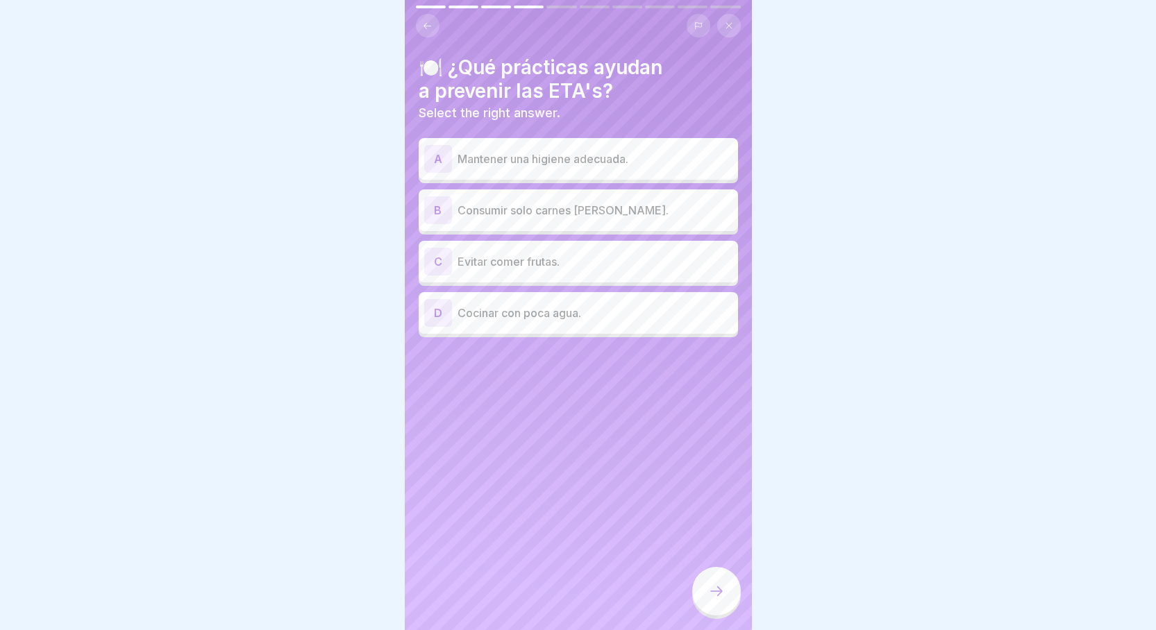
click at [696, 153] on p "Mantener una higiene adecuada." at bounding box center [595, 159] width 275 height 17
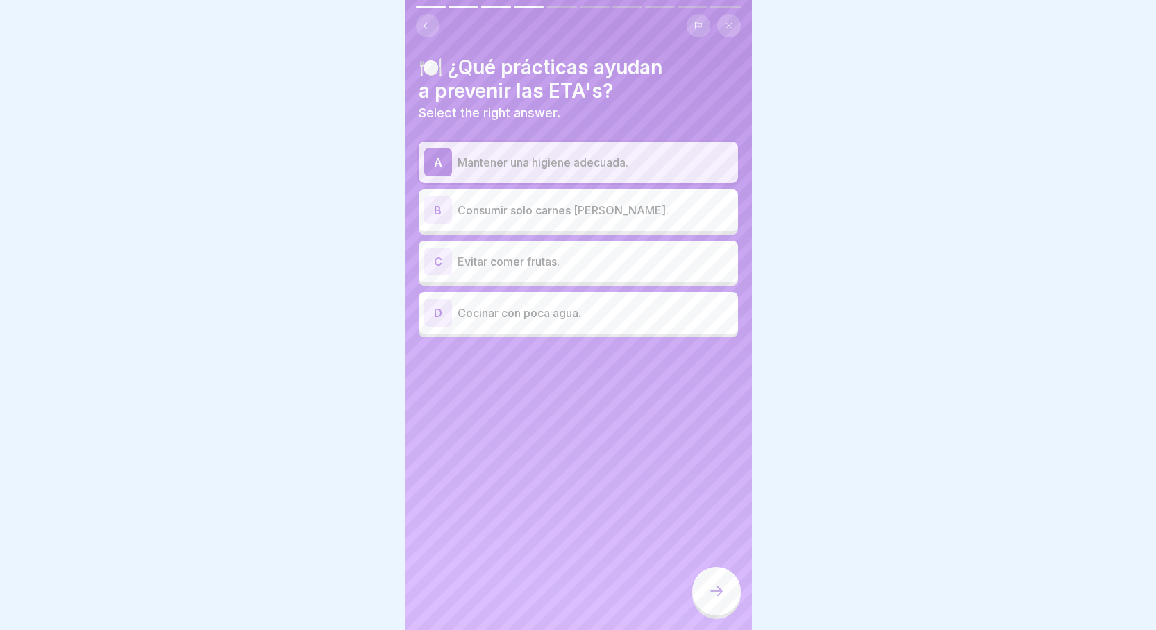
click at [717, 596] on icon at bounding box center [716, 591] width 17 height 17
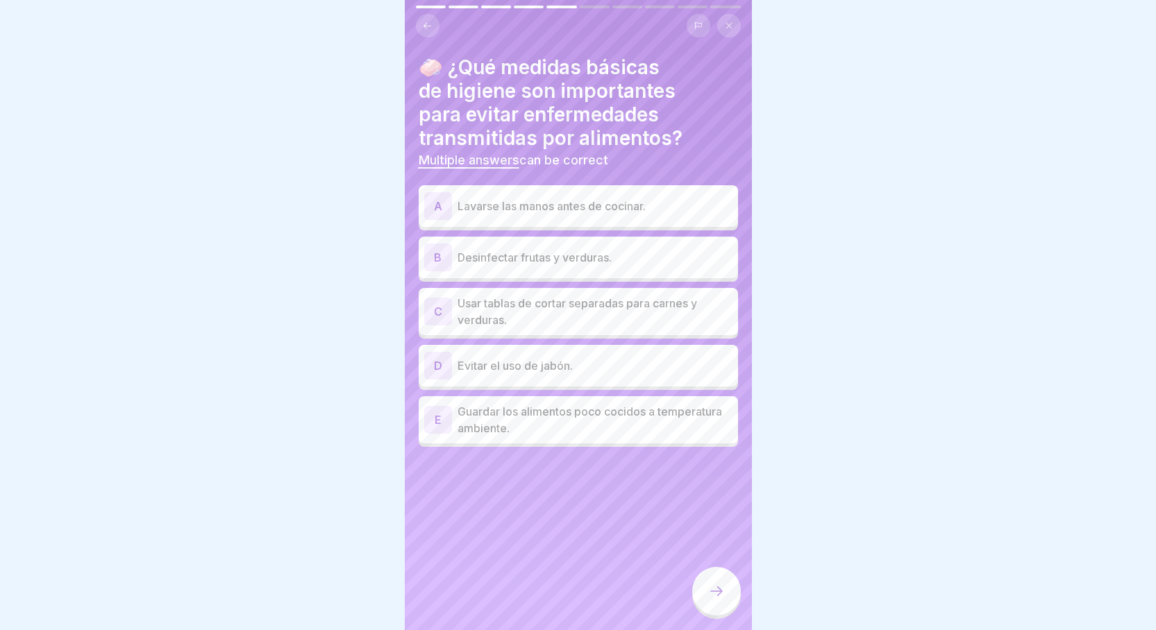
click at [683, 197] on div "A Lavarse las manos antes de cocinar." at bounding box center [578, 206] width 308 height 28
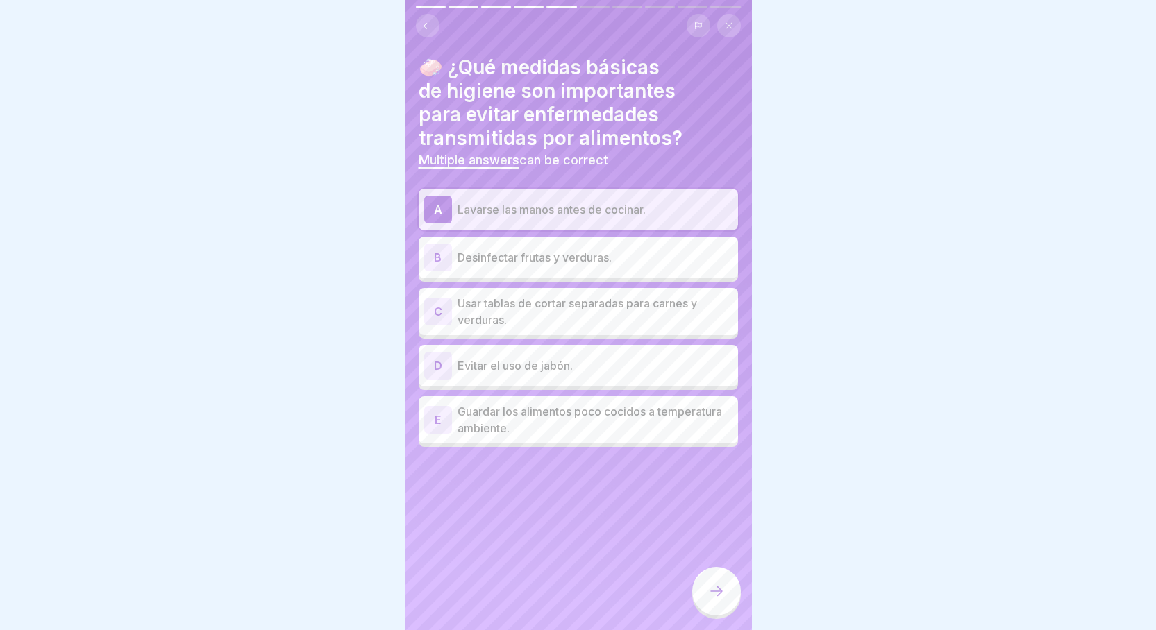
click at [635, 246] on div "B Desinfectar frutas y verduras." at bounding box center [578, 258] width 308 height 28
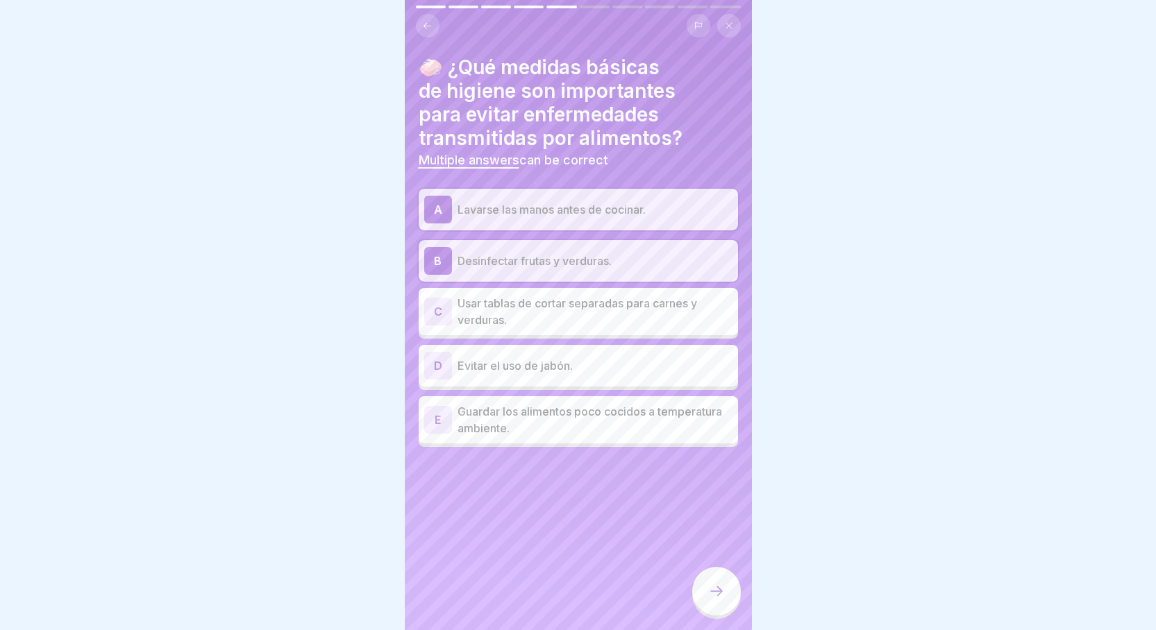
click at [560, 298] on p "Usar tablas de cortar separadas para carnes y verduras." at bounding box center [595, 311] width 275 height 33
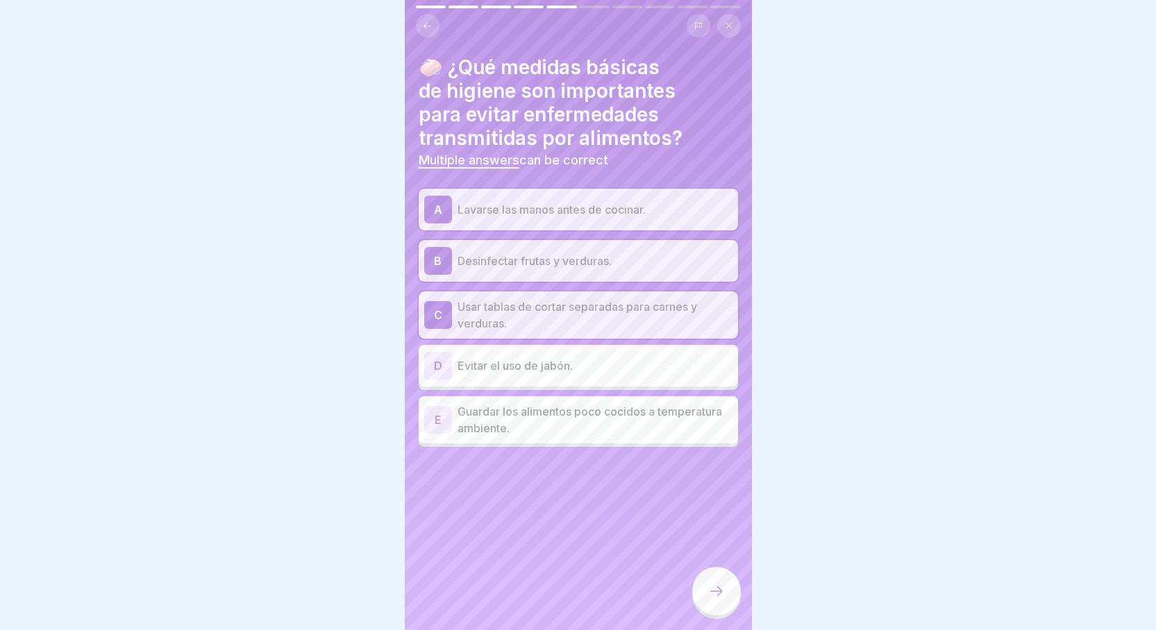
click at [709, 588] on div at bounding box center [716, 591] width 49 height 49
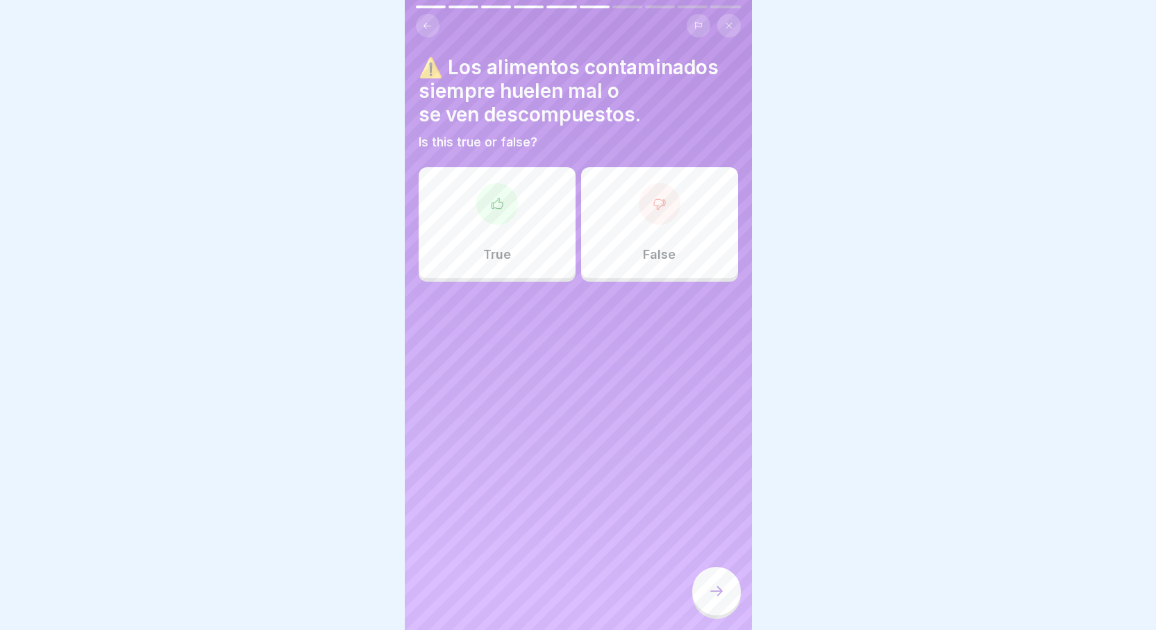
click at [726, 238] on div "False" at bounding box center [659, 222] width 157 height 111
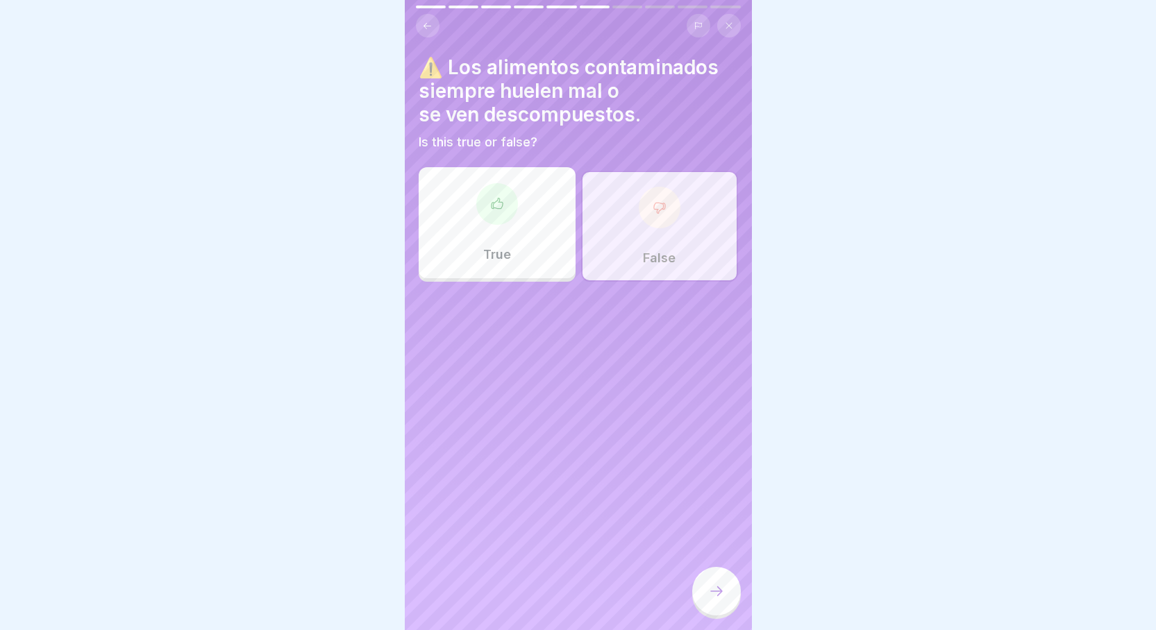
click at [718, 592] on div at bounding box center [716, 591] width 49 height 49
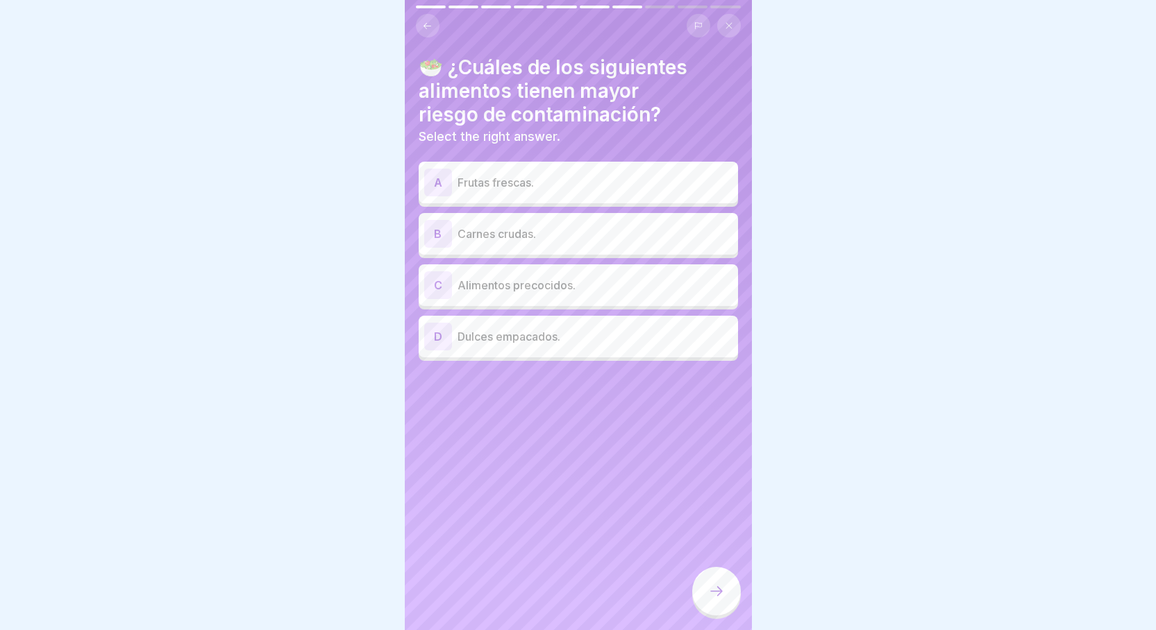
click at [646, 177] on p "Frutas frescas." at bounding box center [595, 182] width 275 height 17
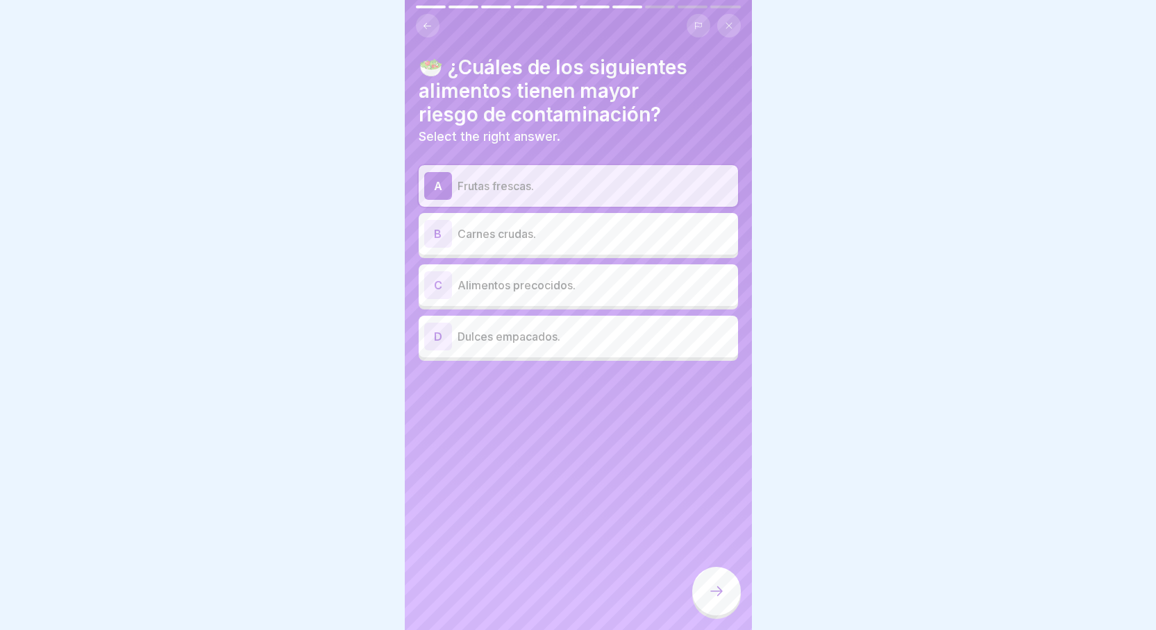
click at [714, 594] on div at bounding box center [716, 591] width 49 height 49
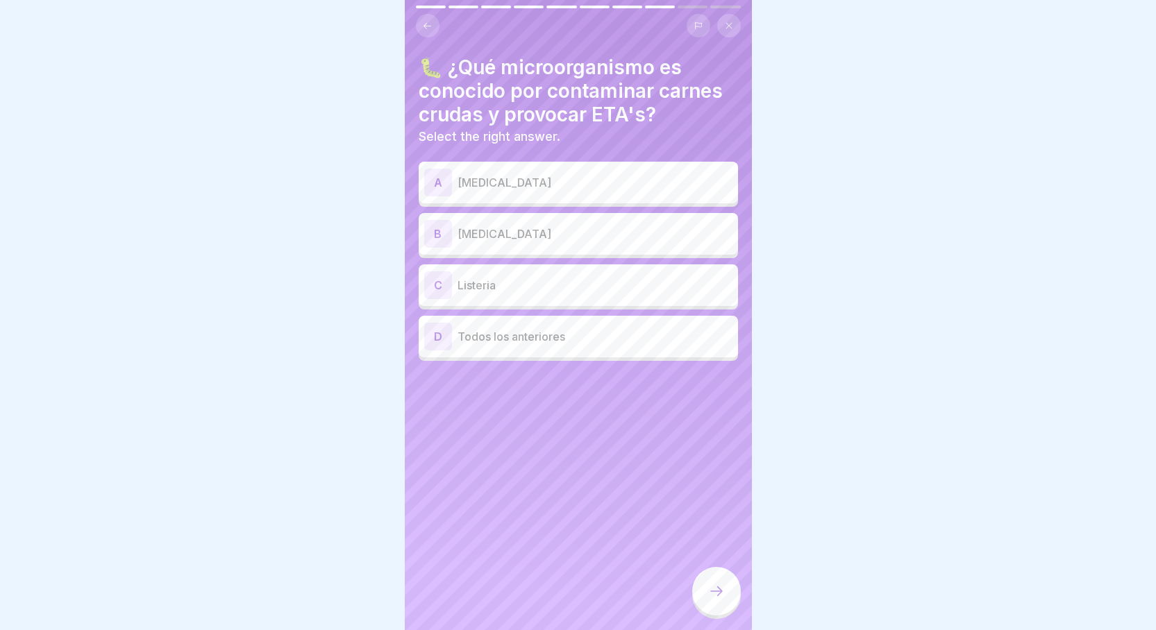
click at [541, 340] on p "Todos los anteriores" at bounding box center [595, 336] width 275 height 17
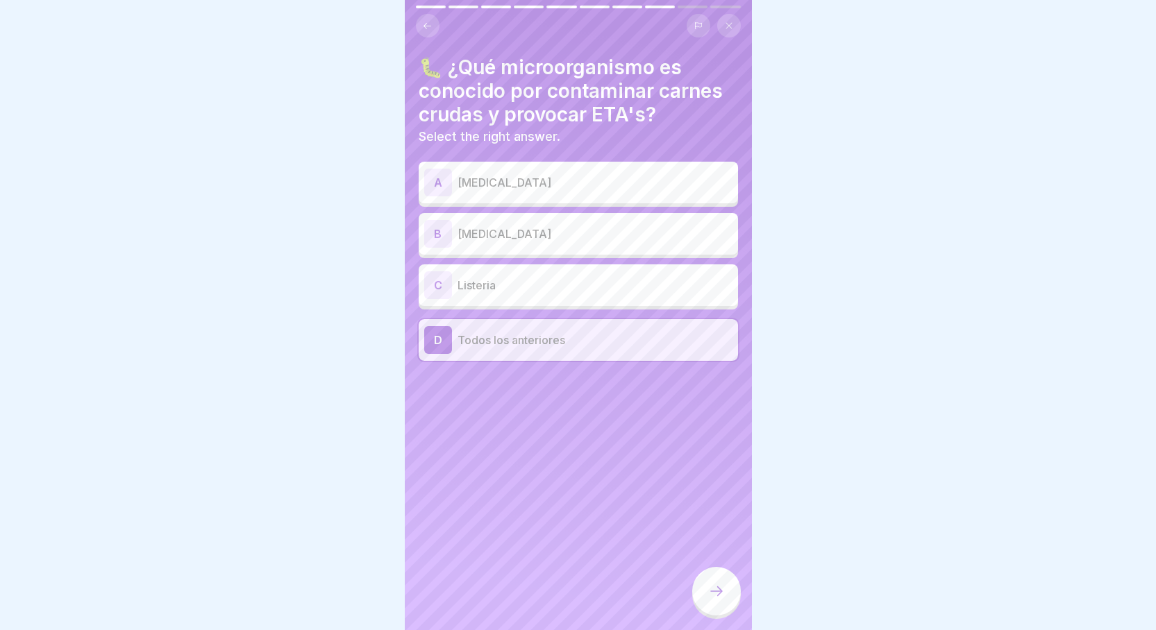
click at [728, 607] on div at bounding box center [716, 591] width 49 height 49
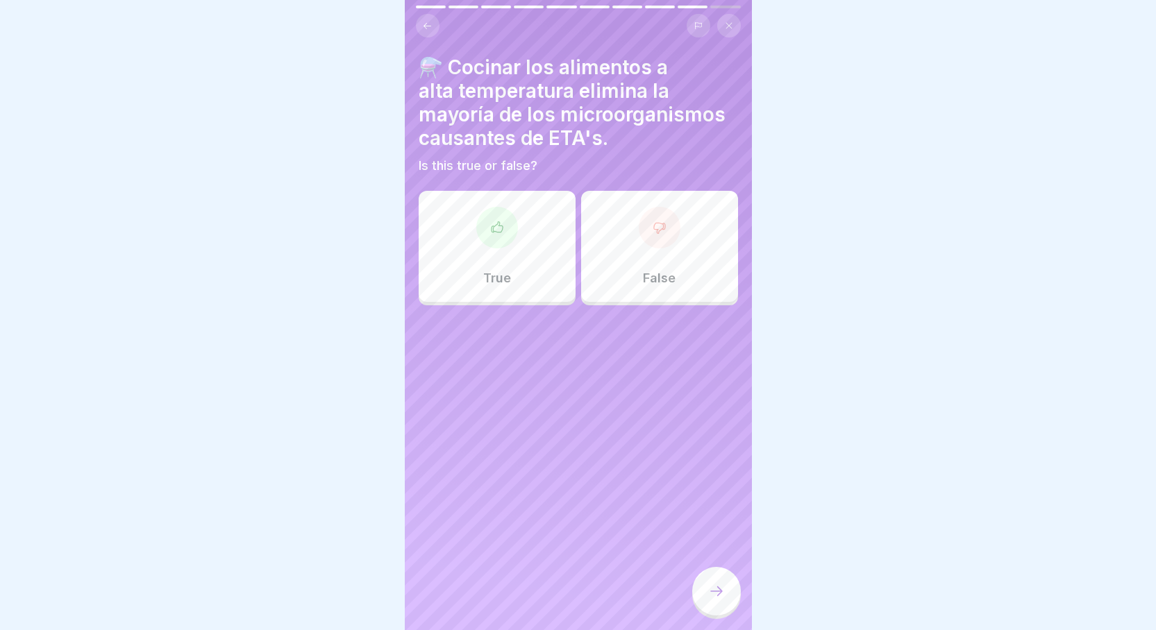
click at [518, 231] on div "True" at bounding box center [497, 246] width 157 height 111
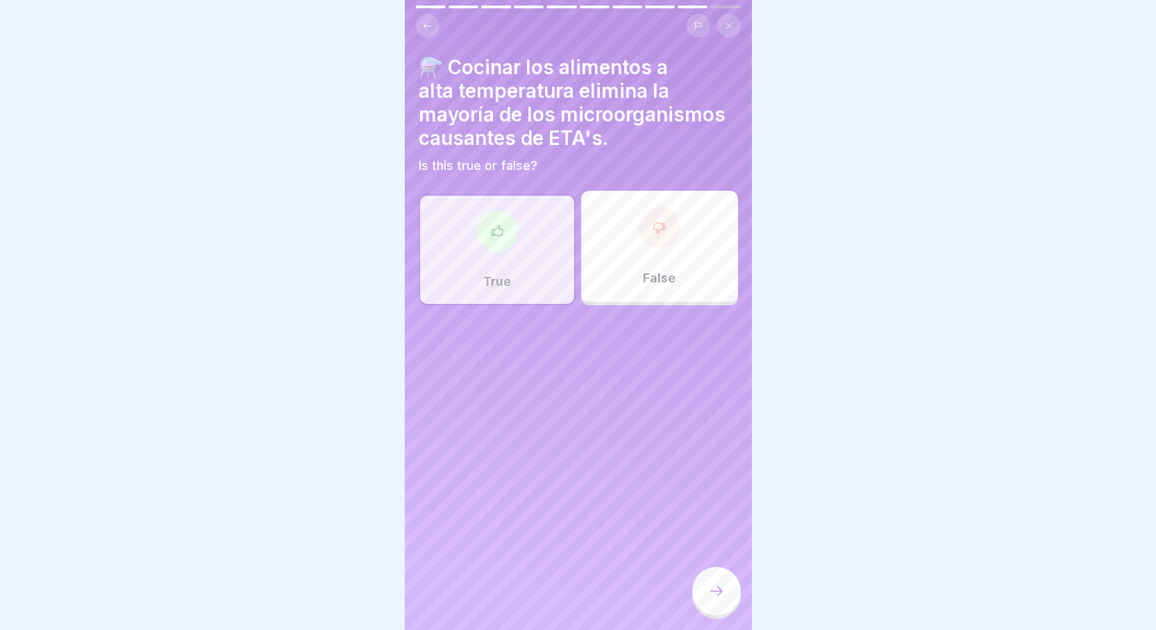
click at [714, 600] on icon at bounding box center [716, 591] width 17 height 17
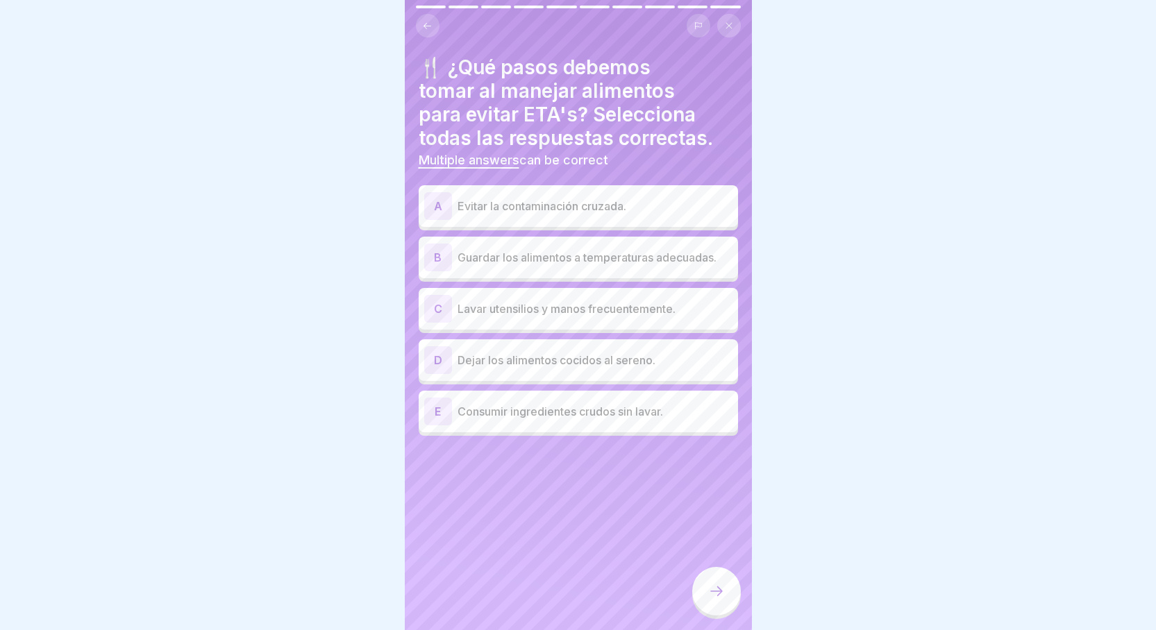
click at [646, 211] on p "Evitar la contaminación cruzada." at bounding box center [595, 206] width 275 height 17
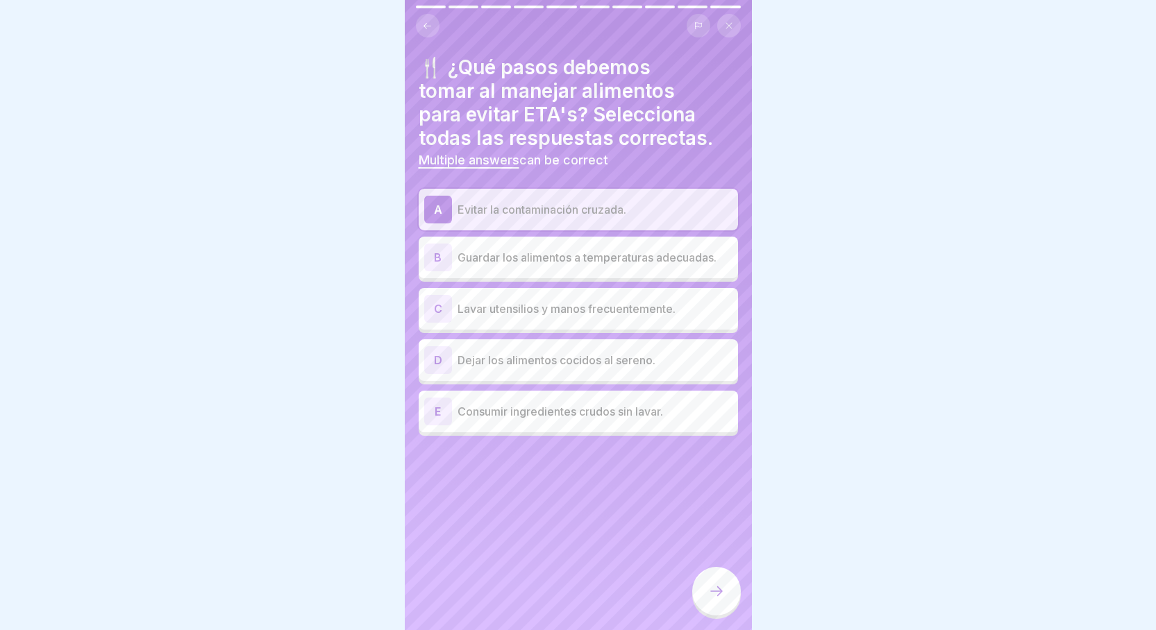
click at [602, 261] on p "Guardar los alimentos a temperaturas adecuadas." at bounding box center [595, 257] width 275 height 17
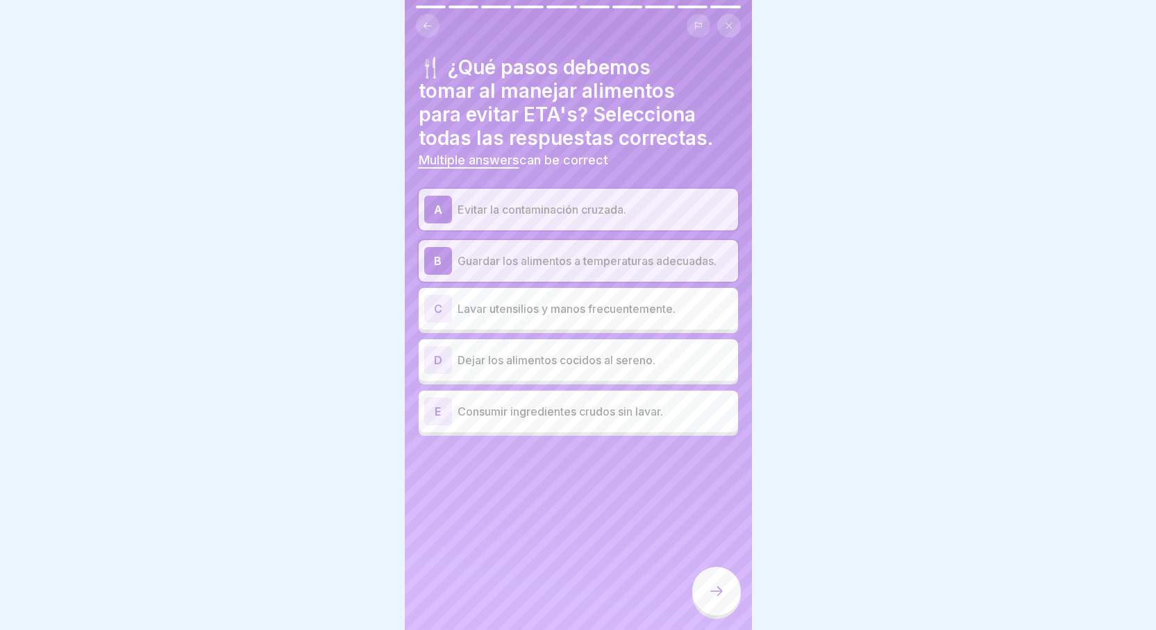
click at [547, 304] on p "Lavar utensilios y manos frecuentemente." at bounding box center [595, 309] width 275 height 17
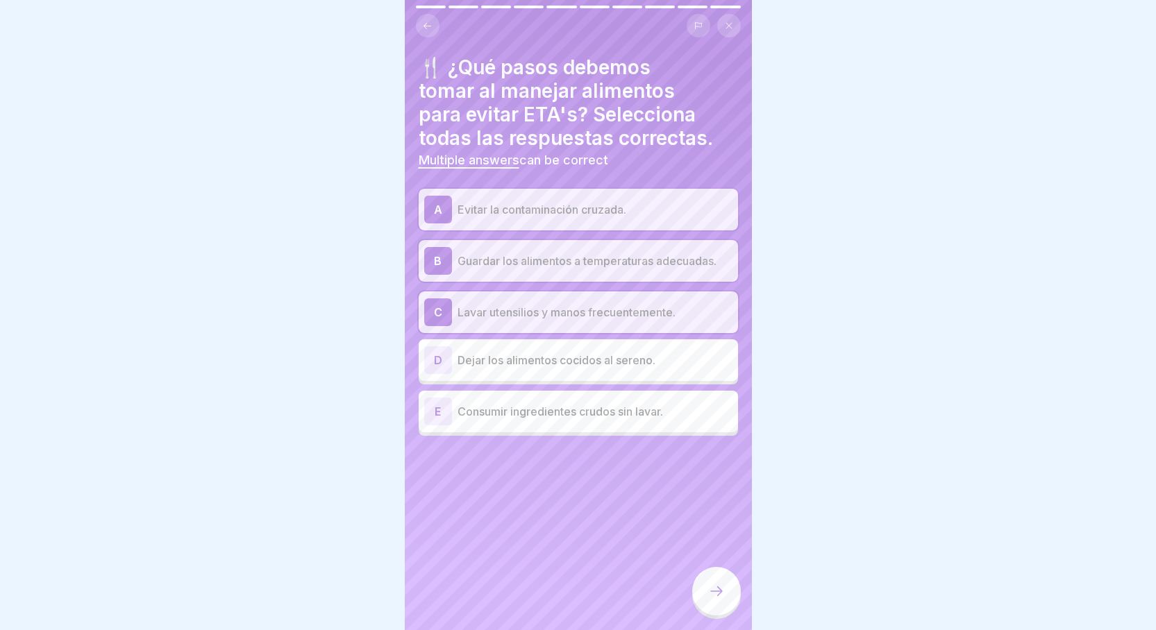
click at [704, 594] on div at bounding box center [716, 591] width 49 height 49
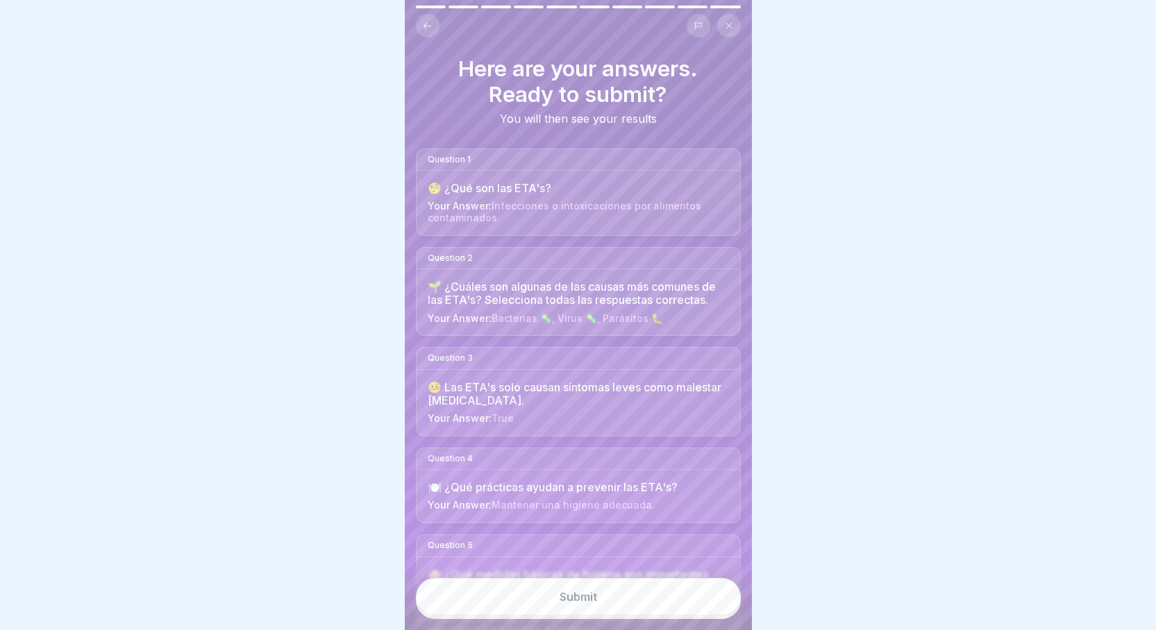
click at [528, 611] on button "Submit" at bounding box center [578, 596] width 325 height 37
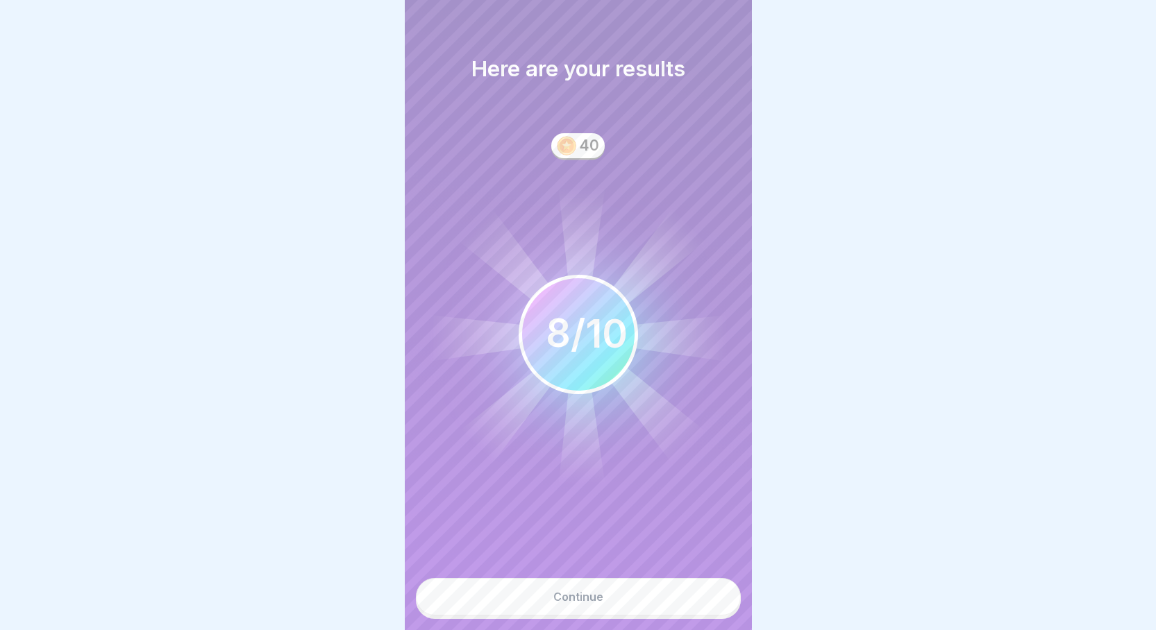
click at [578, 599] on button "Continue" at bounding box center [578, 596] width 325 height 37
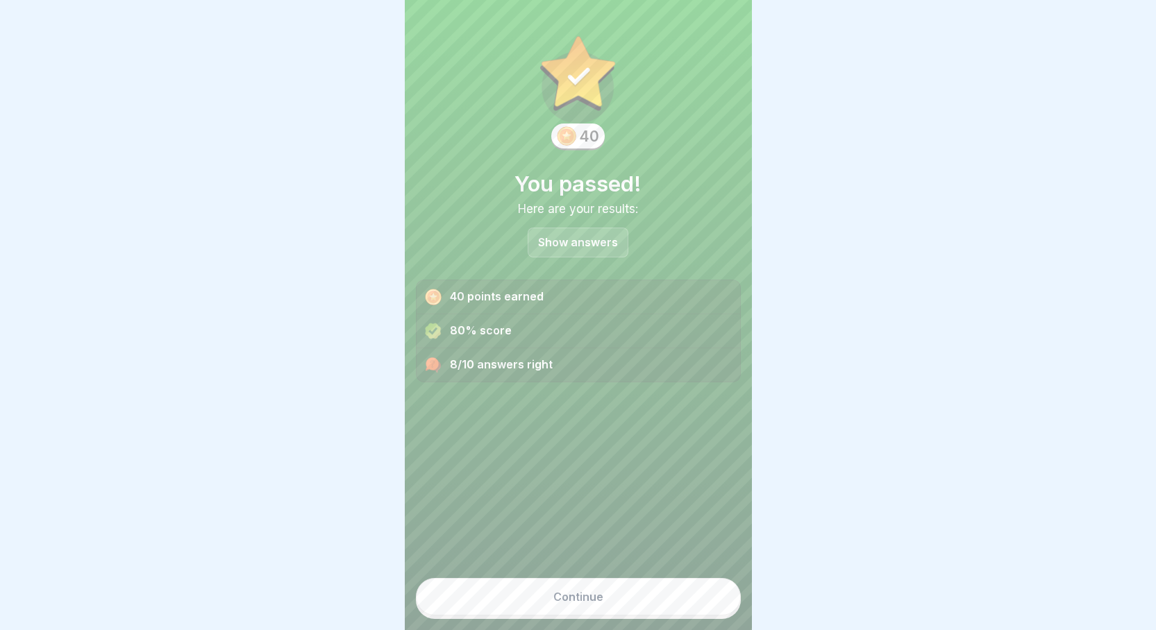
click at [576, 597] on button "Continue" at bounding box center [578, 596] width 325 height 37
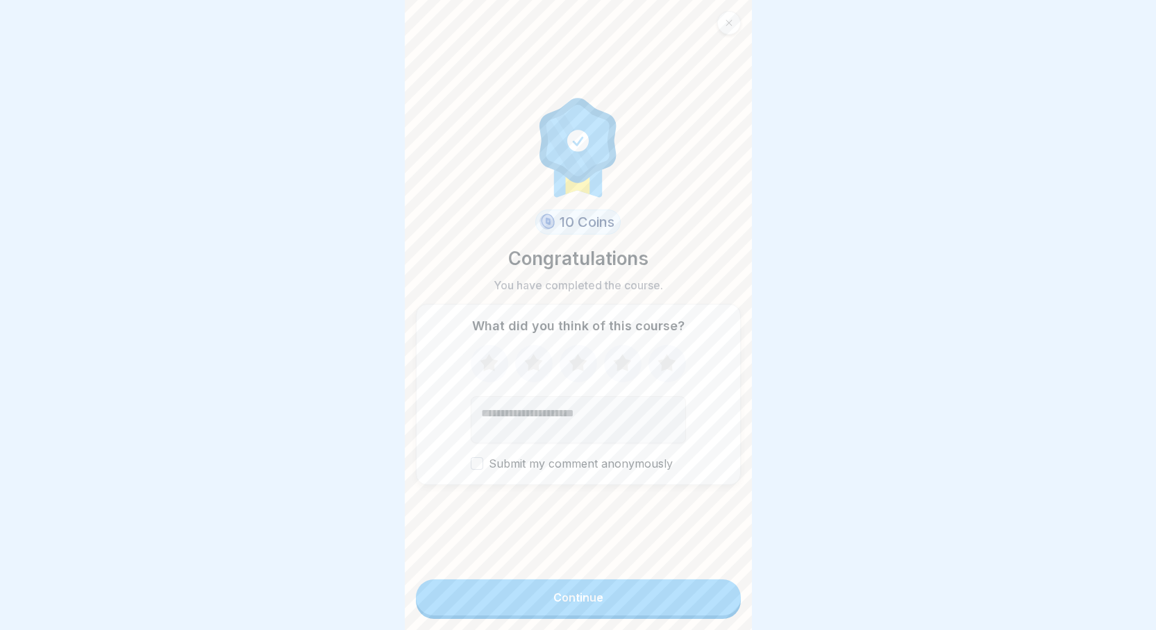
click at [592, 615] on button "Continue" at bounding box center [578, 598] width 325 height 36
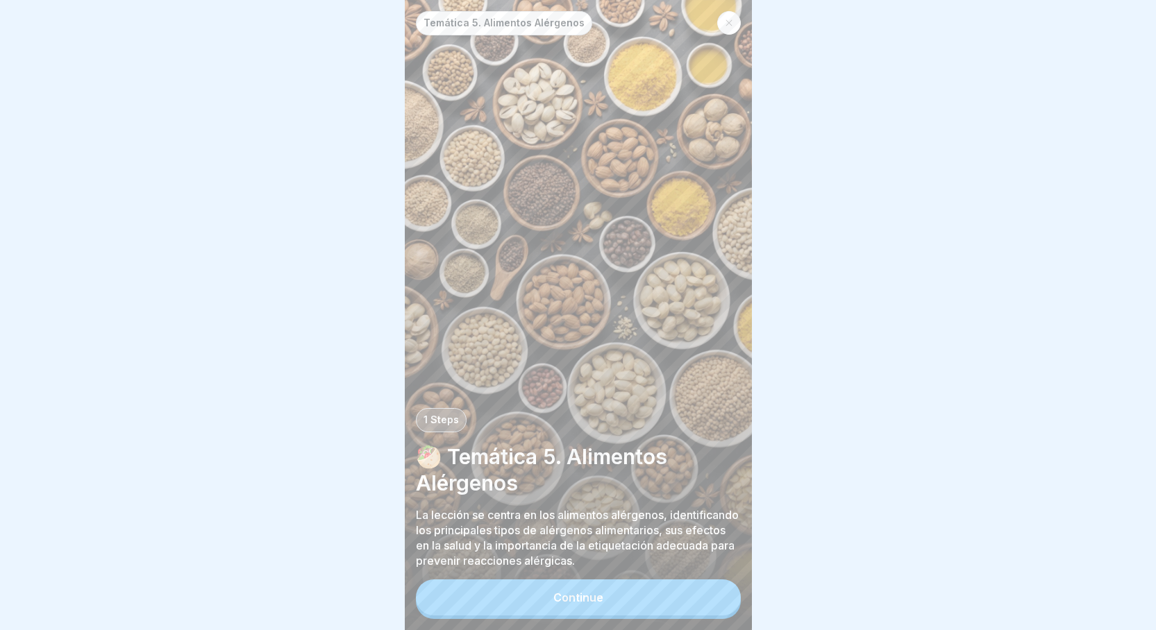
click at [540, 610] on button "Continue" at bounding box center [578, 598] width 325 height 36
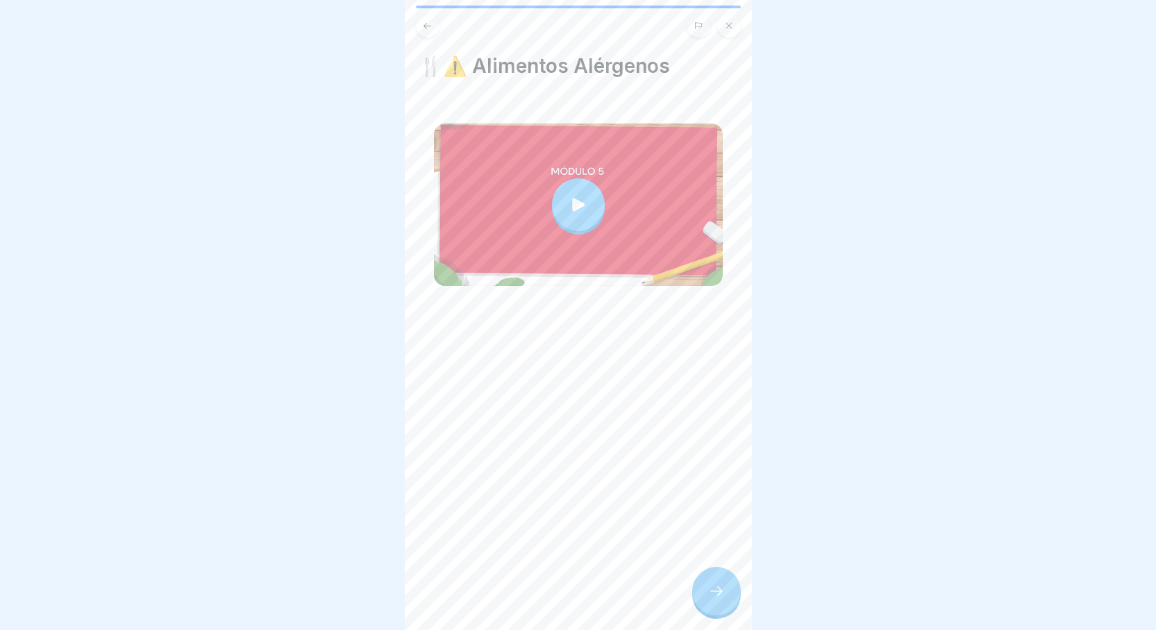
click at [561, 190] on div at bounding box center [578, 204] width 53 height 53
click at [712, 600] on icon at bounding box center [716, 591] width 17 height 17
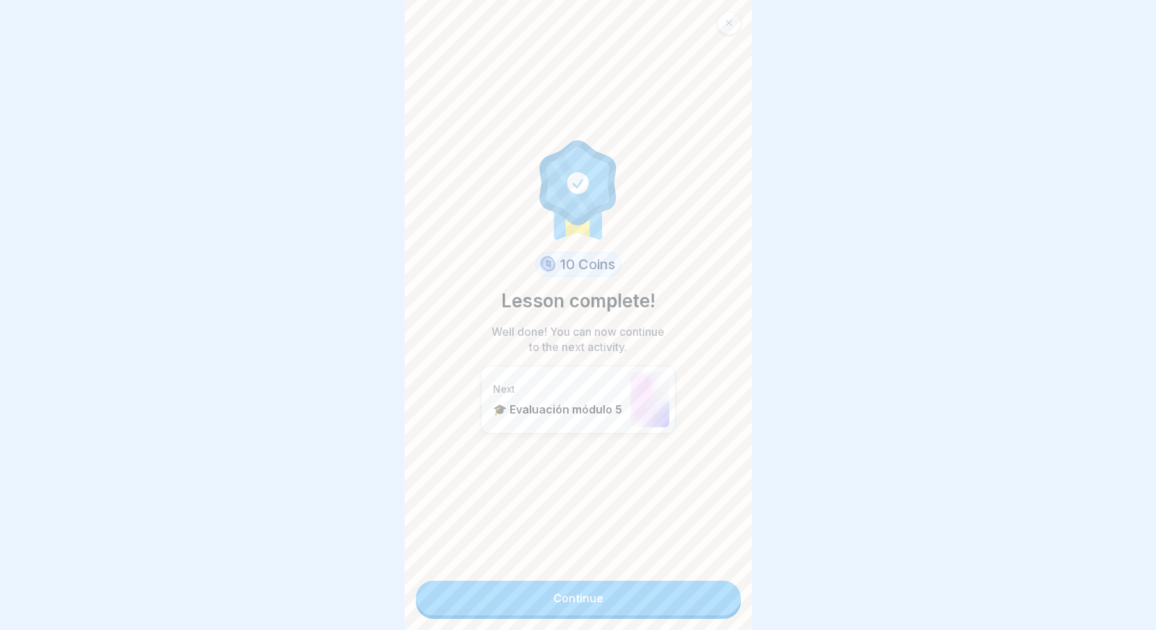
click at [633, 594] on link "Continue" at bounding box center [578, 598] width 325 height 35
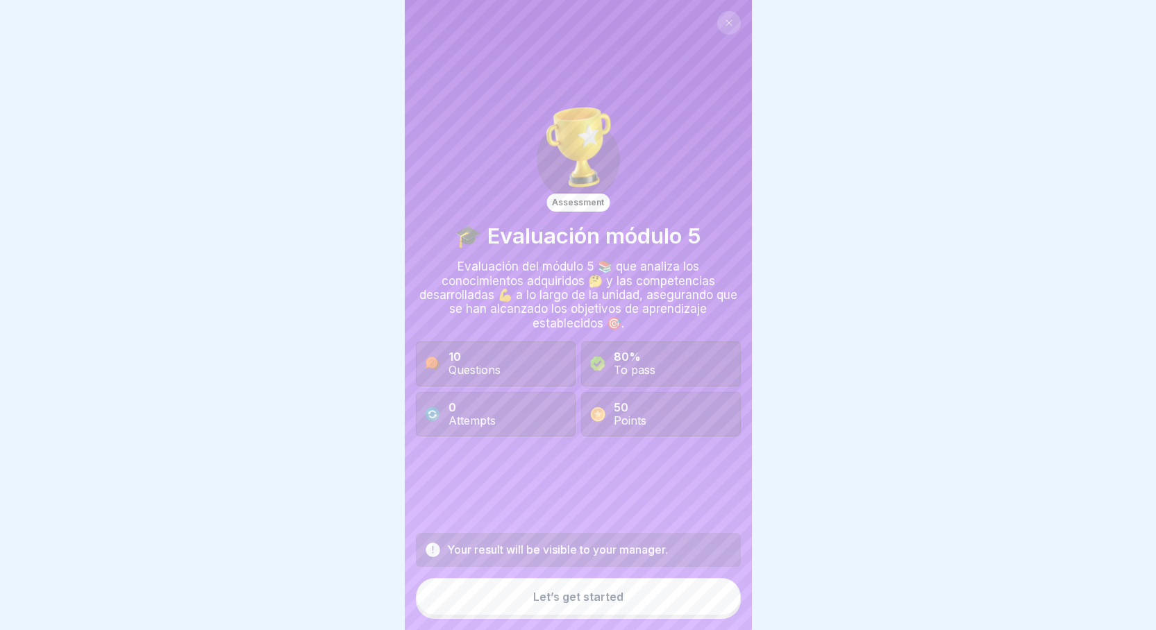
click at [666, 616] on button "Let’s get started" at bounding box center [578, 596] width 325 height 37
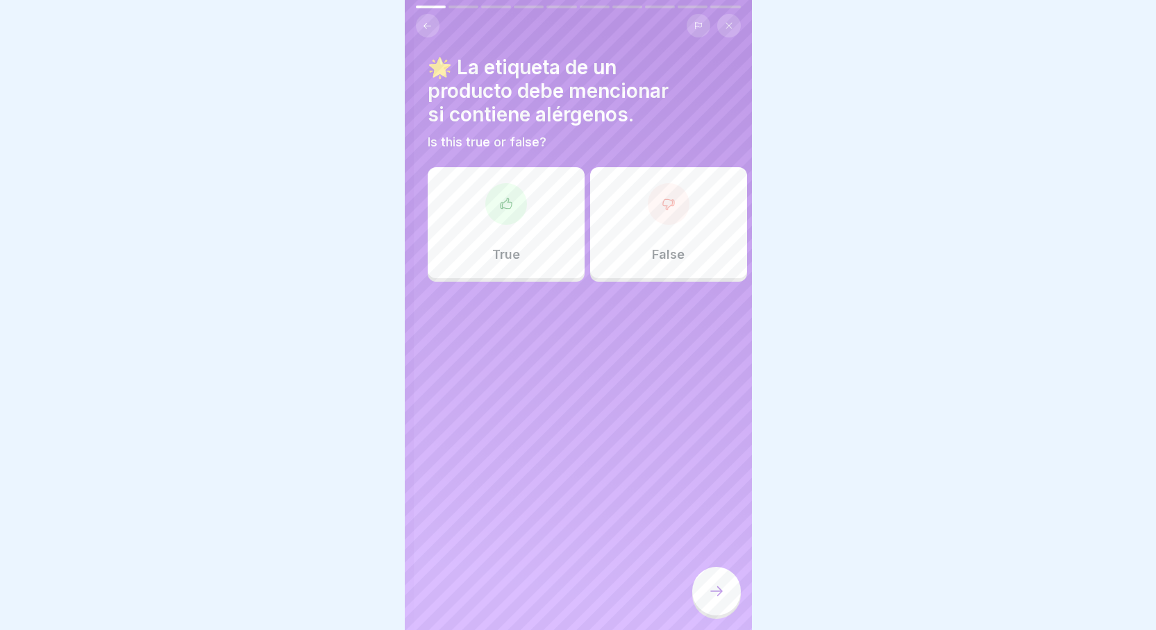
click at [551, 211] on div "True" at bounding box center [506, 222] width 157 height 111
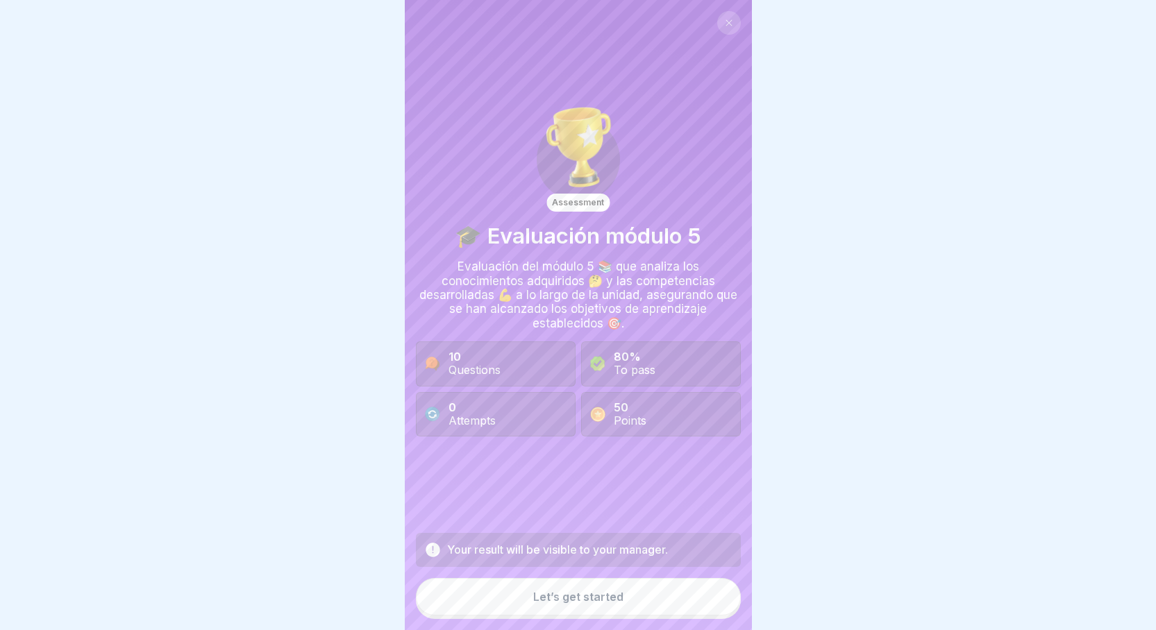
click at [566, 603] on div "Let’s get started" at bounding box center [578, 597] width 90 height 12
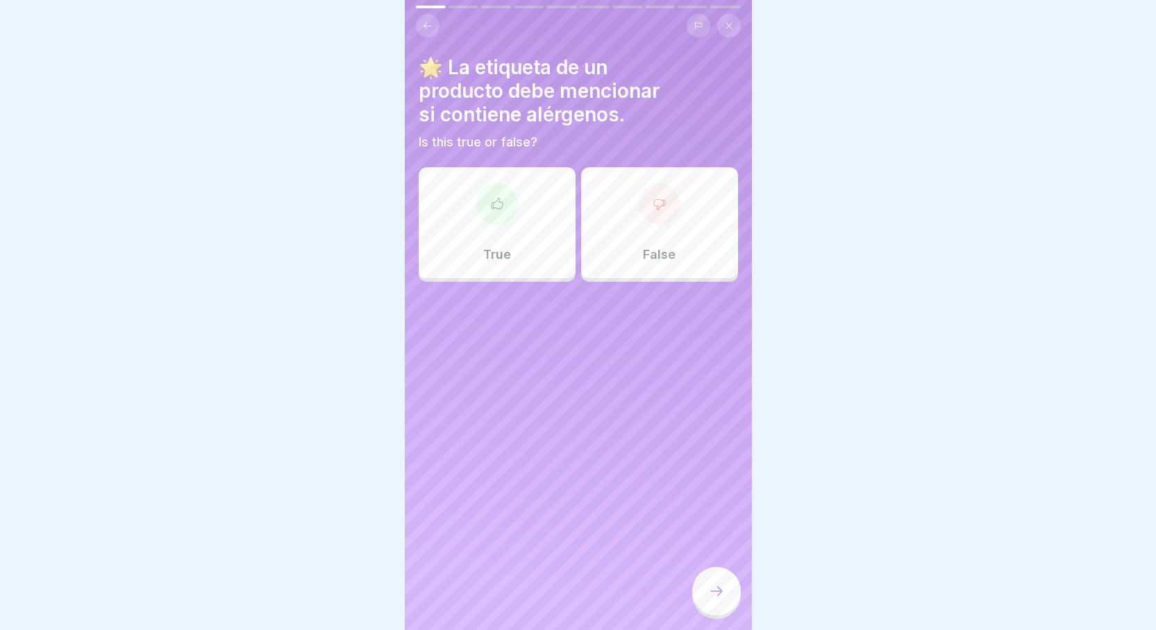
click at [510, 212] on div at bounding box center [497, 204] width 42 height 42
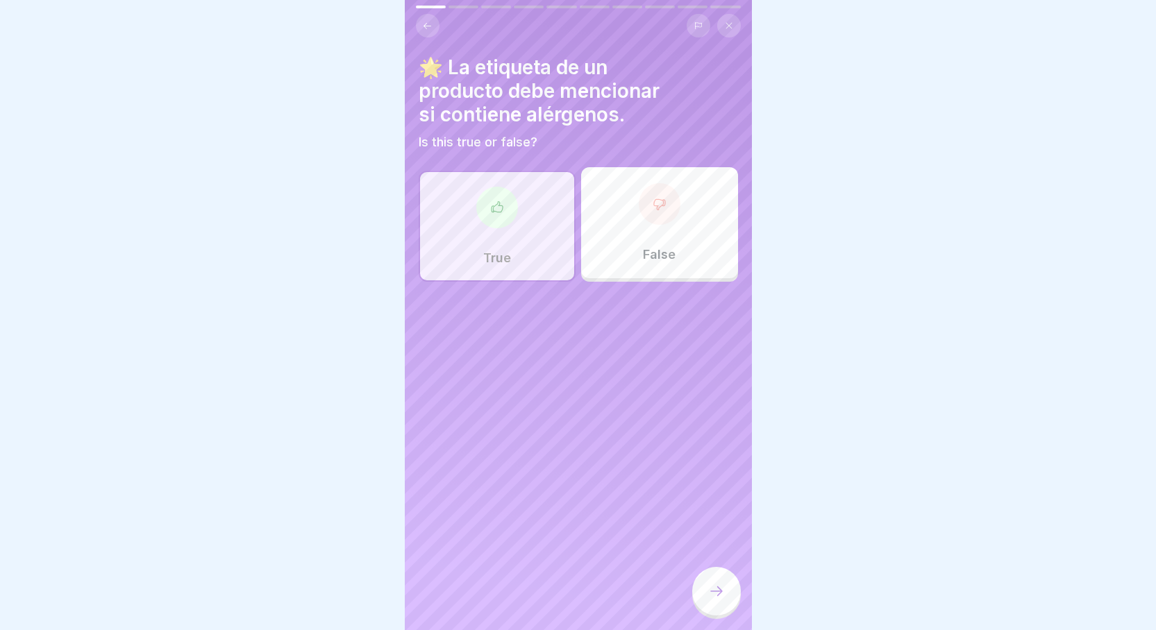
click at [712, 600] on icon at bounding box center [716, 591] width 17 height 17
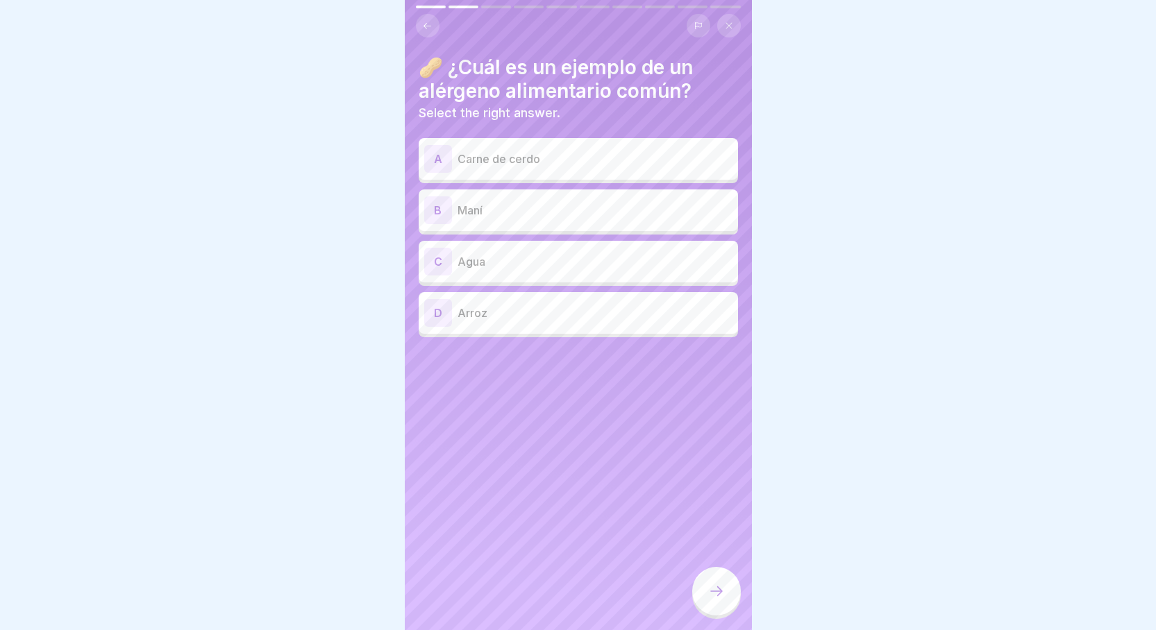
click at [610, 207] on p "Maní" at bounding box center [595, 210] width 275 height 17
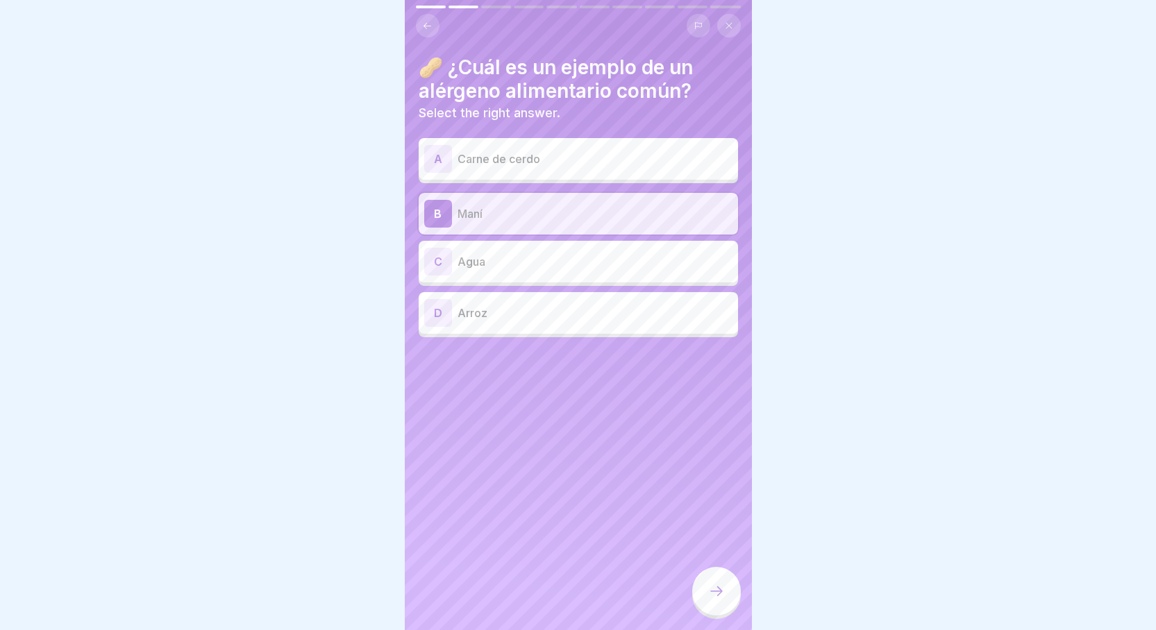
click at [722, 591] on div at bounding box center [716, 591] width 49 height 49
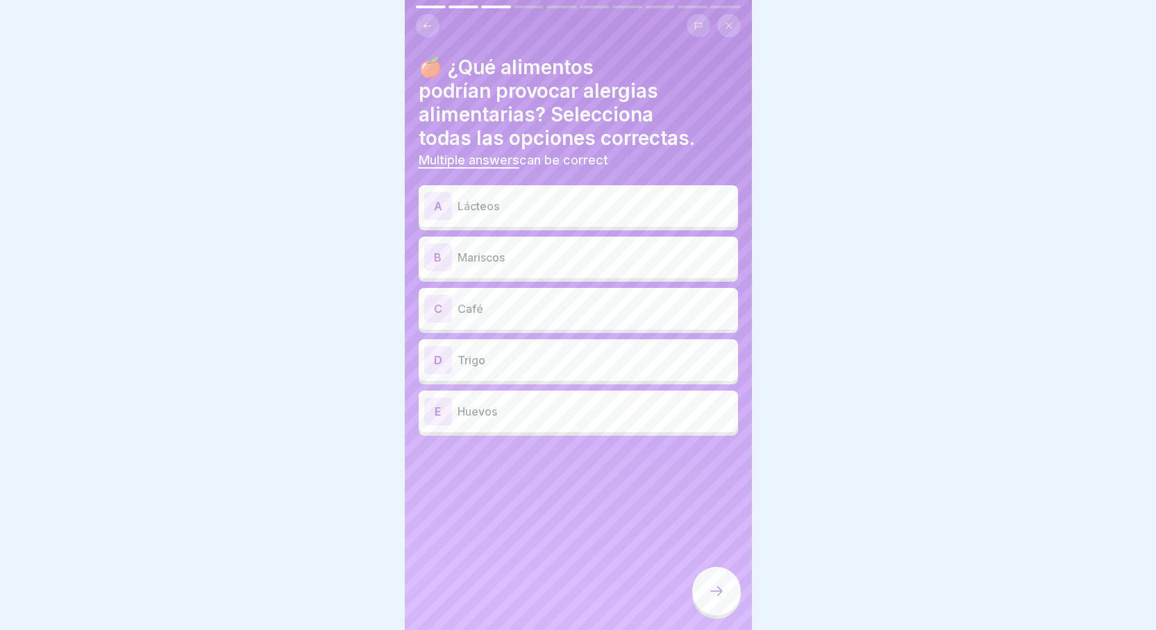
click at [696, 210] on p "Lácteos" at bounding box center [595, 206] width 275 height 17
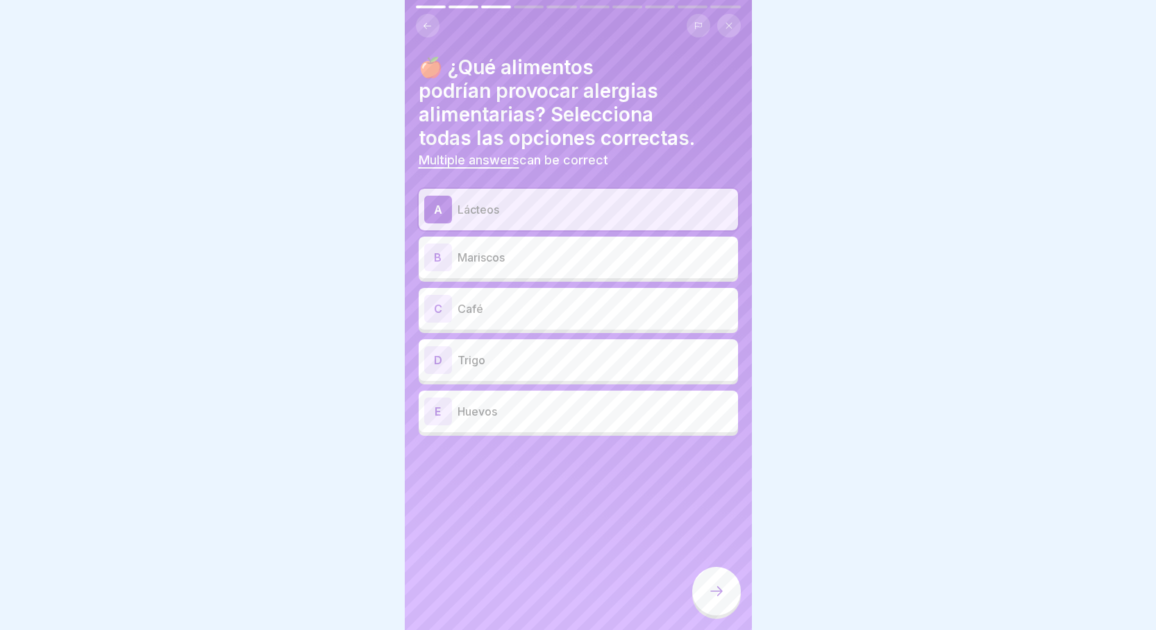
click at [667, 270] on div "B Mariscos" at bounding box center [578, 258] width 308 height 28
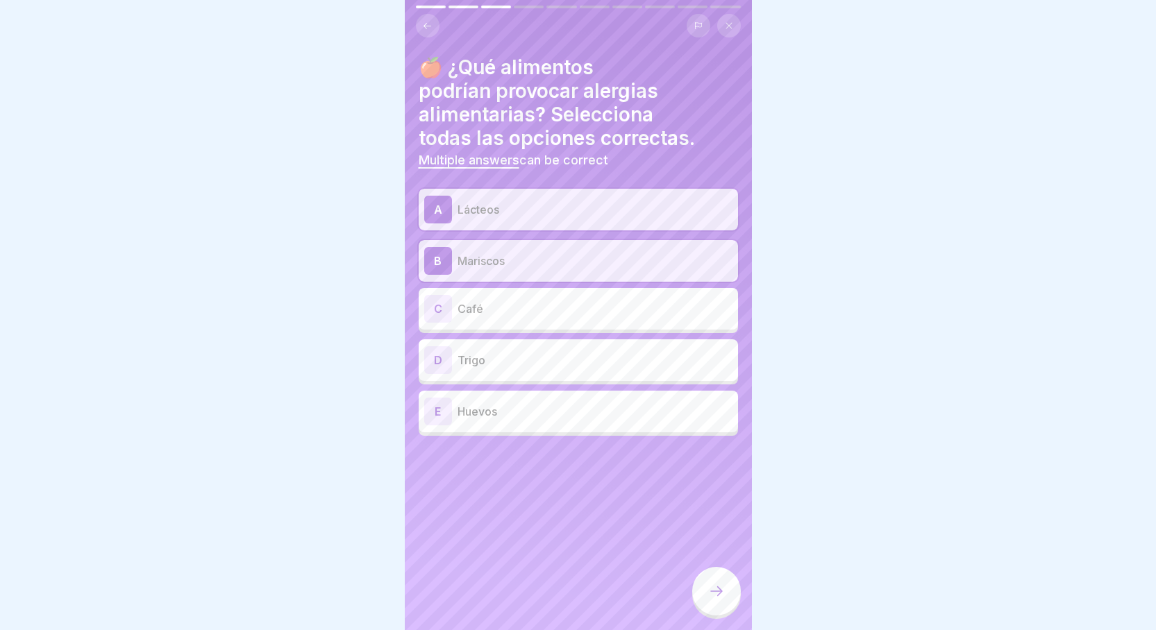
click at [639, 371] on div "D Trigo" at bounding box center [578, 360] width 308 height 28
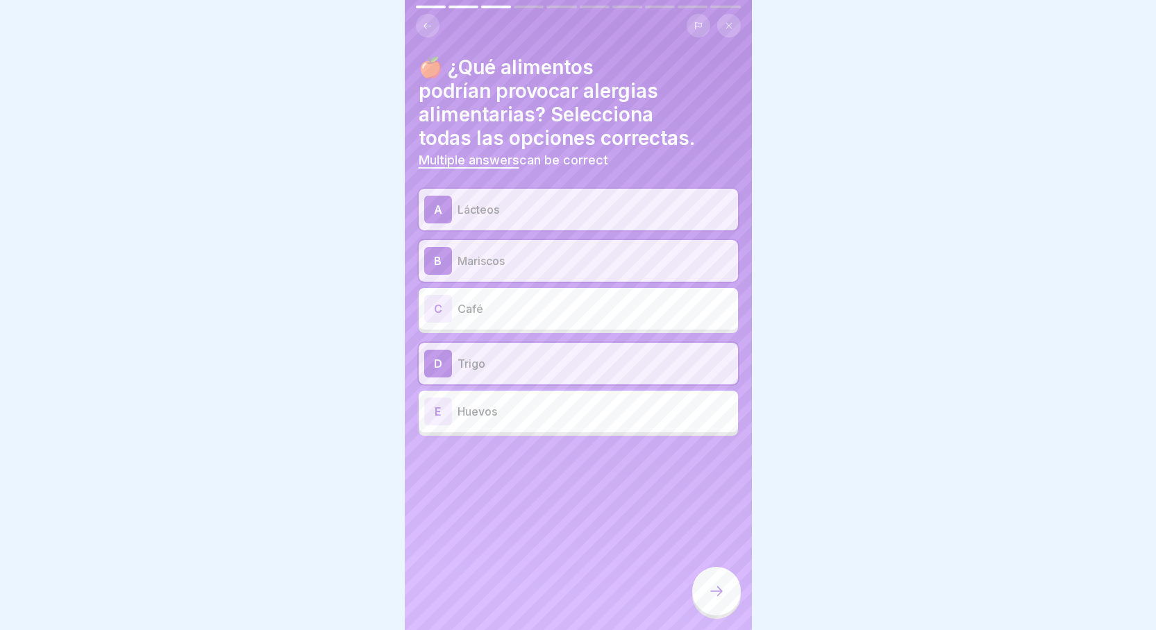
click at [633, 406] on p "Huevos" at bounding box center [595, 411] width 275 height 17
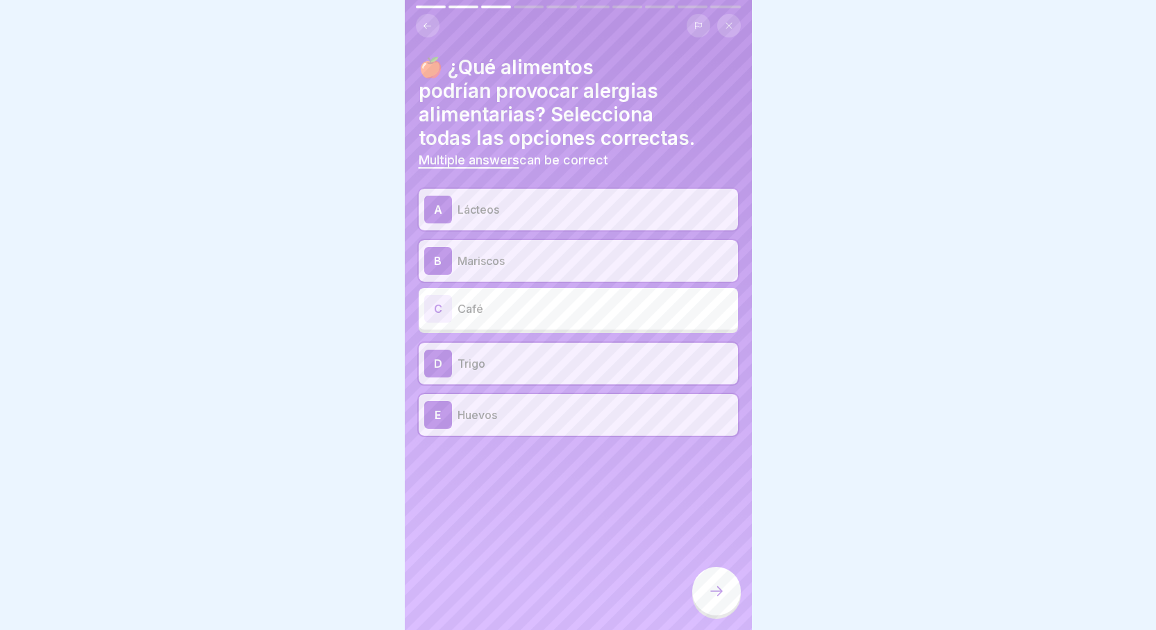
click at [714, 589] on div at bounding box center [716, 591] width 49 height 49
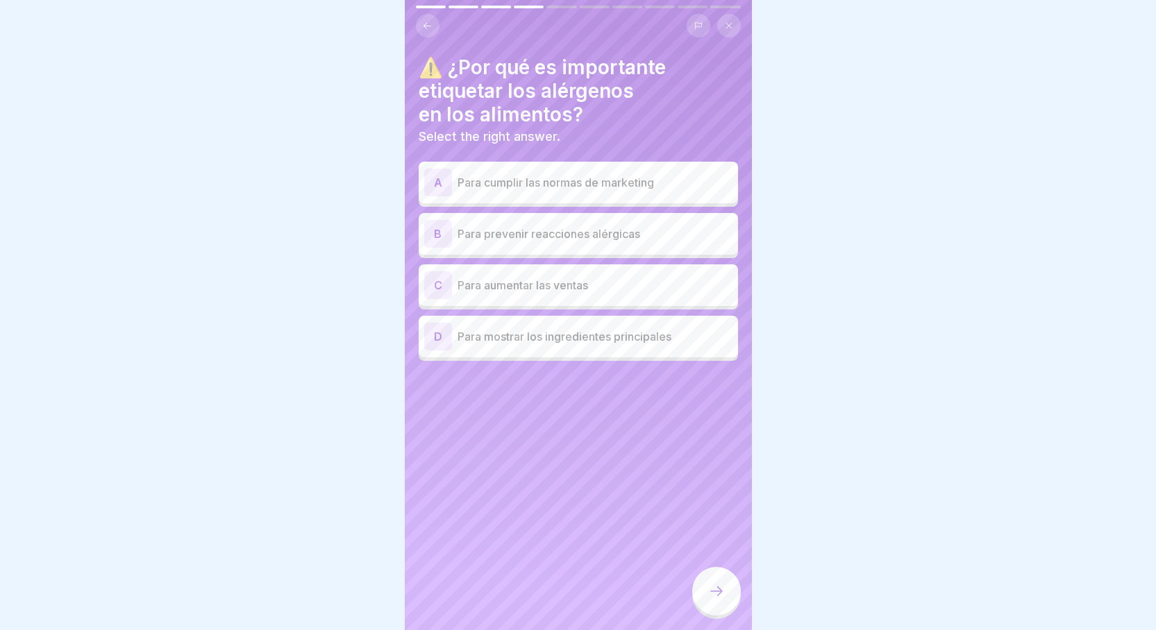
click at [683, 241] on p "Para prevenir reacciones alérgicas" at bounding box center [595, 234] width 275 height 17
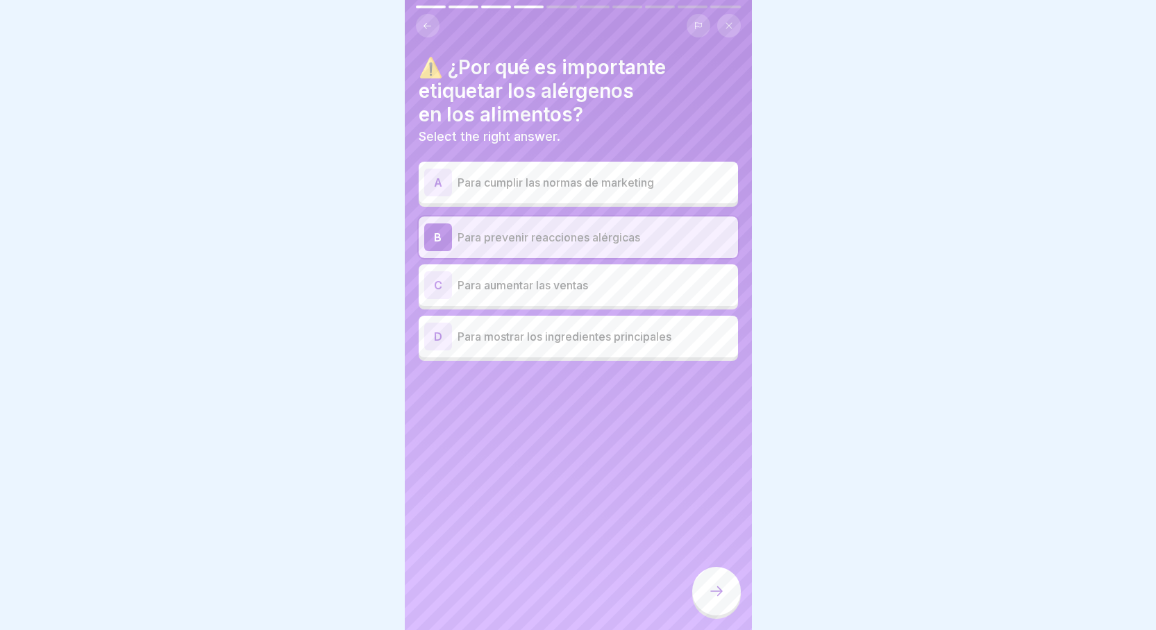
drag, startPoint x: 701, startPoint y: 600, endPoint x: 702, endPoint y: 560, distance: 39.6
click at [701, 599] on div at bounding box center [716, 591] width 49 height 49
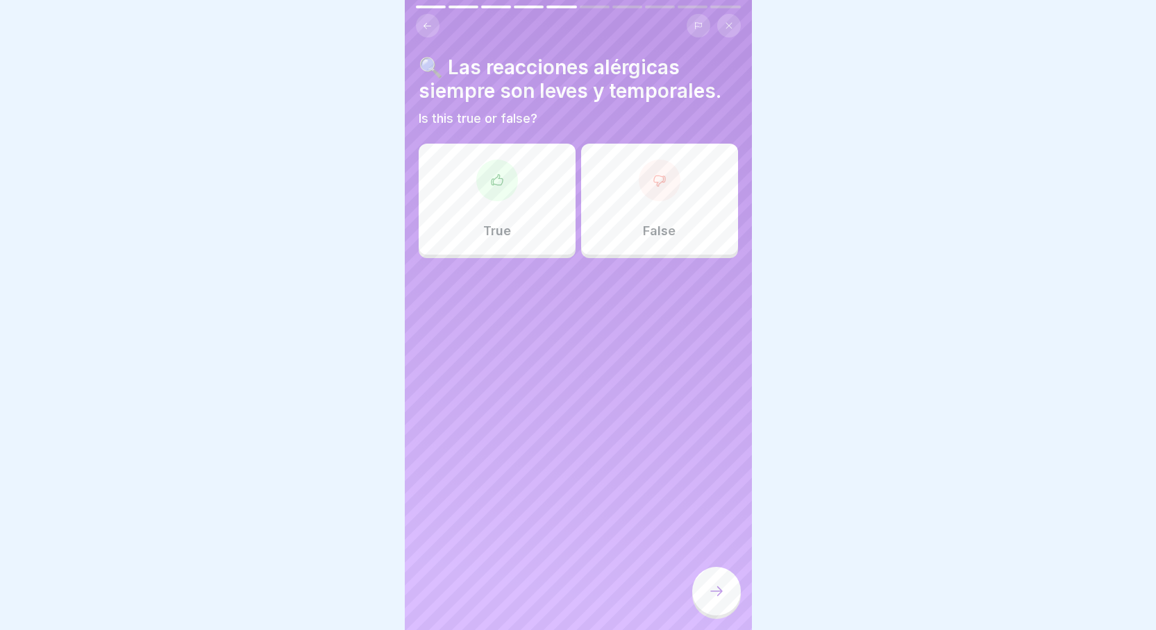
click at [697, 207] on div "False" at bounding box center [659, 199] width 157 height 111
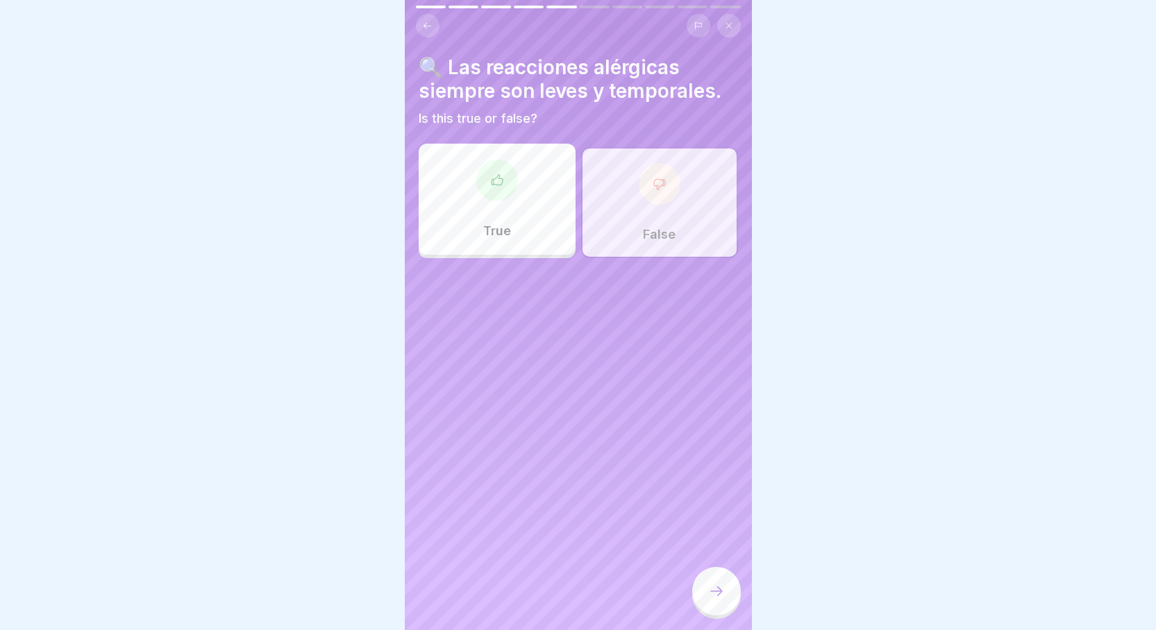
click at [703, 594] on div at bounding box center [716, 591] width 49 height 49
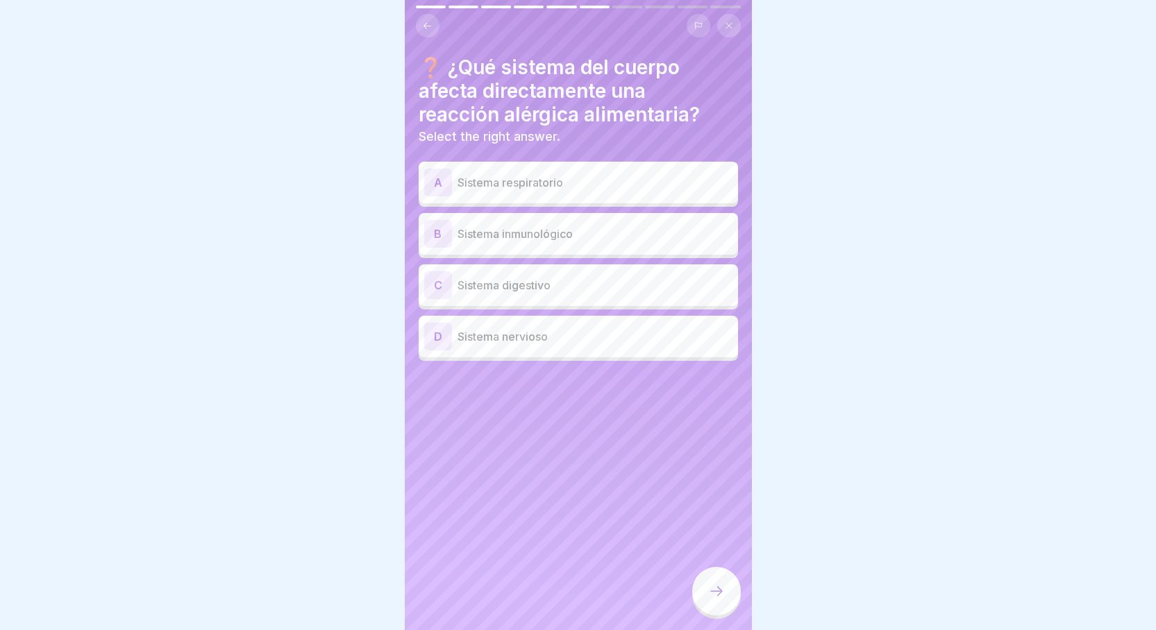
click at [633, 235] on p "Sistema inmunológico" at bounding box center [595, 234] width 275 height 17
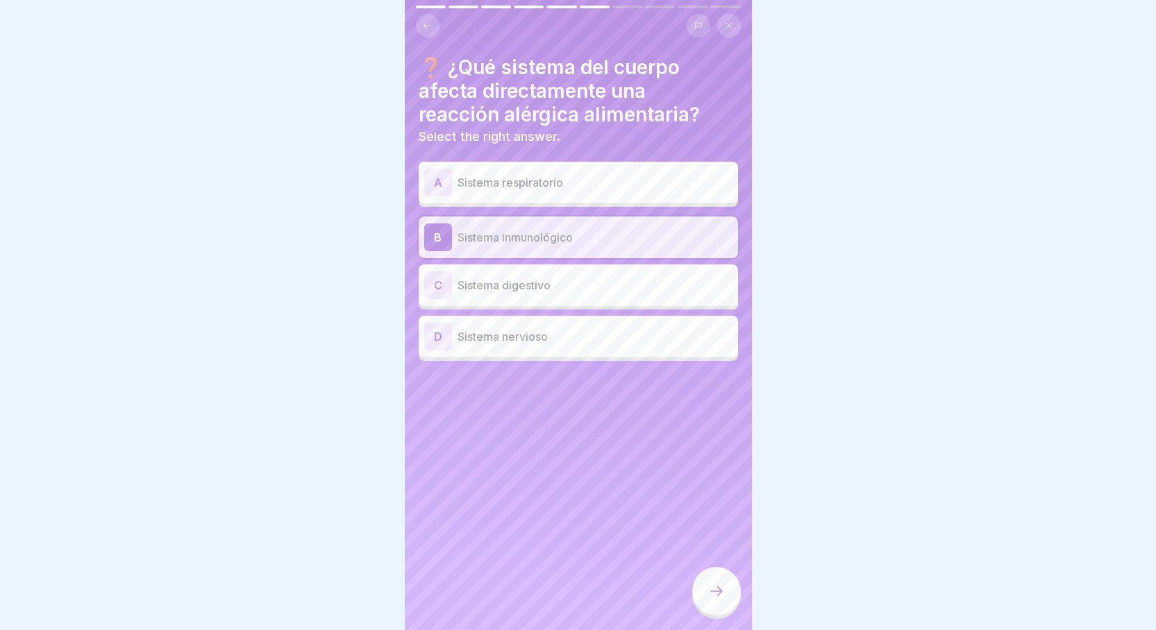
click at [712, 585] on div at bounding box center [716, 591] width 49 height 49
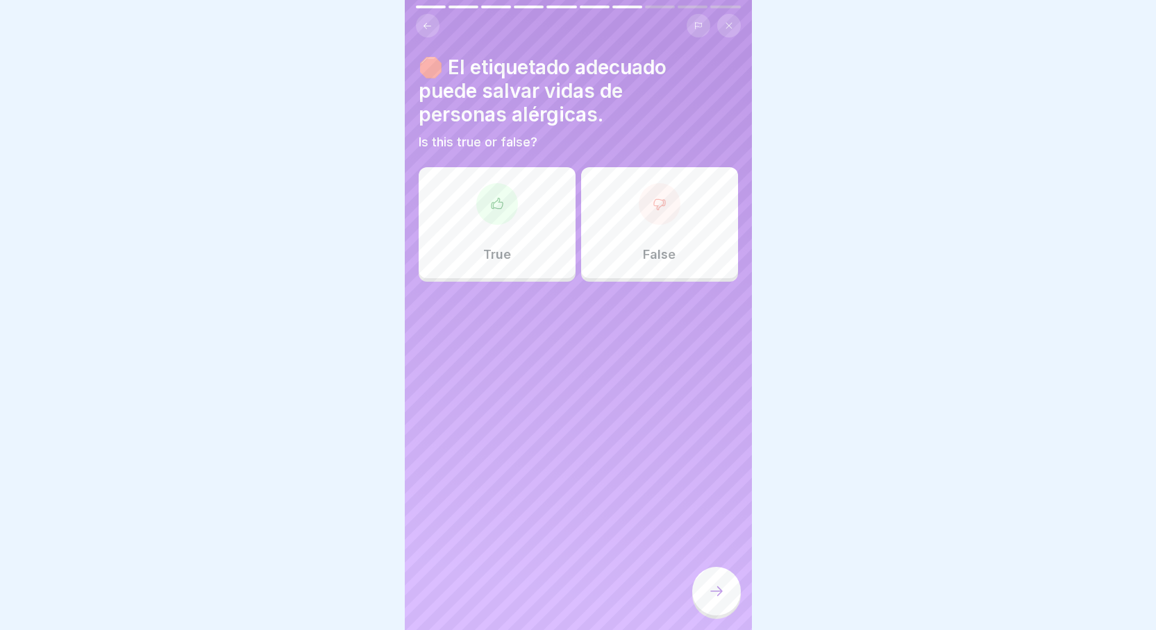
click at [523, 236] on div "True" at bounding box center [497, 222] width 157 height 111
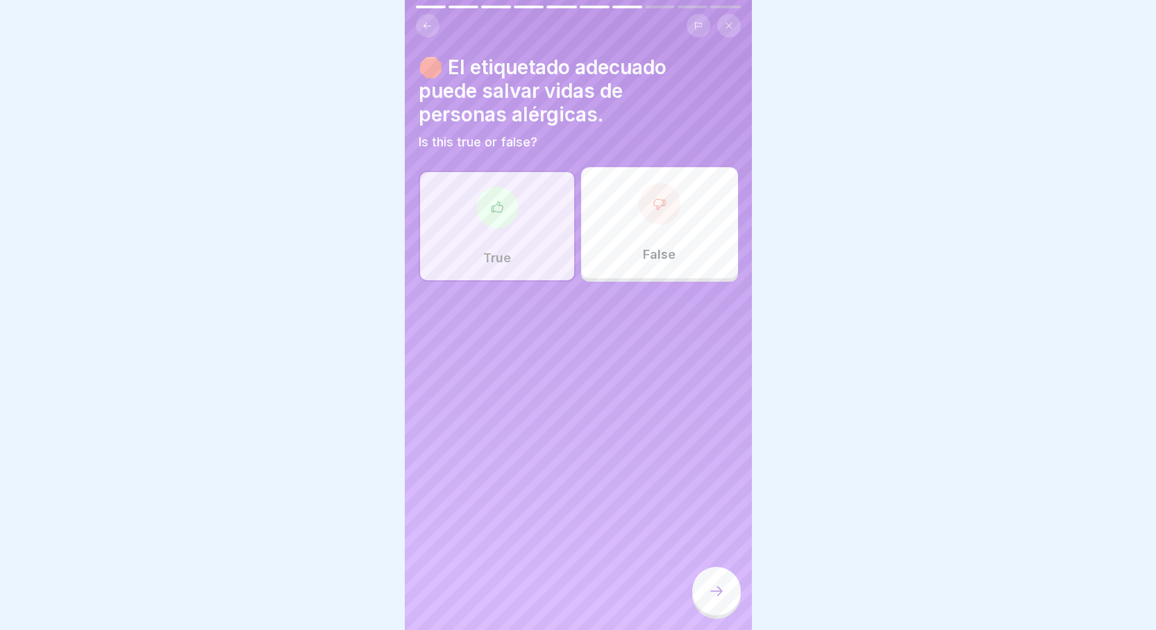
click at [705, 605] on div at bounding box center [716, 591] width 49 height 49
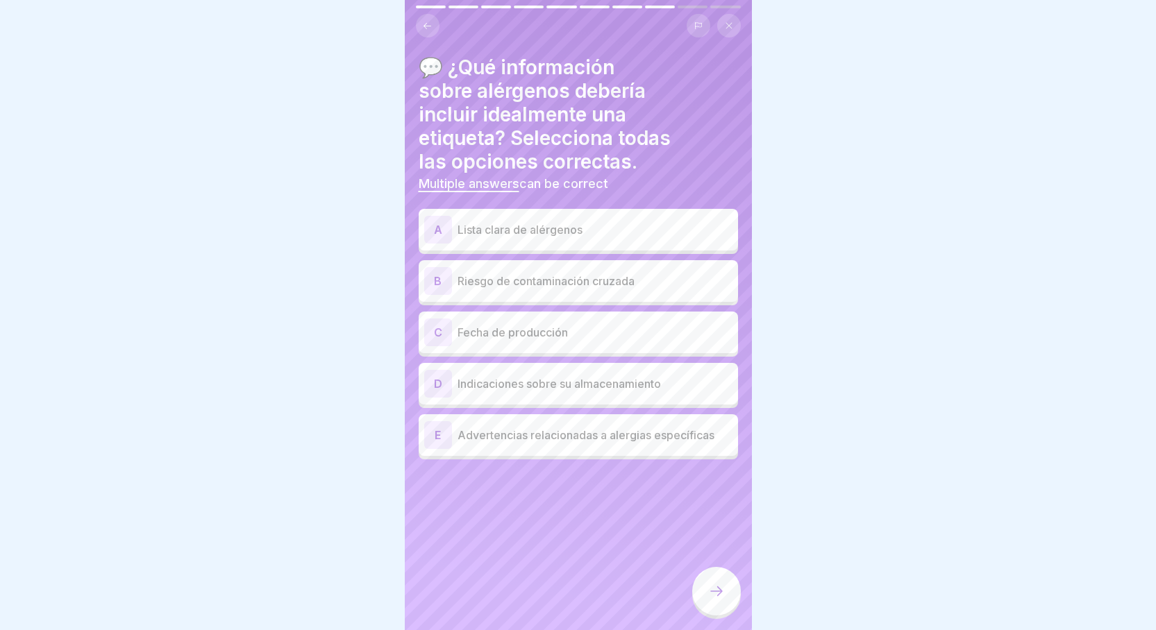
click at [578, 240] on div "A Lista clara de alérgenos" at bounding box center [578, 230] width 308 height 28
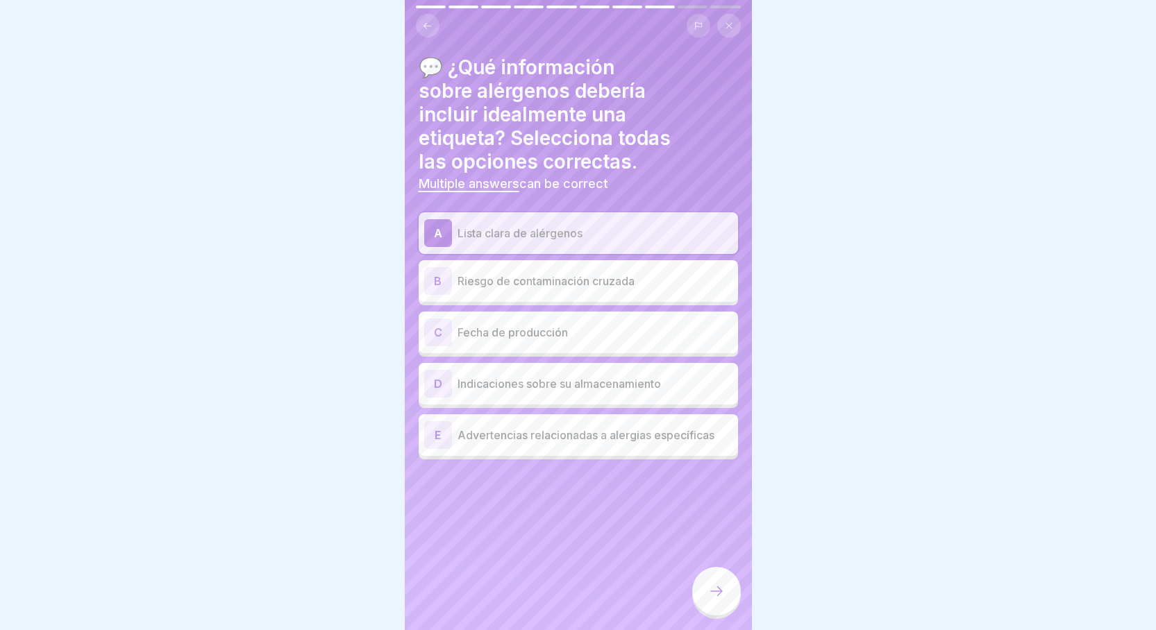
click at [535, 434] on p "Advertencias relacionadas a alergias específicas" at bounding box center [595, 435] width 275 height 17
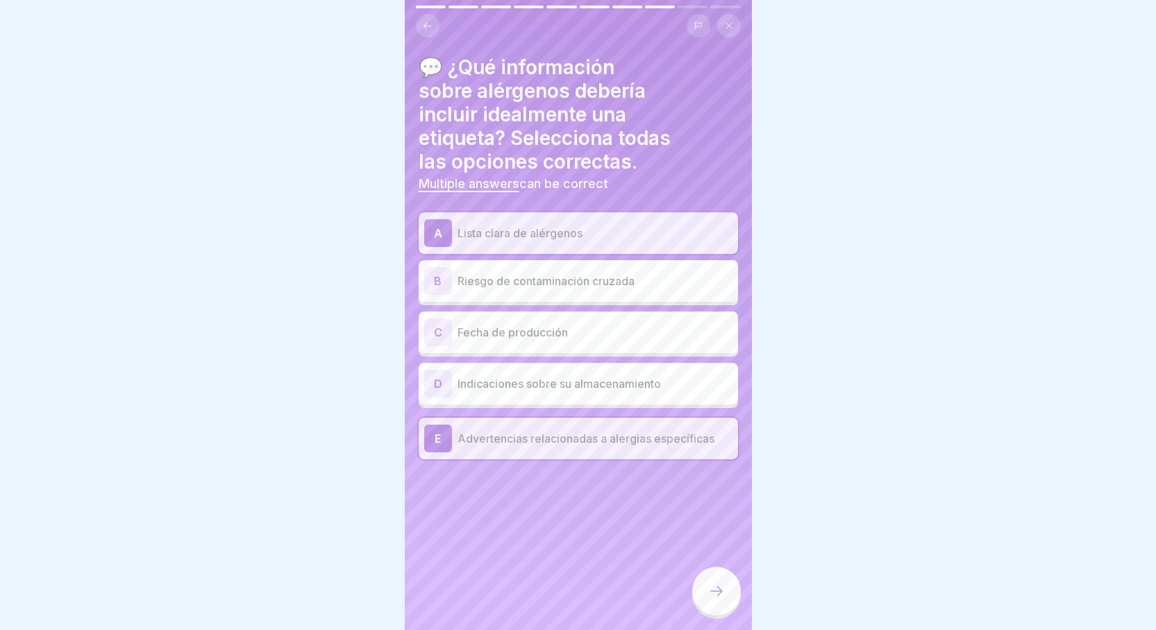
click at [718, 589] on div at bounding box center [716, 591] width 49 height 49
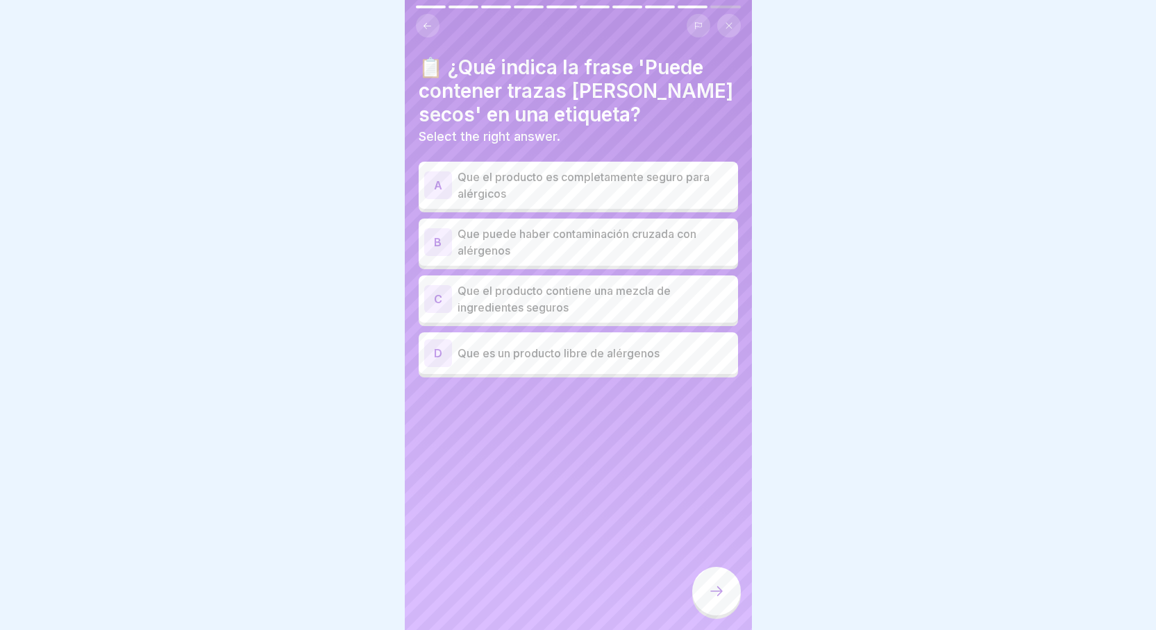
click at [662, 233] on p "Que puede haber contaminación cruzada con alérgenos" at bounding box center [595, 242] width 275 height 33
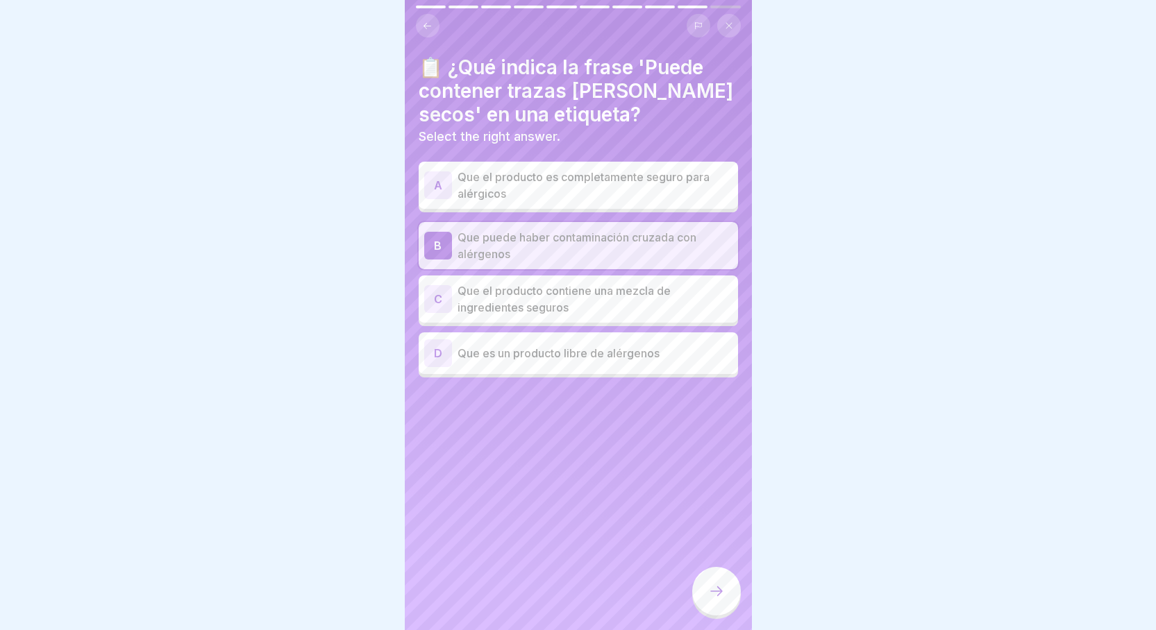
click at [706, 594] on div at bounding box center [716, 591] width 49 height 49
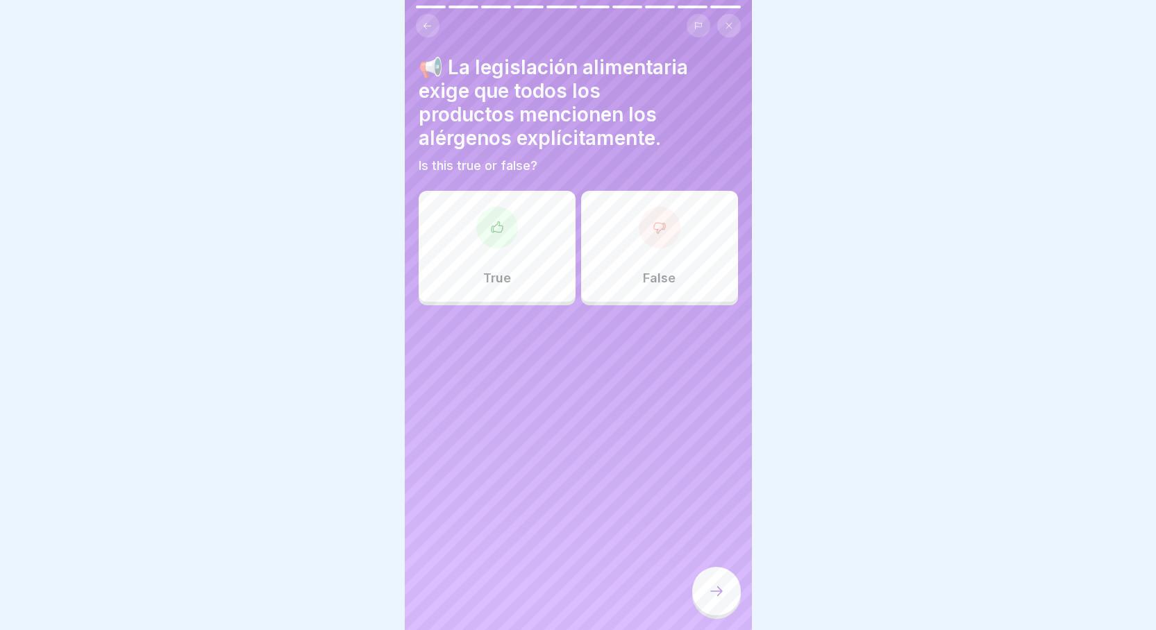
click at [666, 222] on div at bounding box center [660, 228] width 42 height 42
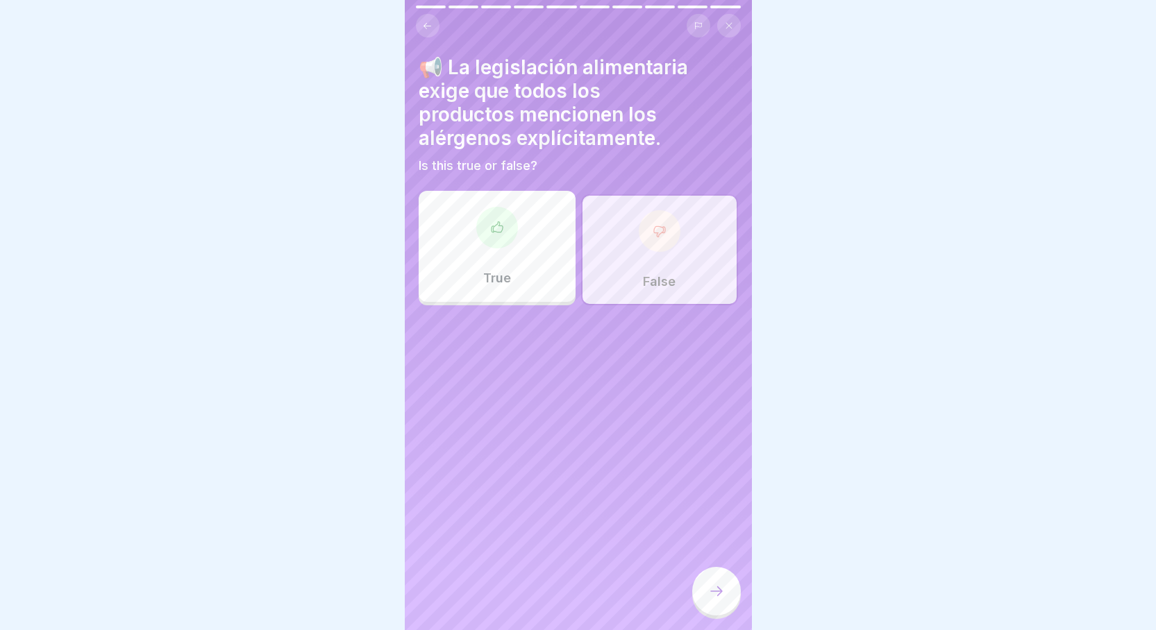
click at [729, 602] on div at bounding box center [716, 591] width 49 height 49
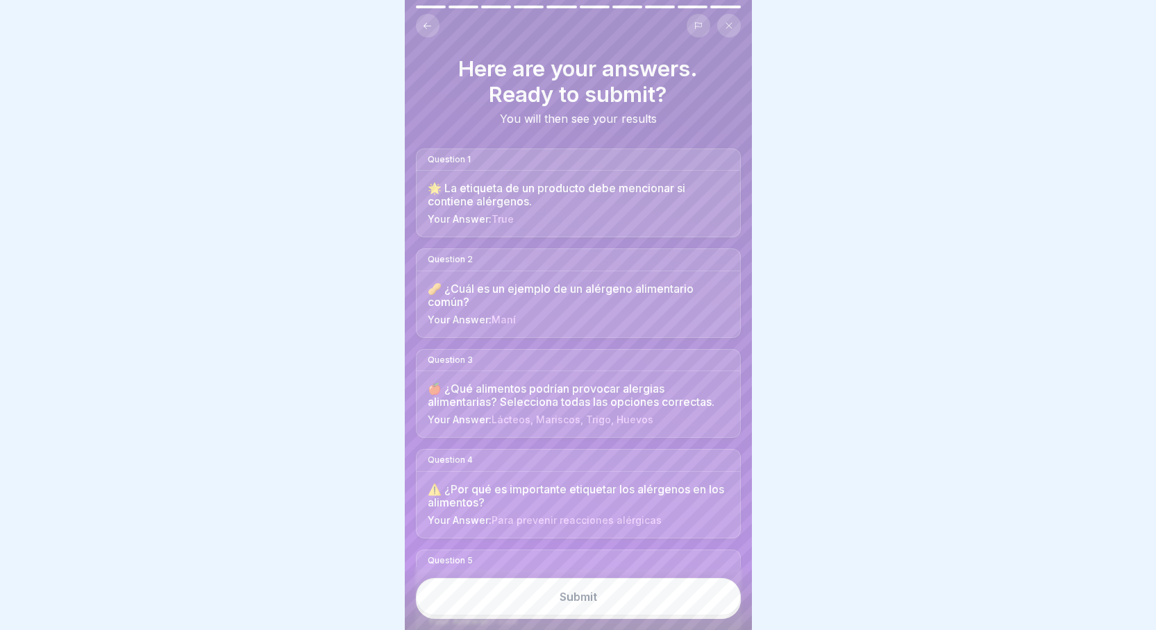
click at [613, 601] on button "Submit" at bounding box center [578, 596] width 325 height 37
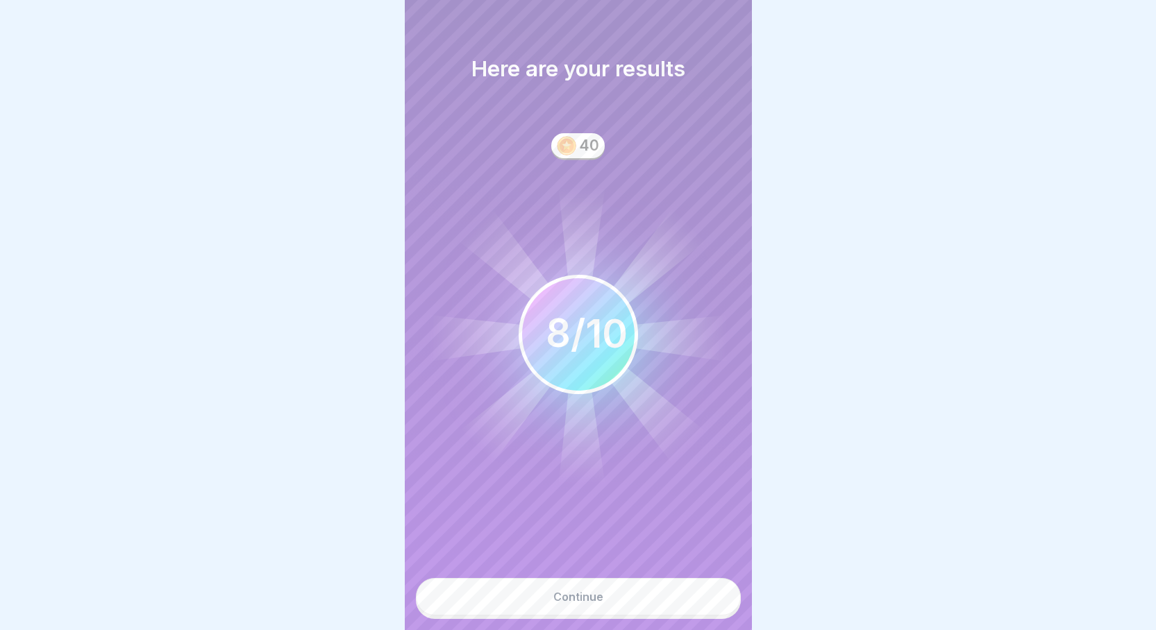
click at [605, 610] on button "Continue" at bounding box center [578, 596] width 325 height 37
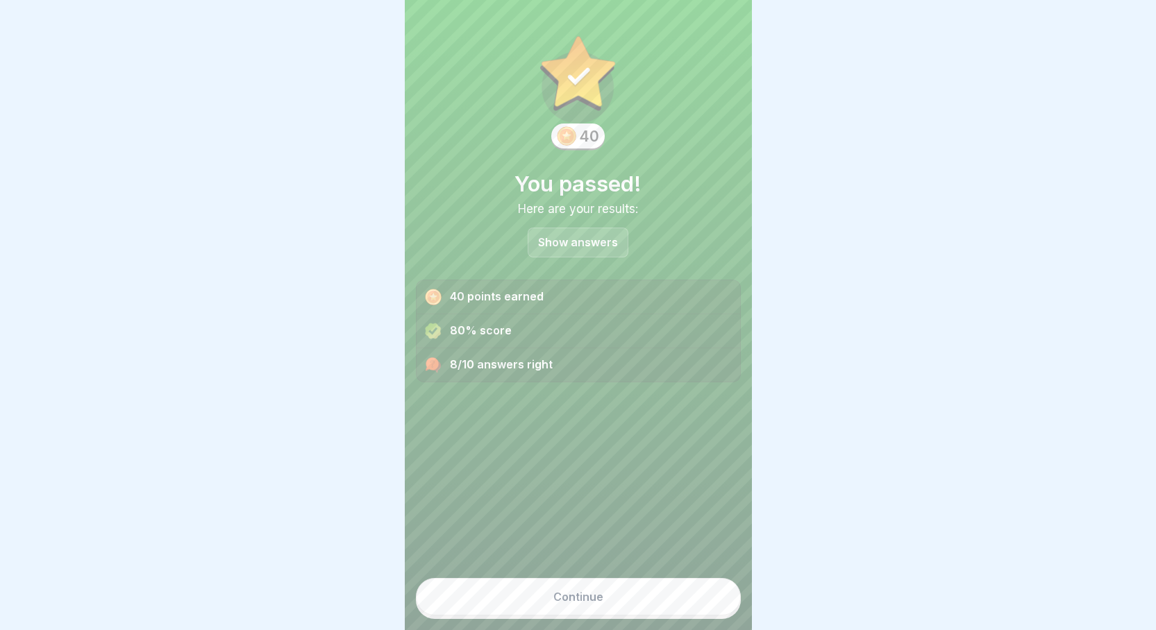
click at [602, 610] on button "Continue" at bounding box center [578, 596] width 325 height 37
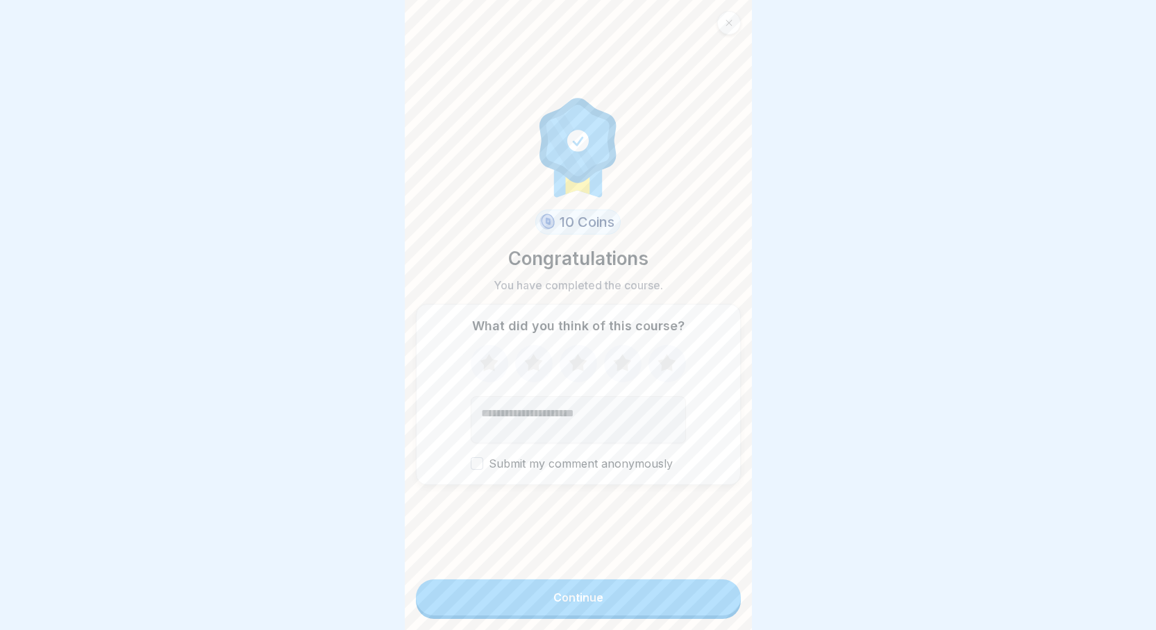
click at [553, 604] on div "Continue" at bounding box center [578, 598] width 50 height 12
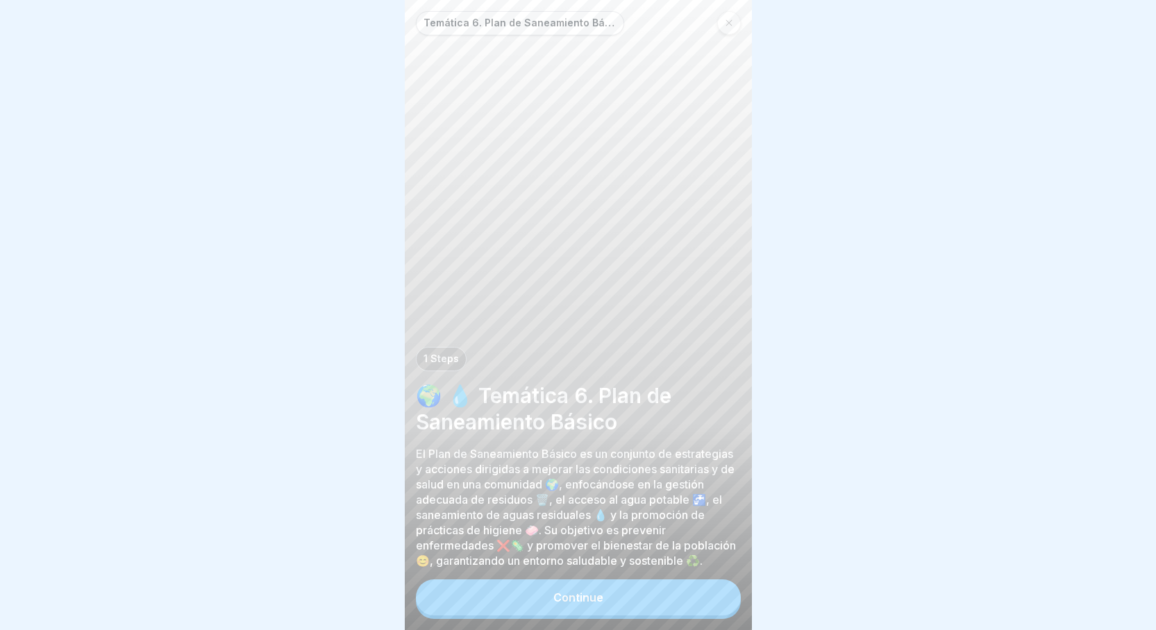
click at [591, 602] on button "Continue" at bounding box center [578, 598] width 325 height 36
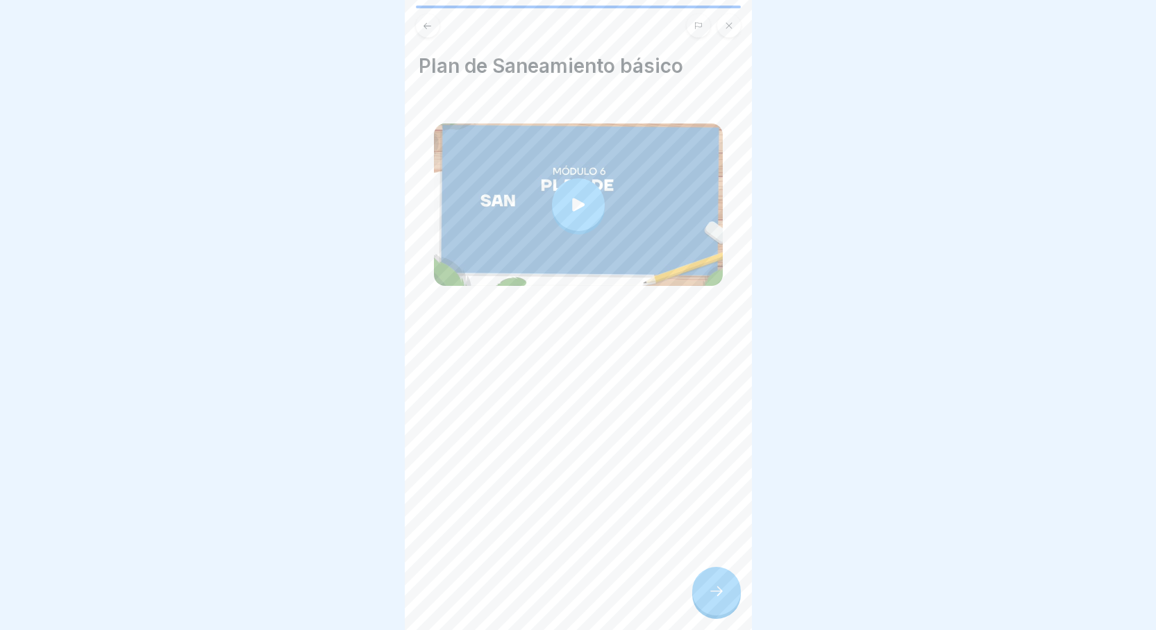
click at [569, 207] on icon at bounding box center [578, 204] width 19 height 19
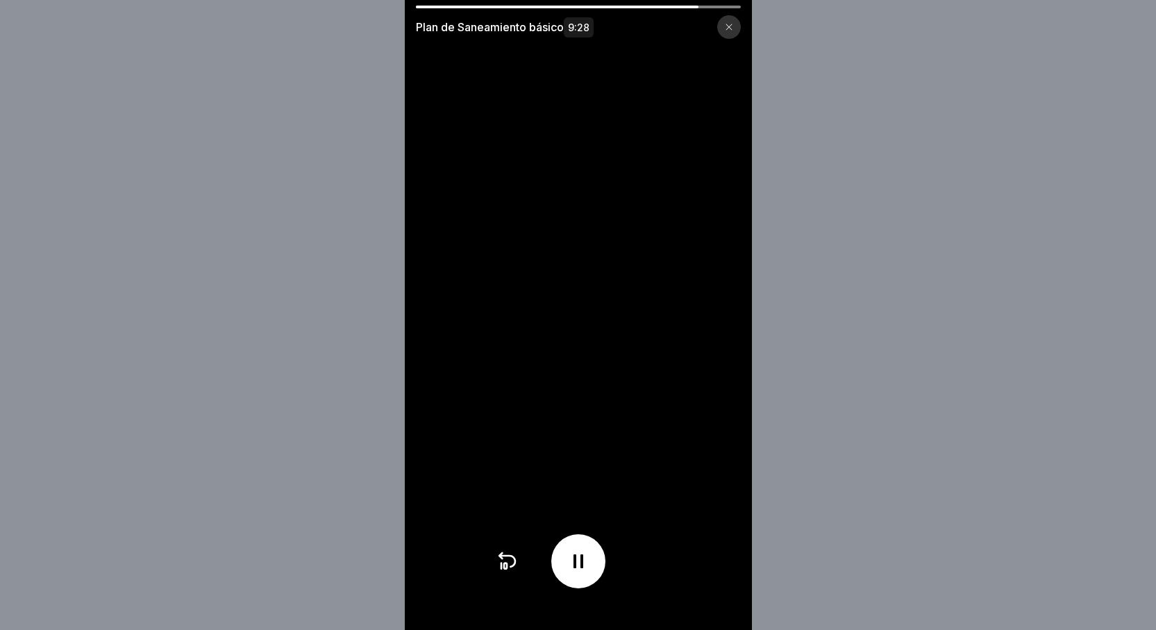
drag, startPoint x: 592, startPoint y: 255, endPoint x: 574, endPoint y: 261, distance: 19.1
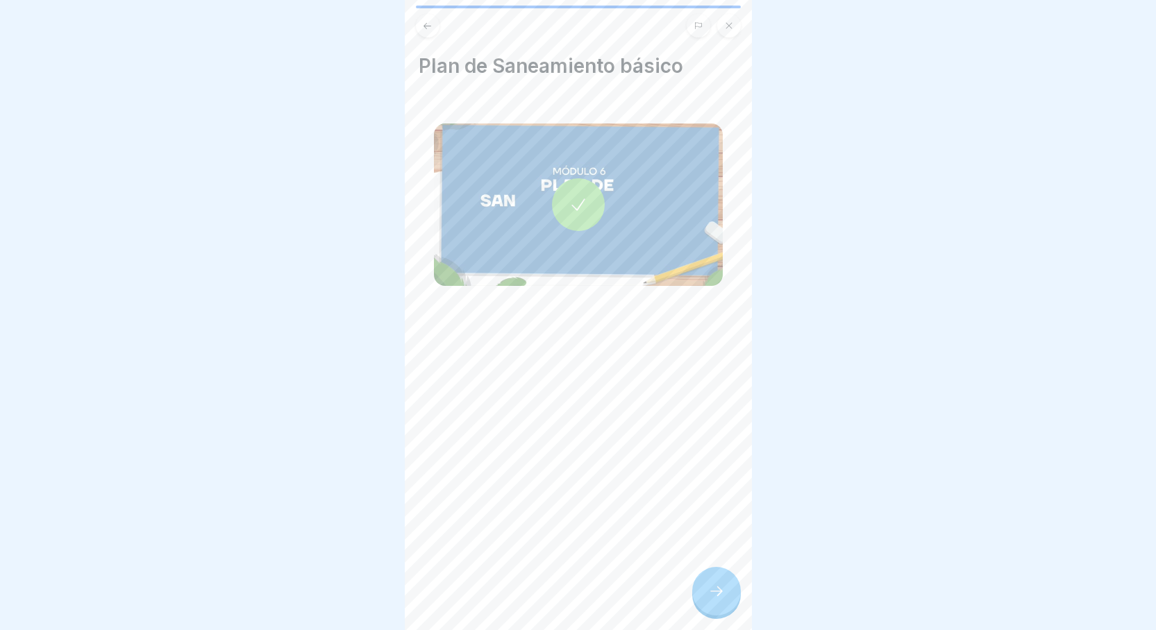
drag, startPoint x: 574, startPoint y: 261, endPoint x: 701, endPoint y: 597, distance: 359.5
click at [701, 597] on div at bounding box center [716, 591] width 49 height 49
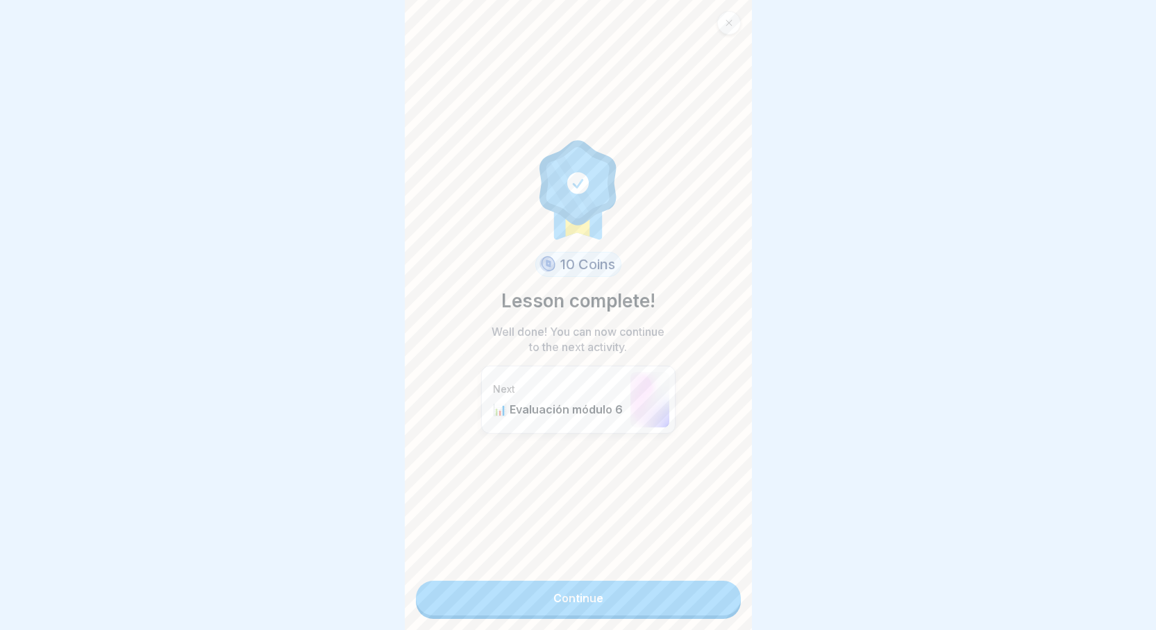
click at [665, 597] on link "Continue" at bounding box center [578, 598] width 325 height 35
click at [635, 606] on link "Continue" at bounding box center [578, 598] width 325 height 35
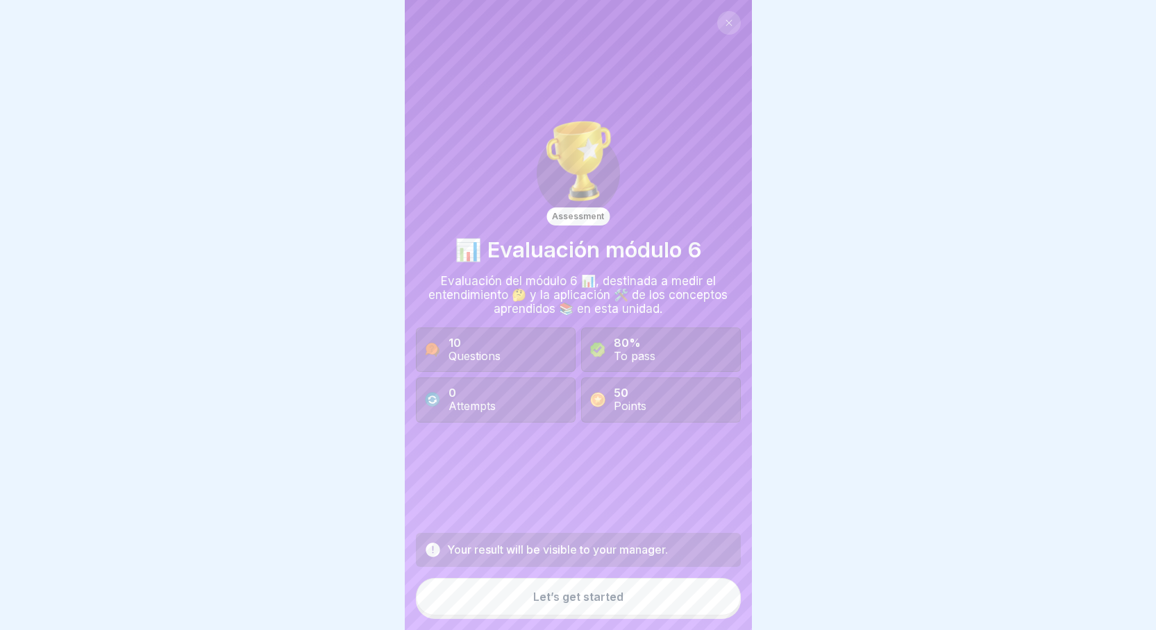
click at [634, 608] on button "Let’s get started" at bounding box center [578, 596] width 325 height 37
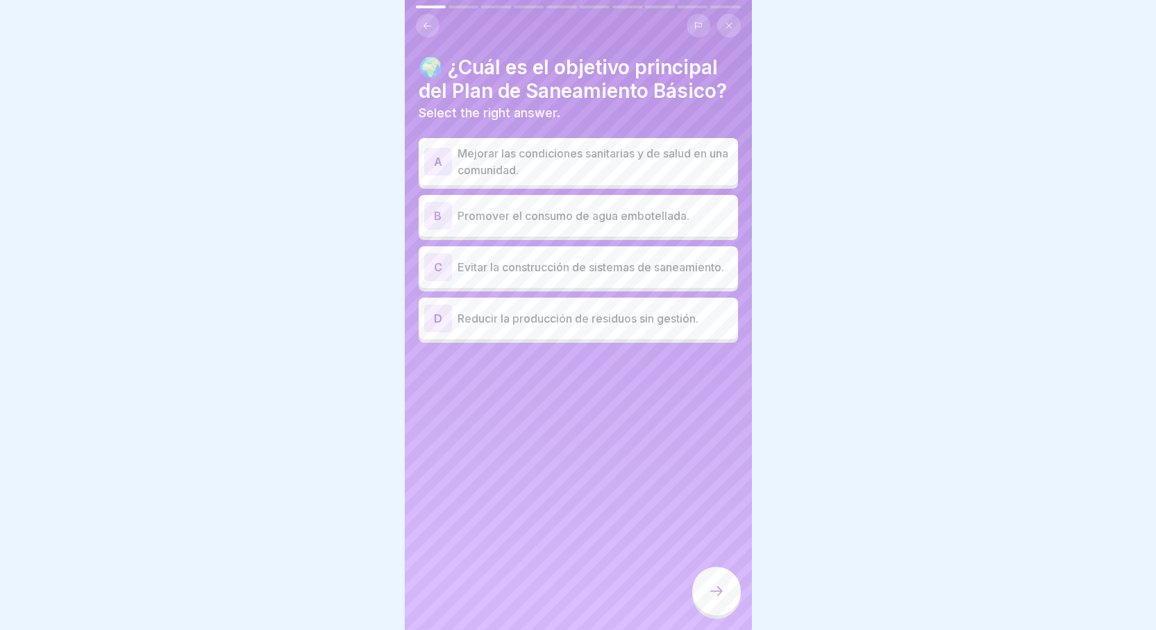
click at [428, 176] on div "A" at bounding box center [438, 162] width 28 height 28
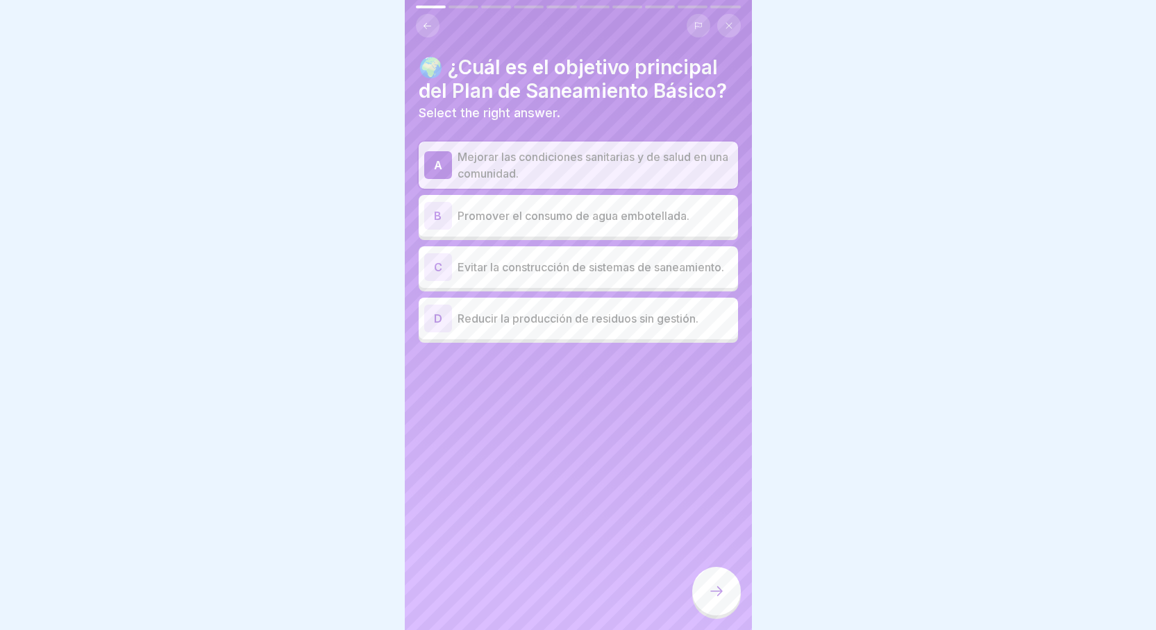
click at [728, 607] on div at bounding box center [716, 591] width 49 height 49
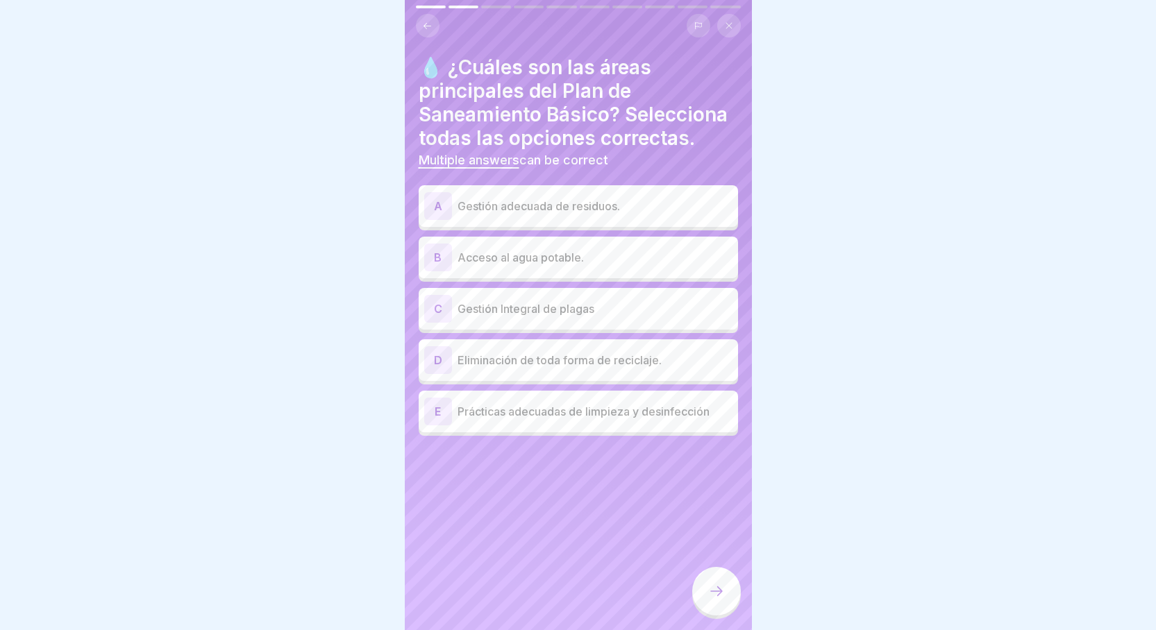
click at [571, 317] on p "Gestión Integral de plagas" at bounding box center [595, 309] width 275 height 17
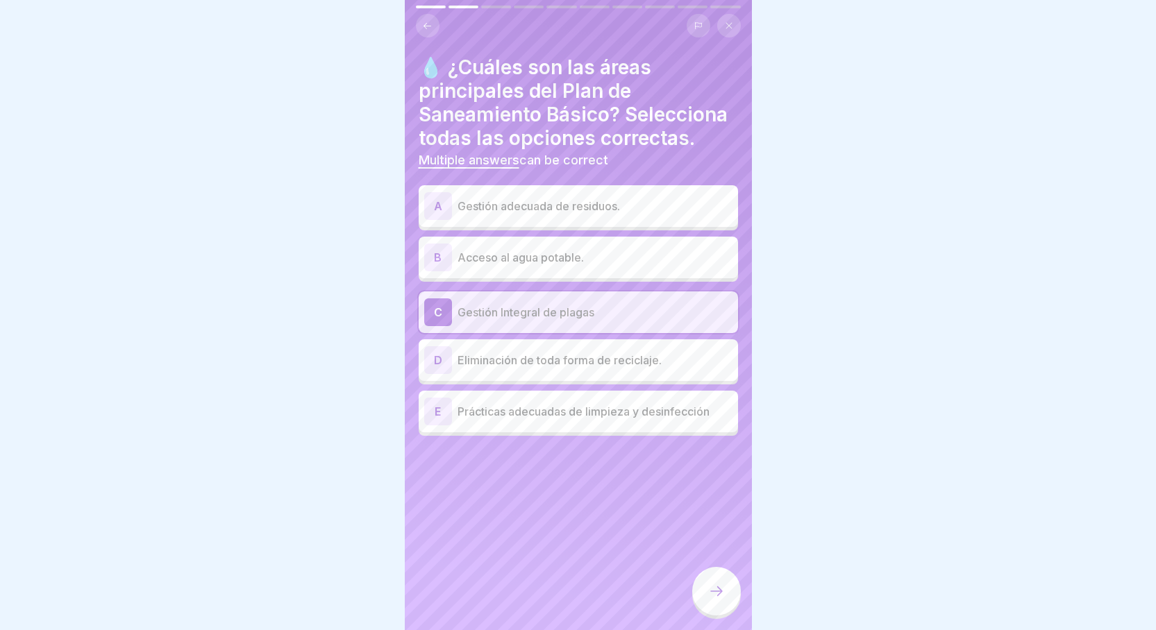
click at [482, 420] on p "Prácticas adecuadas de limpieza y desinfección" at bounding box center [595, 411] width 275 height 17
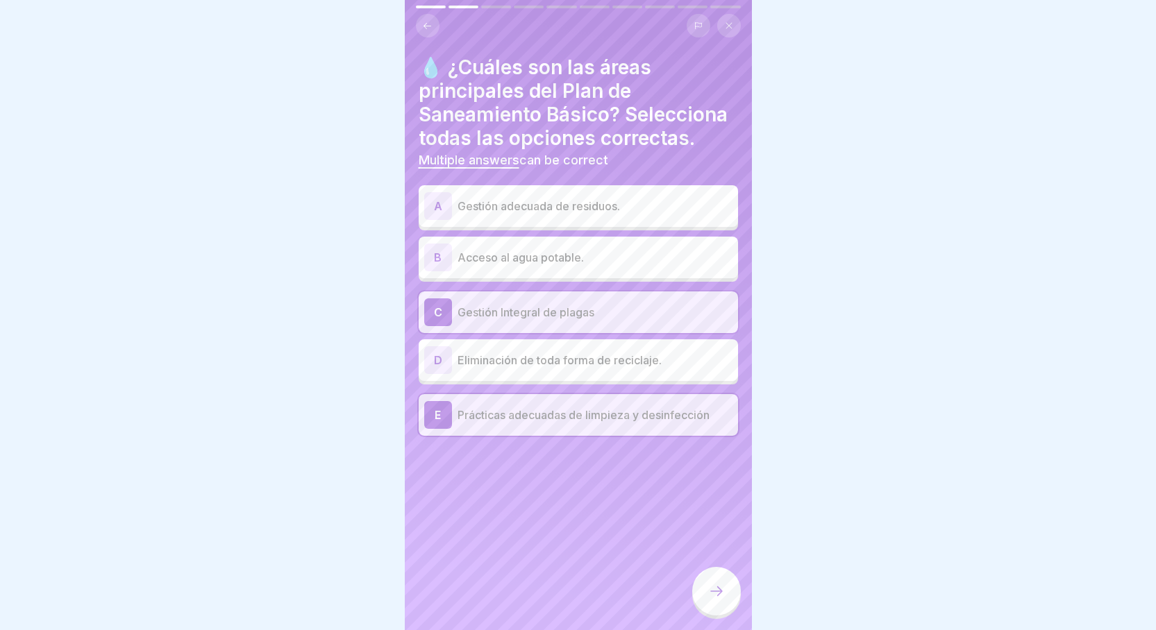
click at [614, 266] on p "Acceso al agua potable." at bounding box center [595, 257] width 275 height 17
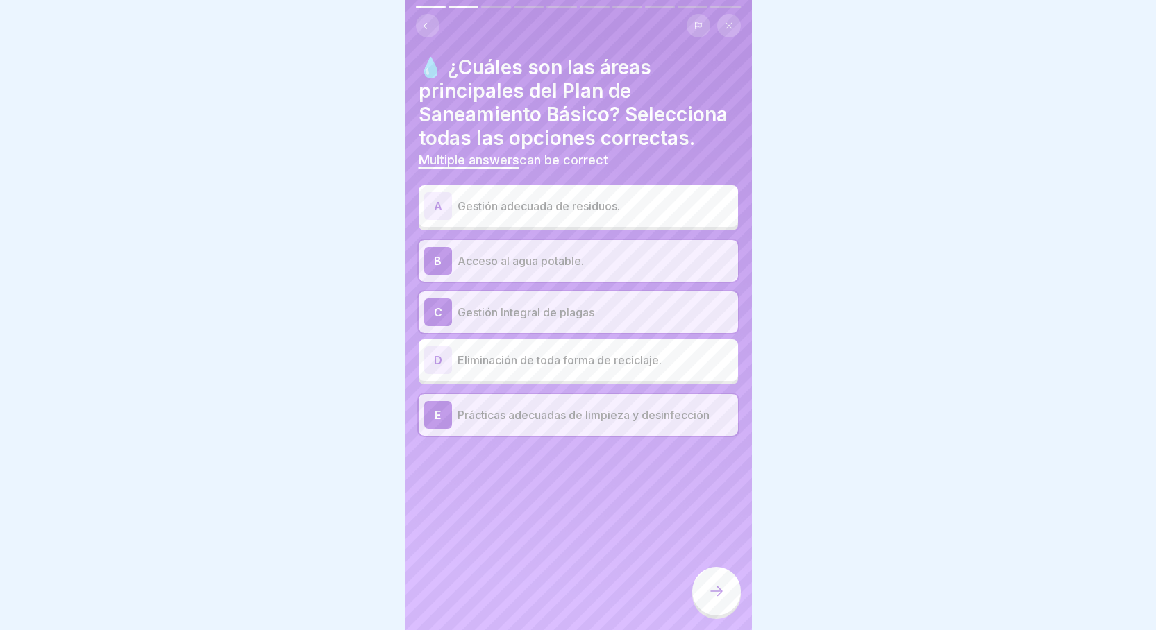
click at [694, 614] on div at bounding box center [716, 593] width 49 height 52
click at [699, 615] on div at bounding box center [716, 591] width 49 height 49
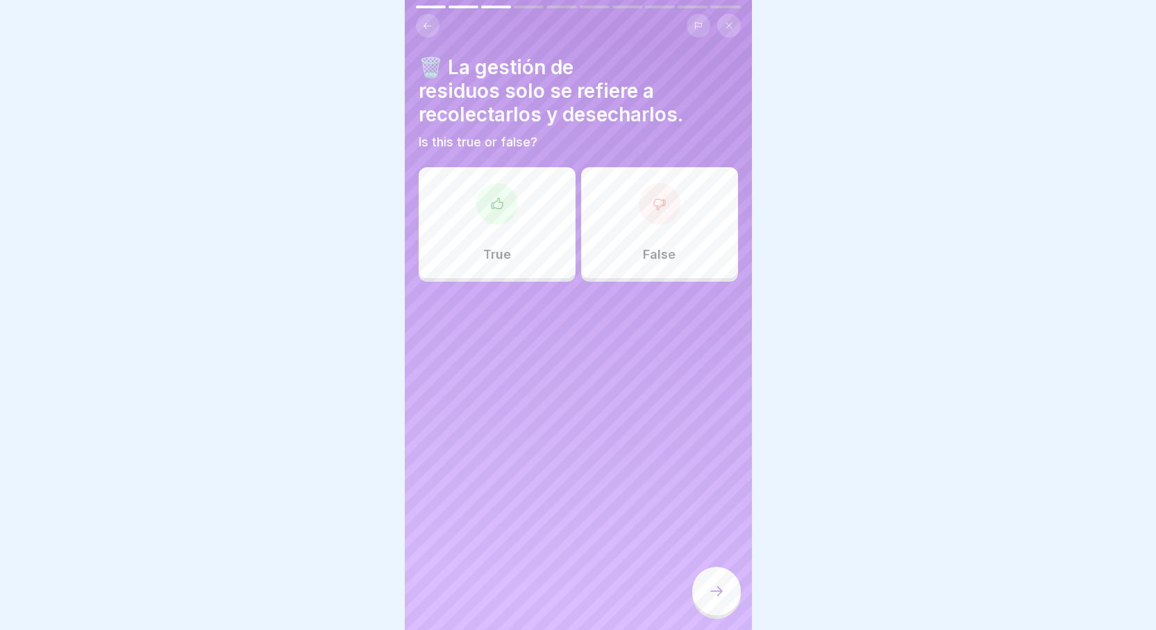
click at [669, 255] on div "False" at bounding box center [659, 222] width 157 height 111
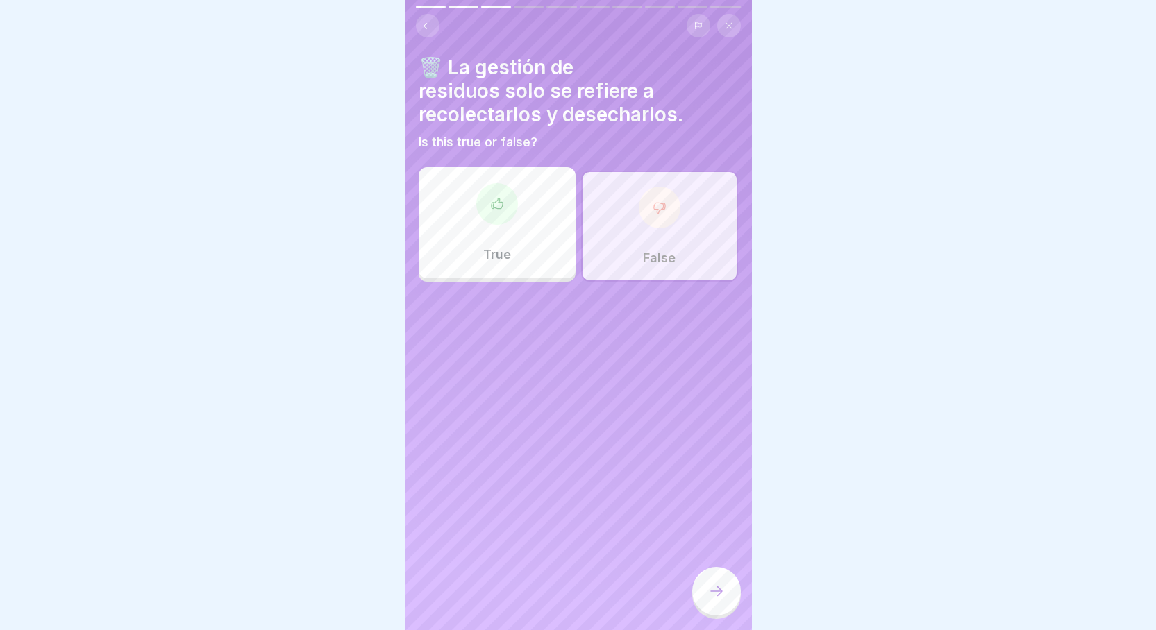
click at [715, 600] on icon at bounding box center [716, 591] width 17 height 17
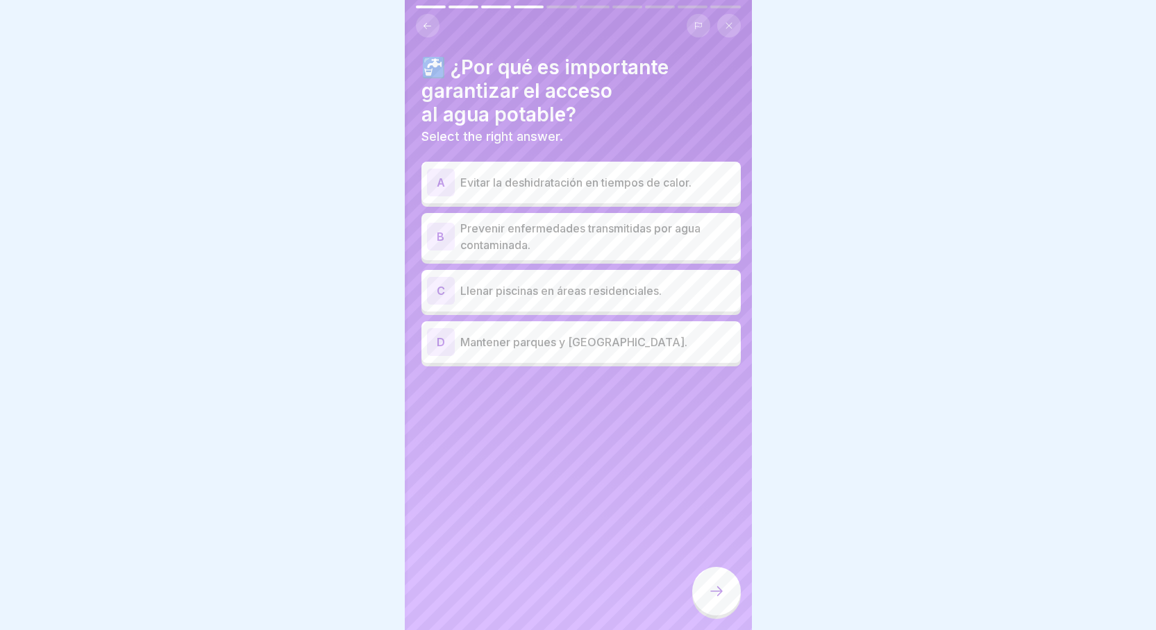
click at [630, 237] on p "Prevenir enfermedades transmitidas por agua contaminada." at bounding box center [597, 236] width 275 height 33
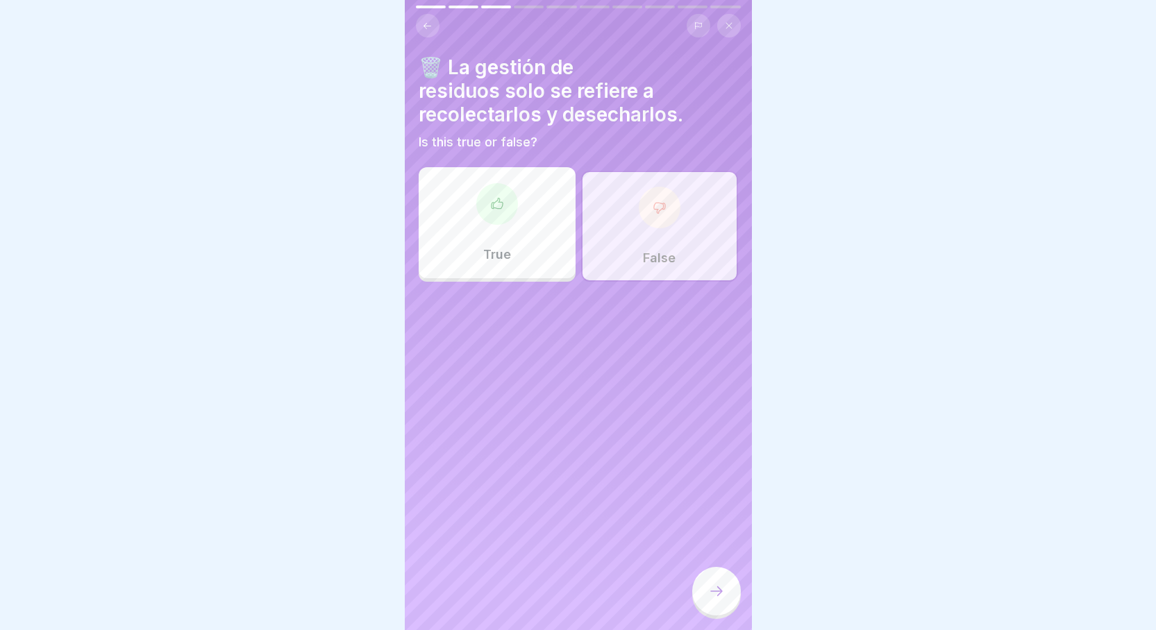
click at [662, 224] on div at bounding box center [660, 208] width 42 height 42
click at [716, 600] on icon at bounding box center [716, 591] width 17 height 17
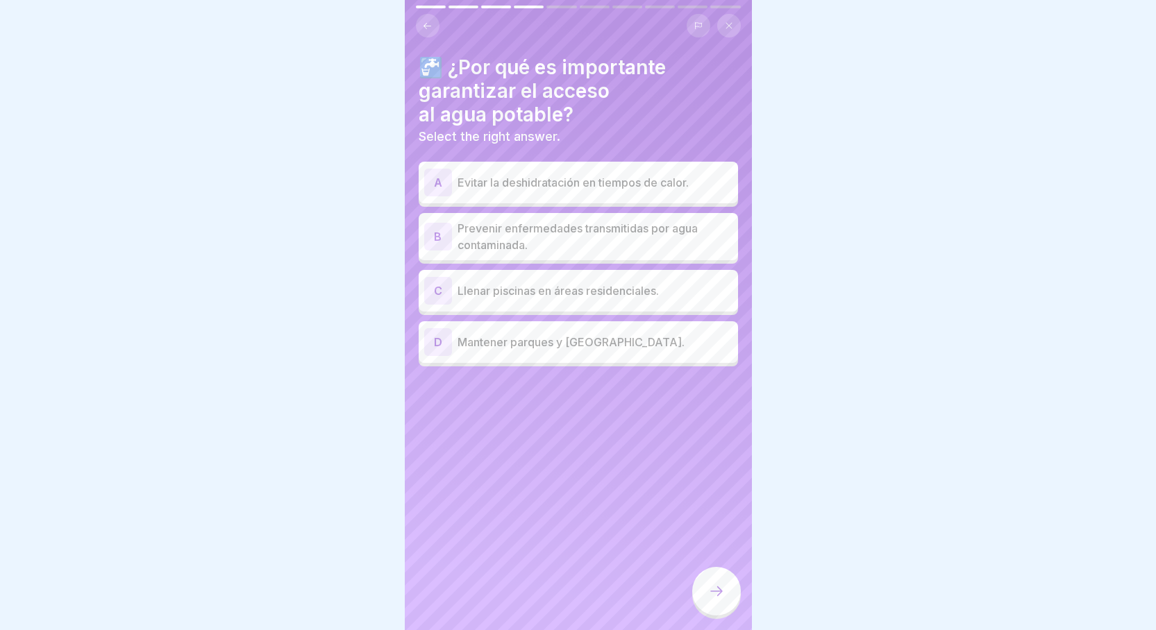
click at [600, 242] on p "Prevenir enfermedades transmitidas por agua contaminada." at bounding box center [595, 236] width 275 height 33
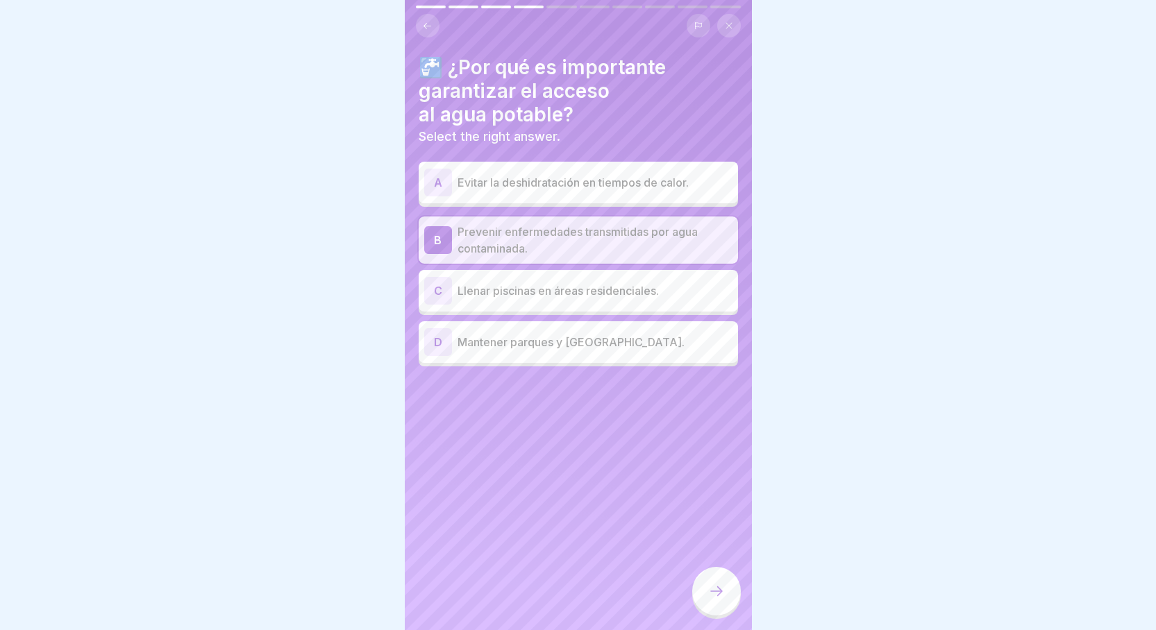
click at [730, 594] on div at bounding box center [716, 591] width 49 height 49
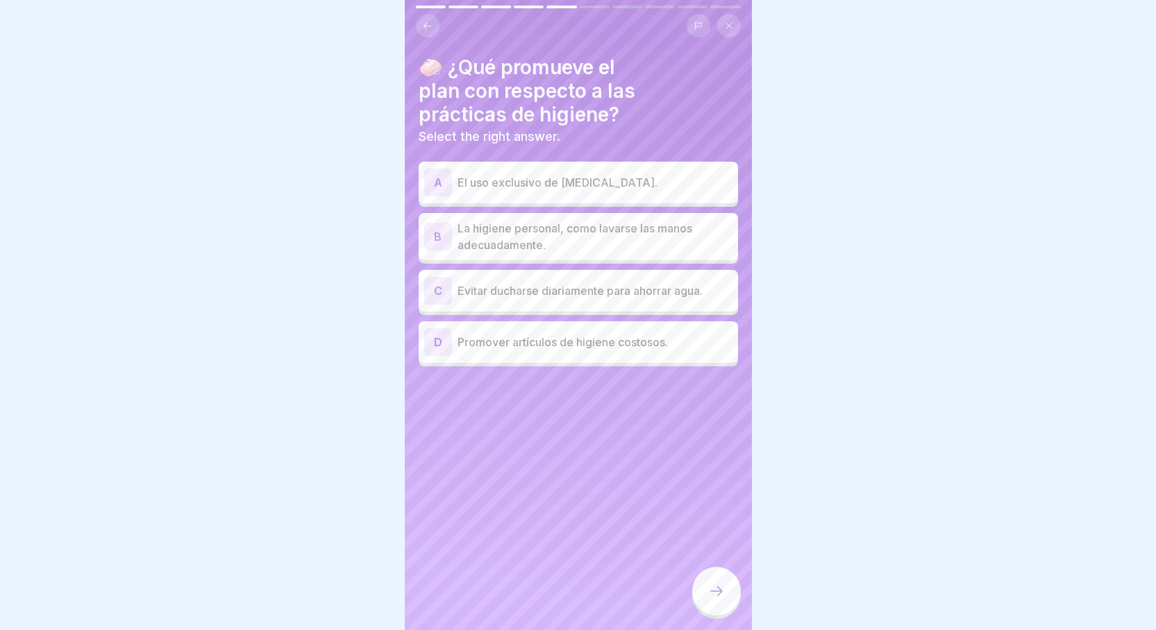
click at [674, 230] on p "La higiene personal, como lavarse las manos adecuadamente." at bounding box center [595, 236] width 275 height 33
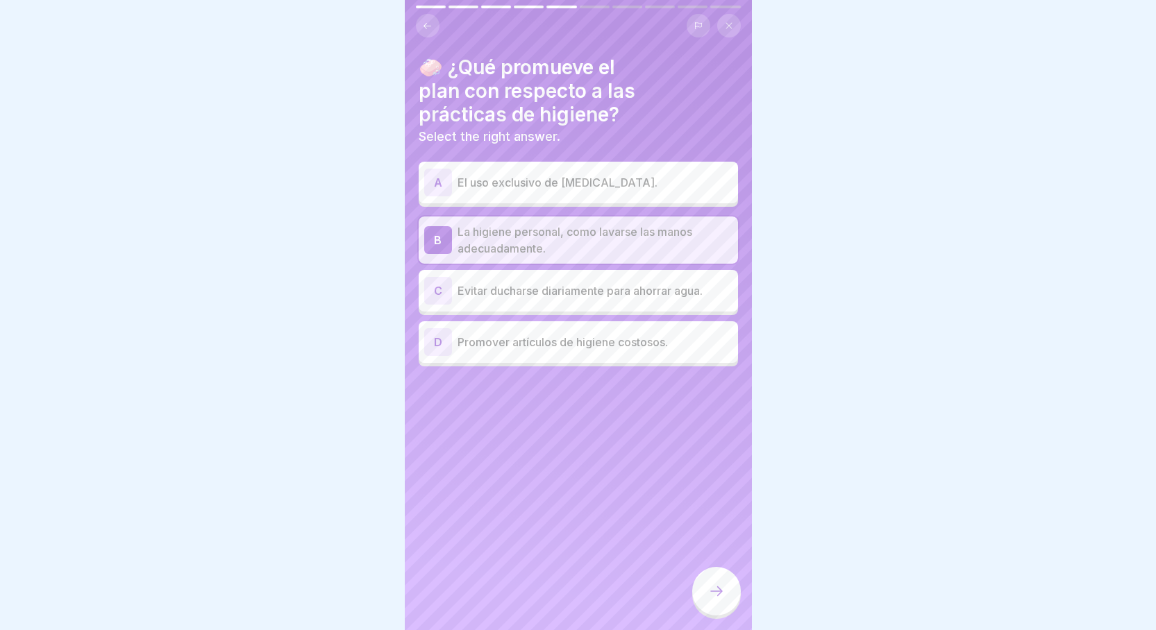
click at [705, 616] on div at bounding box center [716, 591] width 49 height 49
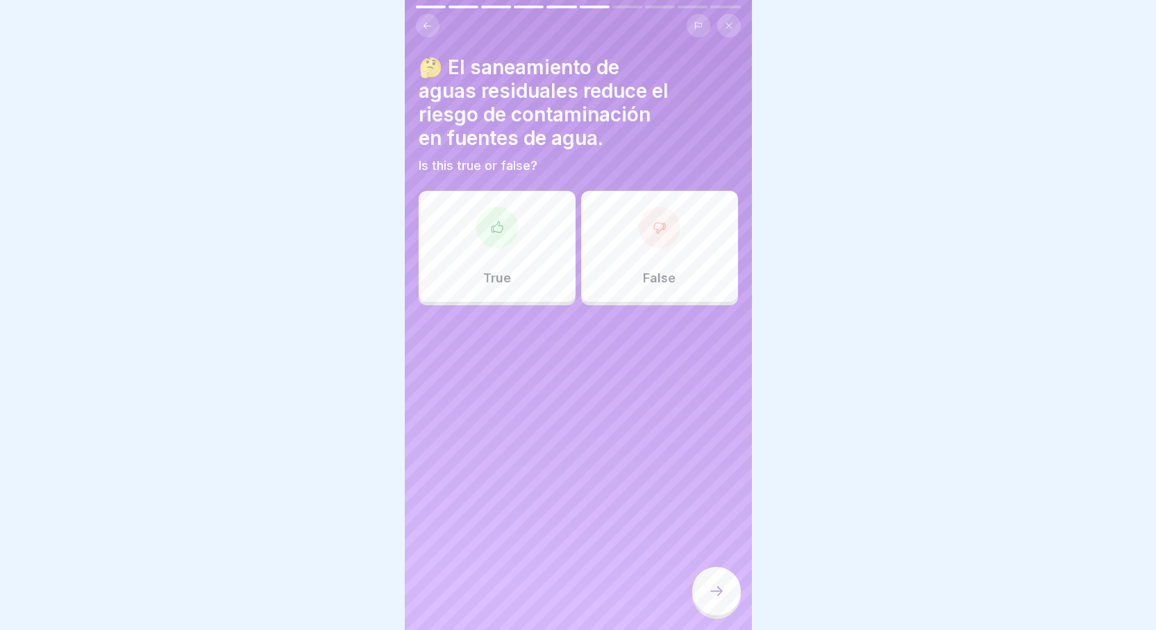
click at [546, 292] on div "True" at bounding box center [497, 246] width 157 height 111
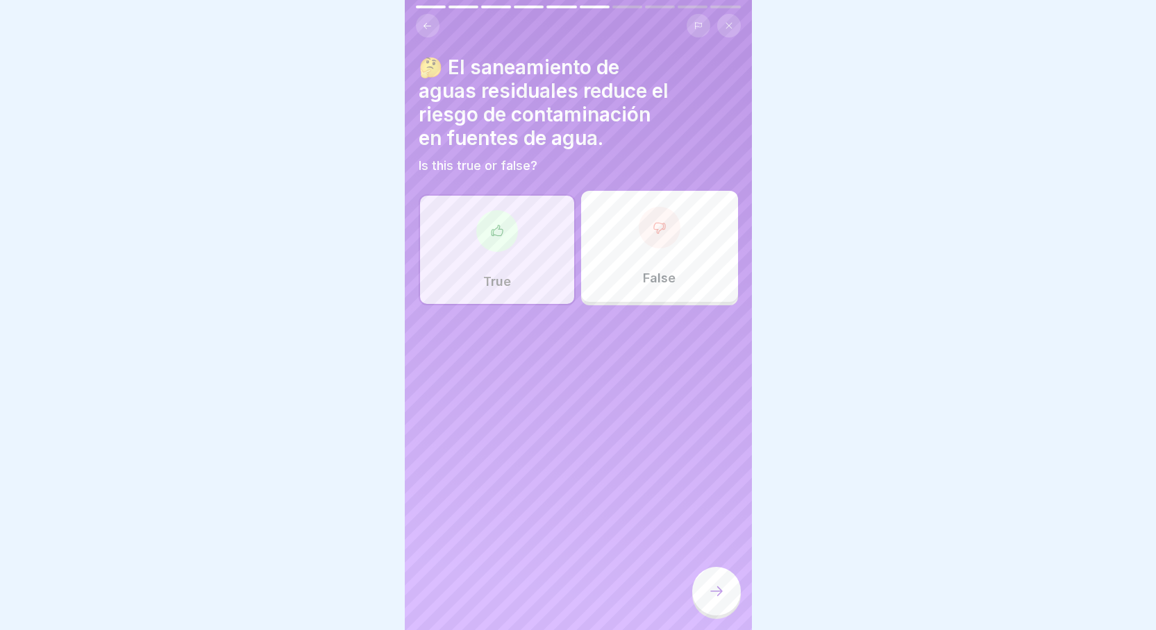
click at [710, 600] on icon at bounding box center [716, 591] width 17 height 17
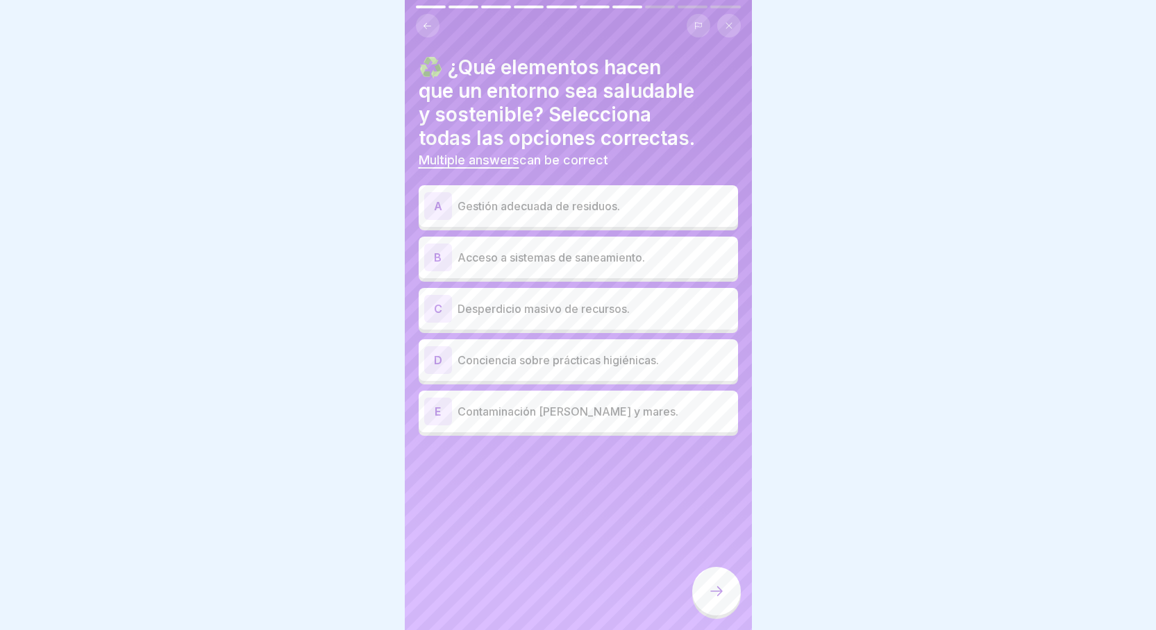
click at [637, 213] on p "Gestión adecuada de residuos." at bounding box center [595, 206] width 275 height 17
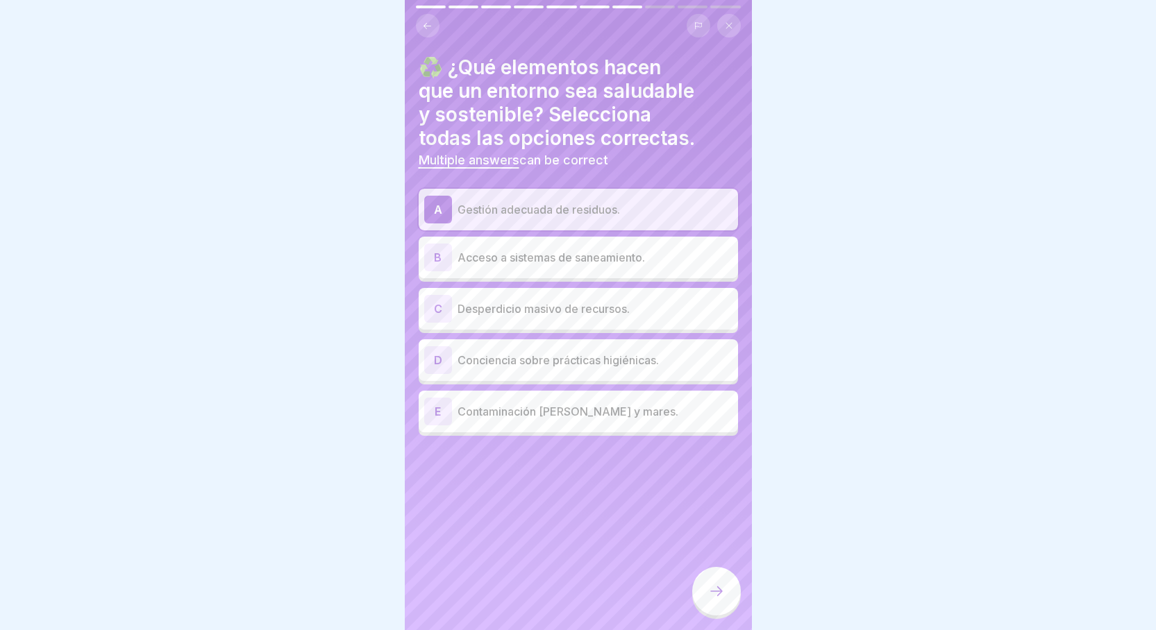
click at [618, 265] on p "Acceso a sistemas de saneamiento." at bounding box center [595, 257] width 275 height 17
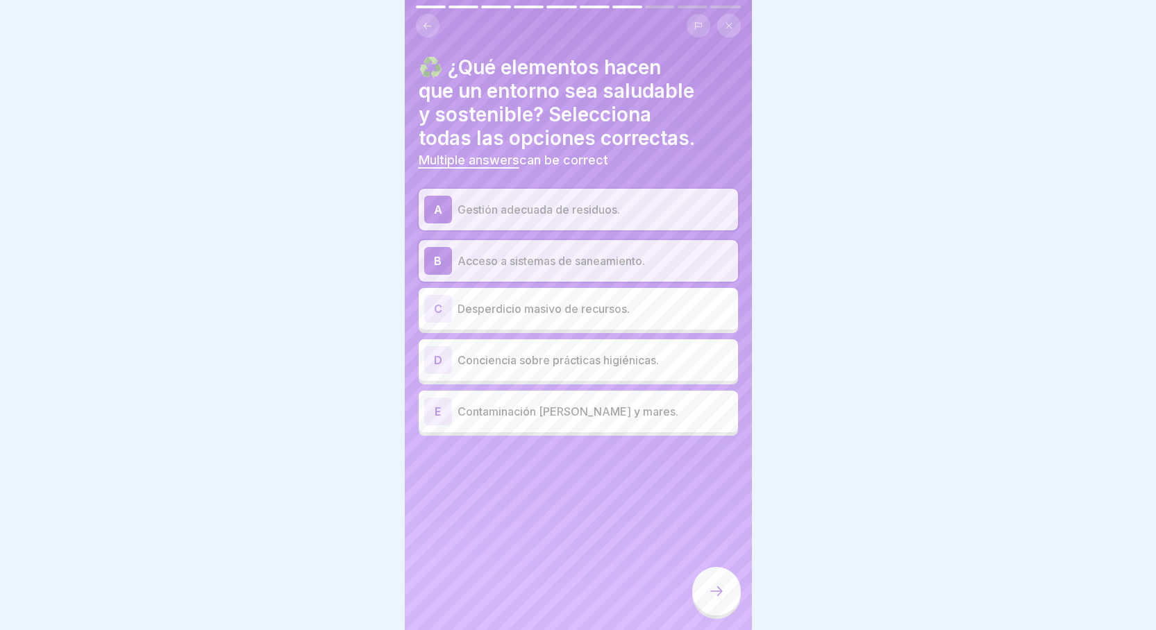
click at [526, 353] on p "Conciencia sobre prácticas higiénicas." at bounding box center [595, 360] width 275 height 17
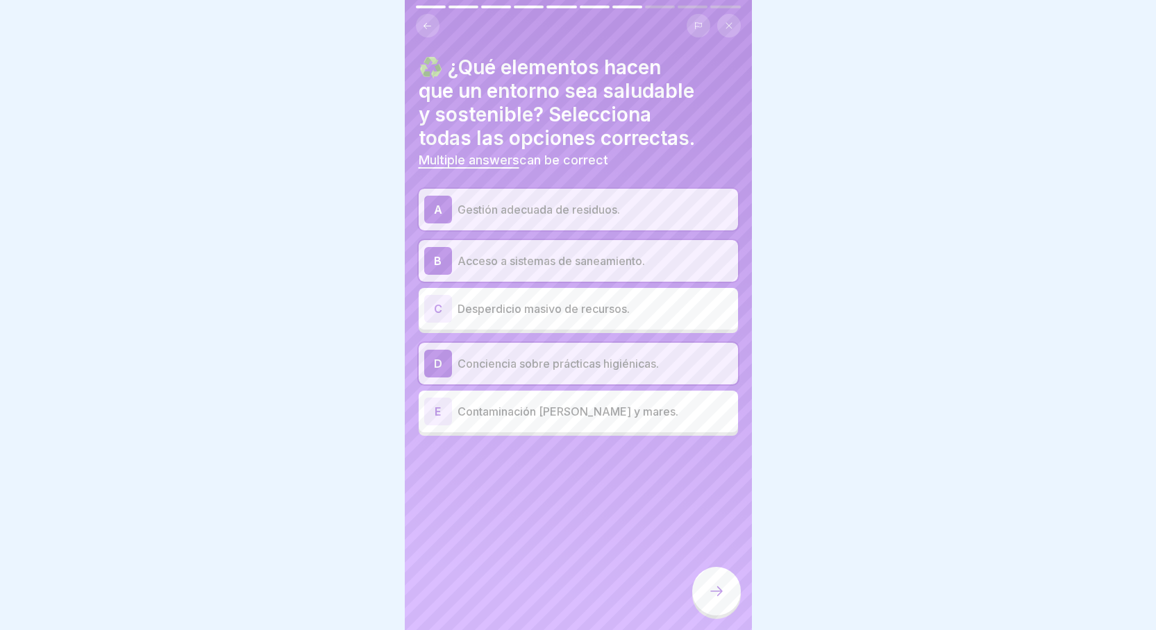
click at [708, 599] on icon at bounding box center [716, 591] width 17 height 17
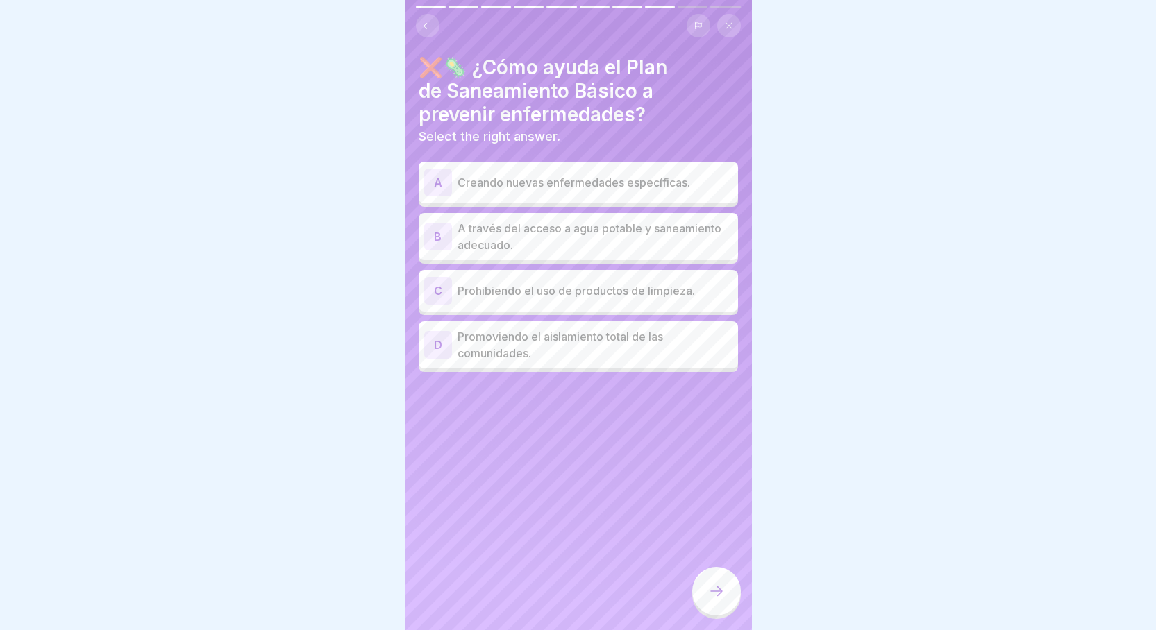
click at [610, 246] on p "A través del acceso a agua potable y saneamiento adecuado." at bounding box center [595, 236] width 275 height 33
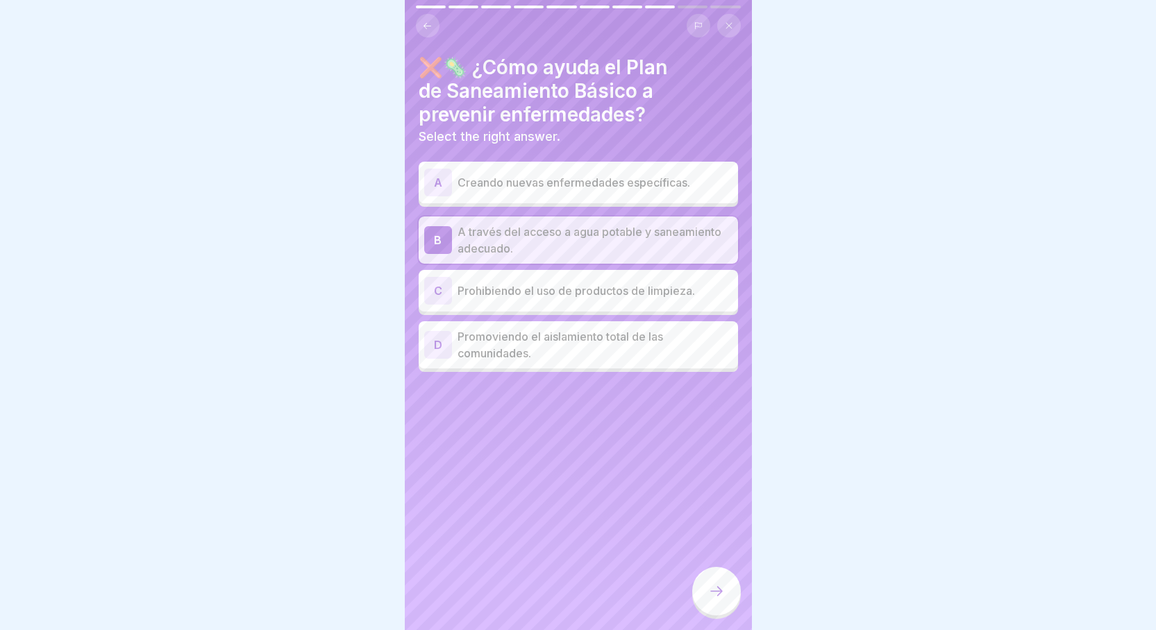
click at [720, 600] on icon at bounding box center [716, 591] width 17 height 17
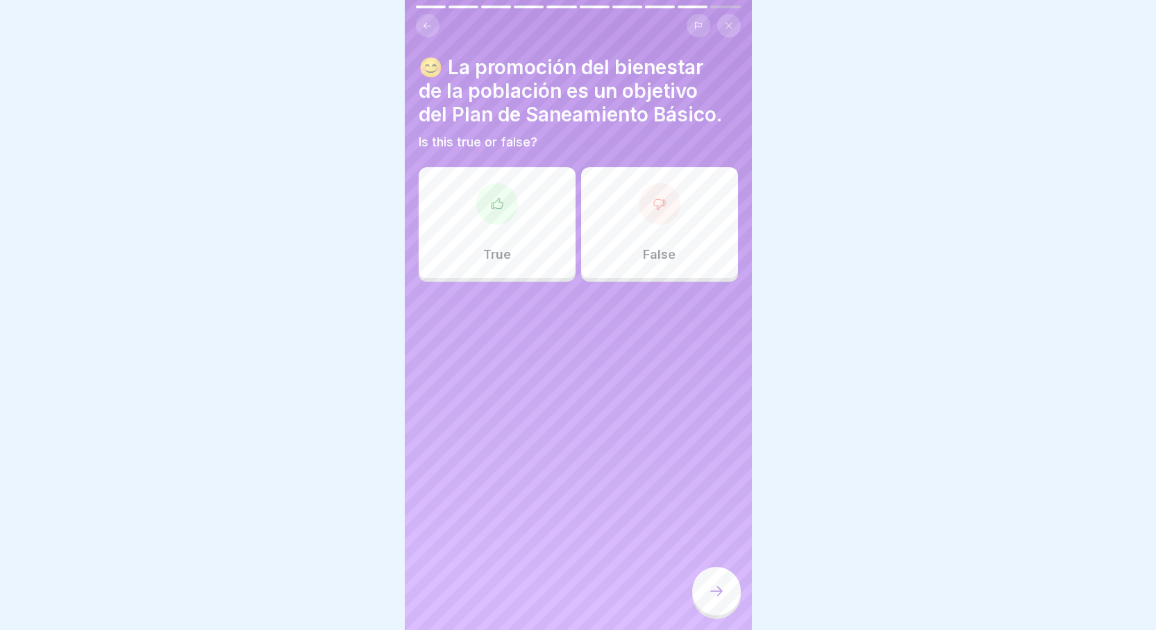
click at [508, 256] on div "True" at bounding box center [497, 222] width 157 height 111
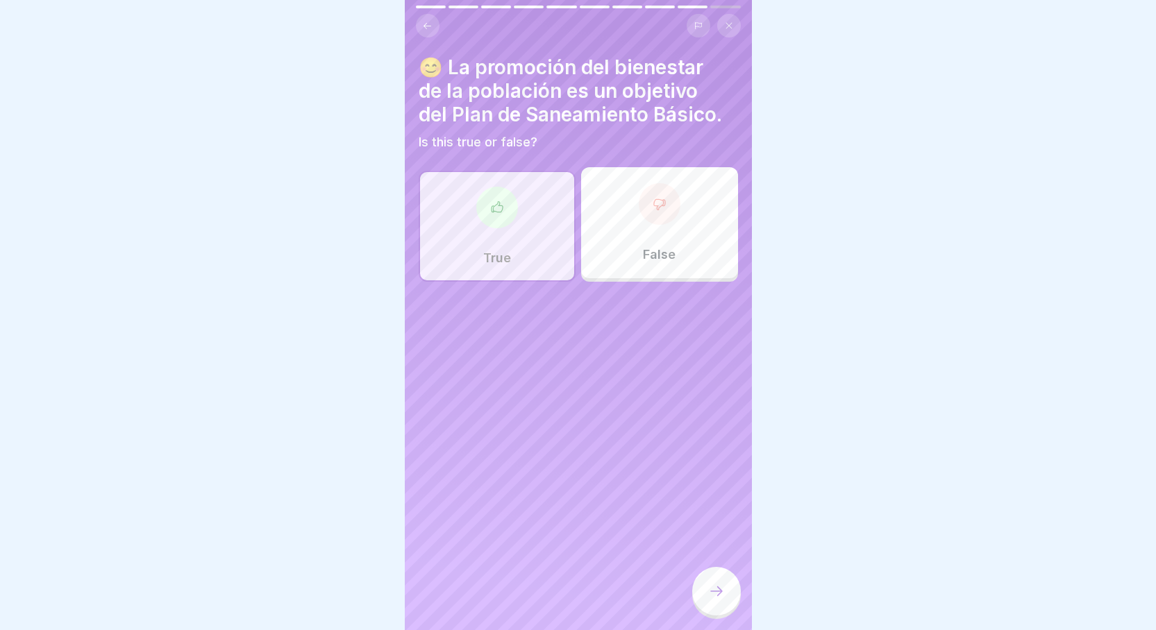
click at [702, 595] on div at bounding box center [716, 591] width 49 height 49
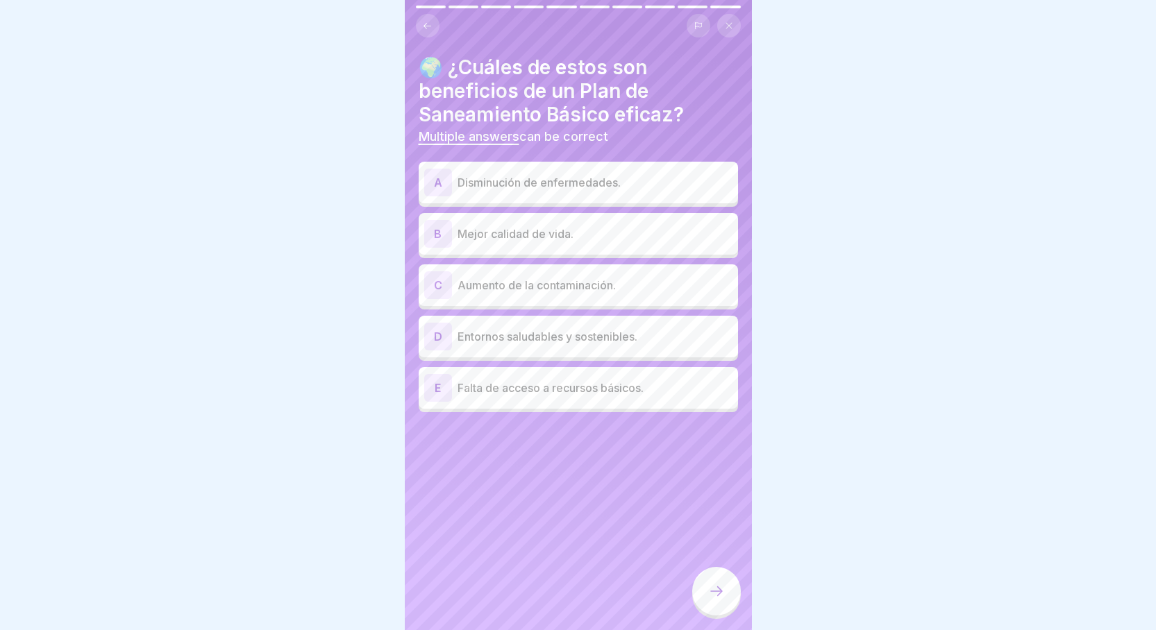
click at [602, 181] on p "Disminución de enfermedades." at bounding box center [595, 182] width 275 height 17
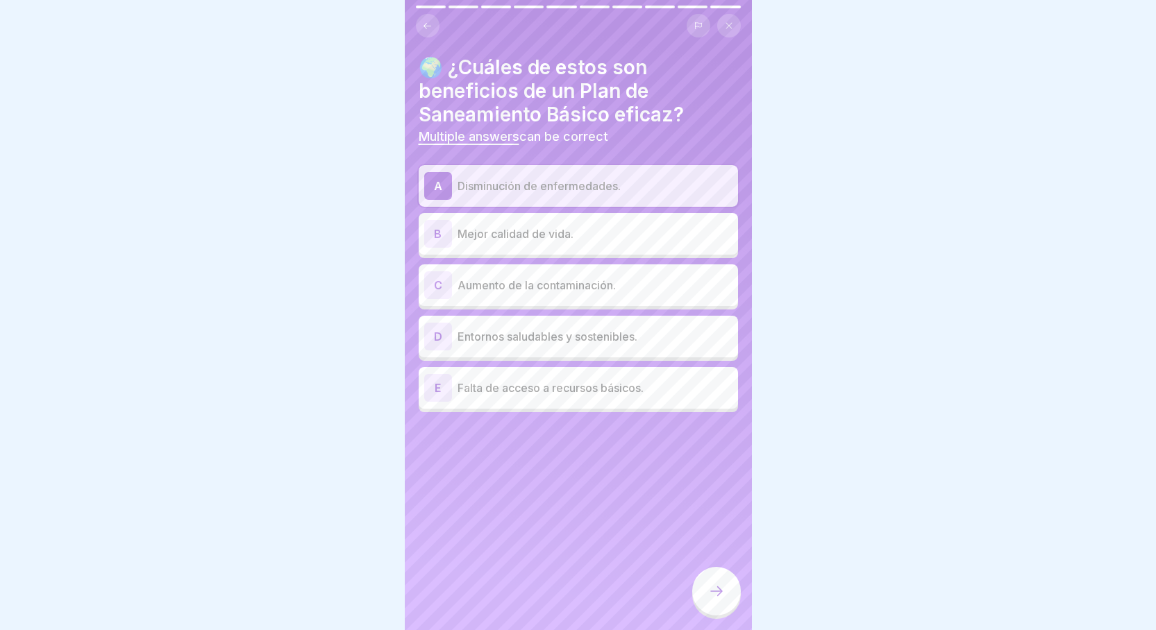
click at [574, 248] on div "B Mejor calidad de vida." at bounding box center [578, 234] width 319 height 42
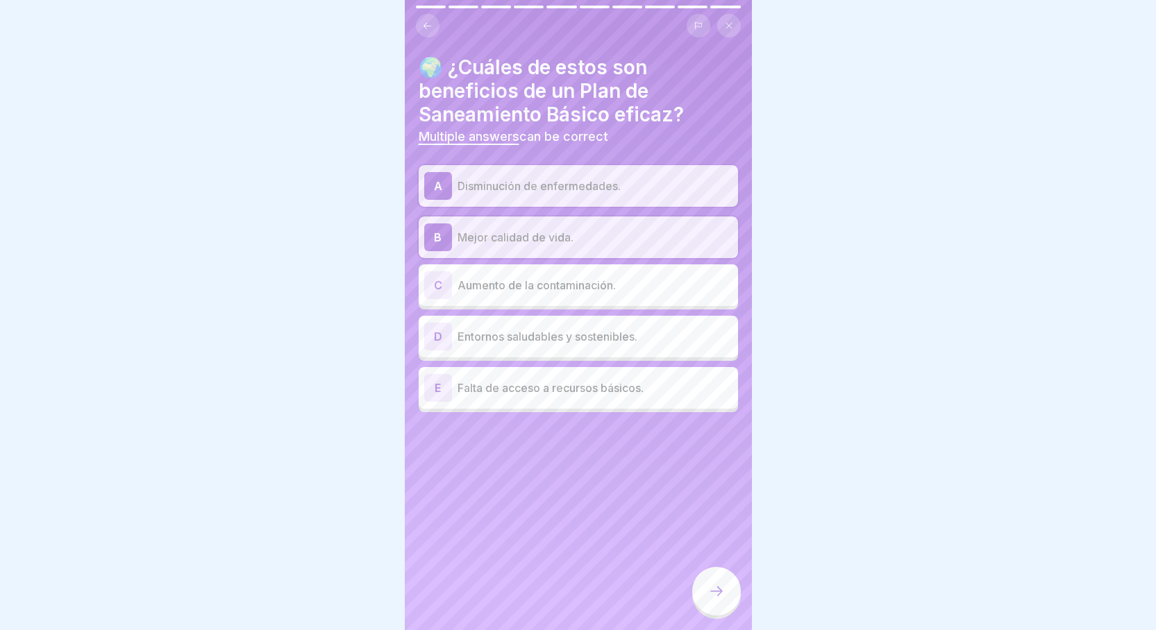
click at [542, 341] on p "Entornos saludables y sostenibles." at bounding box center [595, 336] width 275 height 17
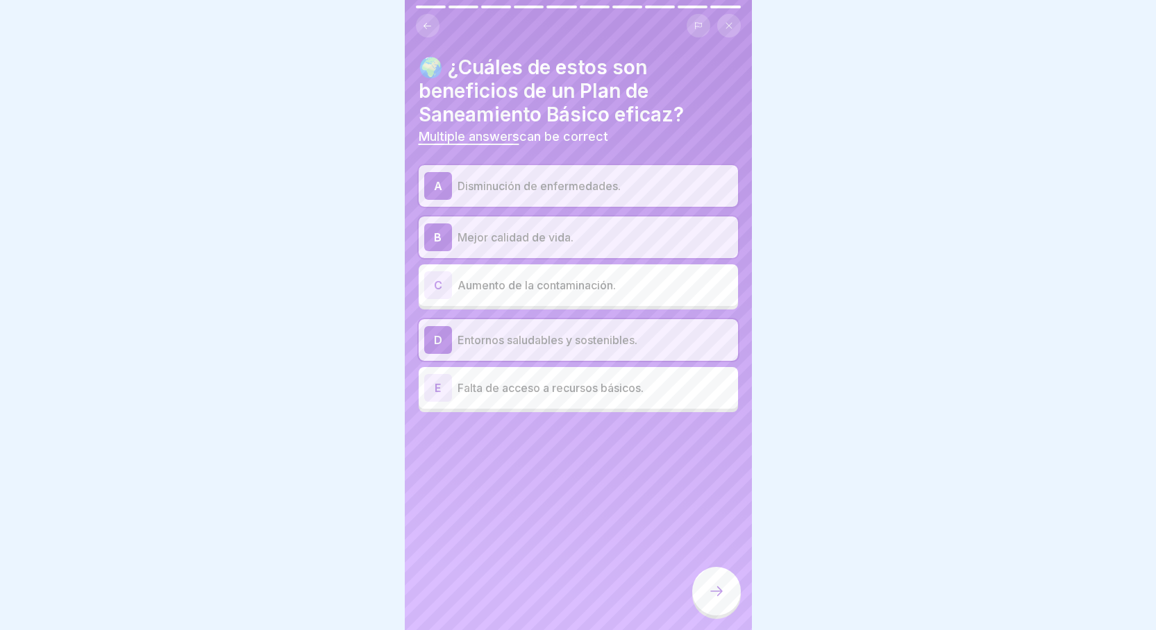
click at [714, 600] on icon at bounding box center [716, 591] width 17 height 17
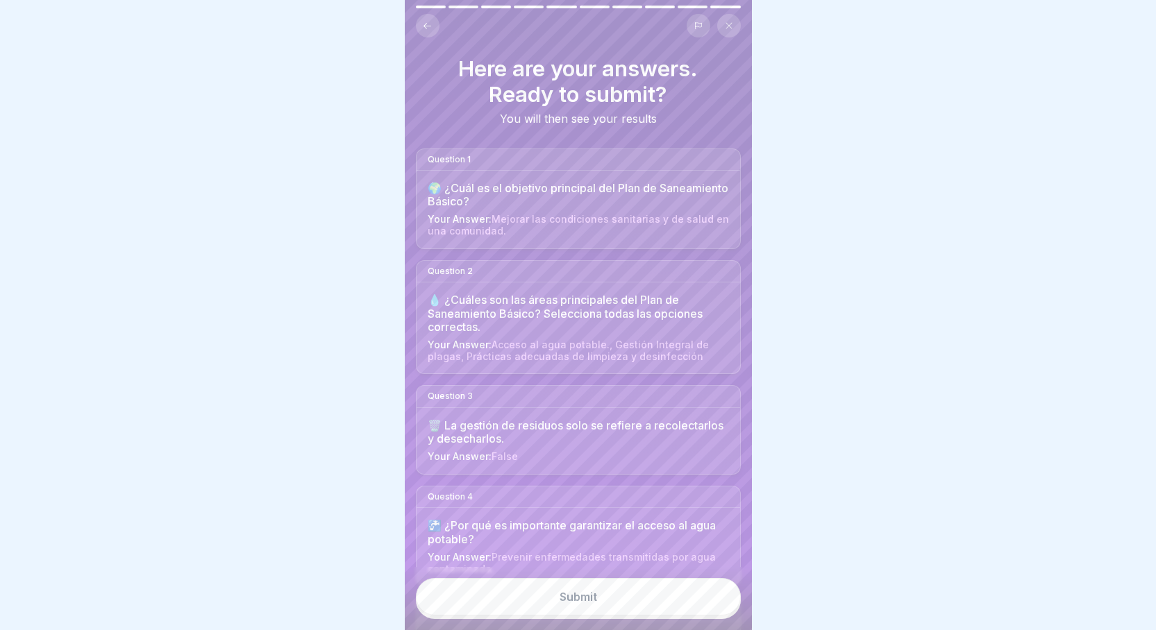
click at [633, 602] on button "Submit" at bounding box center [578, 596] width 325 height 37
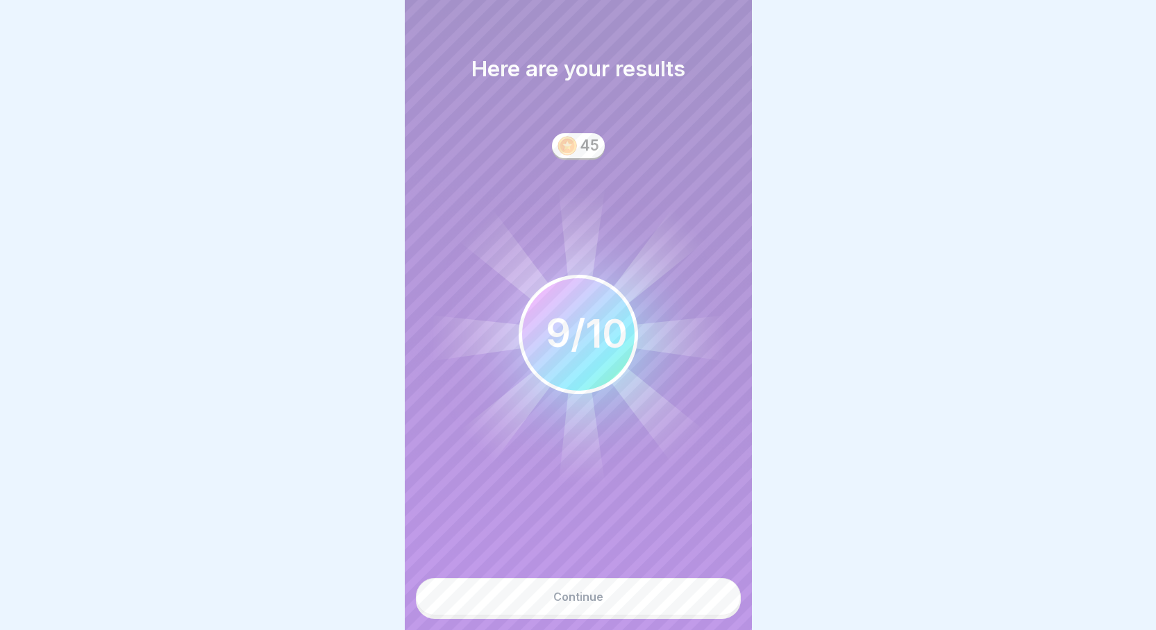
click at [597, 603] on div "Continue" at bounding box center [578, 597] width 50 height 12
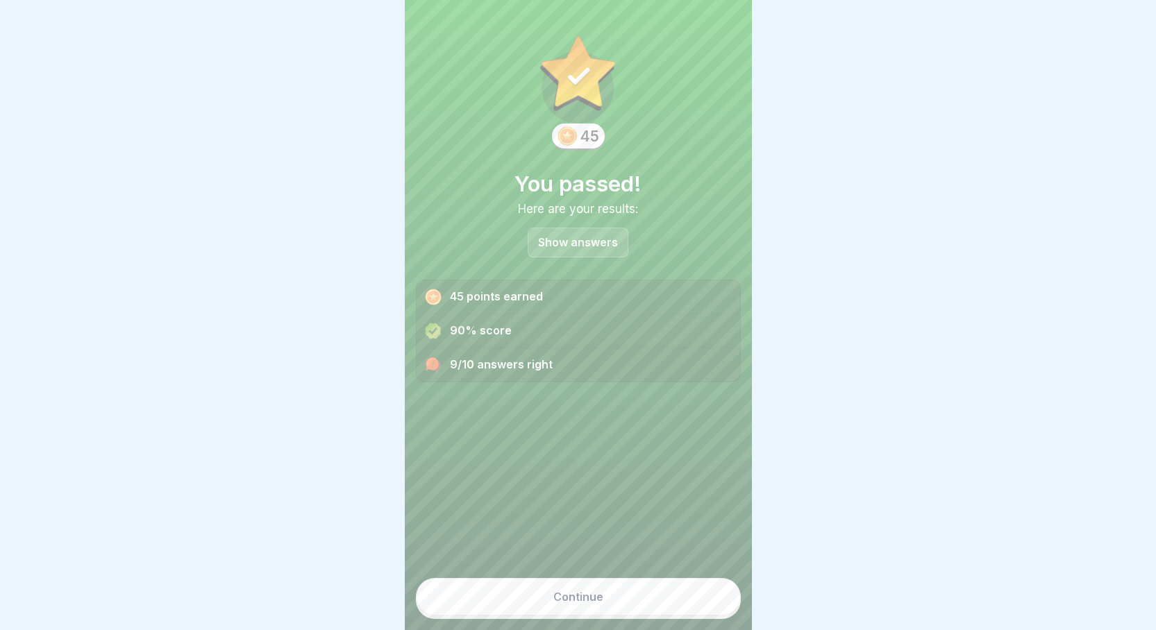
click at [602, 601] on button "Continue" at bounding box center [578, 596] width 325 height 37
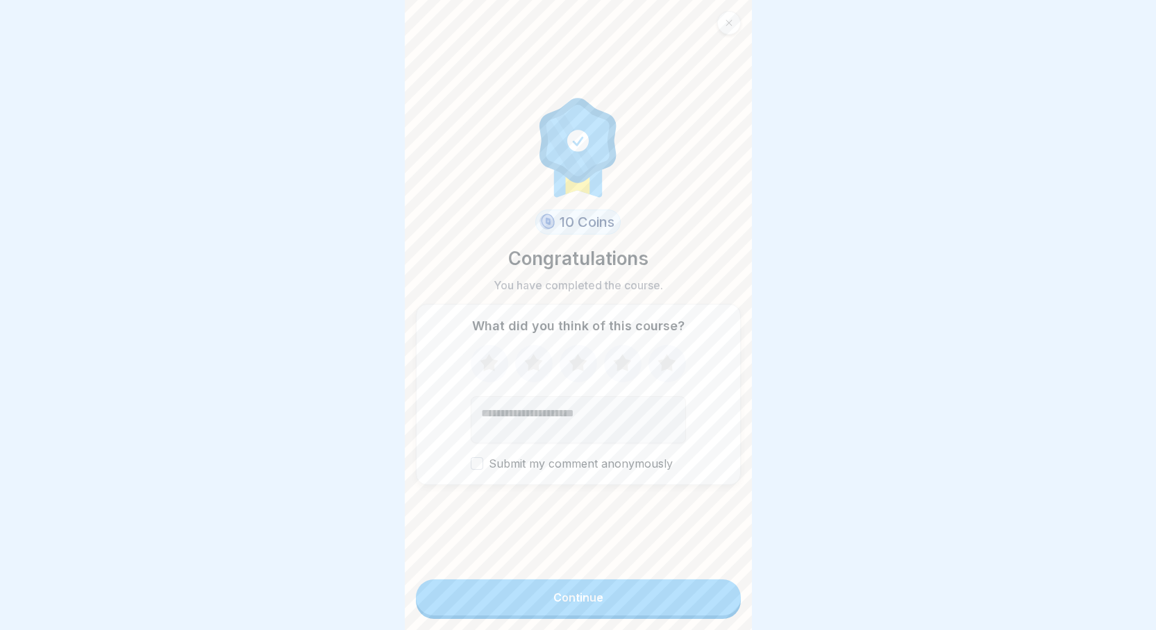
click at [587, 604] on div "Continue" at bounding box center [578, 598] width 50 height 12
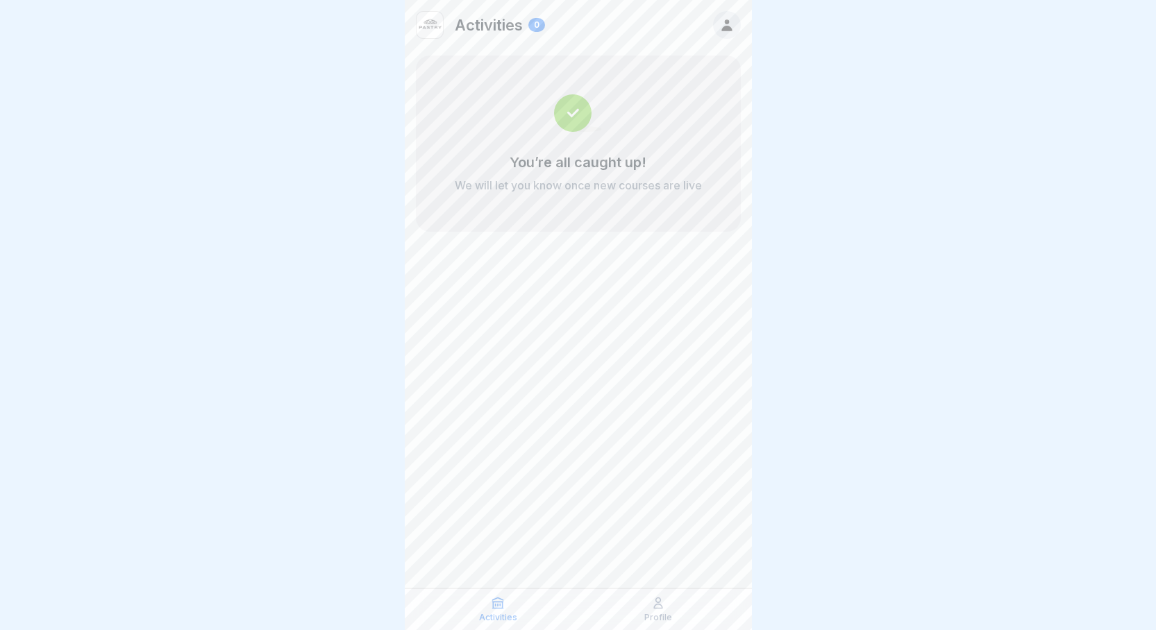
click at [658, 605] on icon at bounding box center [658, 604] width 8 height 10
